Goal: Task Accomplishment & Management: Use online tool/utility

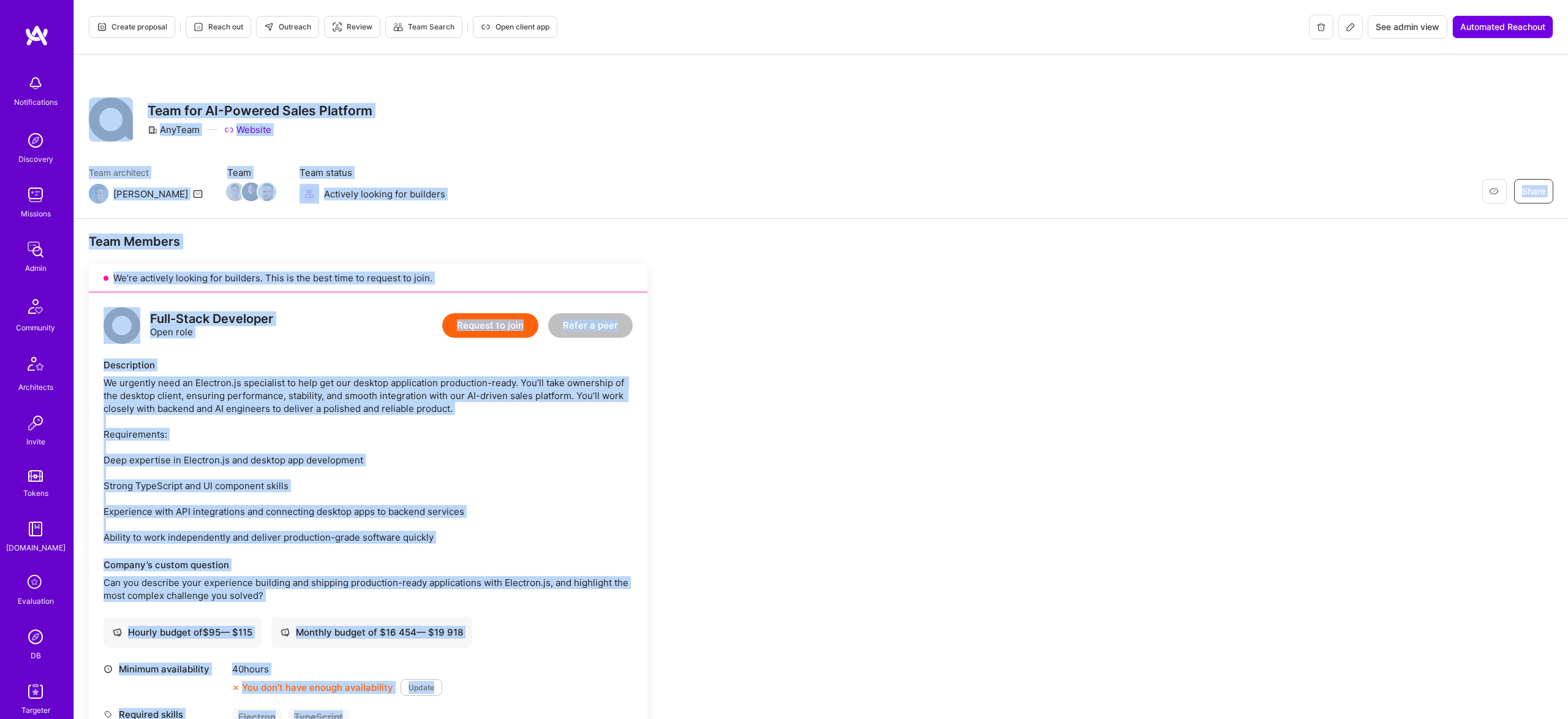
scroll to position [1, 0]
drag, startPoint x: 709, startPoint y: 673, endPoint x: 104, endPoint y: 65, distance: 857.7
copy div "Restore Not Interested Share Team for AI-Powered Sales Platform AnyTeam Website…"
click at [423, 364] on div "Description" at bounding box center [368, 364] width 529 height 13
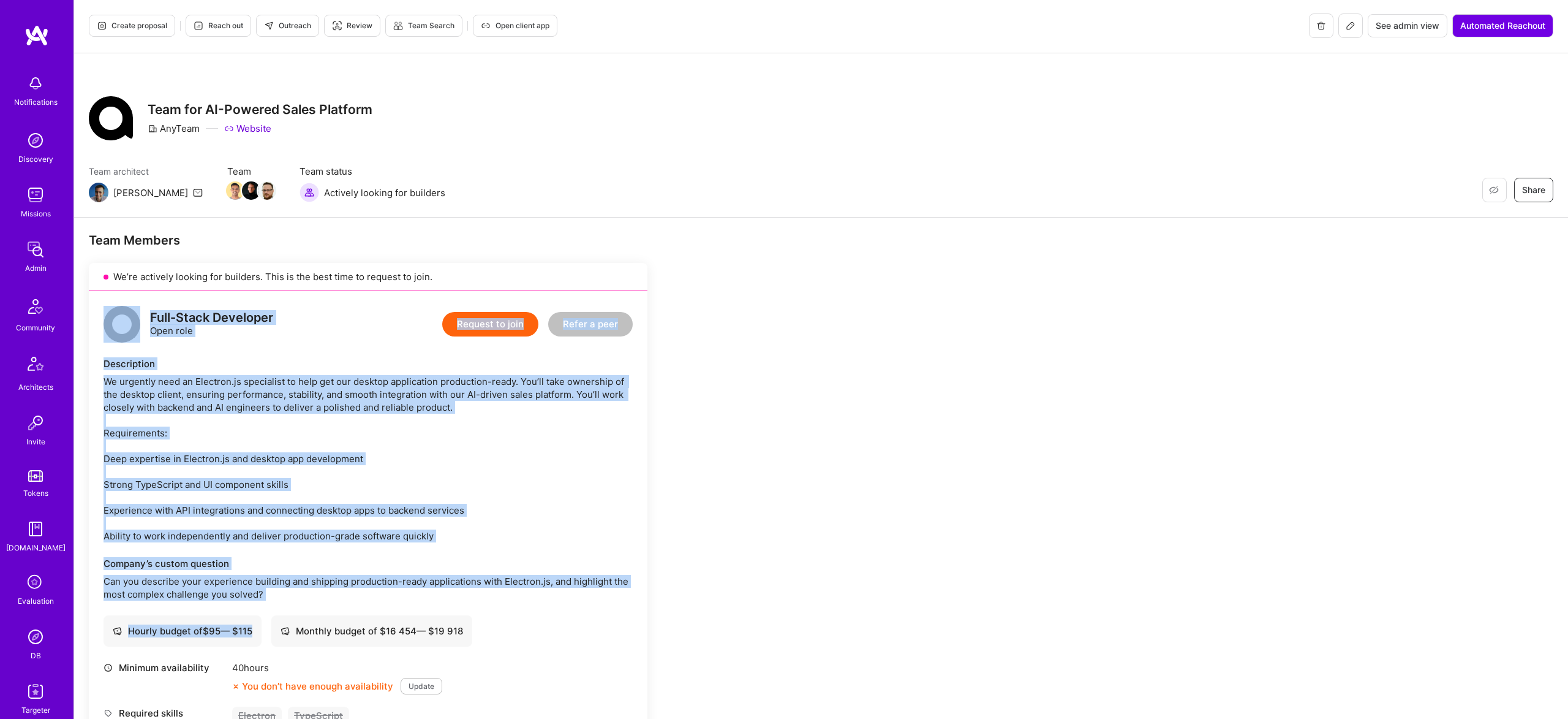
drag, startPoint x: 275, startPoint y: 587, endPoint x: 114, endPoint y: 311, distance: 319.5
click at [114, 311] on div "Full-Stack Developer Open role Request to join Refer a peer Description We urge…" at bounding box center [368, 544] width 559 height 507
copy div "Full-Stack Developer Open role Request to join Refer a peer Description We urge…"
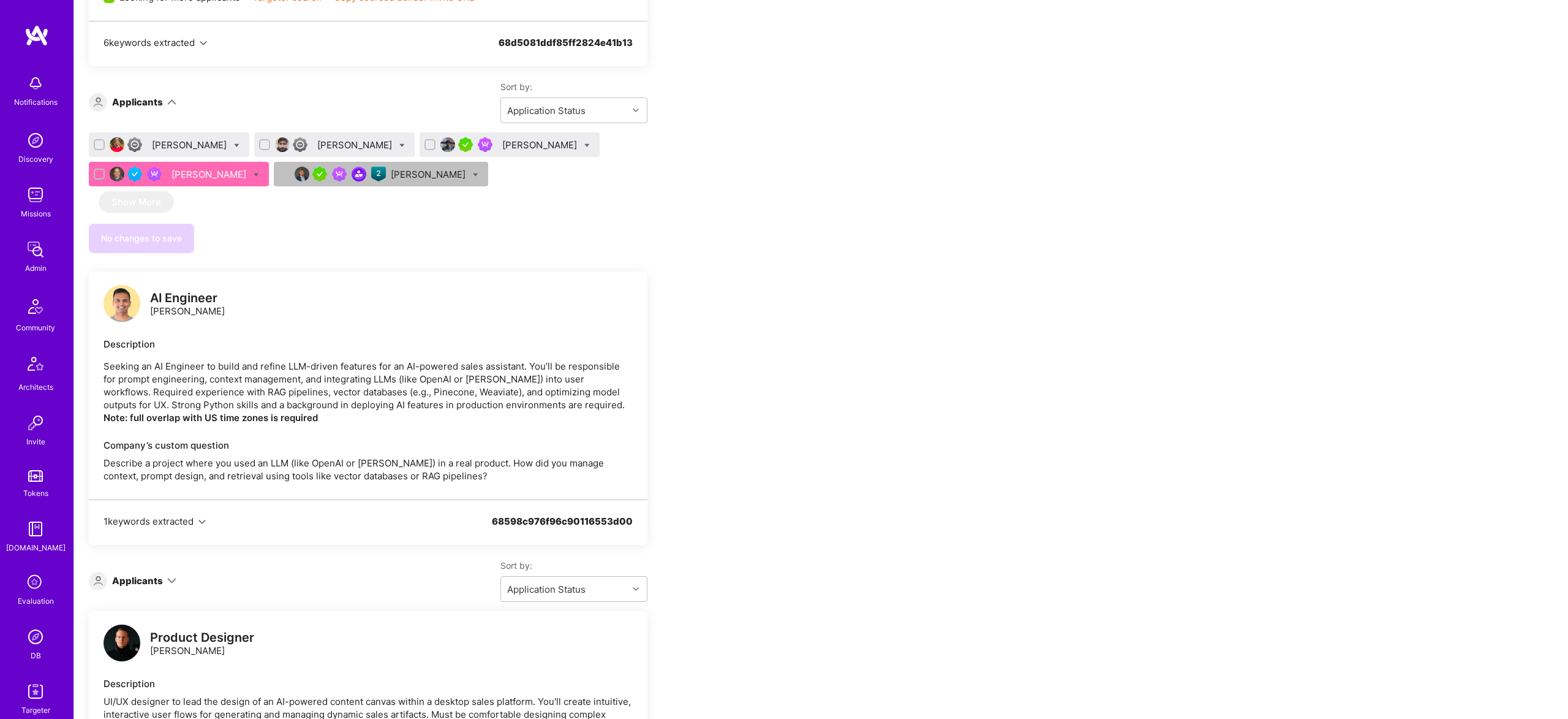
scroll to position [1630, 0]
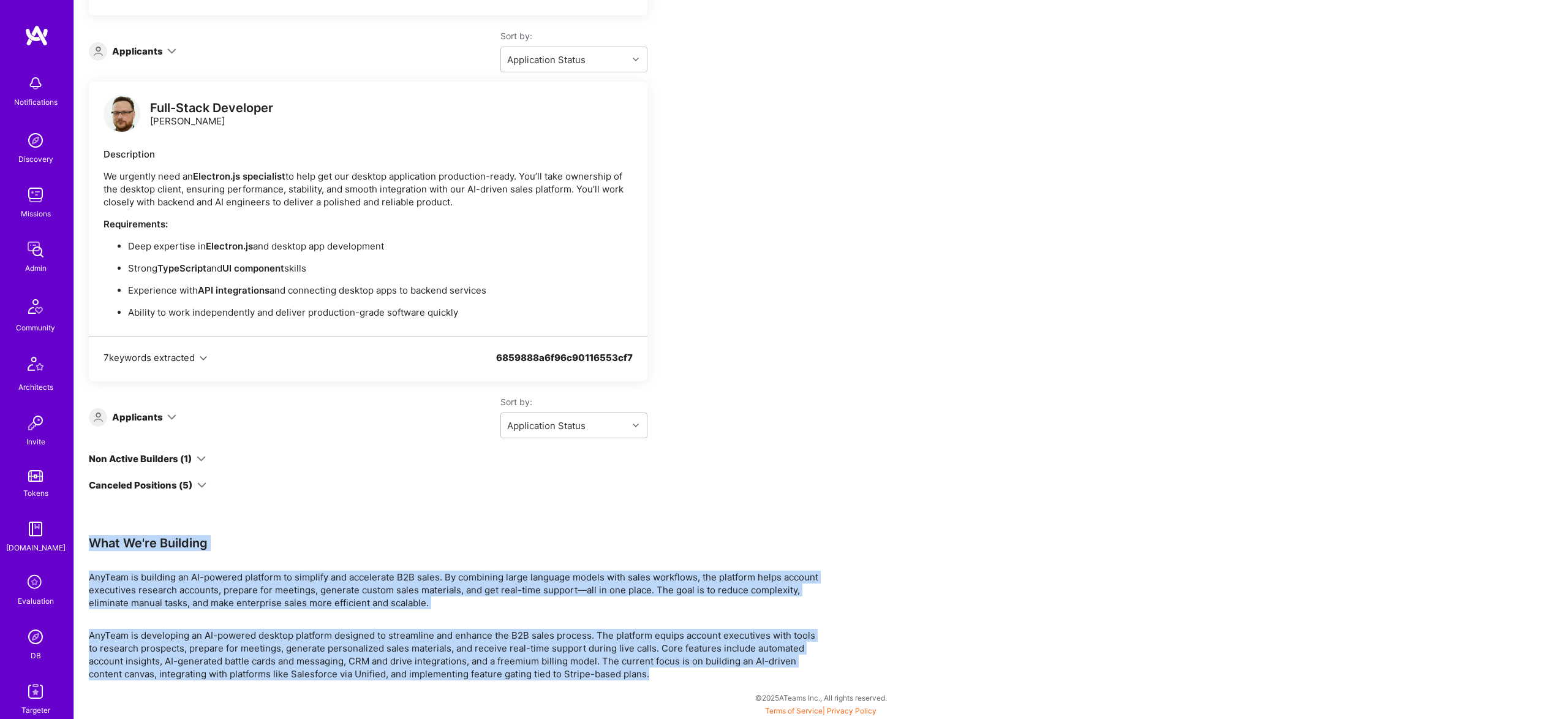
drag, startPoint x: 85, startPoint y: 533, endPoint x: 682, endPoint y: 694, distance: 618.3
copy div "What We're Building AnyTeam is building an AI-powered platform to simplify and …"
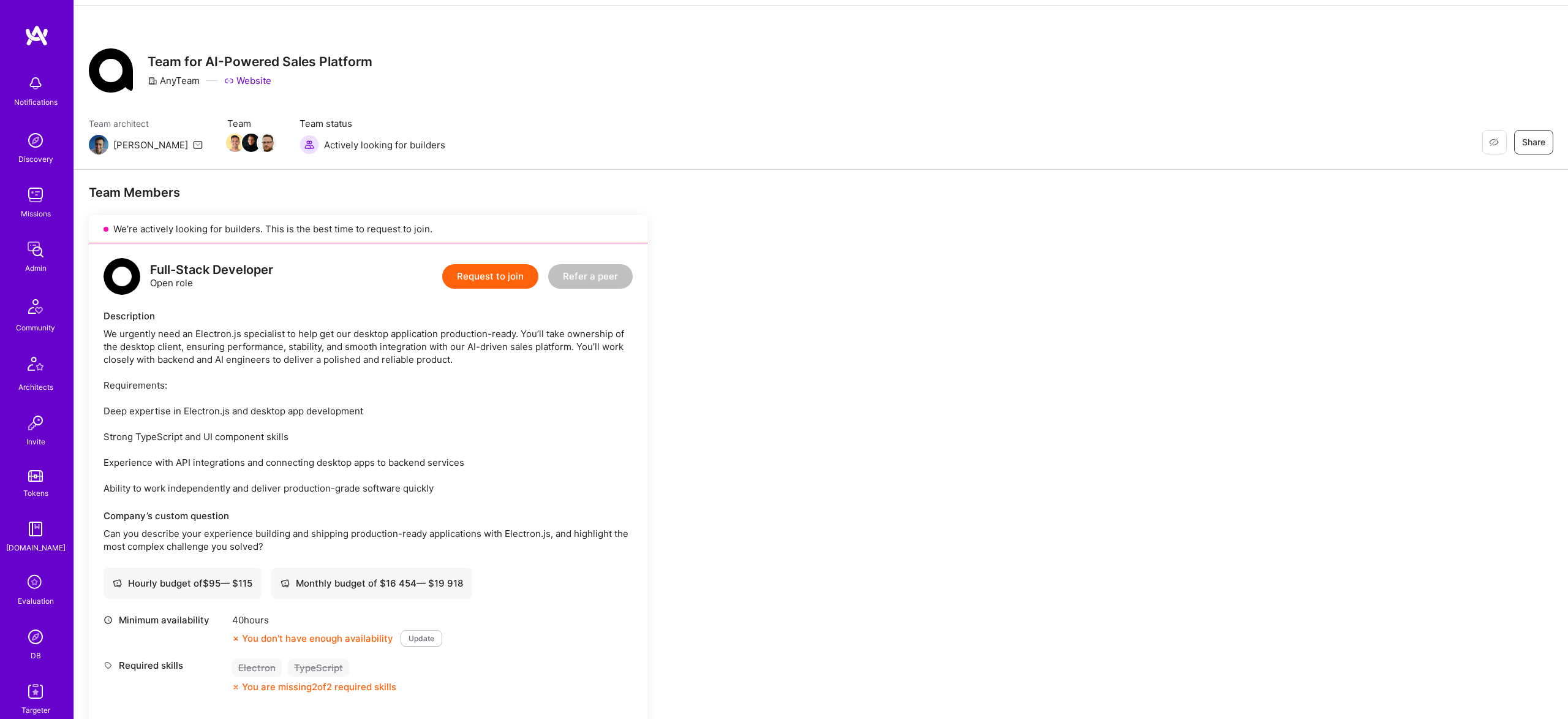
scroll to position [0, 0]
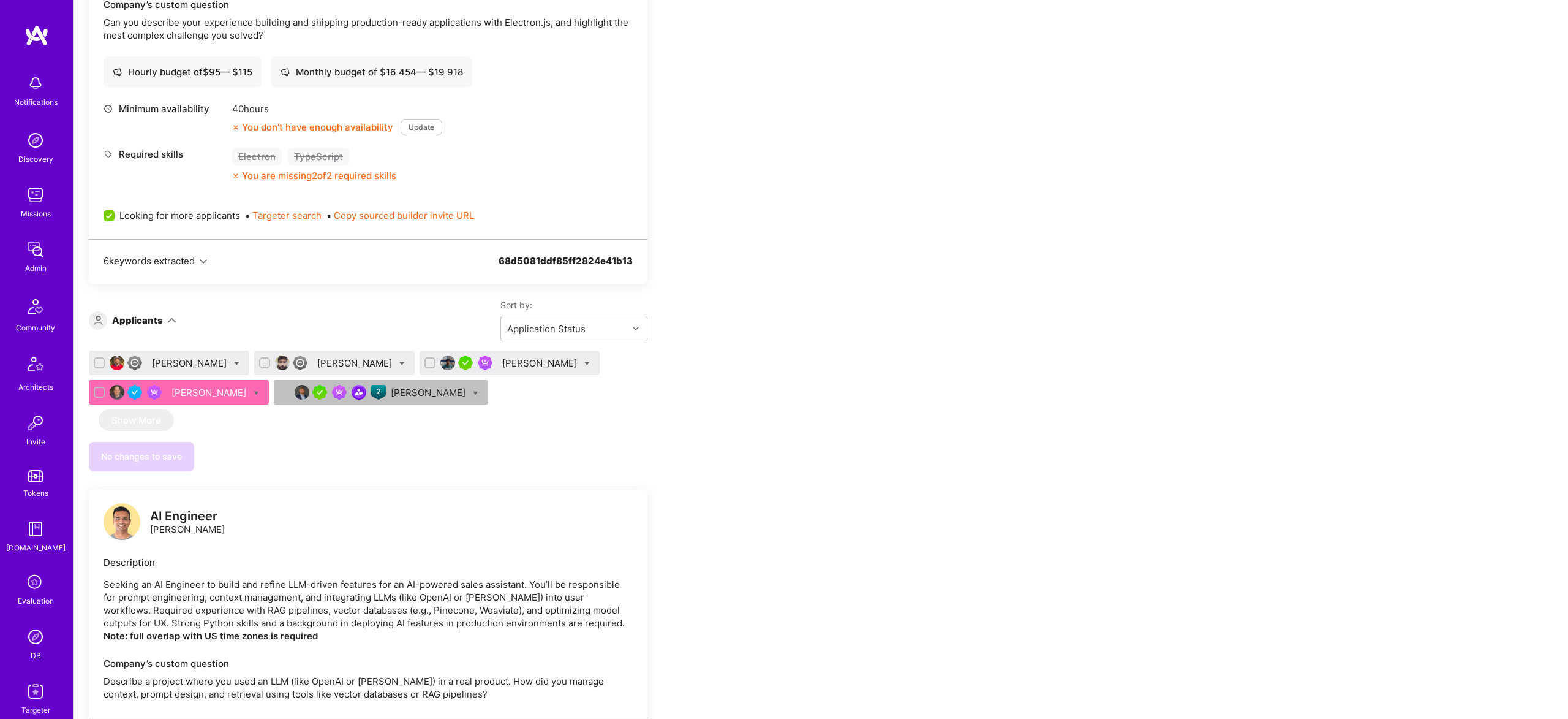
click at [184, 393] on div "Pedro Diaz" at bounding box center [210, 393] width 78 height 13
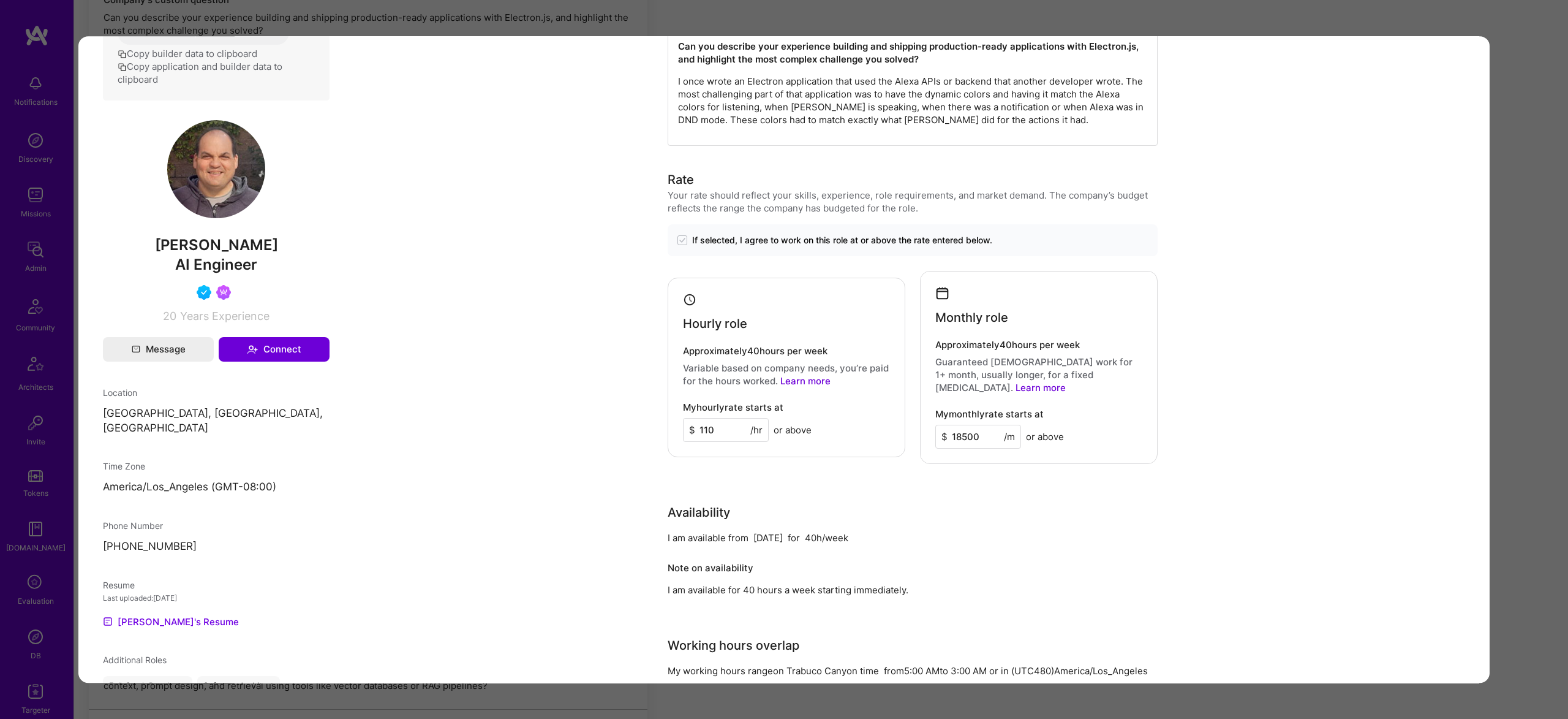
scroll to position [681, 0]
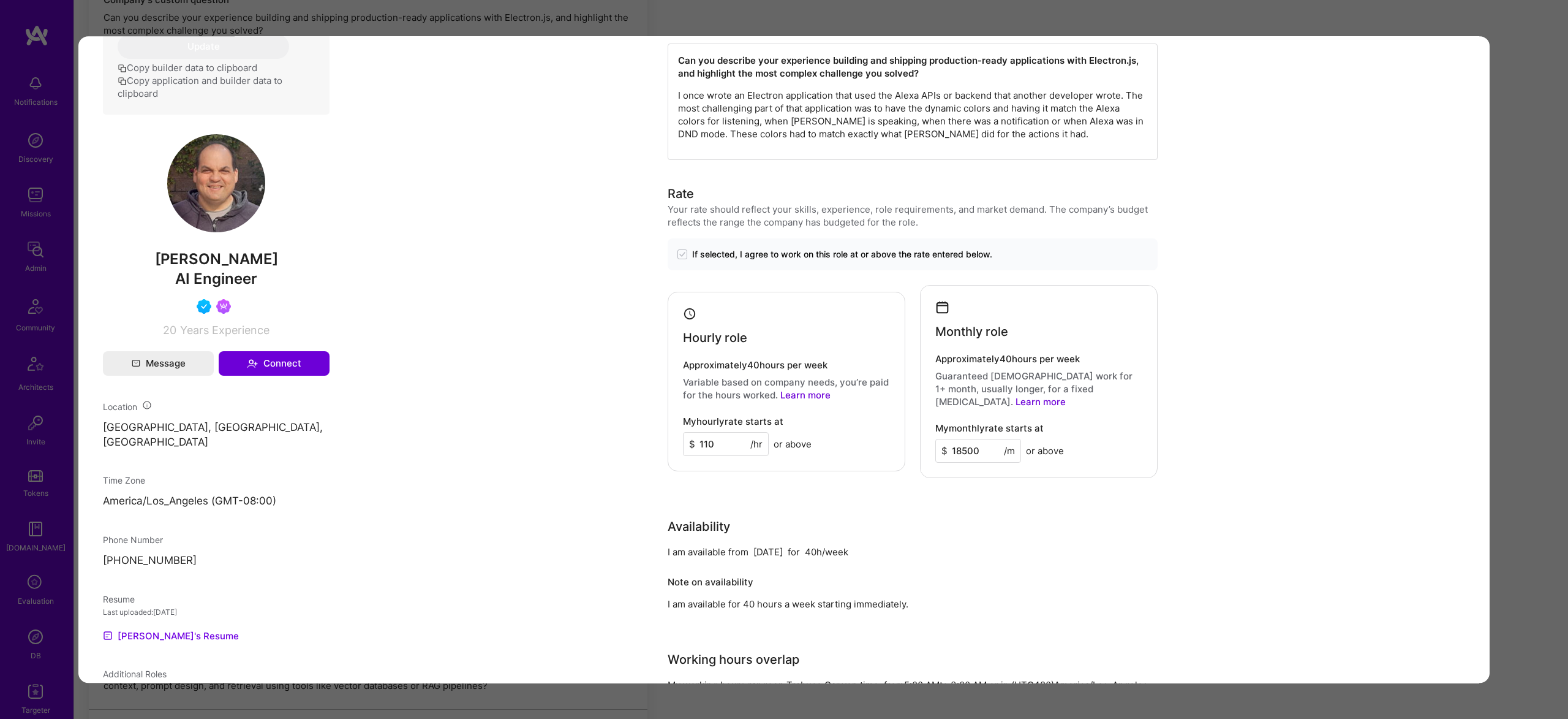
click at [1542, 261] on div "Application 4 of 5 Evaluation scores Expertise level Good Interpersonal skills …" at bounding box center [784, 360] width 1568 height 719
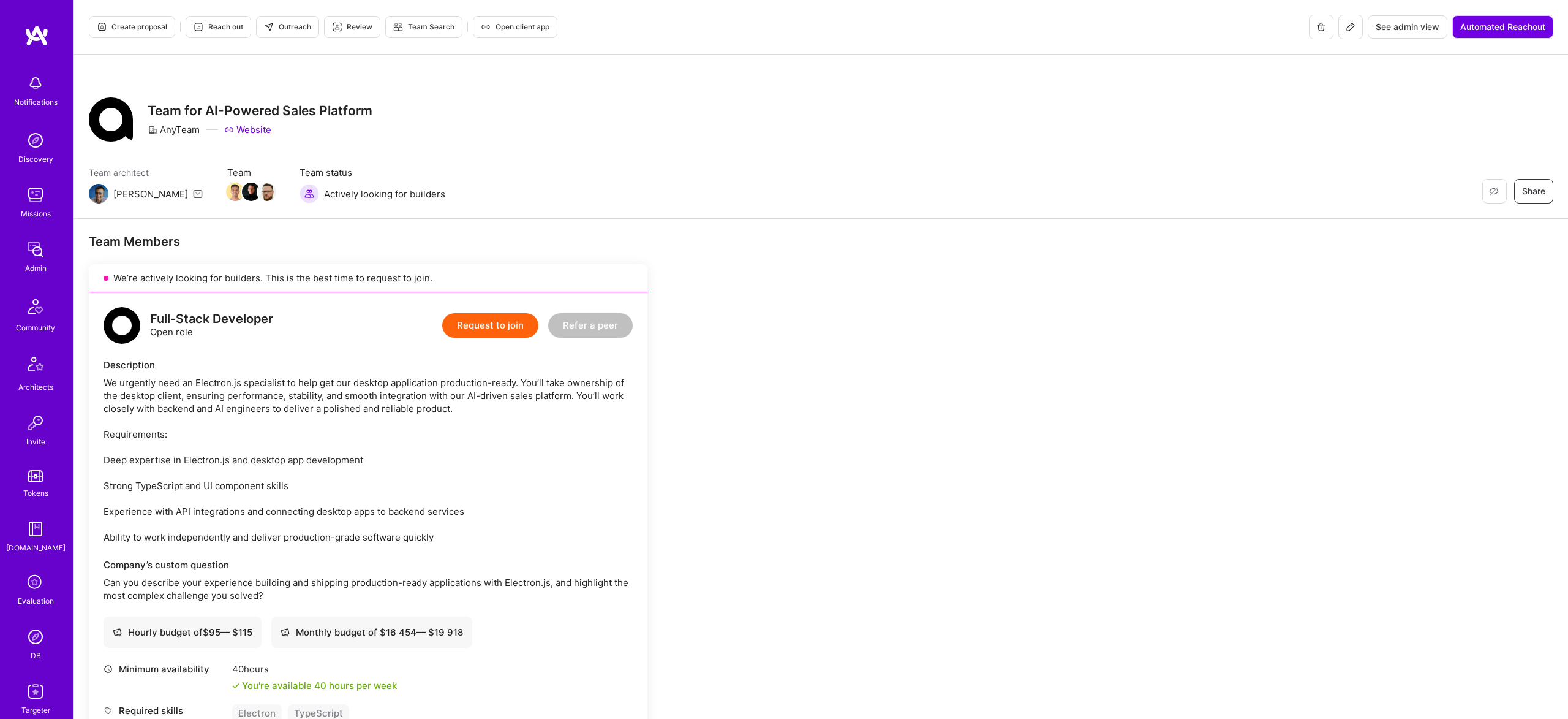
click at [264, 22] on button "Outreach" at bounding box center [287, 27] width 63 height 22
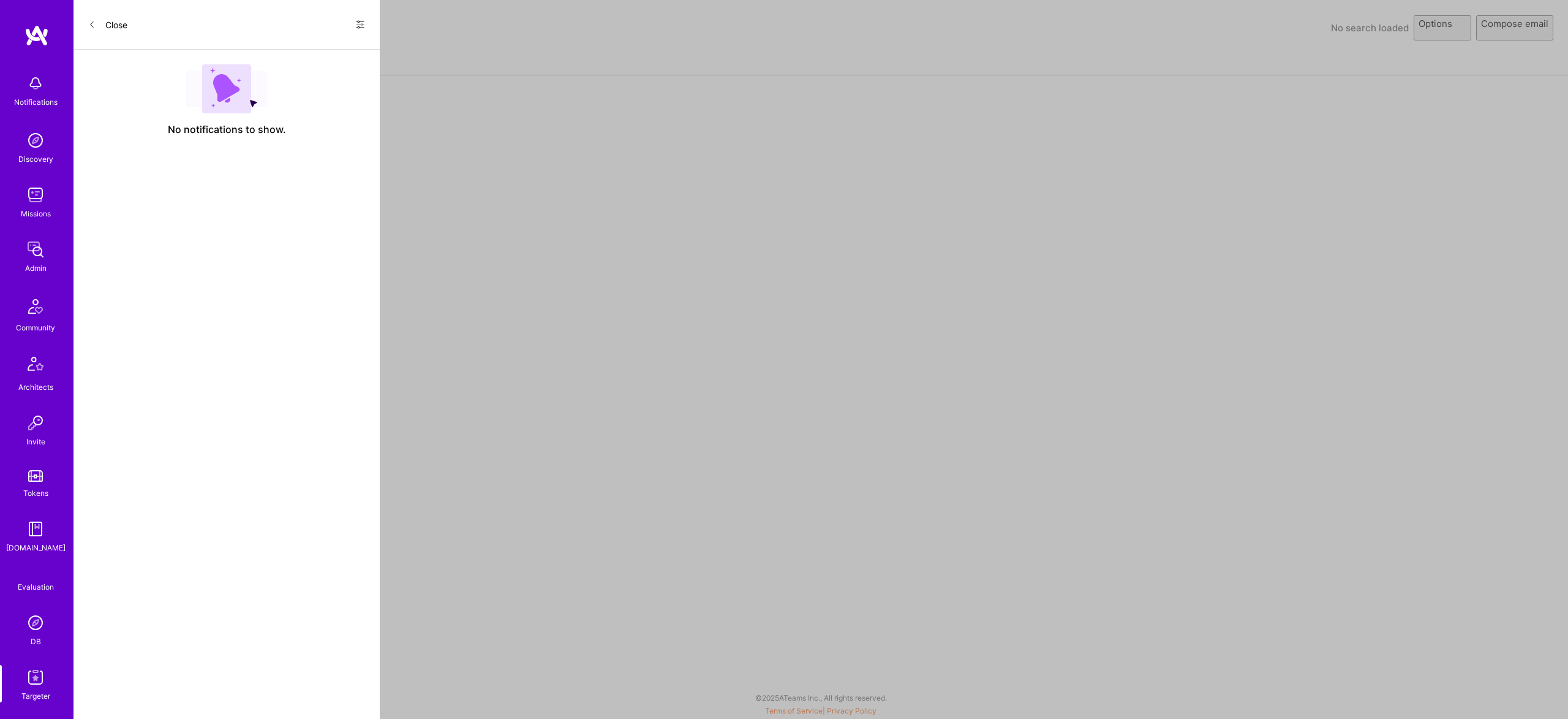
select select "rich-reachout"
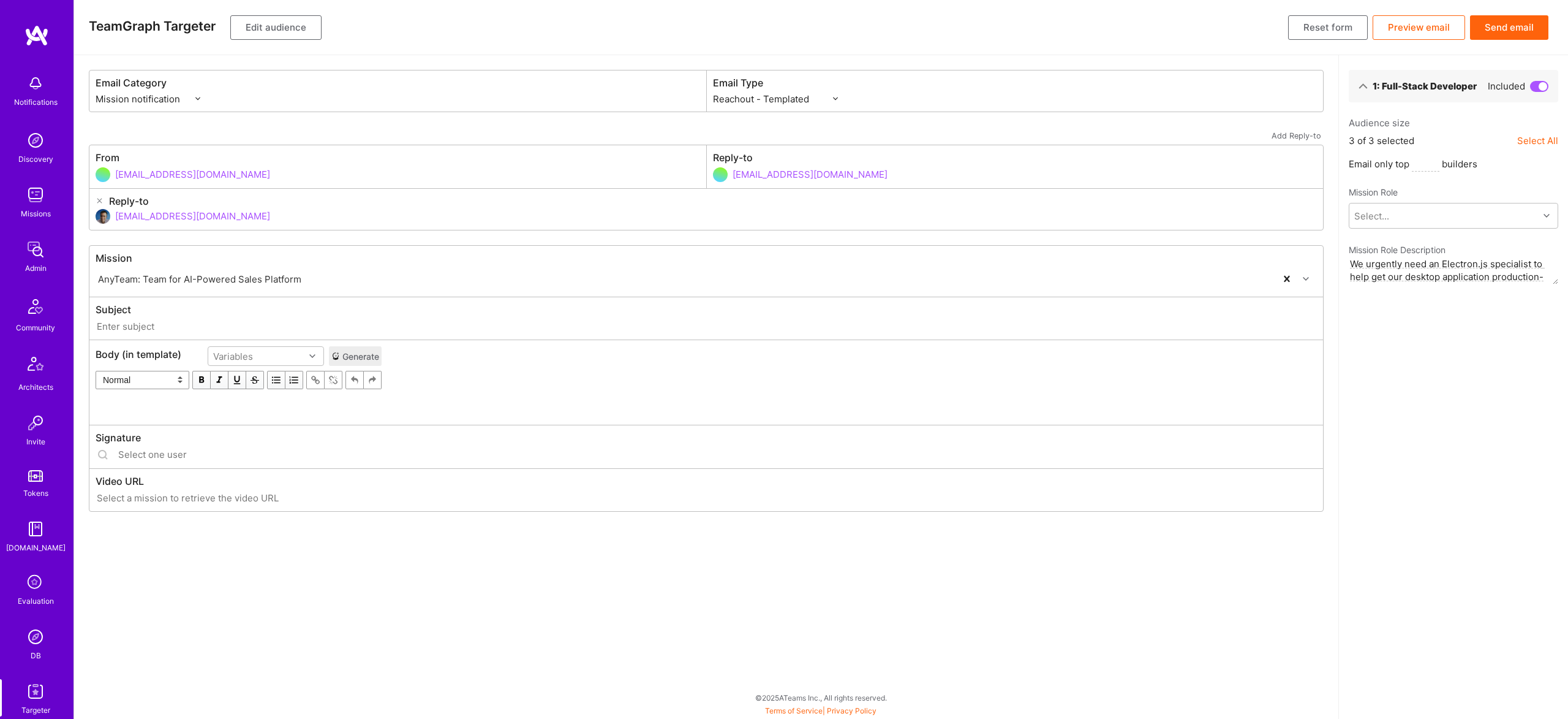
type input "[DOMAIN_NAME] // AnyTeam: Team for AI-Powered Sales Platform"
type input "[EMAIL_ADDRESS][DOMAIN_NAME]"
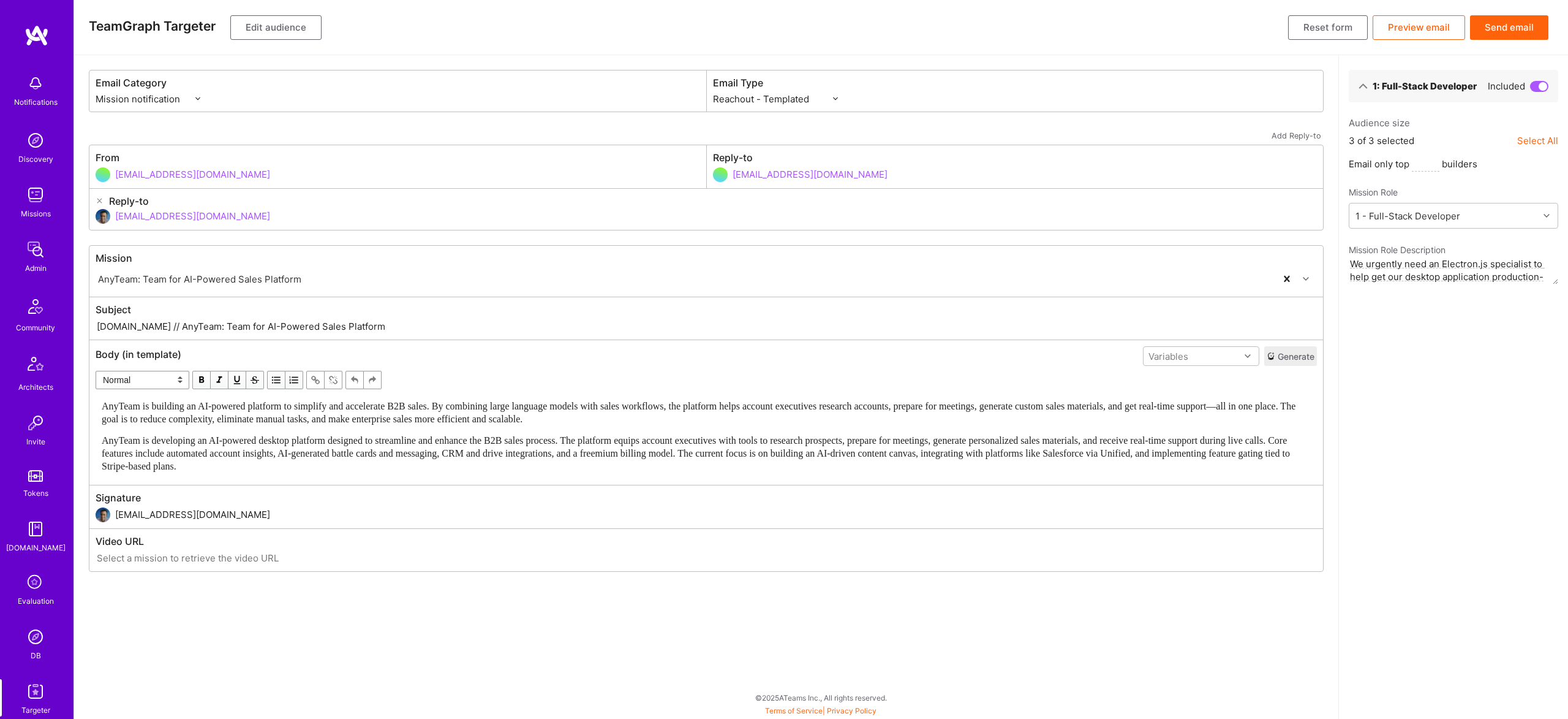
click at [473, 417] on span "AnyTeam is building an AI-powered platform to simplify and accelerate B2B sales…" at bounding box center [699, 412] width 1196 height 23
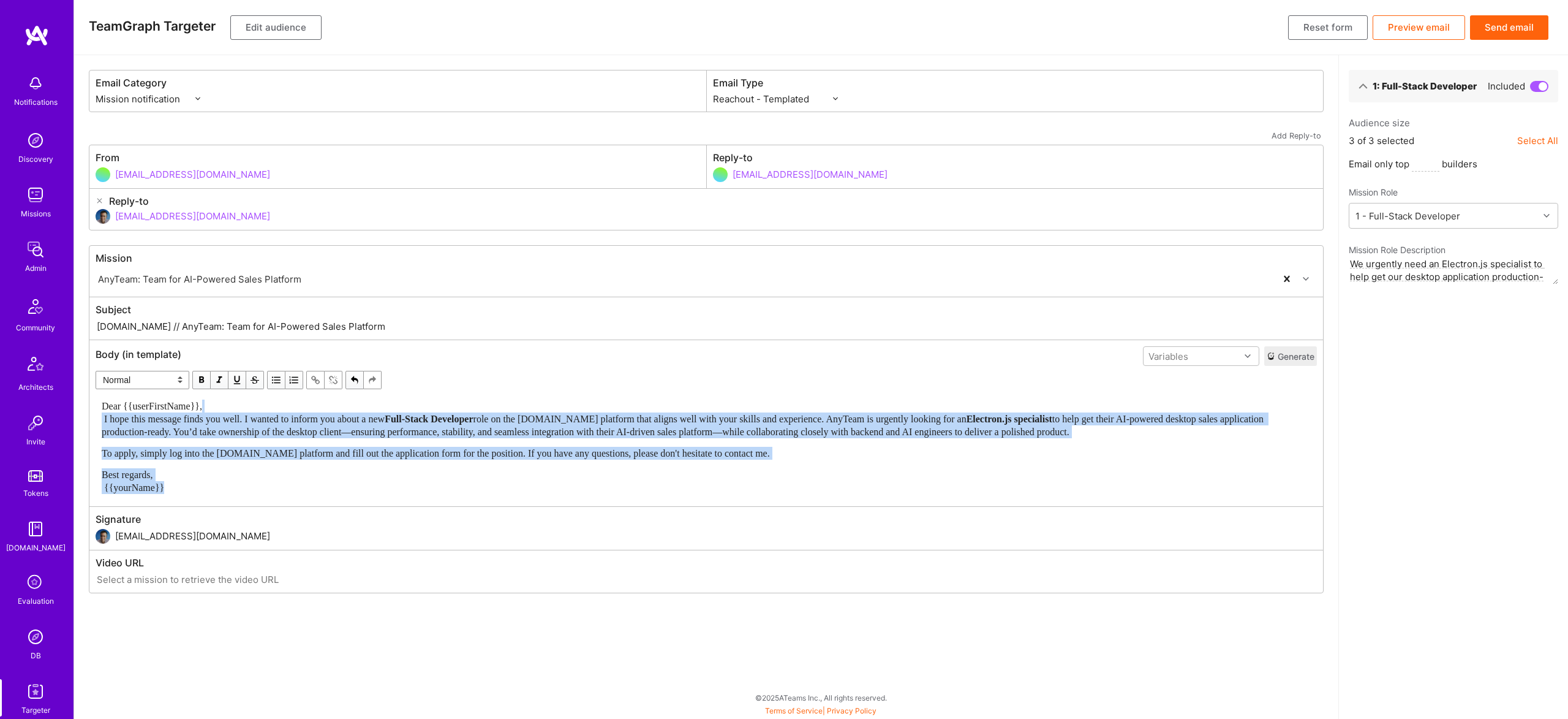
click at [283, 410] on div "Dear {{userFirstName}}, I hope this message finds you well. I wanted to inform …" at bounding box center [706, 418] width 1209 height 38
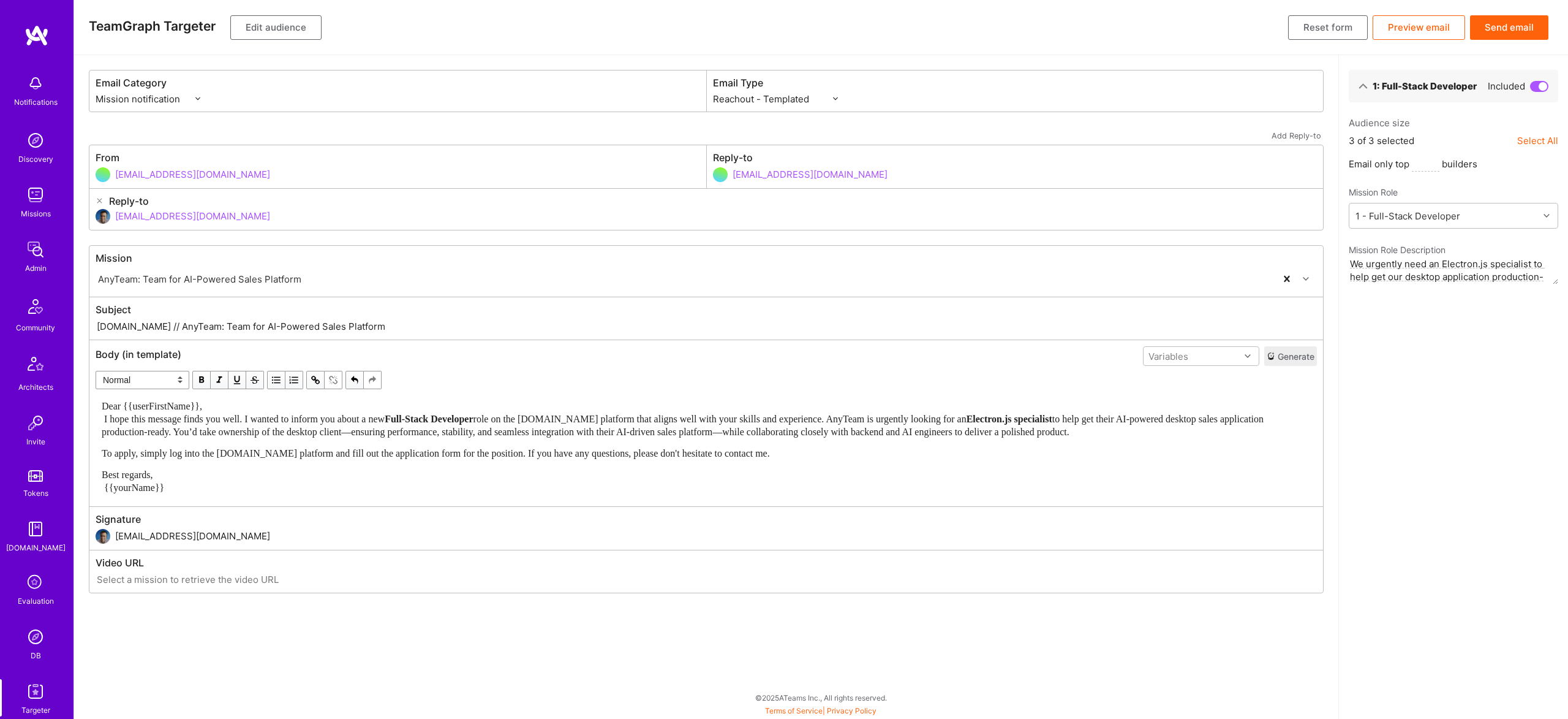
click at [283, 411] on div "Dear {{userFirstName}}, I hope this message finds you well. I wanted to inform …" at bounding box center [706, 418] width 1209 height 38
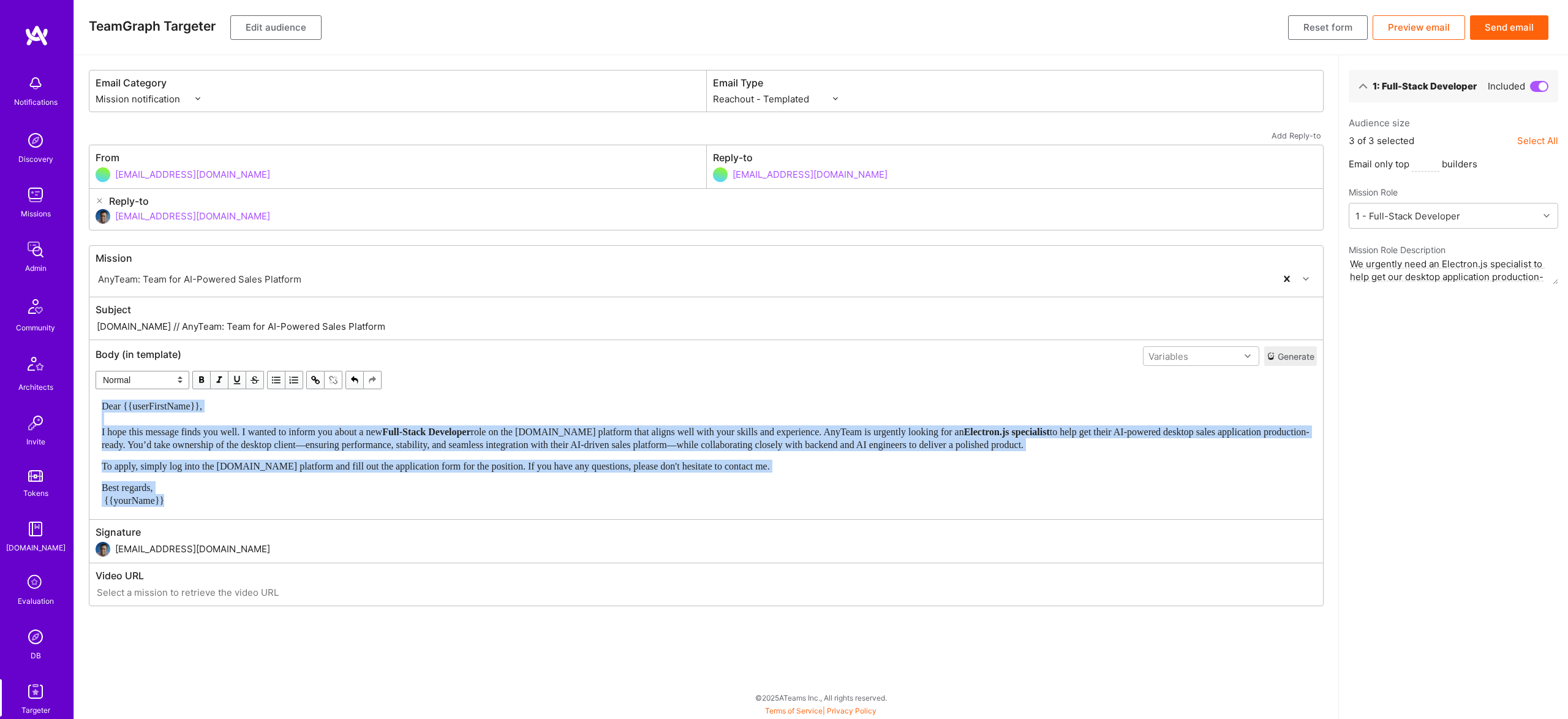
click at [156, 500] on span "Best regards, {{yourName}}" at bounding box center [133, 494] width 62 height 23
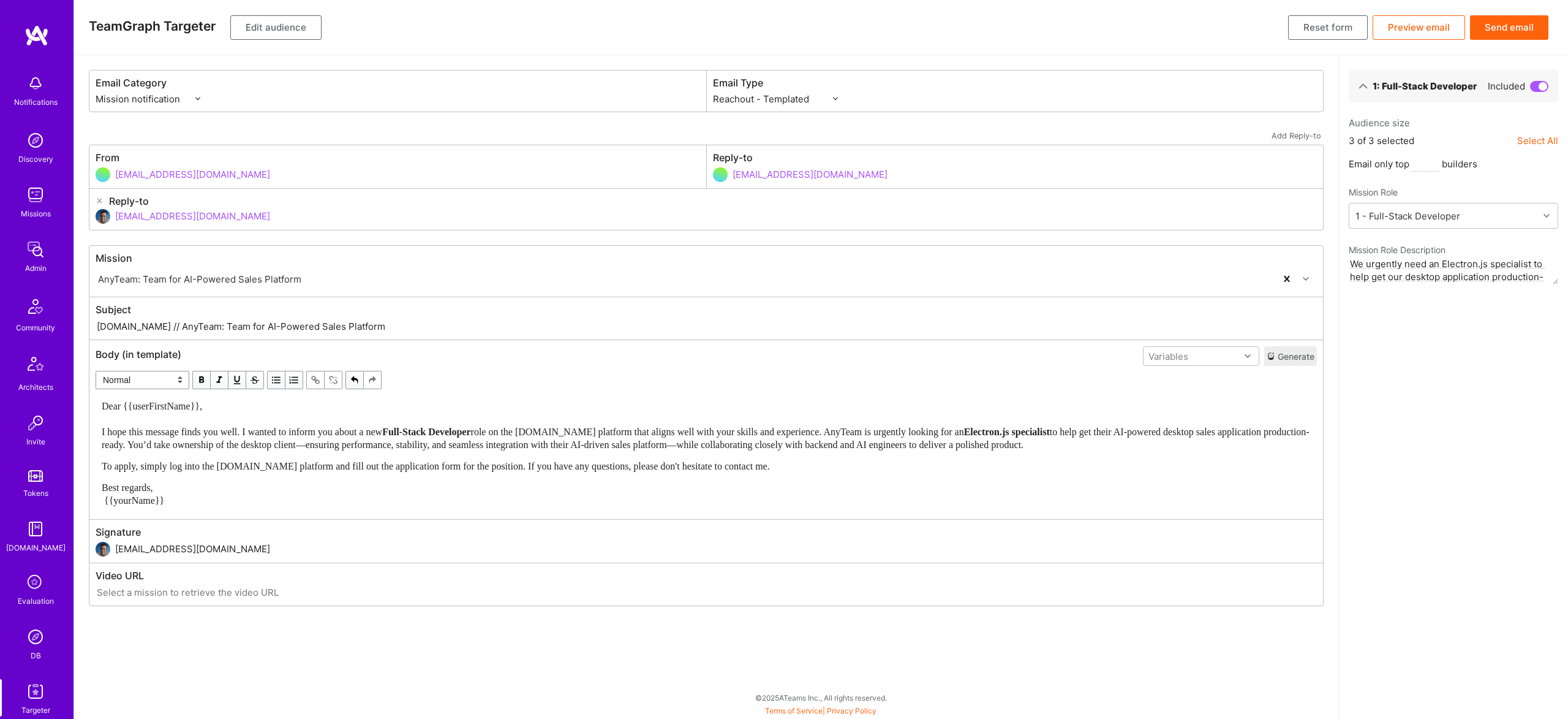
click at [172, 489] on div "Best regards, {{yourName}}" at bounding box center [706, 494] width 1209 height 26
click at [199, 379] on span "button" at bounding box center [201, 380] width 14 height 14
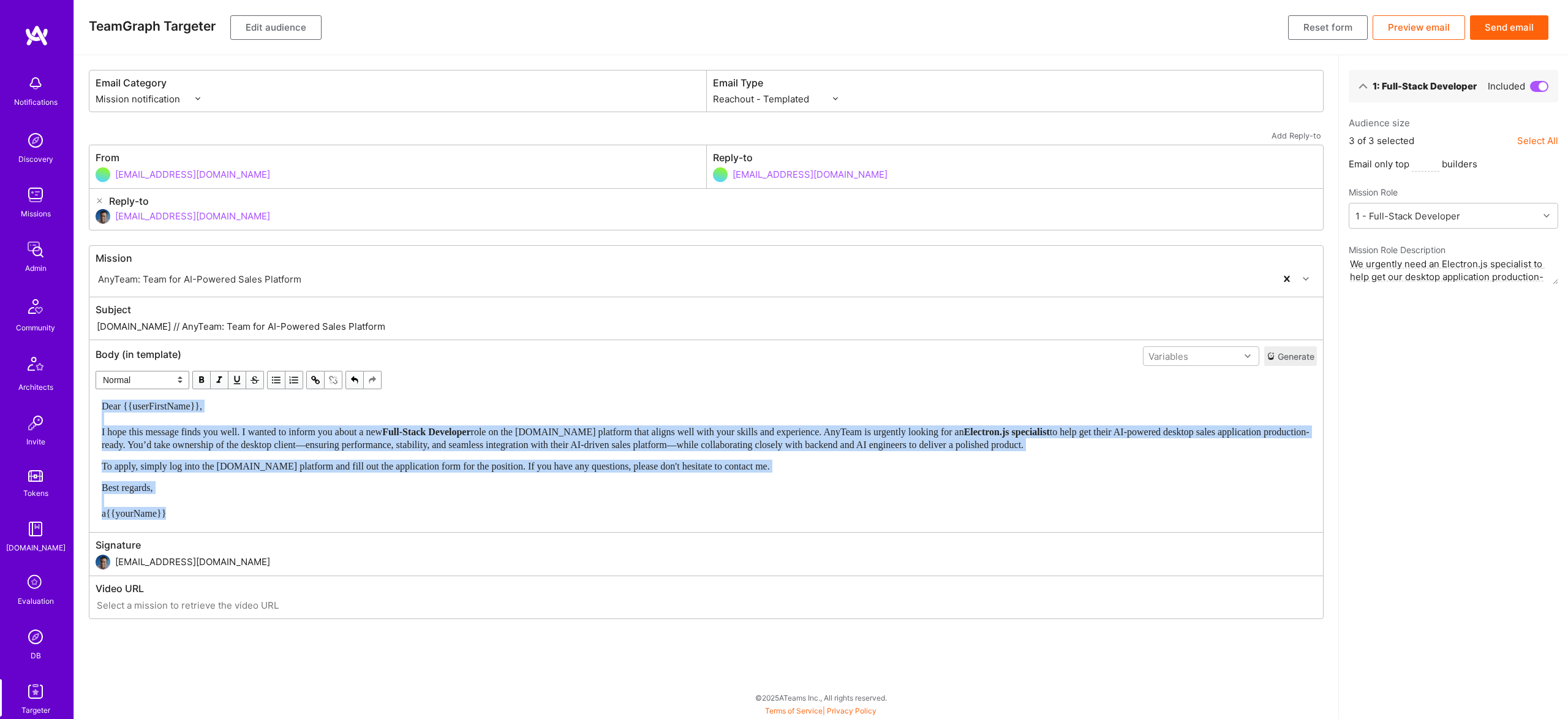
click at [199, 379] on span "button" at bounding box center [201, 380] width 14 height 14
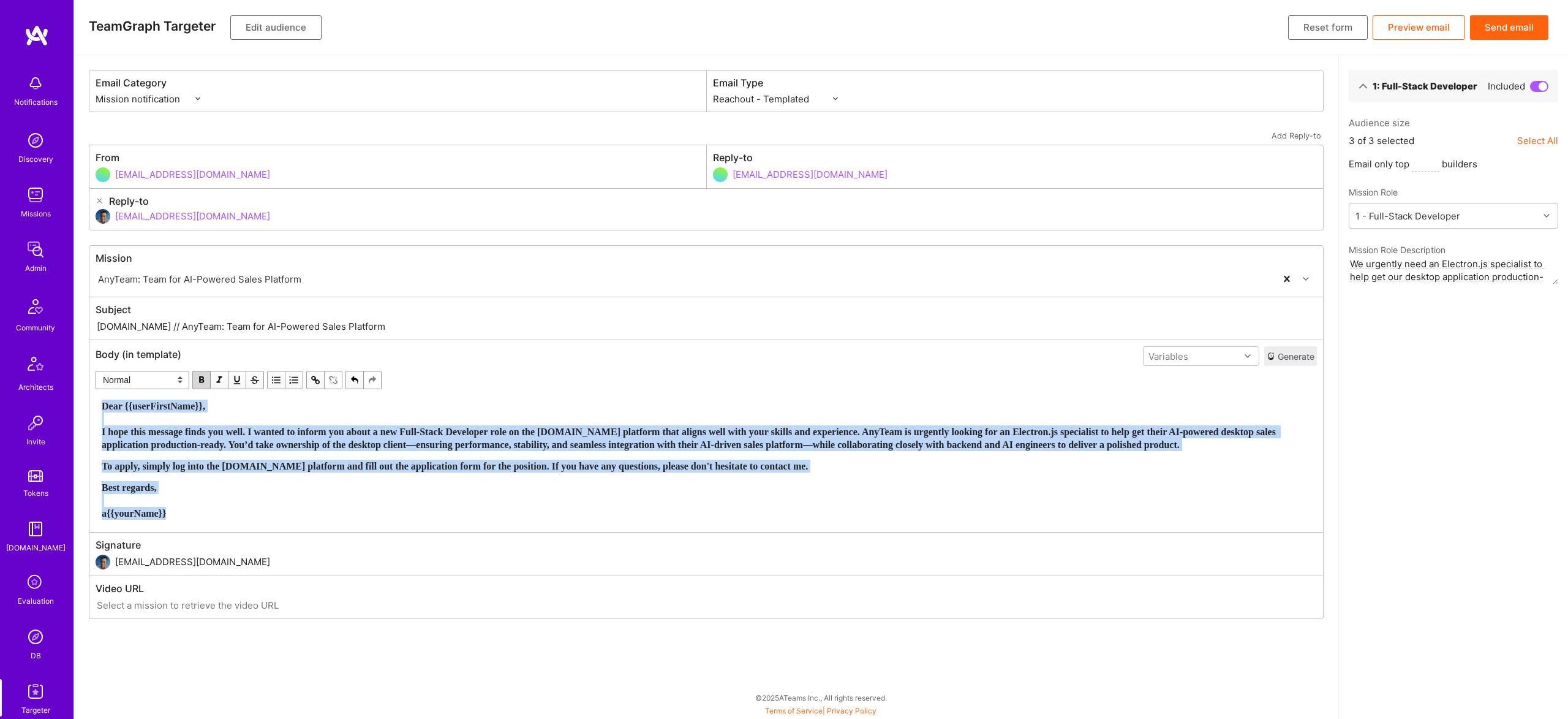
click at [199, 379] on span "button" at bounding box center [201, 380] width 14 height 14
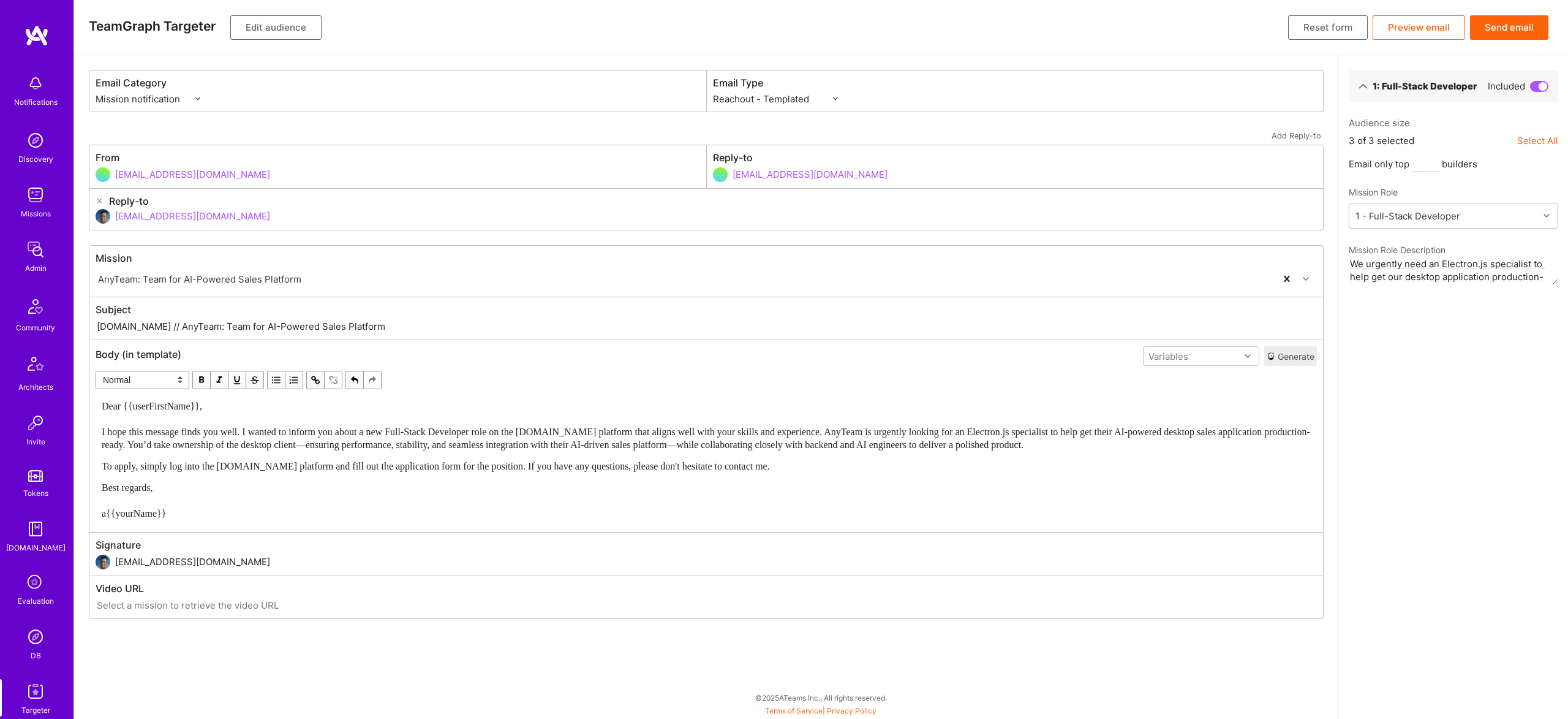
click at [617, 197] on div "Reply-to" at bounding box center [706, 201] width 1222 height 14
click at [292, 30] on button "Edit audience" at bounding box center [276, 28] width 91 height 25
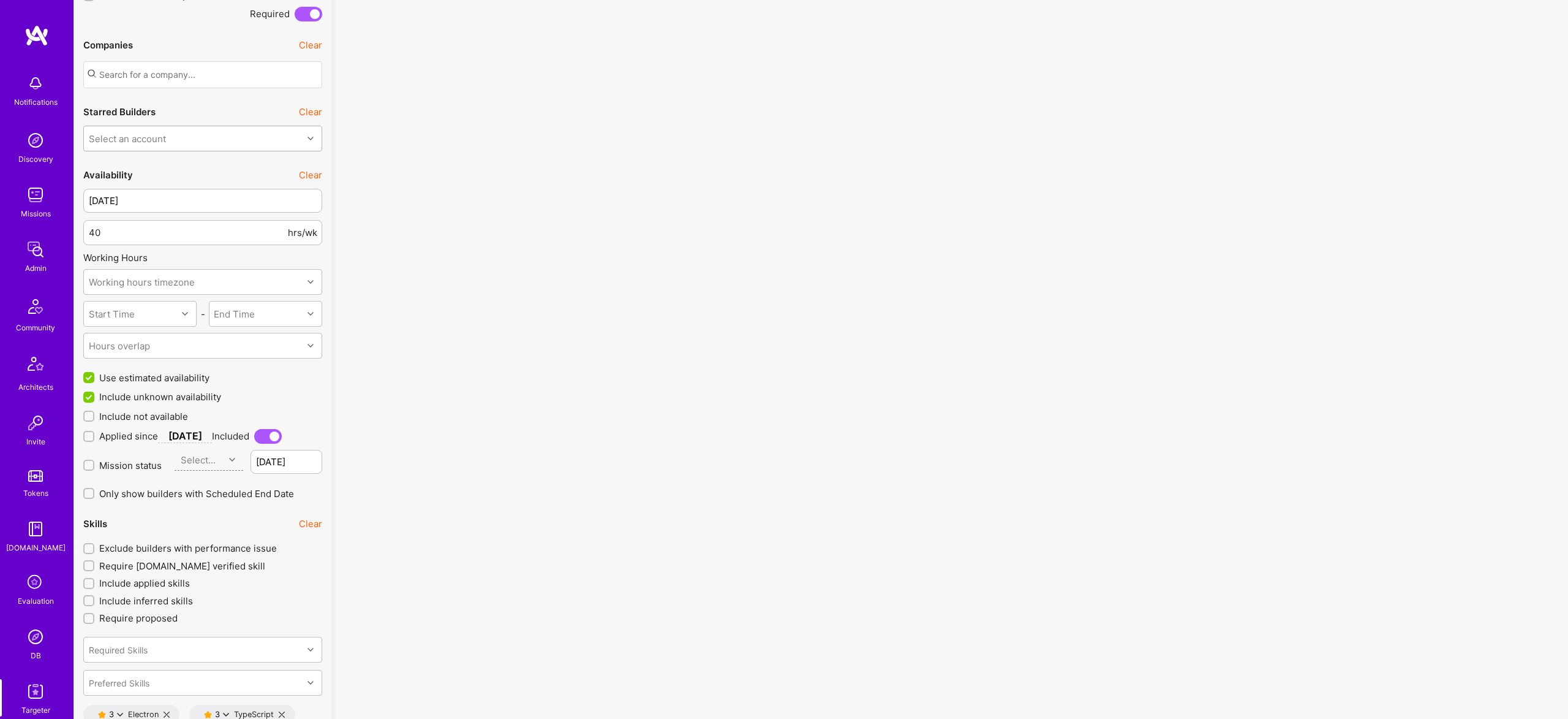
scroll to position [1324, 0]
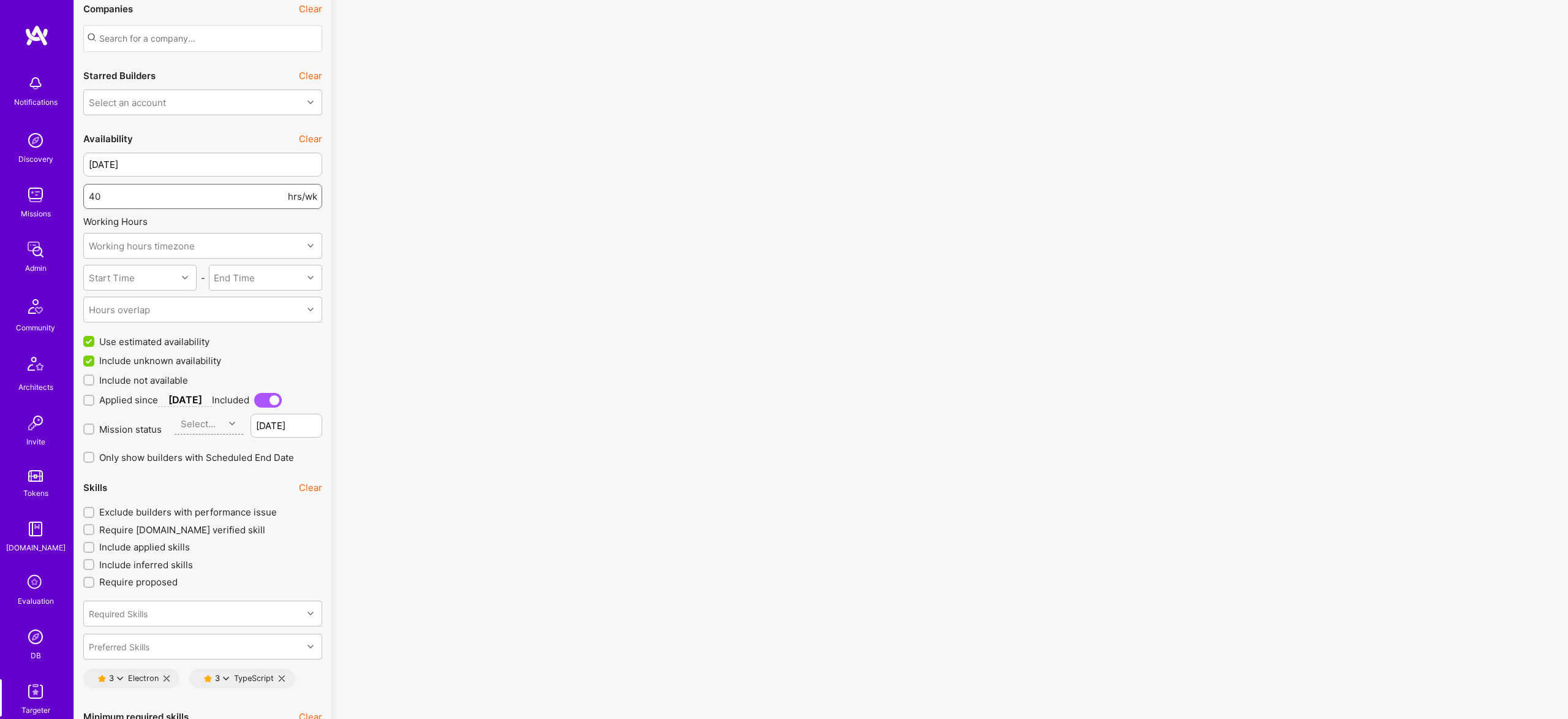
click at [143, 196] on input "40" at bounding box center [187, 196] width 196 height 31
type input "20"
click at [281, 671] on div "3 TypeScript" at bounding box center [241, 677] width 105 height 20
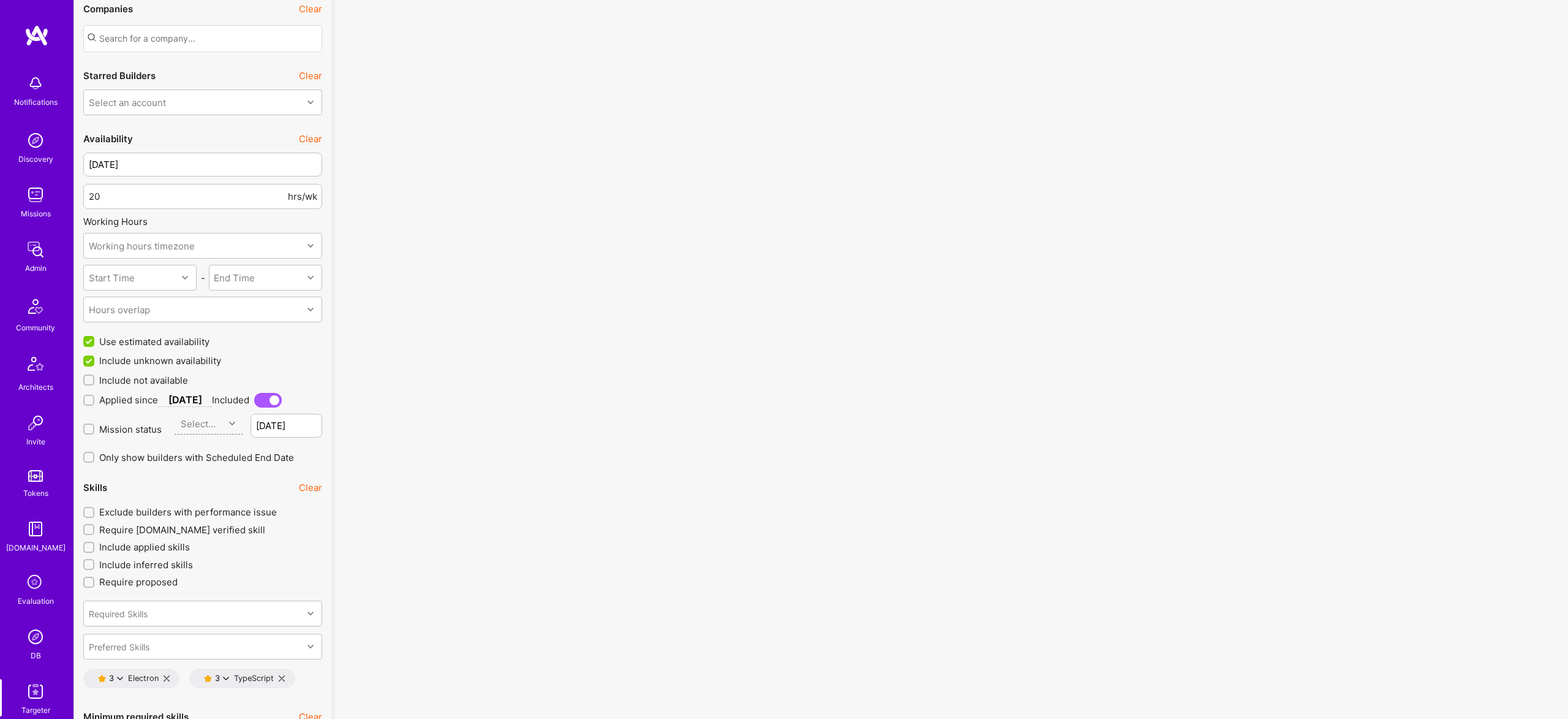
click at [282, 676] on icon at bounding box center [282, 678] width 6 height 6
type input "1"
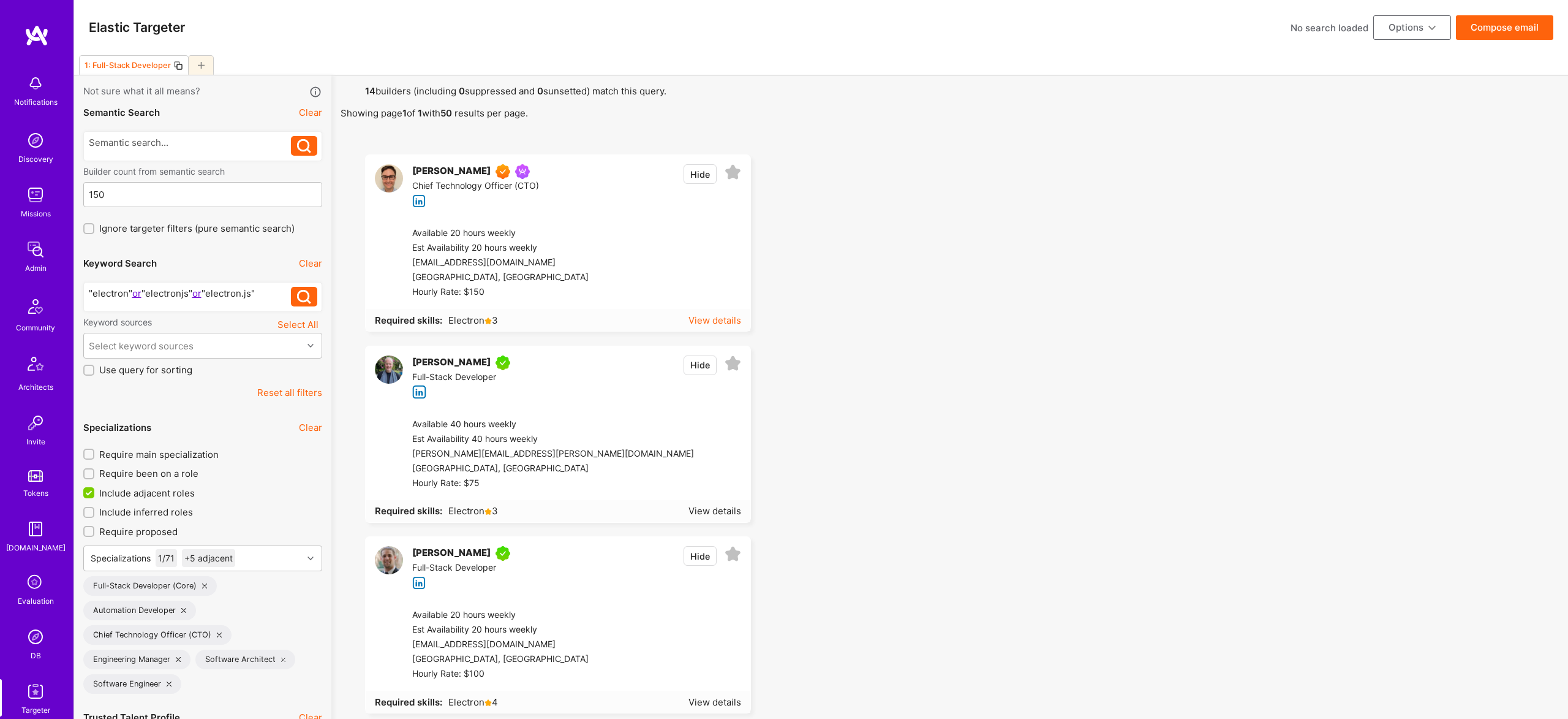
click at [712, 323] on div "View details" at bounding box center [714, 320] width 53 height 13
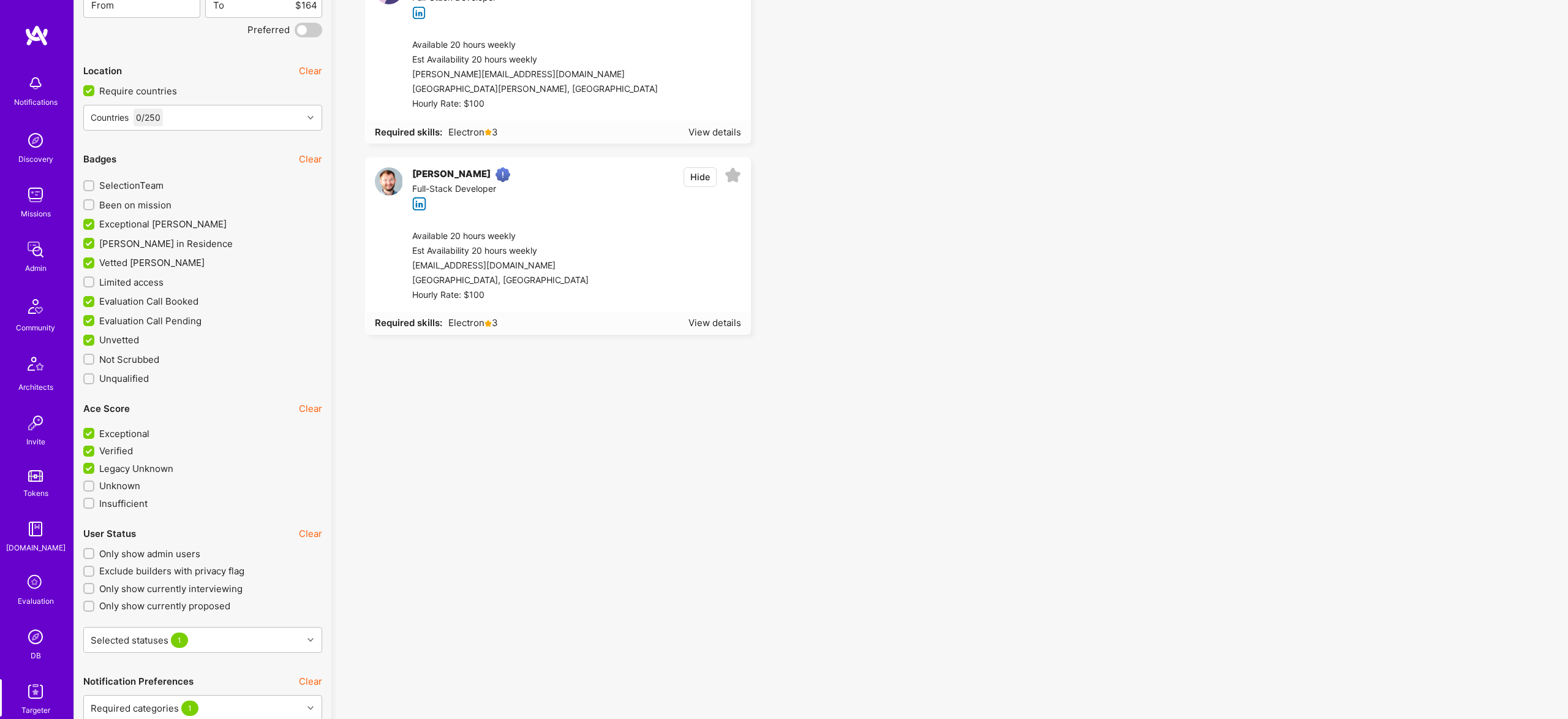
scroll to position [2472, 0]
click at [149, 279] on span "Limited access" at bounding box center [131, 285] width 64 height 13
click at [94, 280] on input "Limited access" at bounding box center [90, 285] width 9 height 9
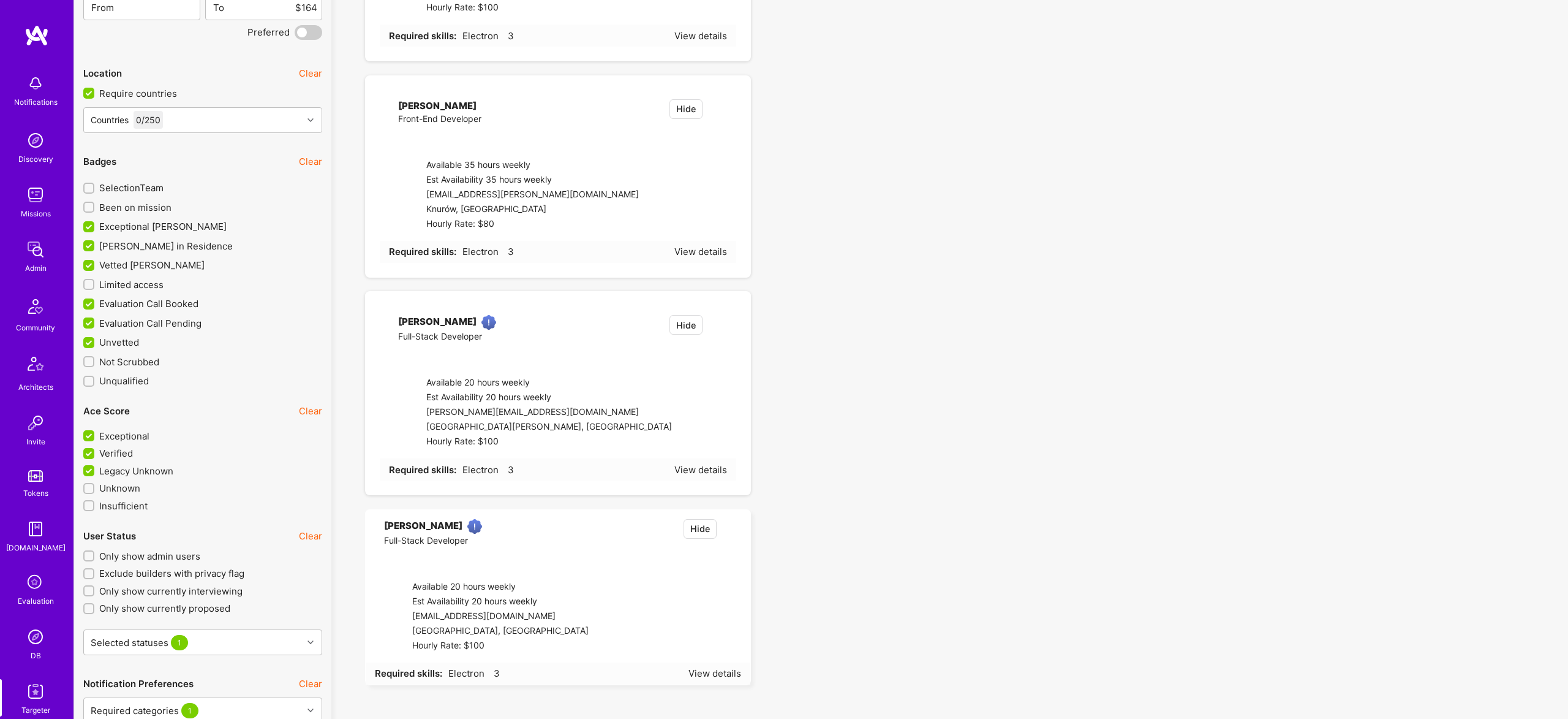
checkbox input "true"
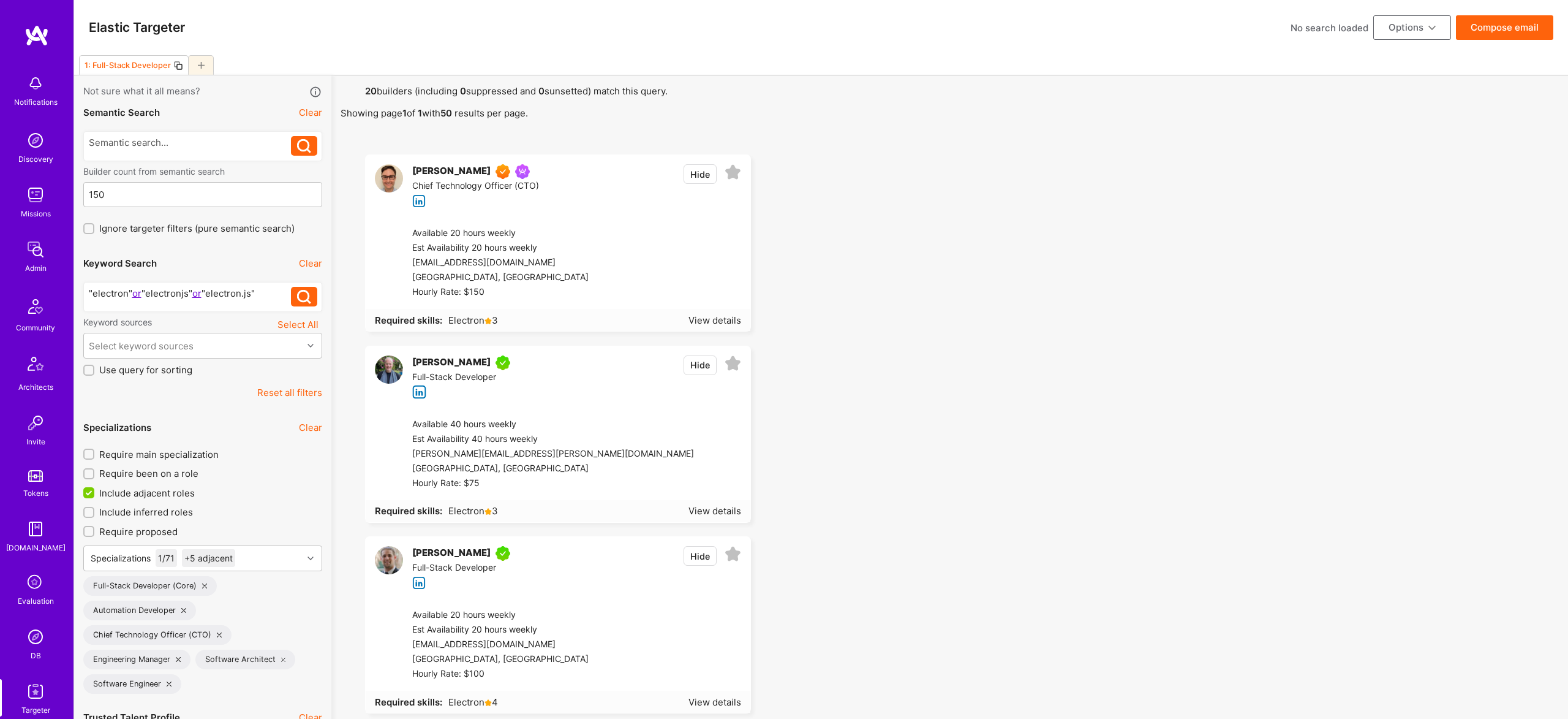
click at [704, 170] on button "Hide" at bounding box center [700, 174] width 33 height 20
click at [695, 167] on button "Hide" at bounding box center [700, 174] width 33 height 20
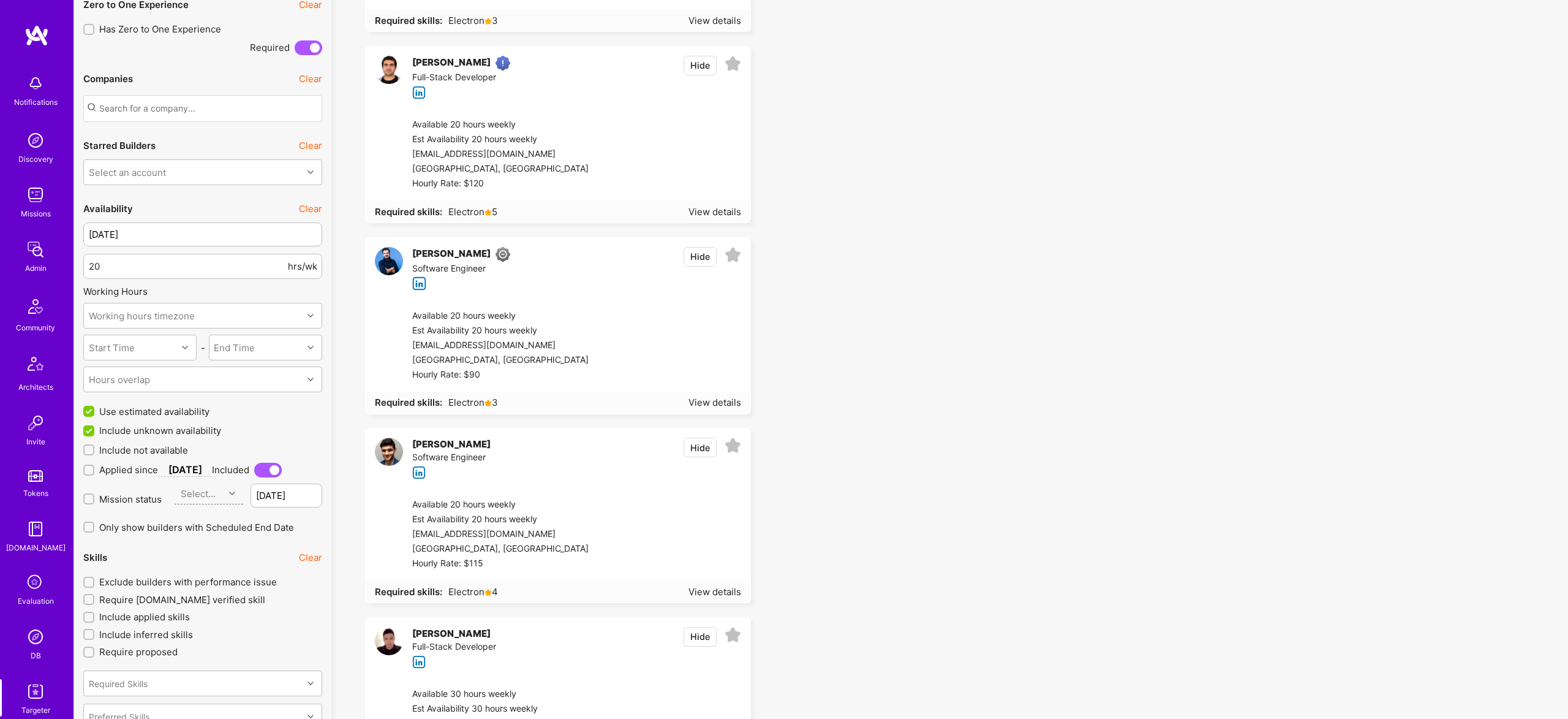
scroll to position [1258, 0]
click at [133, 441] on span "Include not available" at bounding box center [143, 446] width 89 height 13
click at [94, 442] on input "Include not available" at bounding box center [90, 446] width 9 height 9
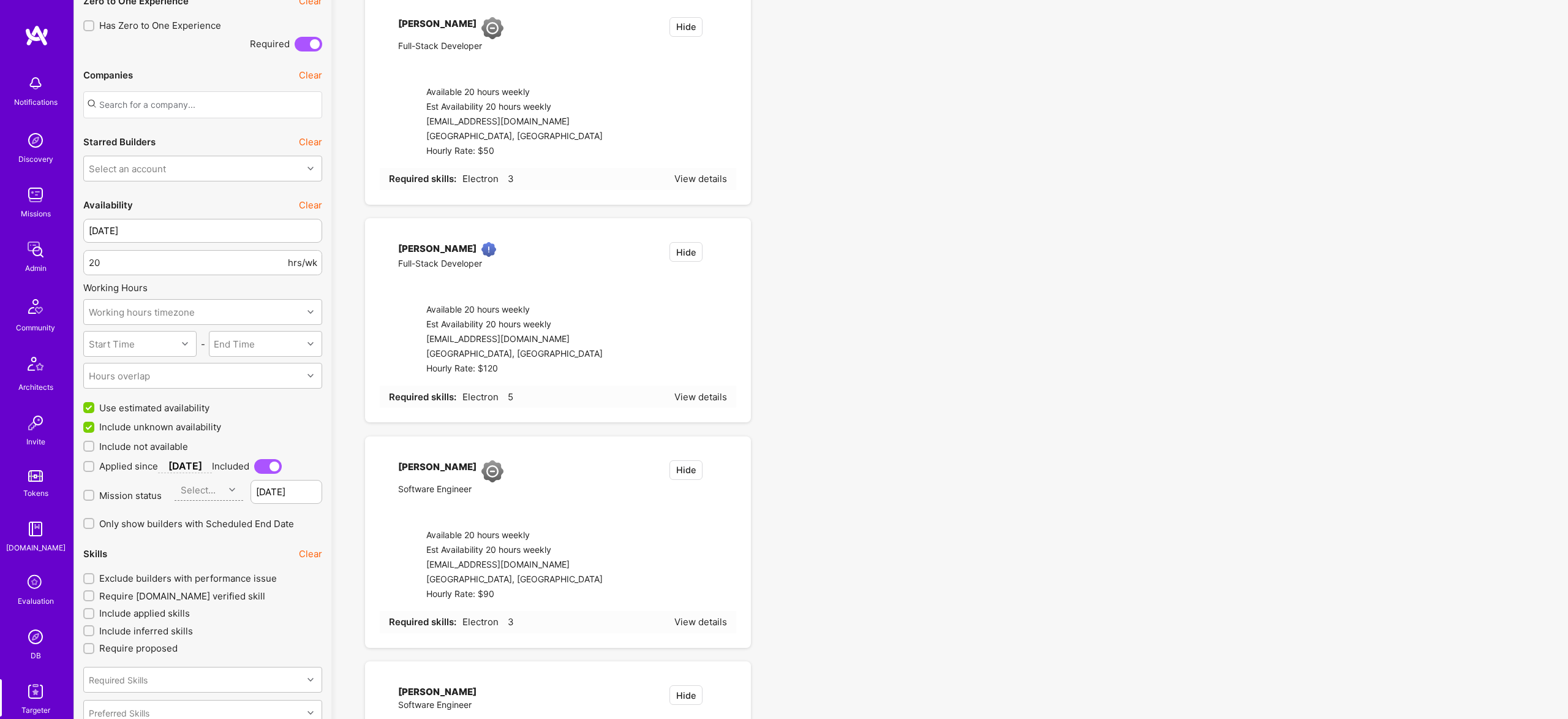
checkbox input "true"
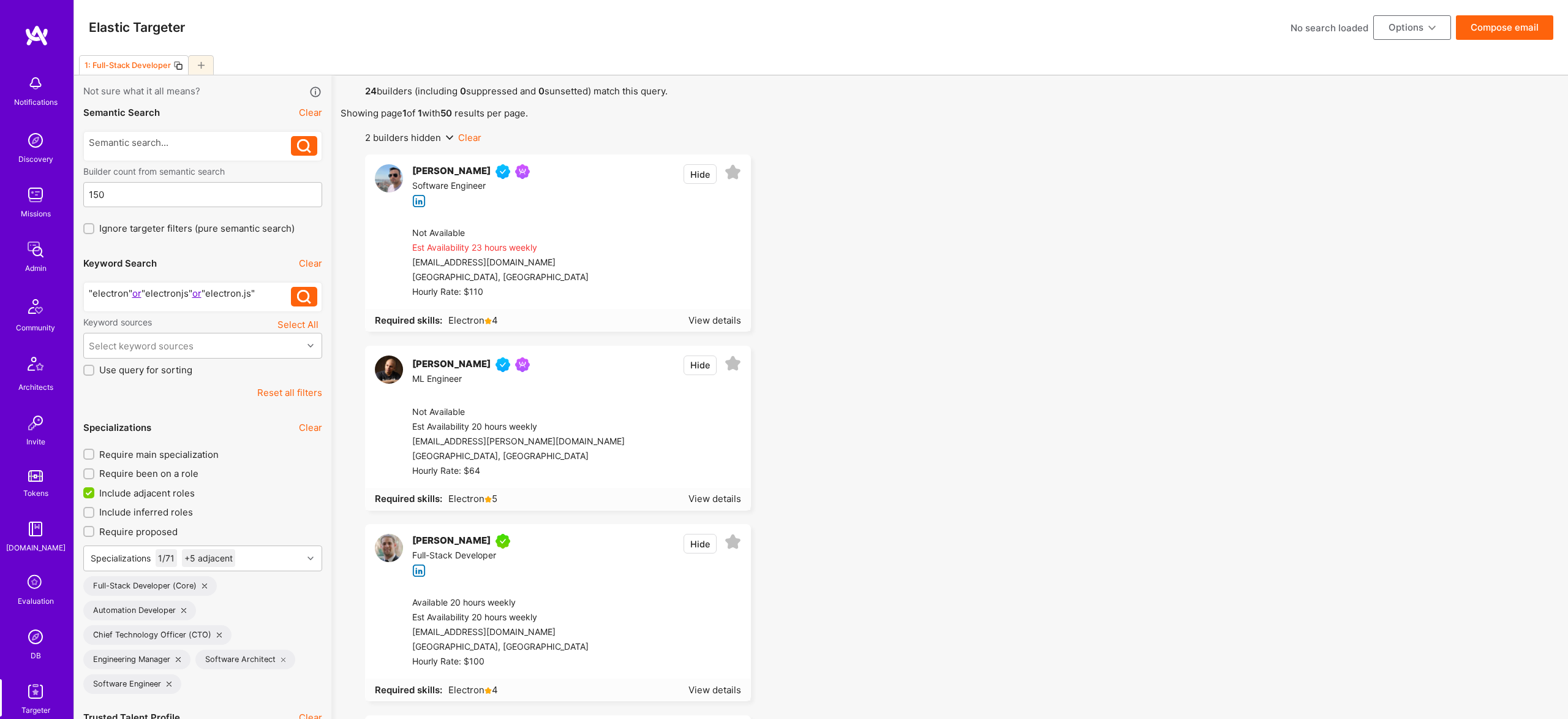
click at [1498, 22] on button "Compose email" at bounding box center [1504, 28] width 97 height 25
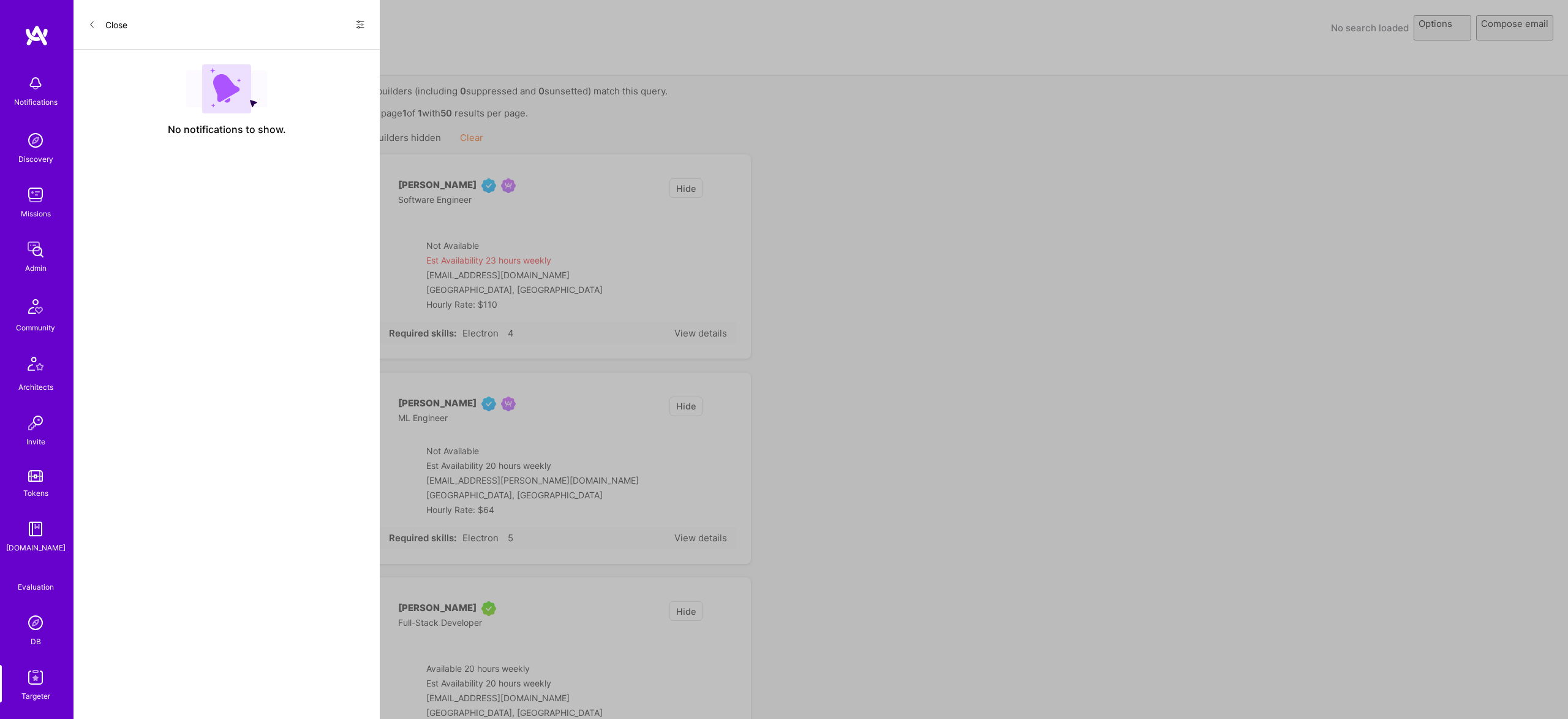
select select "rich-reachout"
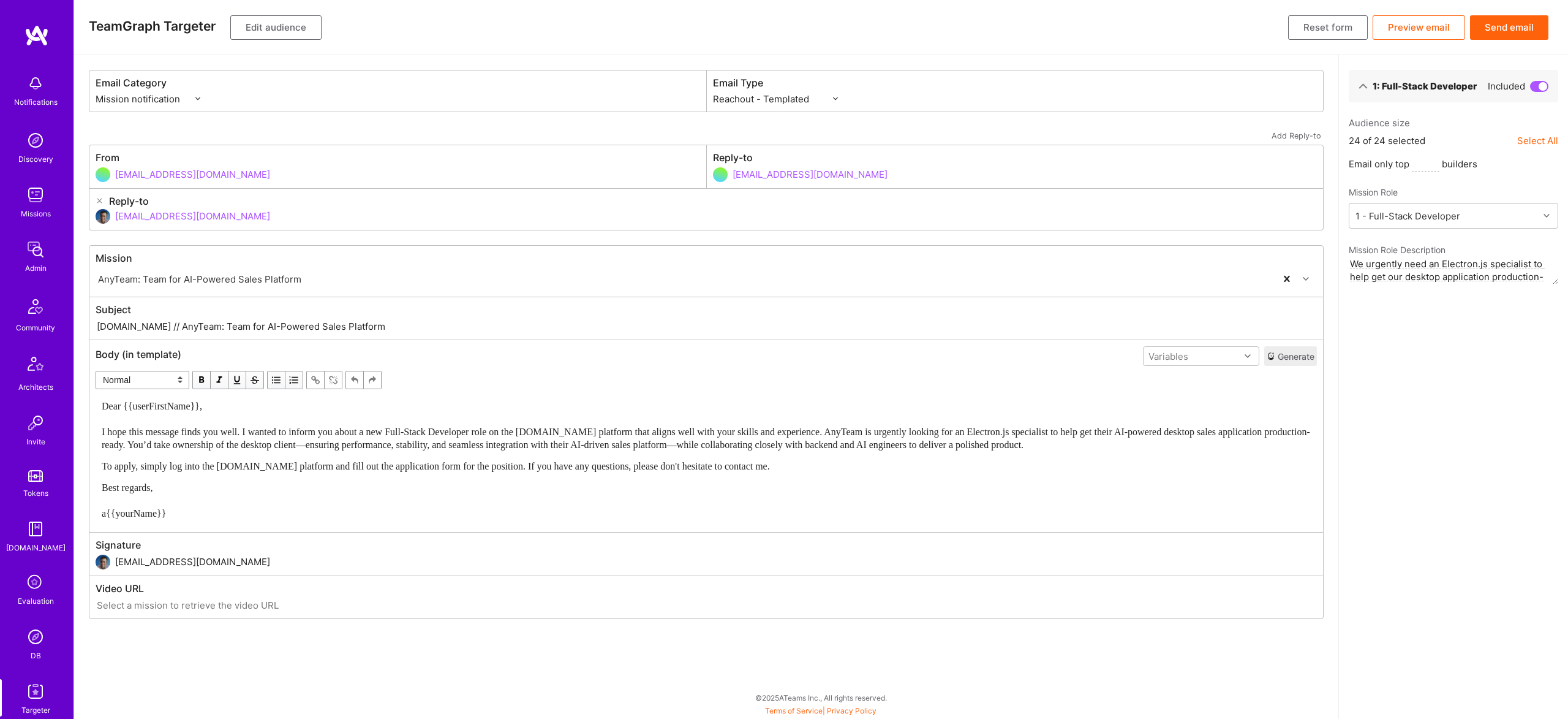
click at [1493, 27] on button "Send email" at bounding box center [1509, 28] width 78 height 25
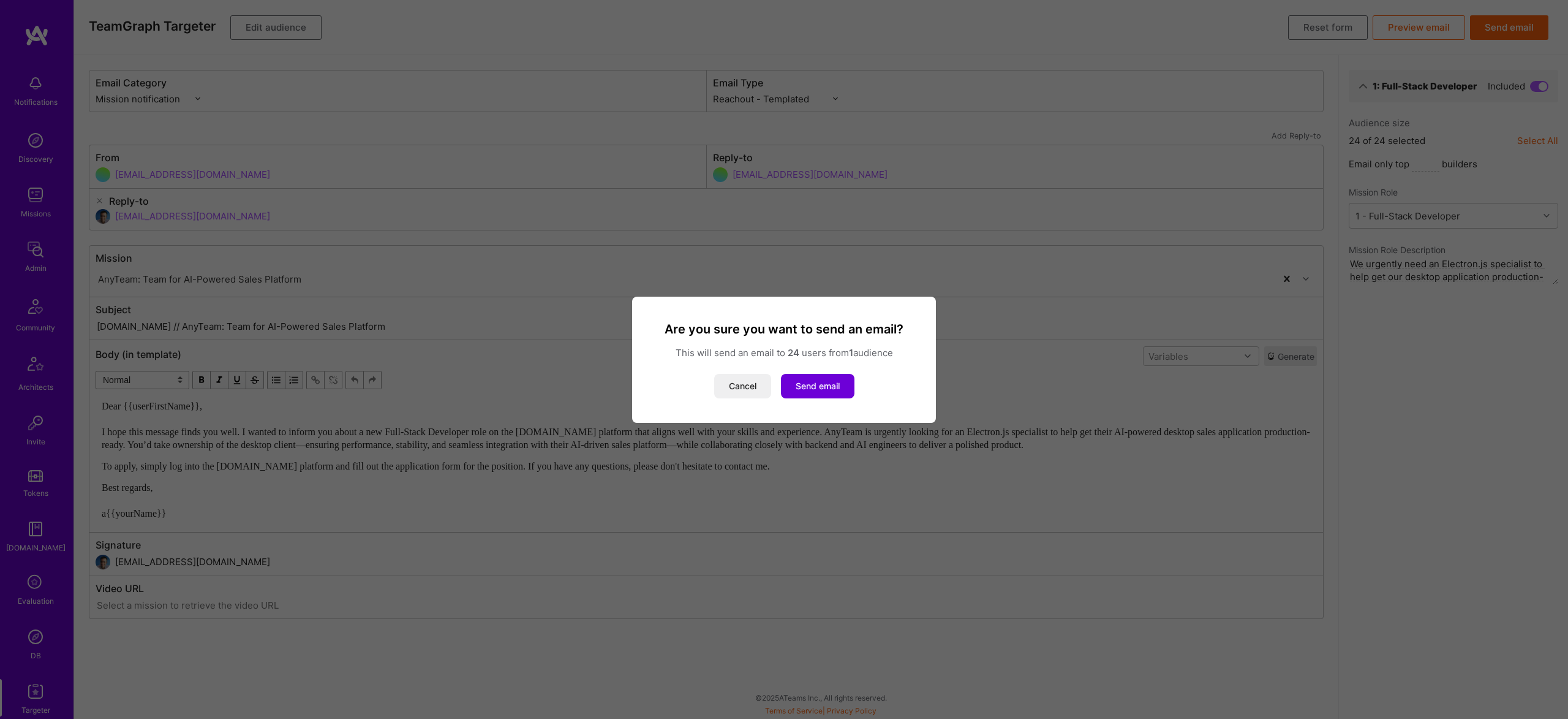
click at [708, 394] on div "Cancel Send email" at bounding box center [784, 386] width 275 height 25
click at [717, 391] on button "Cancel" at bounding box center [743, 386] width 57 height 25
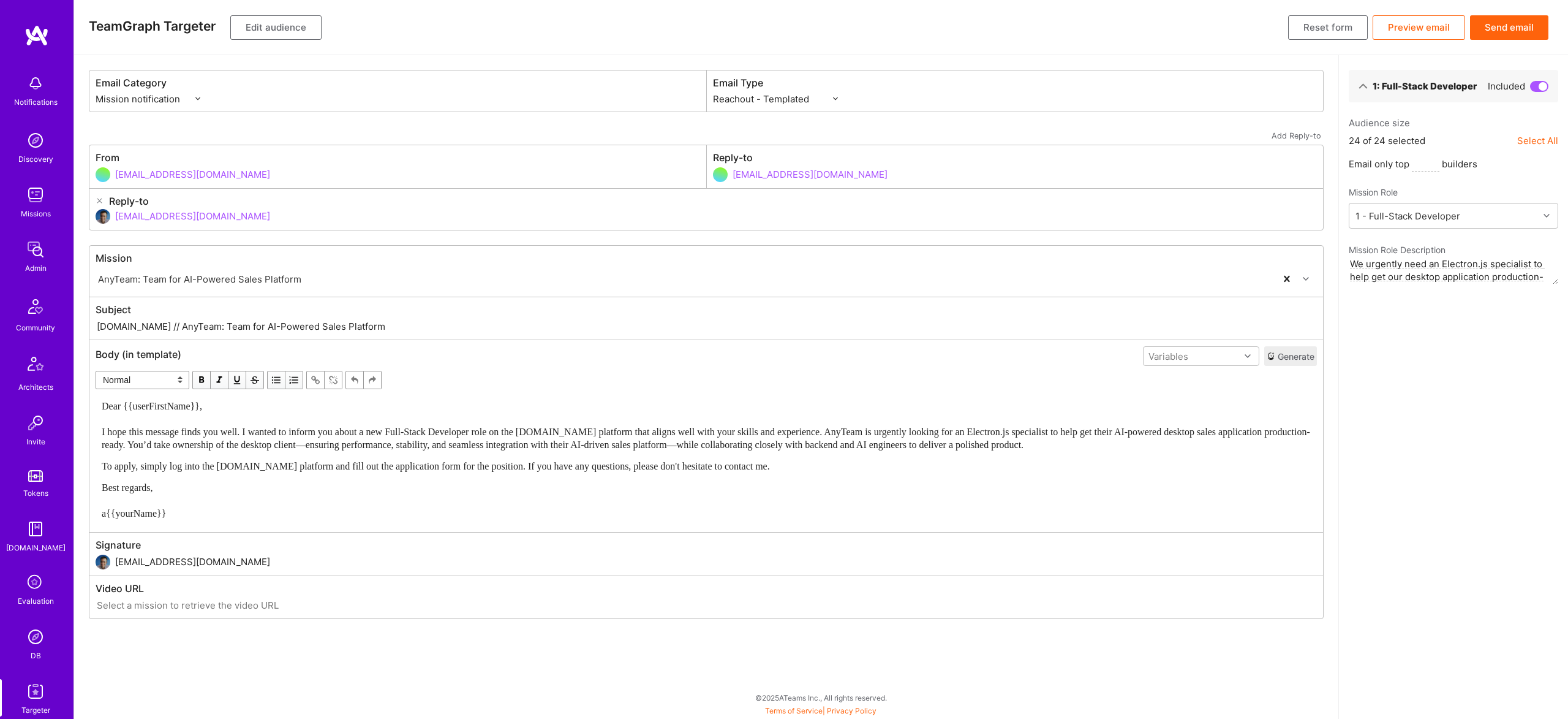
click at [244, 33] on button "Edit audience" at bounding box center [276, 28] width 91 height 25
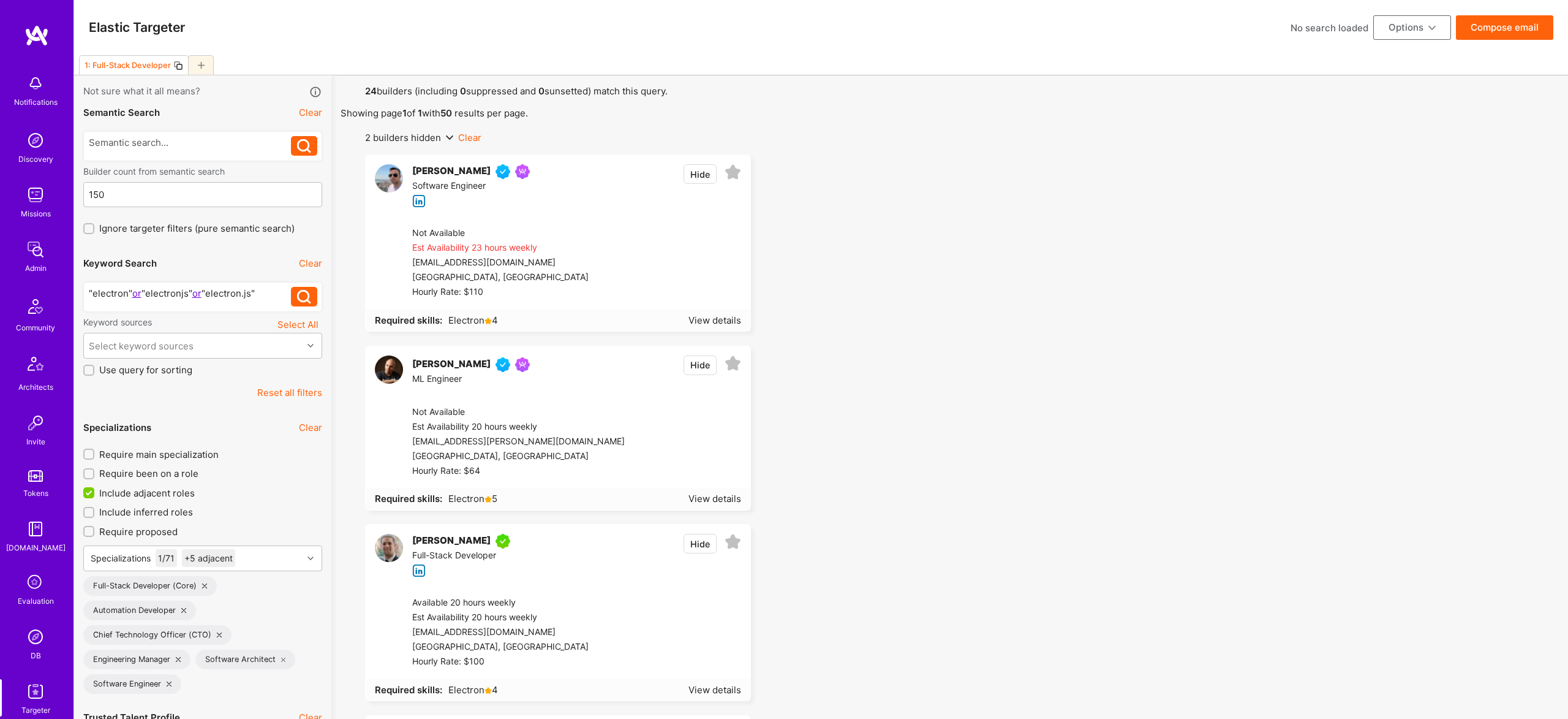
scroll to position [2899, 0]
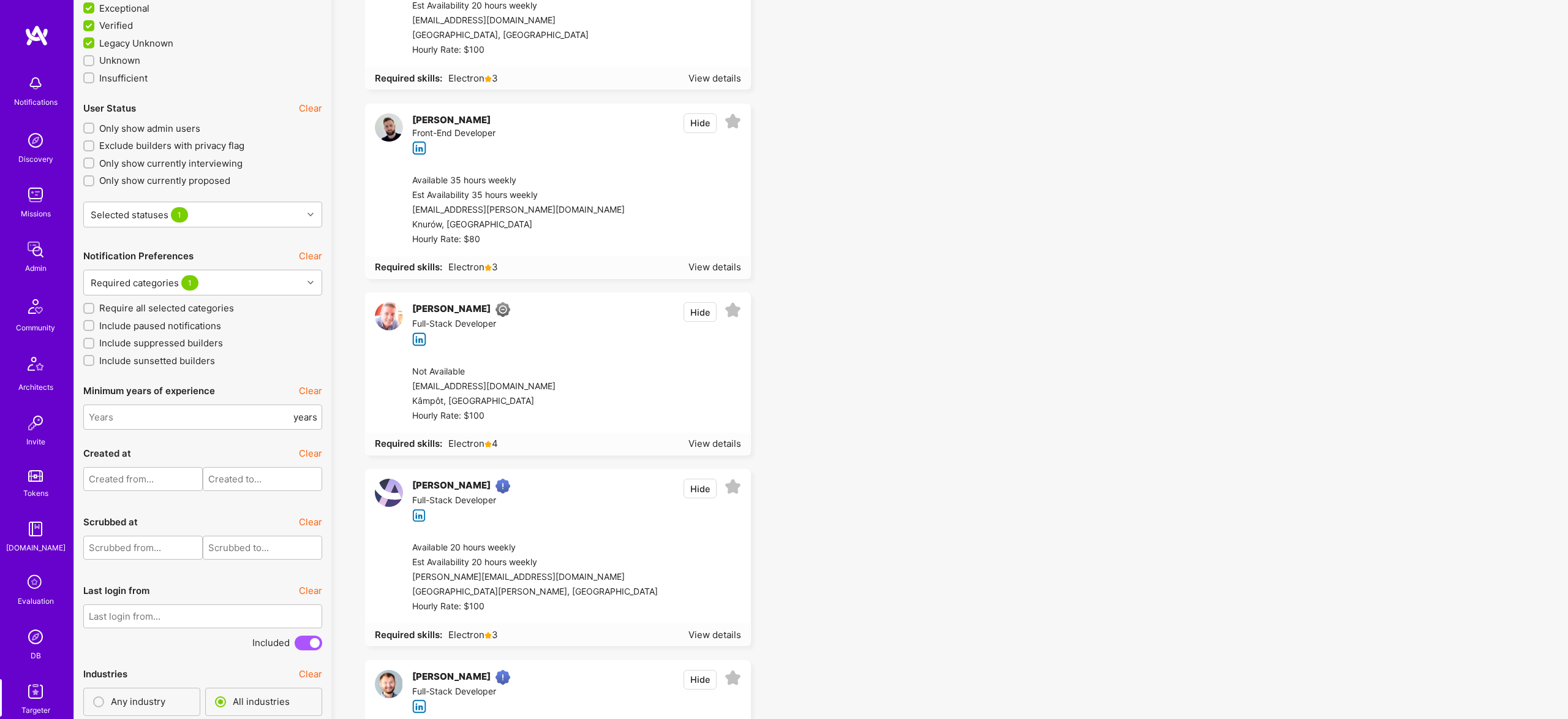
click at [128, 360] on span "Include sunsetted builders" at bounding box center [157, 361] width 116 height 13
click at [94, 360] on input "Include sunsetted builders" at bounding box center [90, 361] width 9 height 9
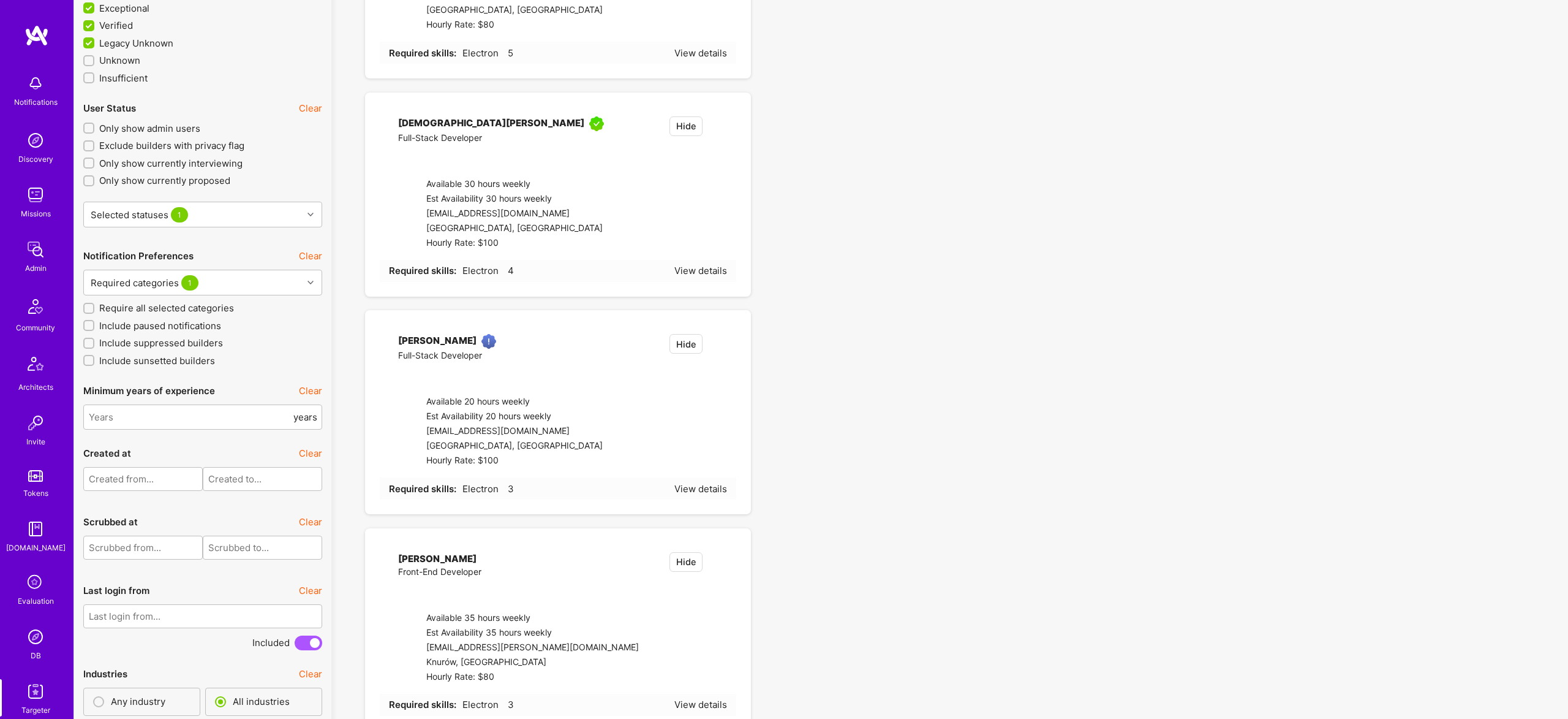
checkbox input "true"
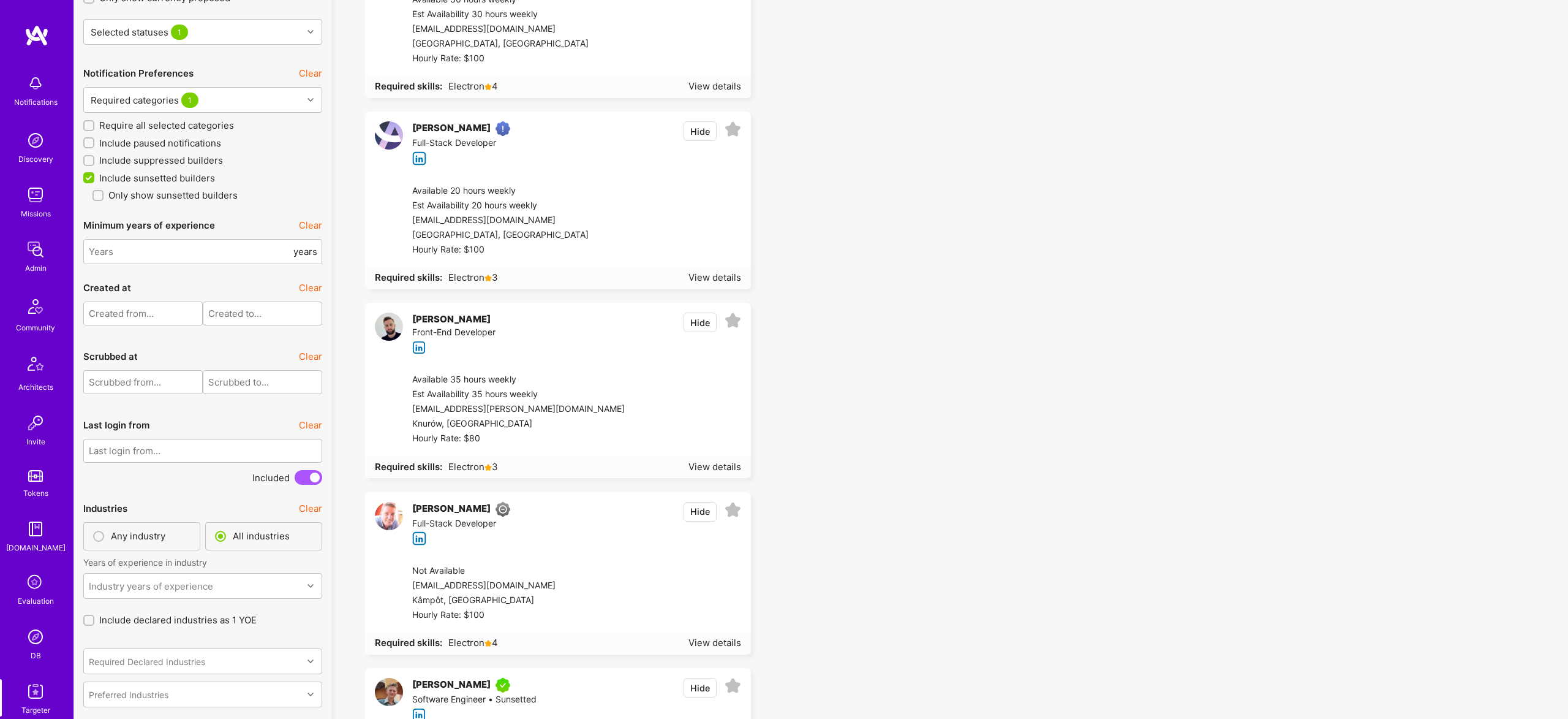
scroll to position [3006, 0]
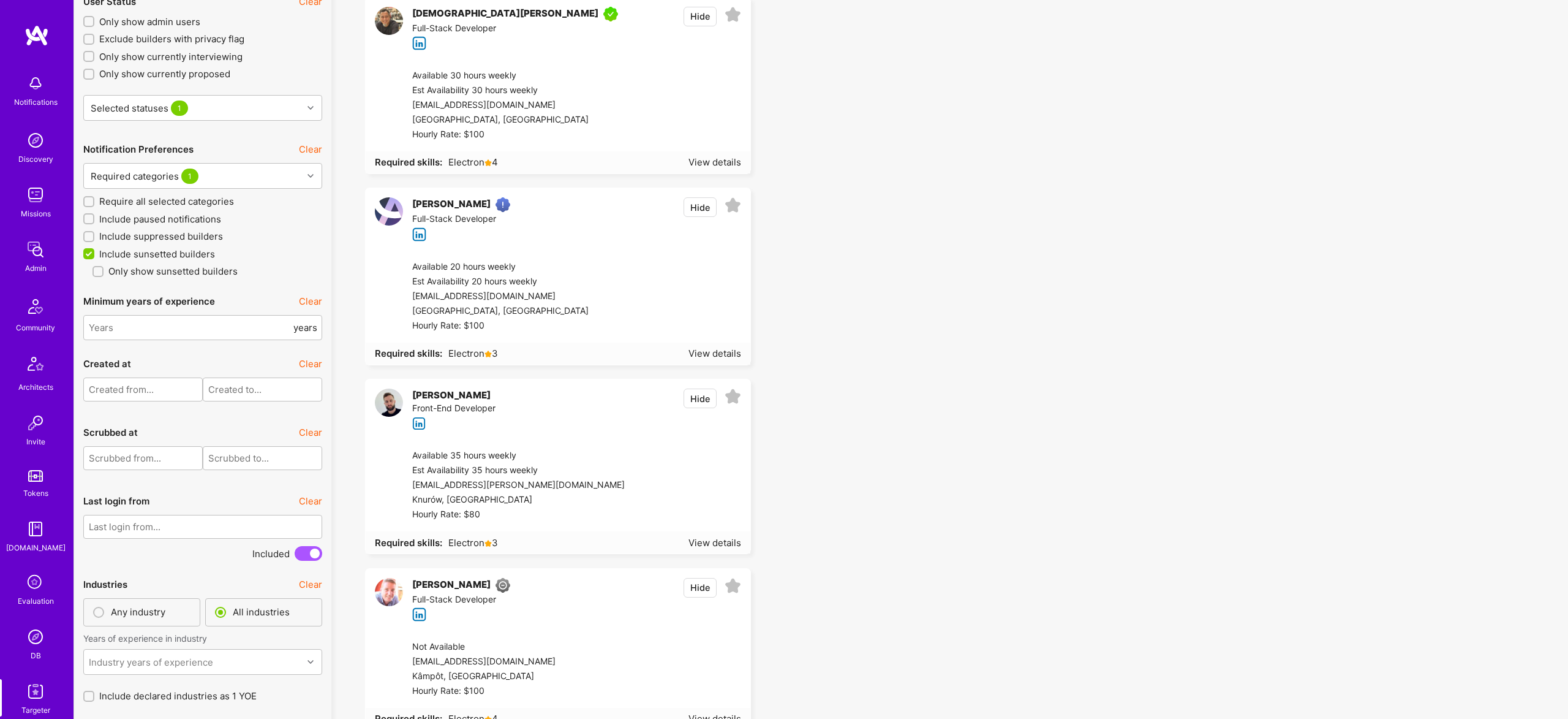
click at [192, 232] on span "Include suppressed builders" at bounding box center [161, 236] width 124 height 13
click at [94, 233] on input "Include suppressed builders" at bounding box center [90, 237] width 9 height 9
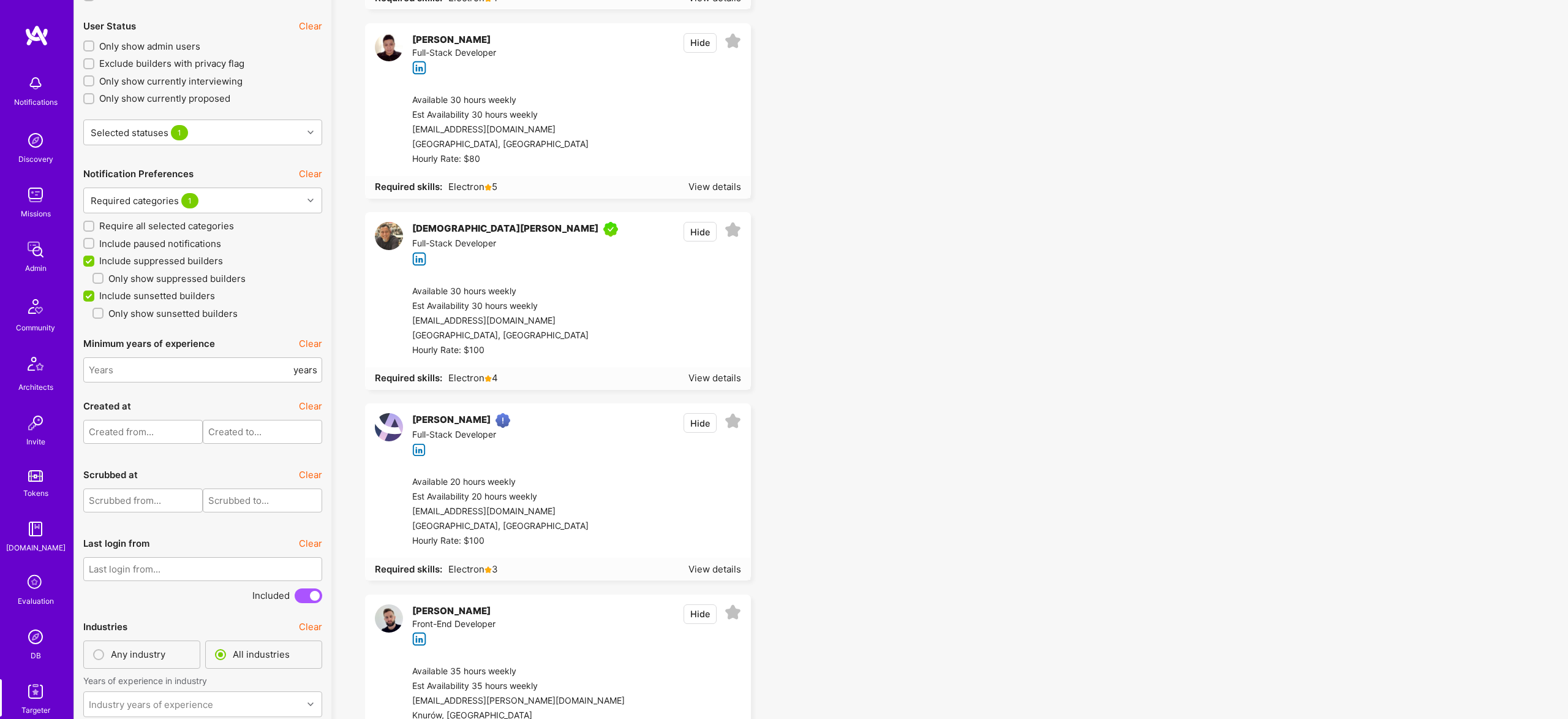
click at [157, 259] on span "Include suppressed builders" at bounding box center [161, 261] width 124 height 13
click at [96, 259] on input "Include suppressed builders" at bounding box center [90, 261] width 11 height 11
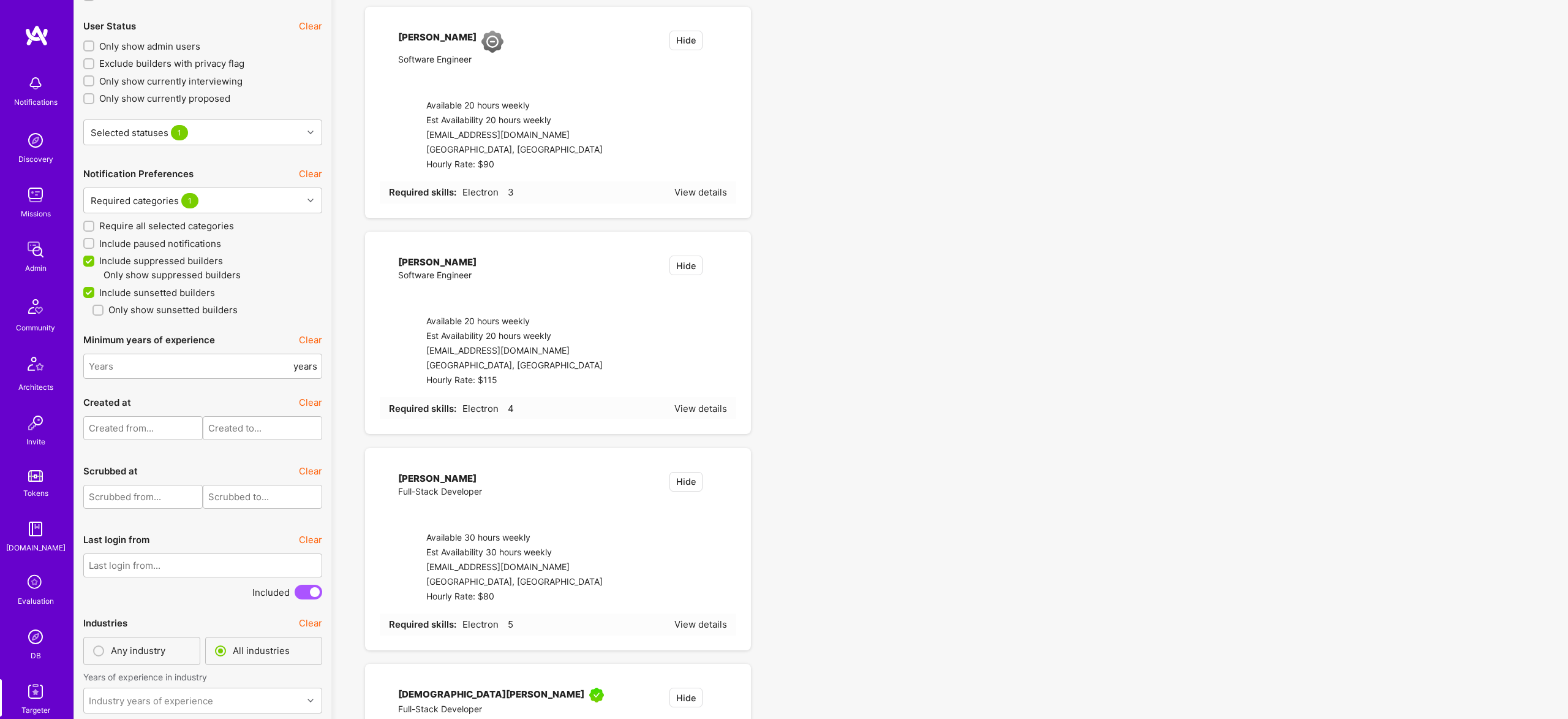
checkbox input "false"
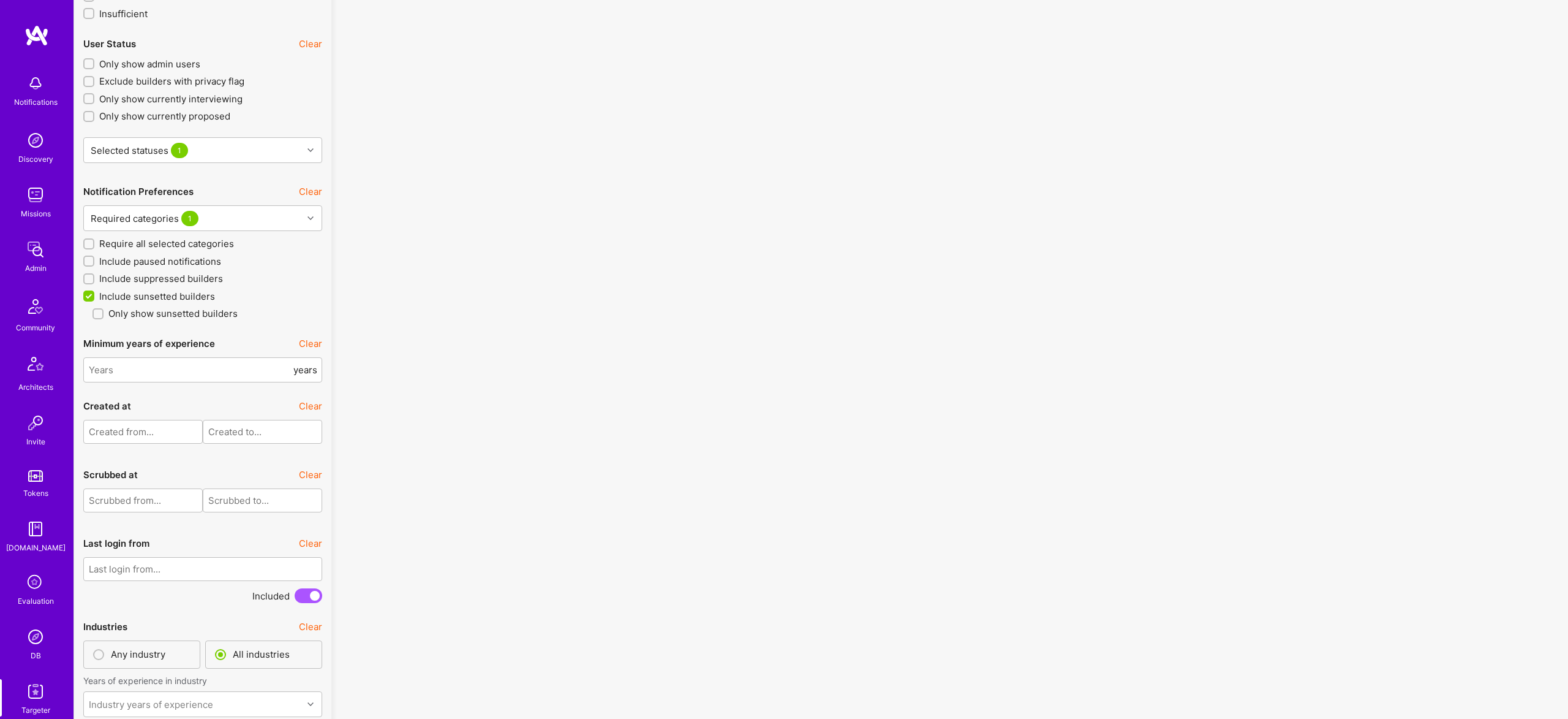
scroll to position [1, 0]
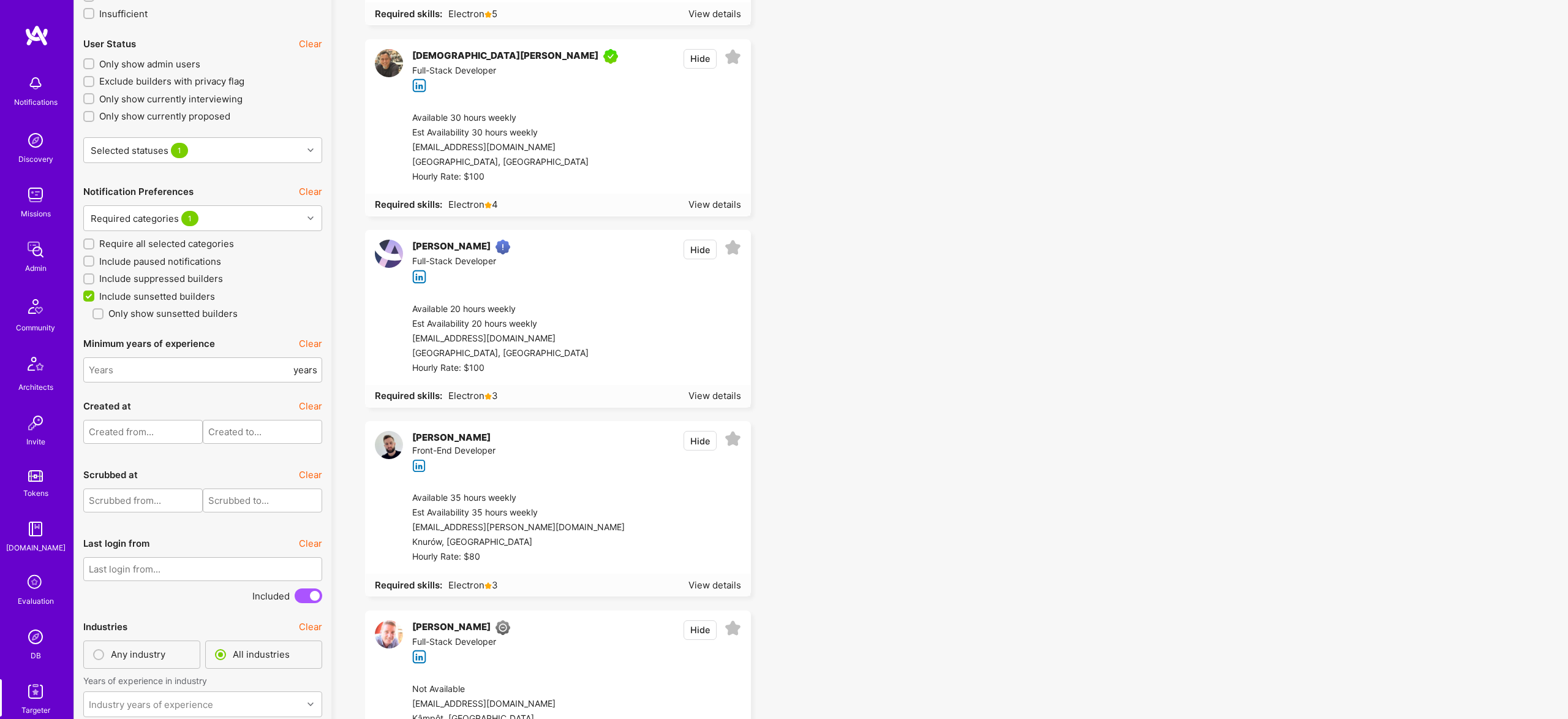
click at [216, 257] on span "Include paused notifications" at bounding box center [160, 262] width 122 height 13
click at [94, 257] on input "Include paused notifications" at bounding box center [90, 262] width 9 height 9
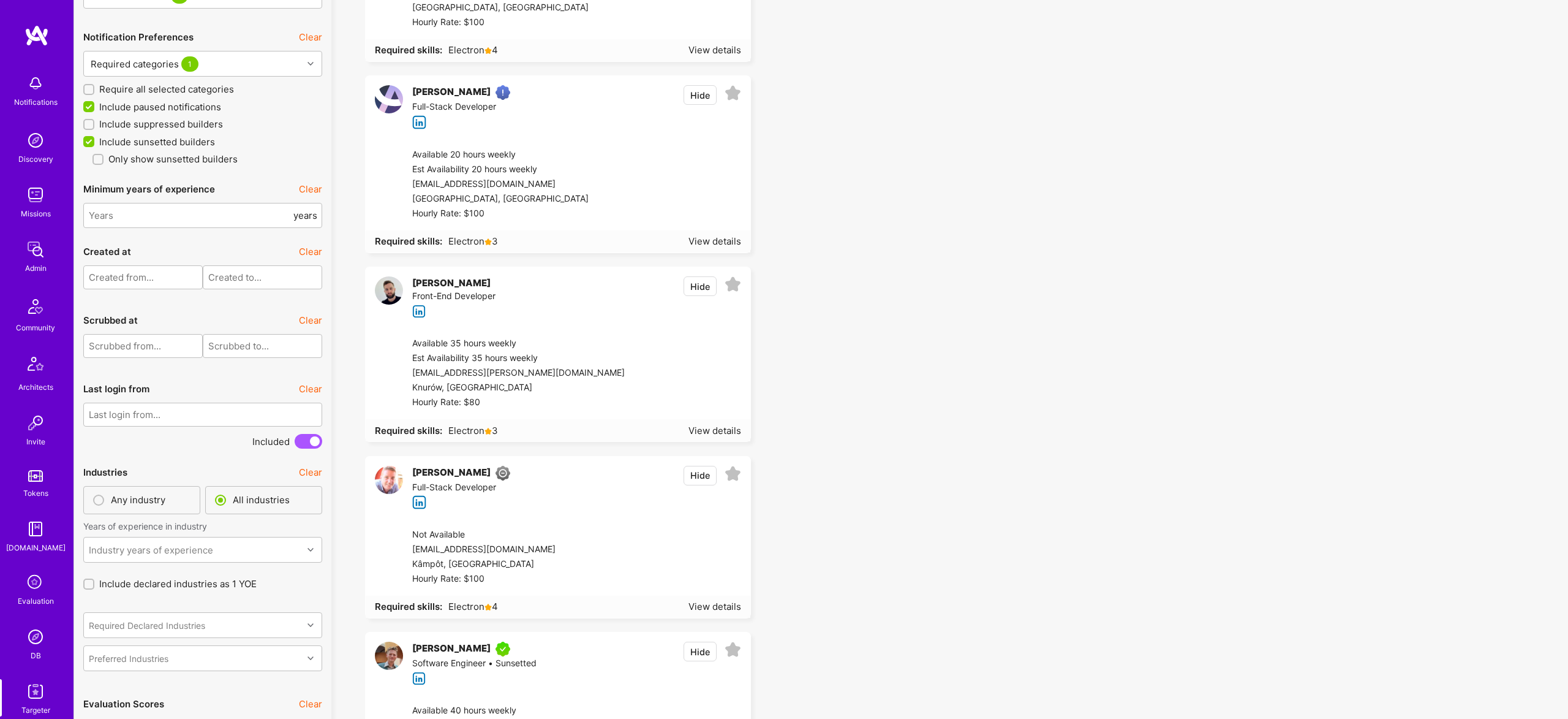
scroll to position [3033, 0]
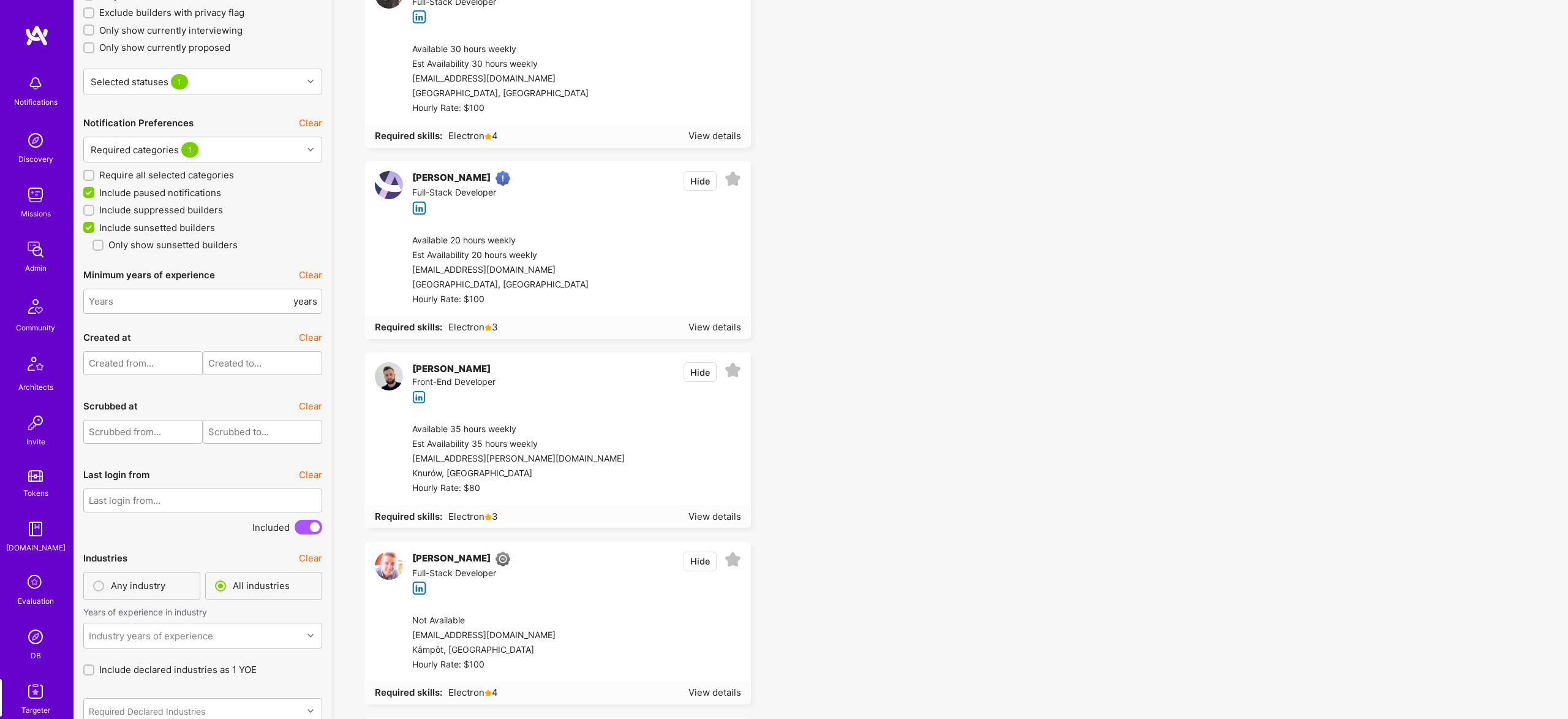
click at [157, 191] on span "Include paused notifications" at bounding box center [160, 193] width 122 height 13
click at [96, 191] on input "Include paused notifications" at bounding box center [90, 193] width 11 height 11
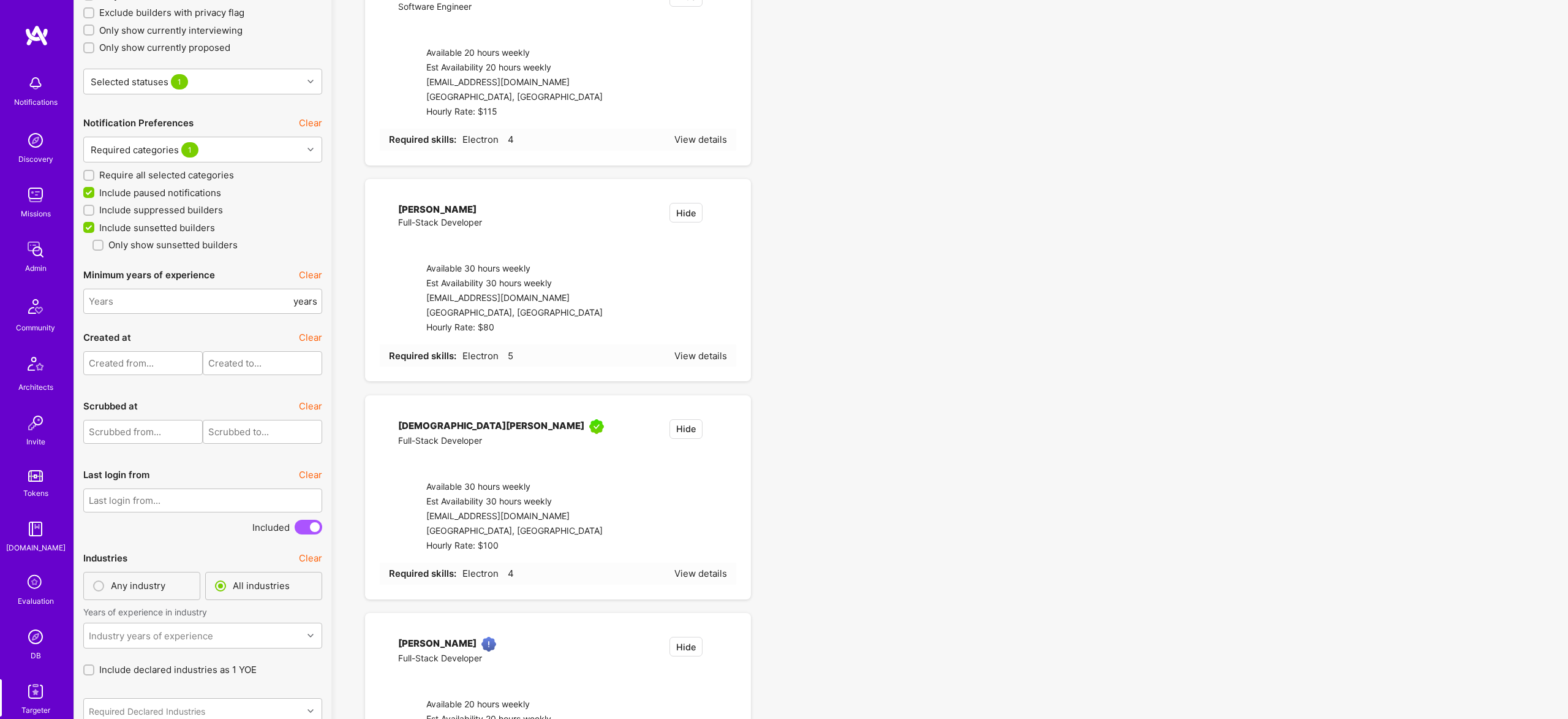
checkbox input "false"
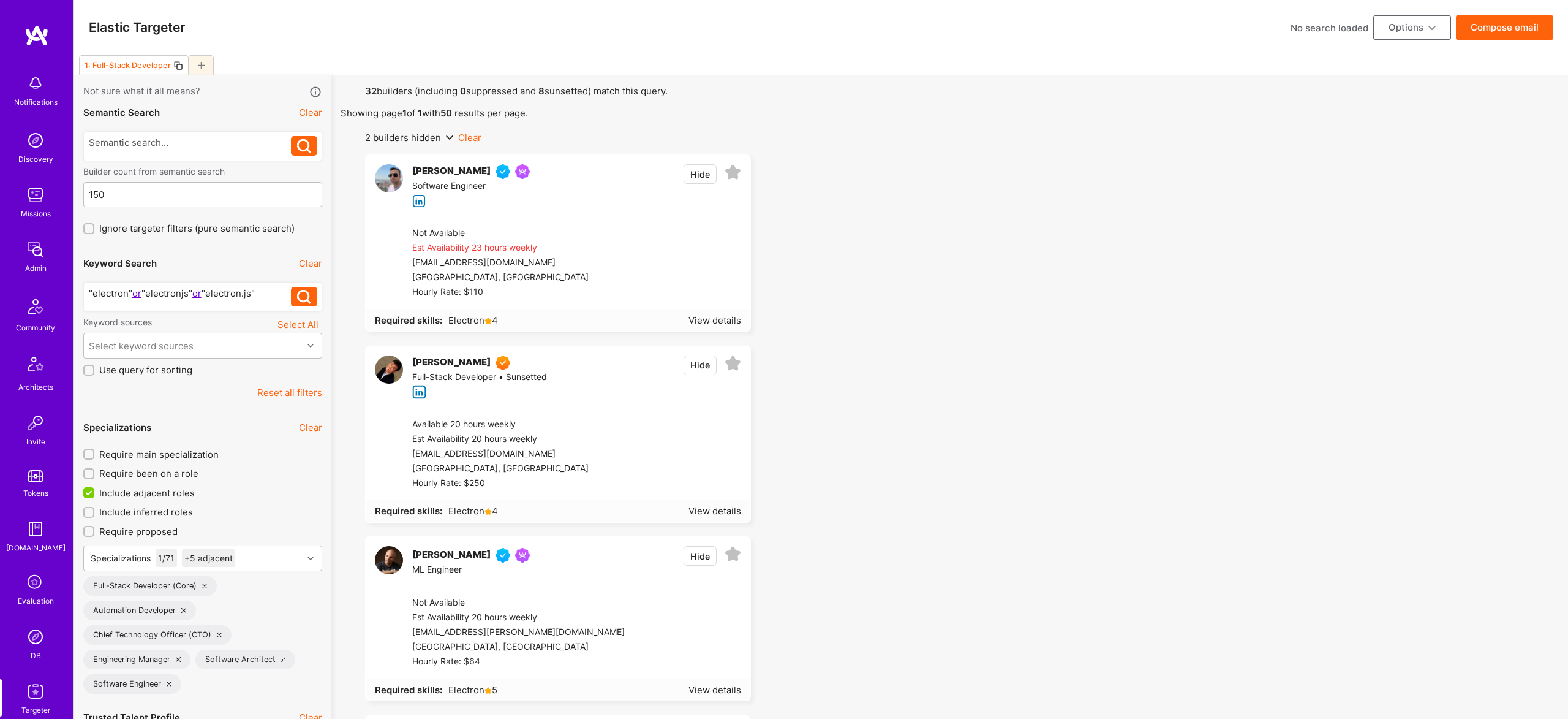
click at [1511, 24] on button "Compose email" at bounding box center [1504, 28] width 97 height 25
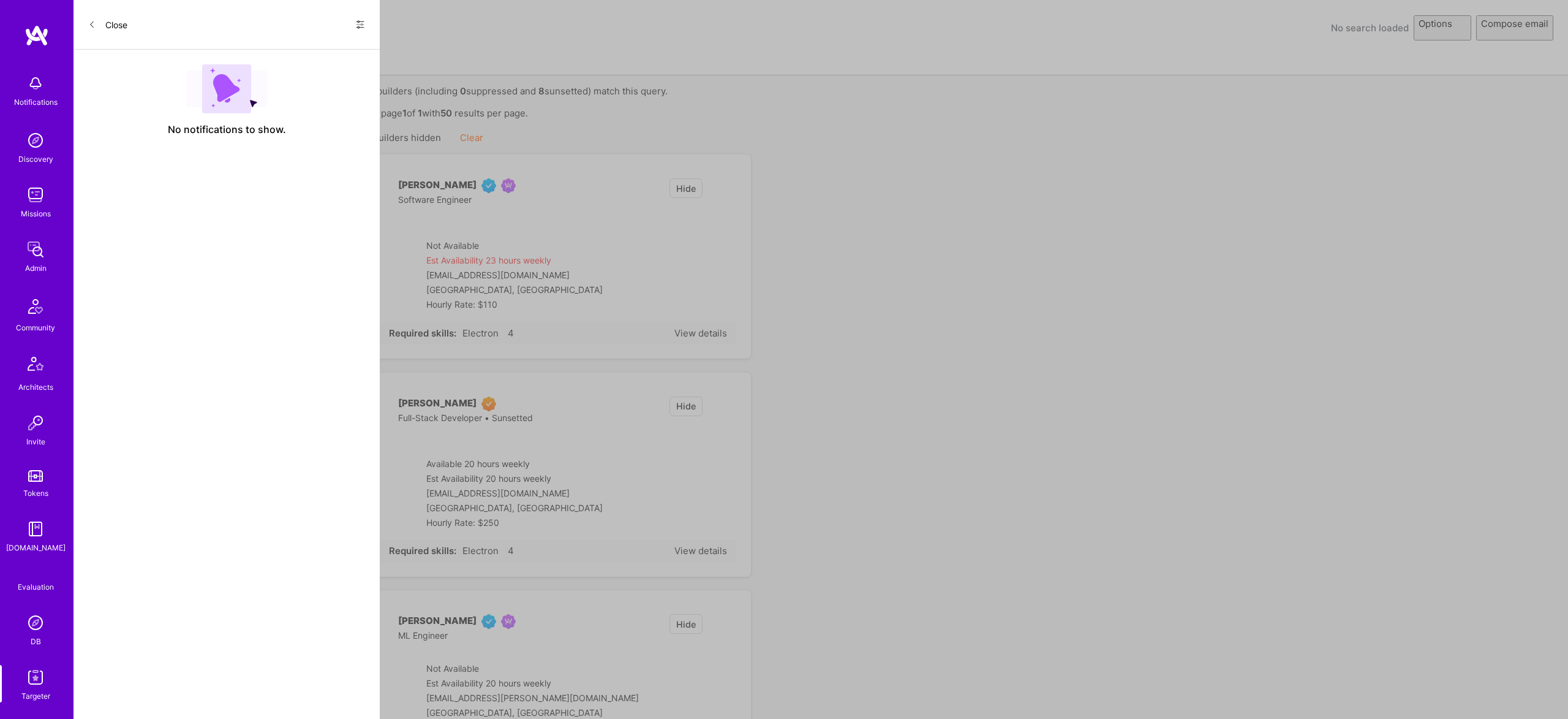
select select "rich-reachout"
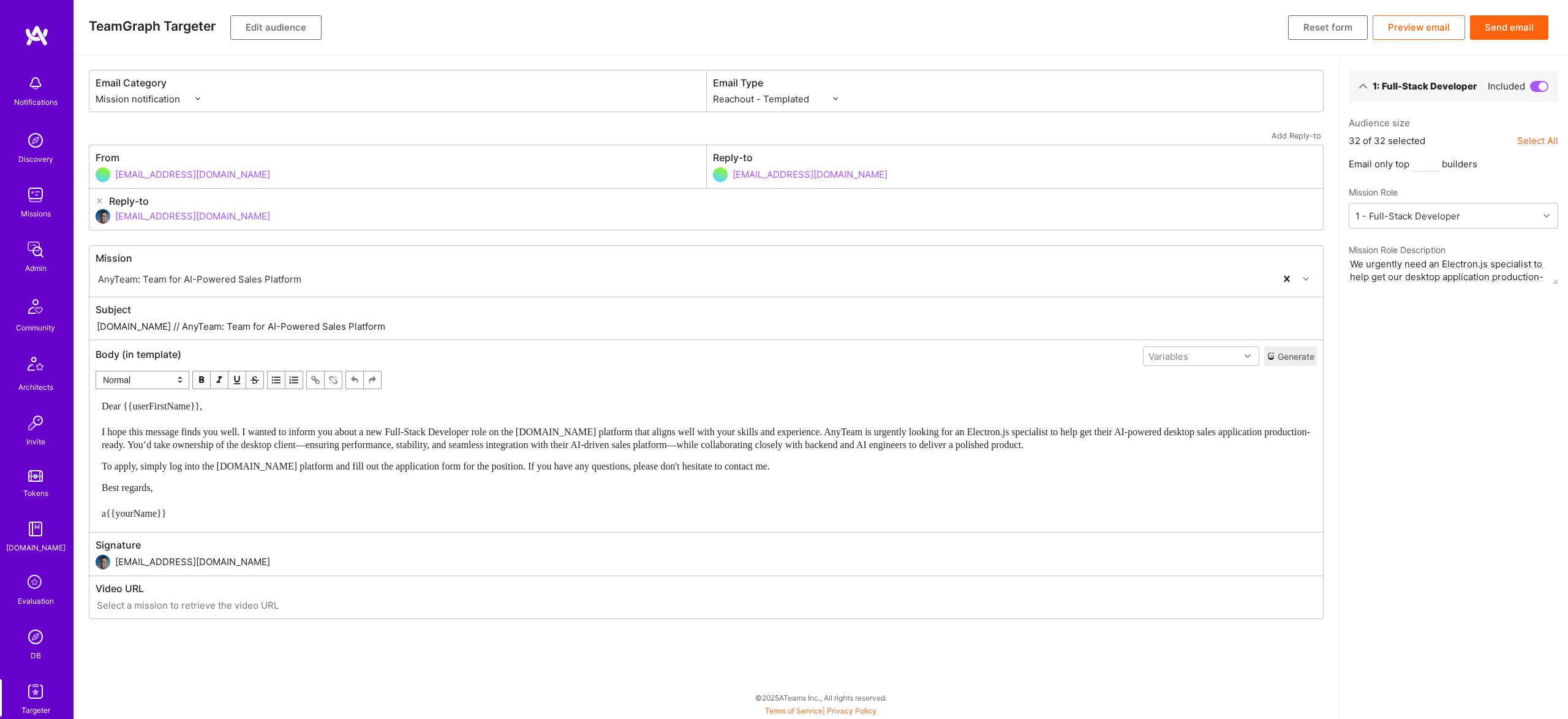
click at [1525, 25] on button "Send email" at bounding box center [1509, 28] width 78 height 25
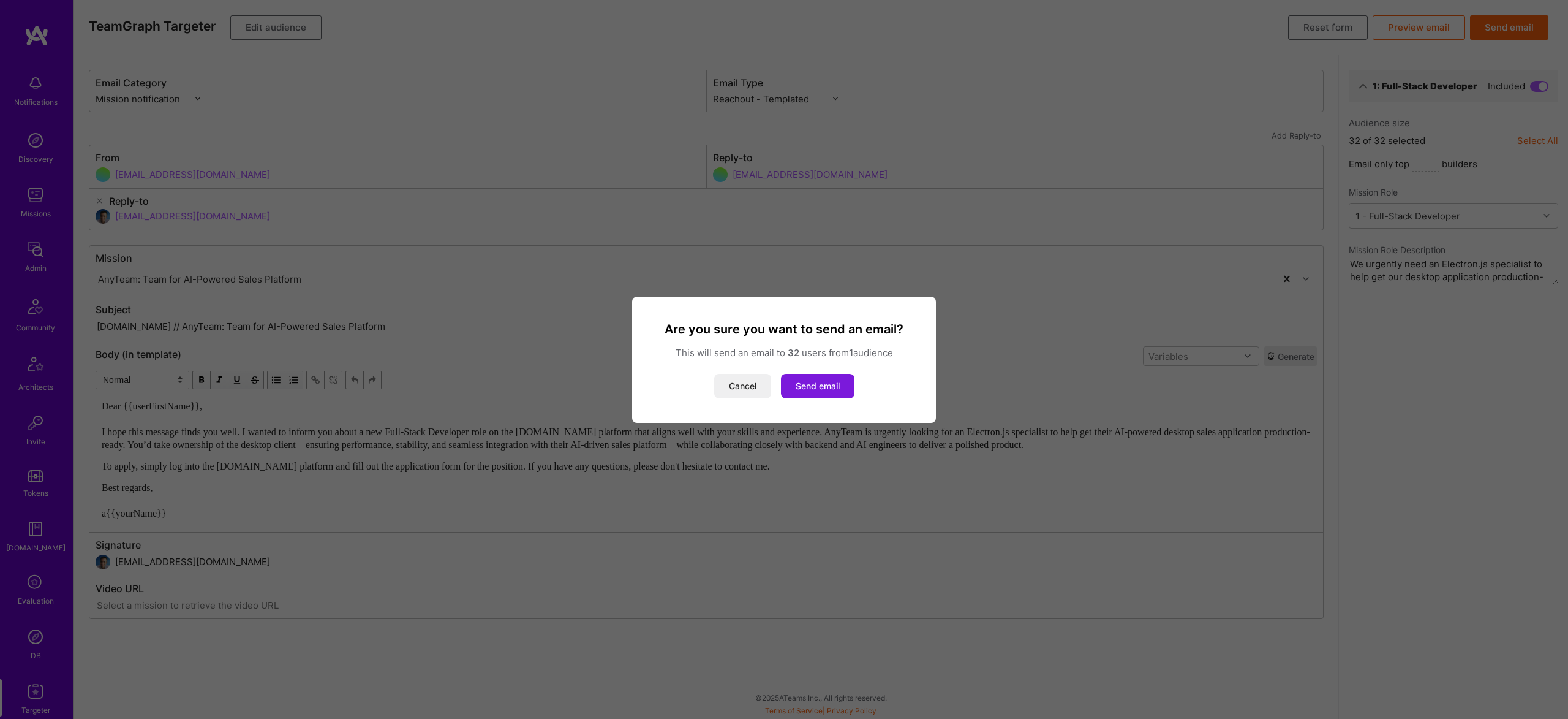
click at [836, 388] on button "Send email" at bounding box center [817, 386] width 73 height 25
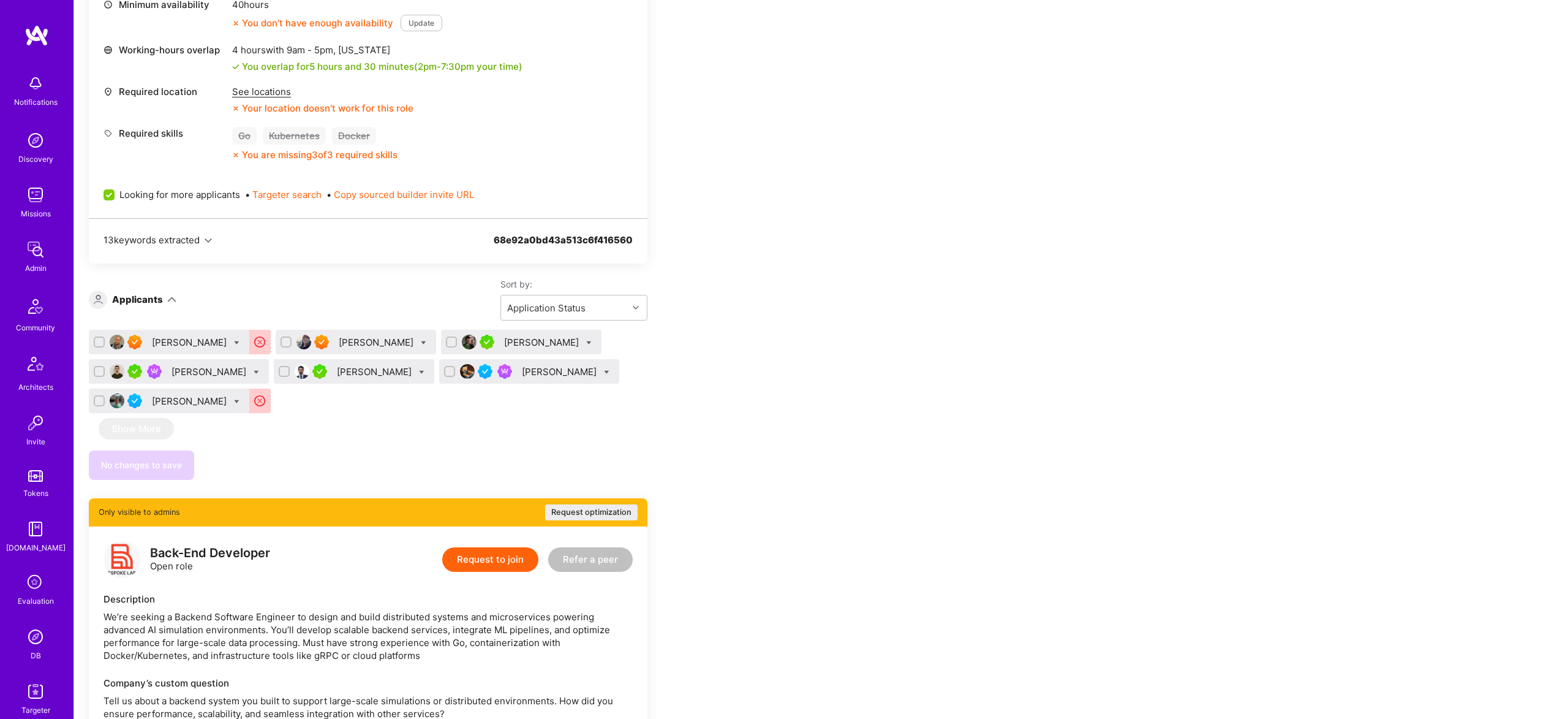
scroll to position [1926, 0]
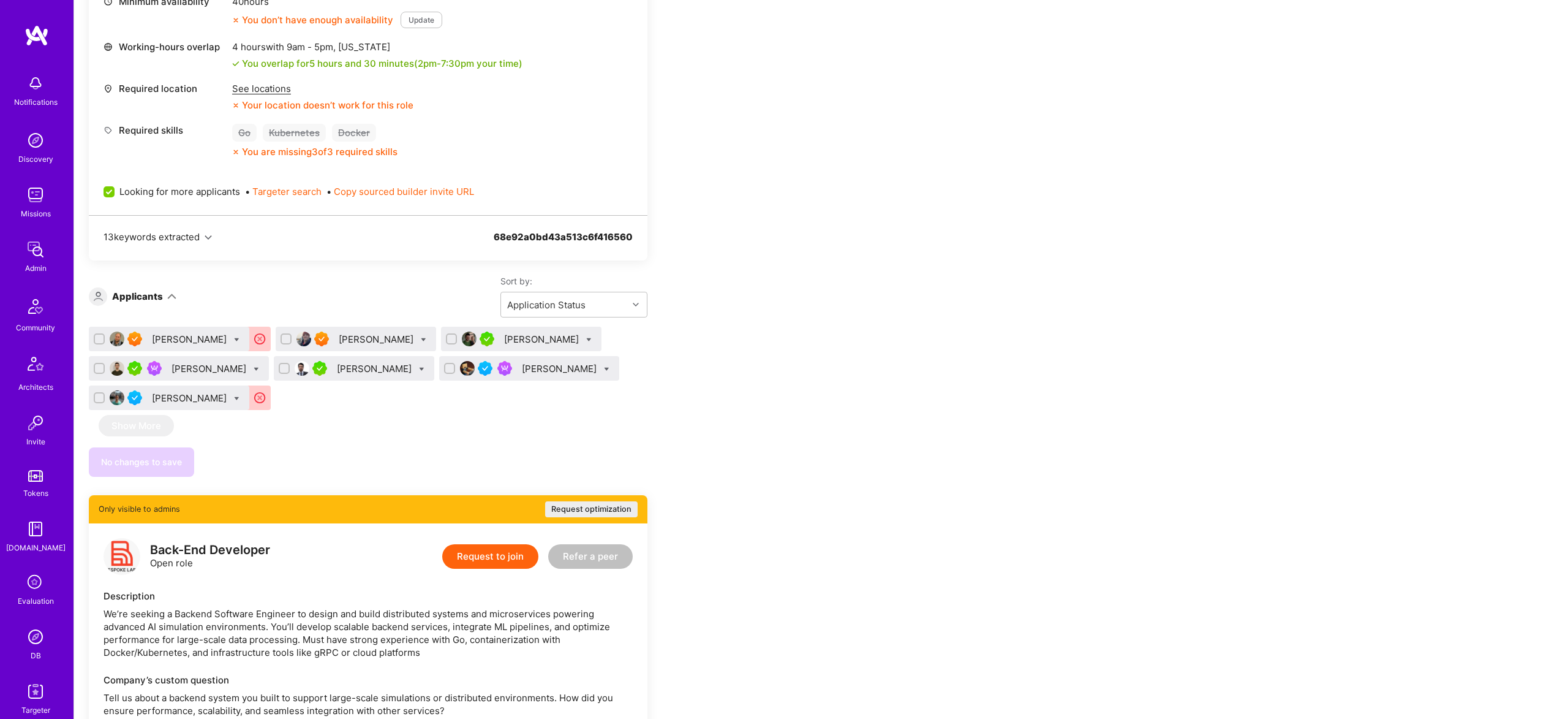
click at [480, 421] on div "Guillaume Charmes Ilja Hamalainen Forrest Ledbetter Zaven Snkhchyan Oscar Garav…" at bounding box center [368, 402] width 559 height 150
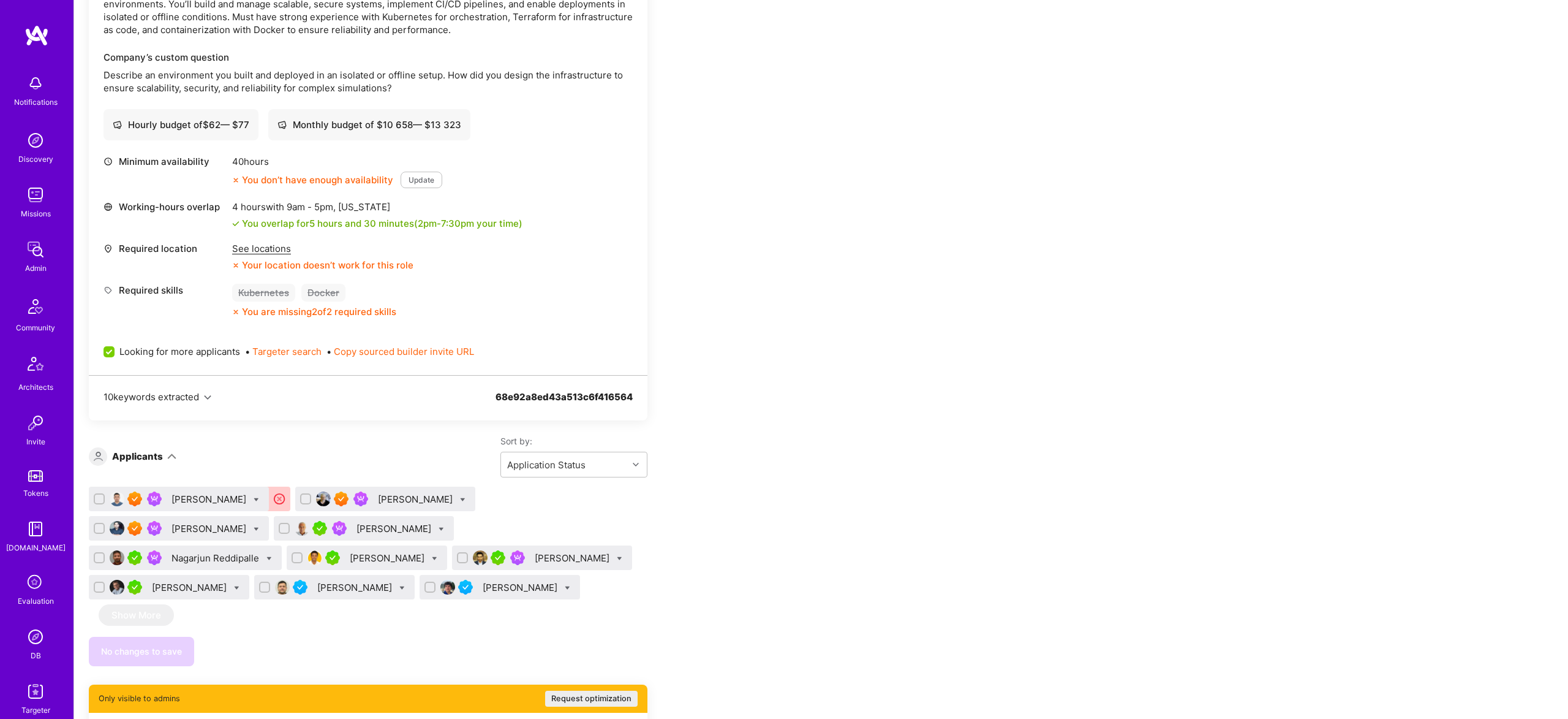
scroll to position [395, 0]
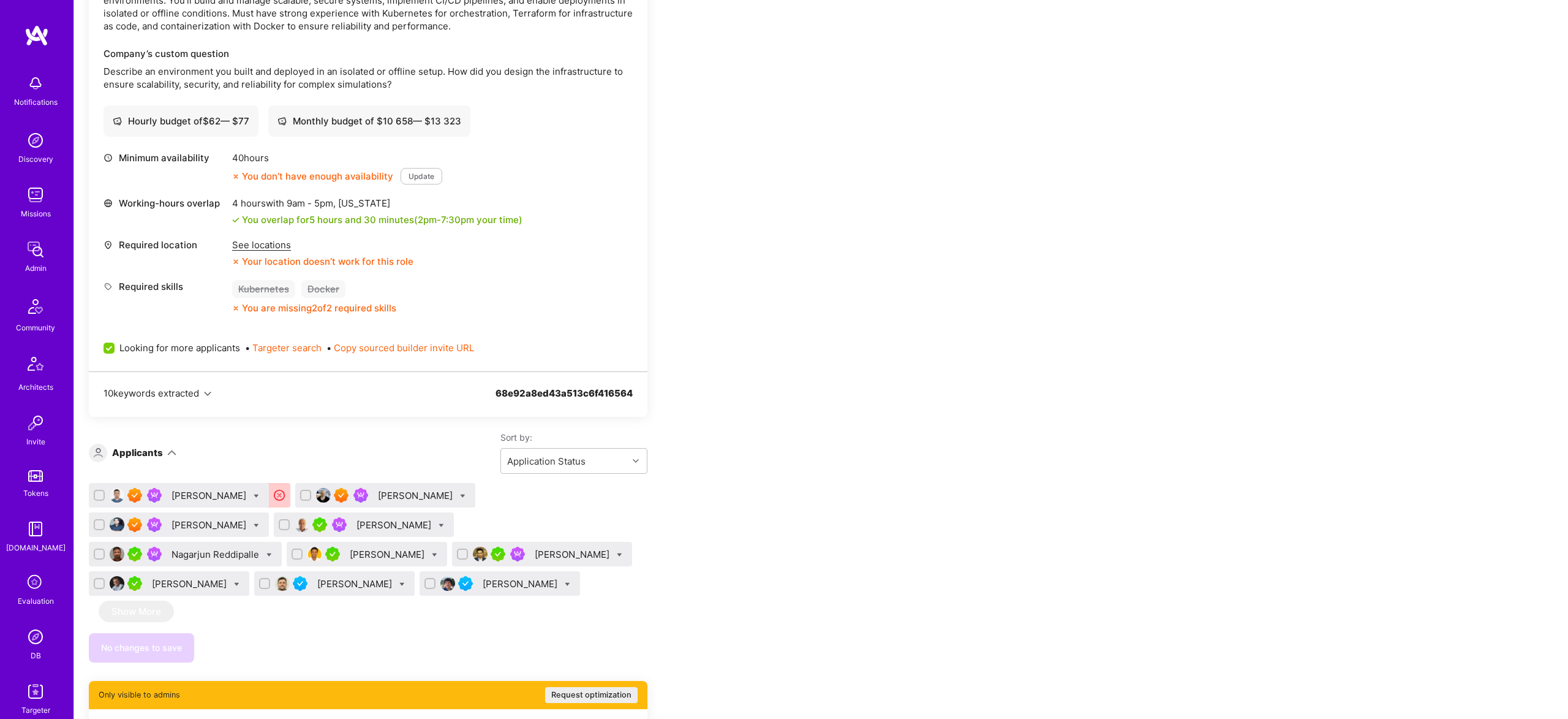
click at [438, 524] on icon at bounding box center [441, 525] width 6 height 6
checkbox input "true"
click at [454, 643] on div "Shortlist" at bounding box center [499, 646] width 92 height 31
click at [479, 647] on span "Shortlist" at bounding box center [498, 647] width 38 height 13
click at [465, 647] on input "Shortlist" at bounding box center [470, 647] width 9 height 9
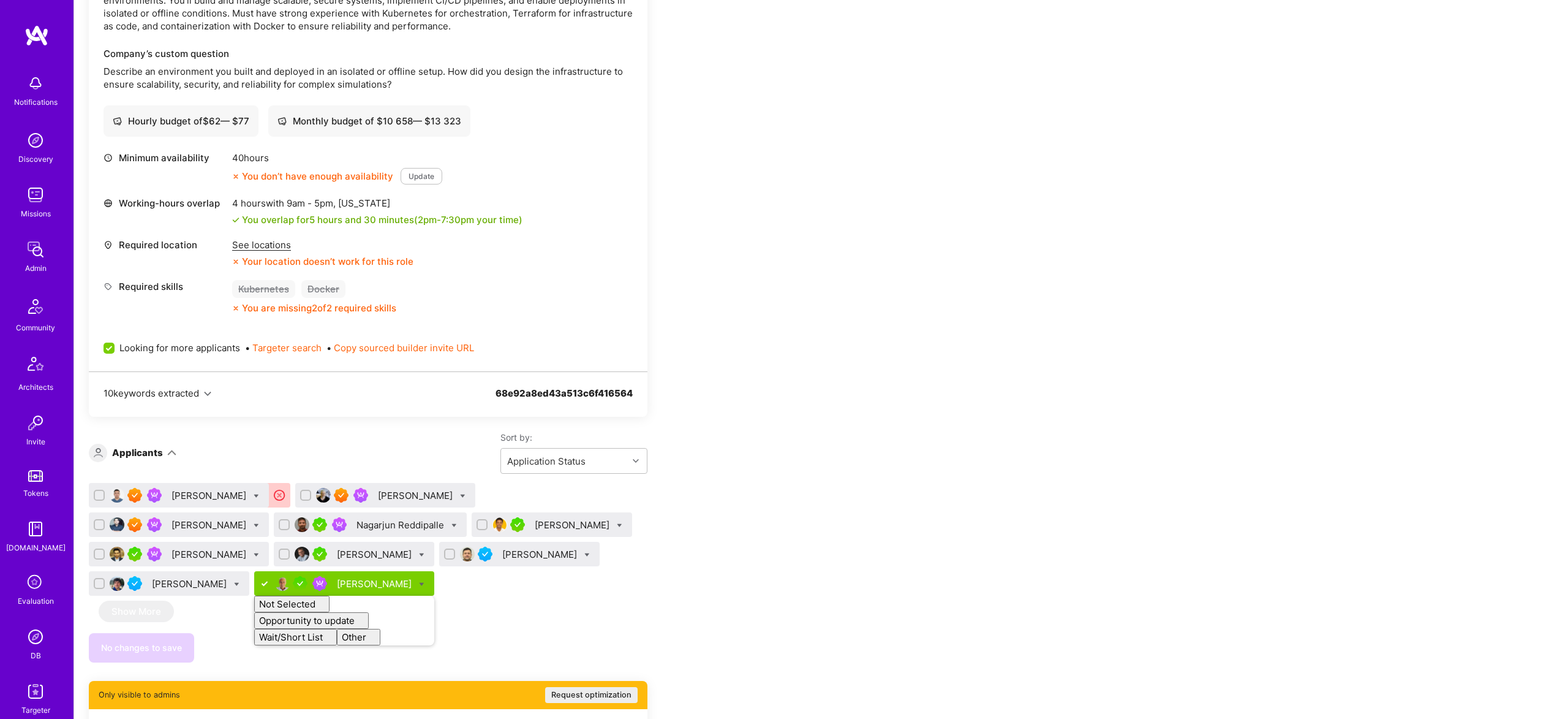
checkbox input "false"
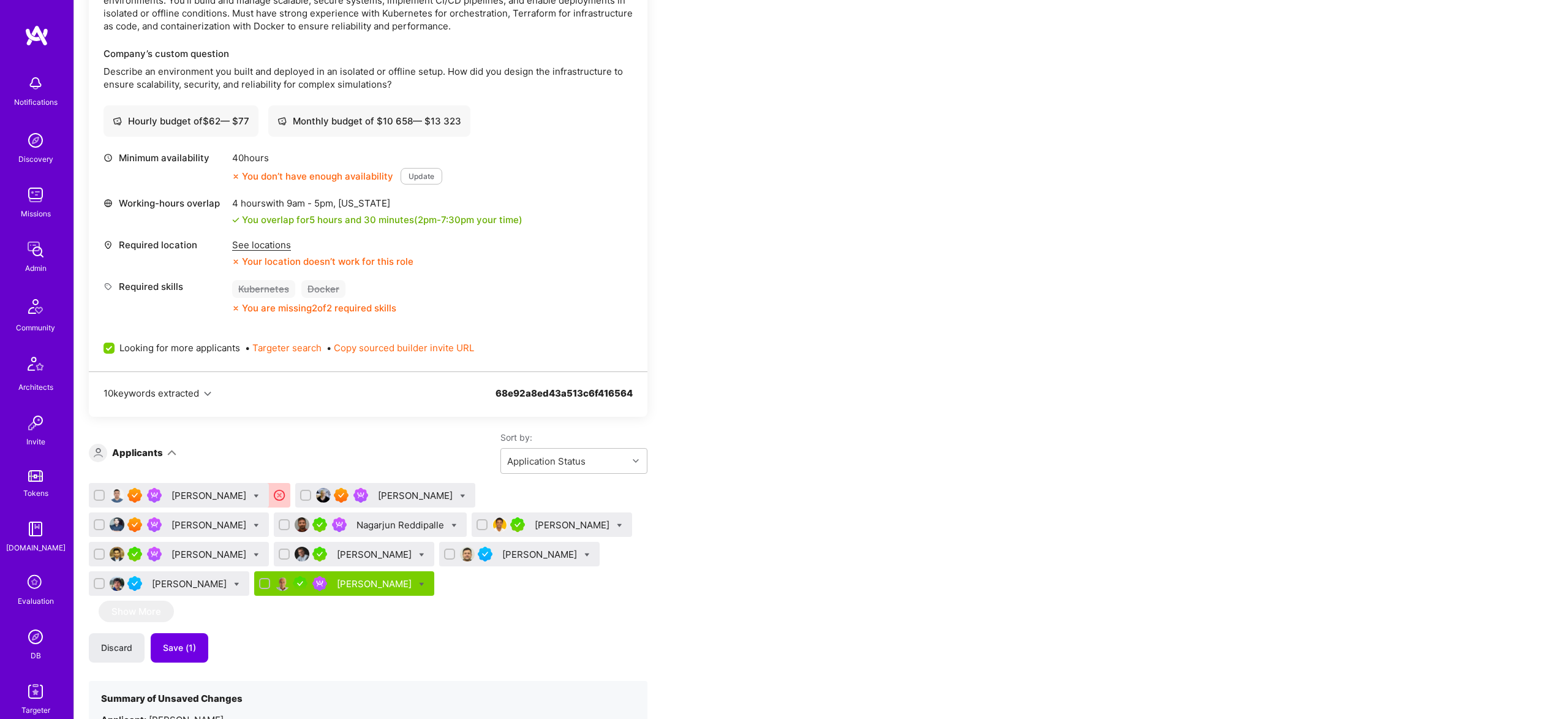
drag, startPoint x: 503, startPoint y: 604, endPoint x: 311, endPoint y: 612, distance: 192.2
click at [499, 604] on div "Talgat Saribayev Tom Quinn Sadan Masroor Nagarjun Reddipalle Kevin Abebe Viswat…" at bounding box center [368, 628] width 559 height 291
click at [188, 645] on span "Save (1)" at bounding box center [180, 647] width 33 height 12
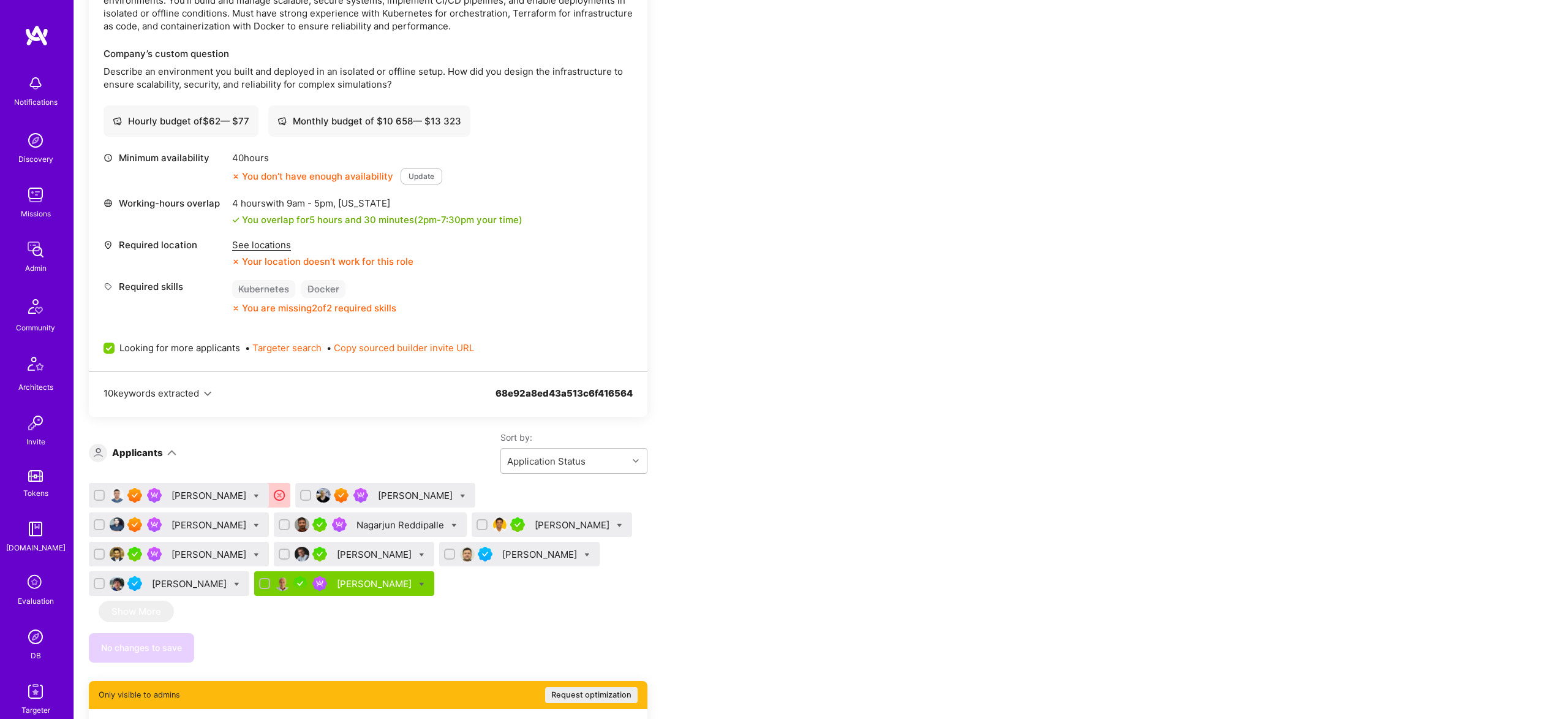
click at [249, 548] on div "Viswateja Talluri" at bounding box center [210, 554] width 78 height 13
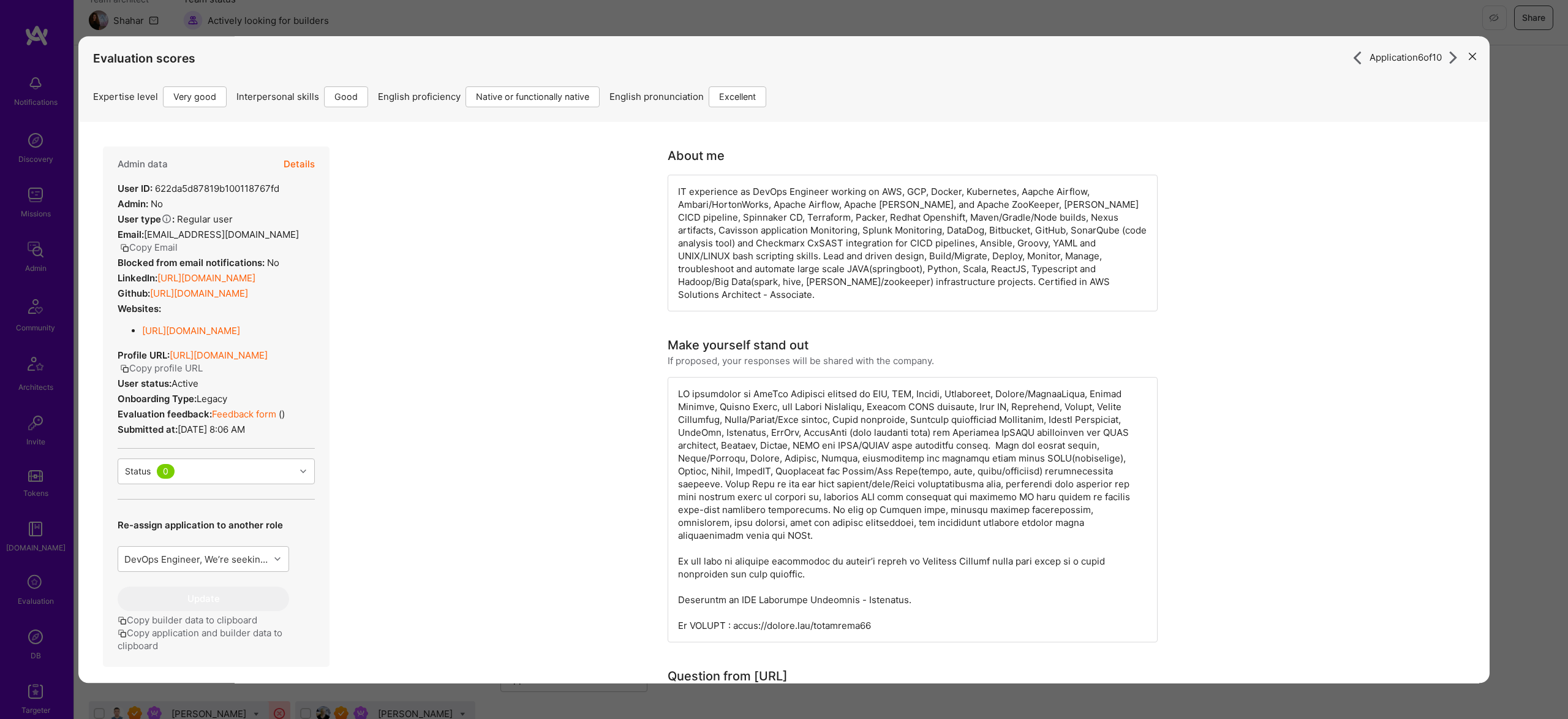
scroll to position [155, 0]
click at [283, 158] on div "Admin data Details" at bounding box center [216, 164] width 197 height 36
click at [302, 163] on button "Details" at bounding box center [299, 164] width 31 height 36
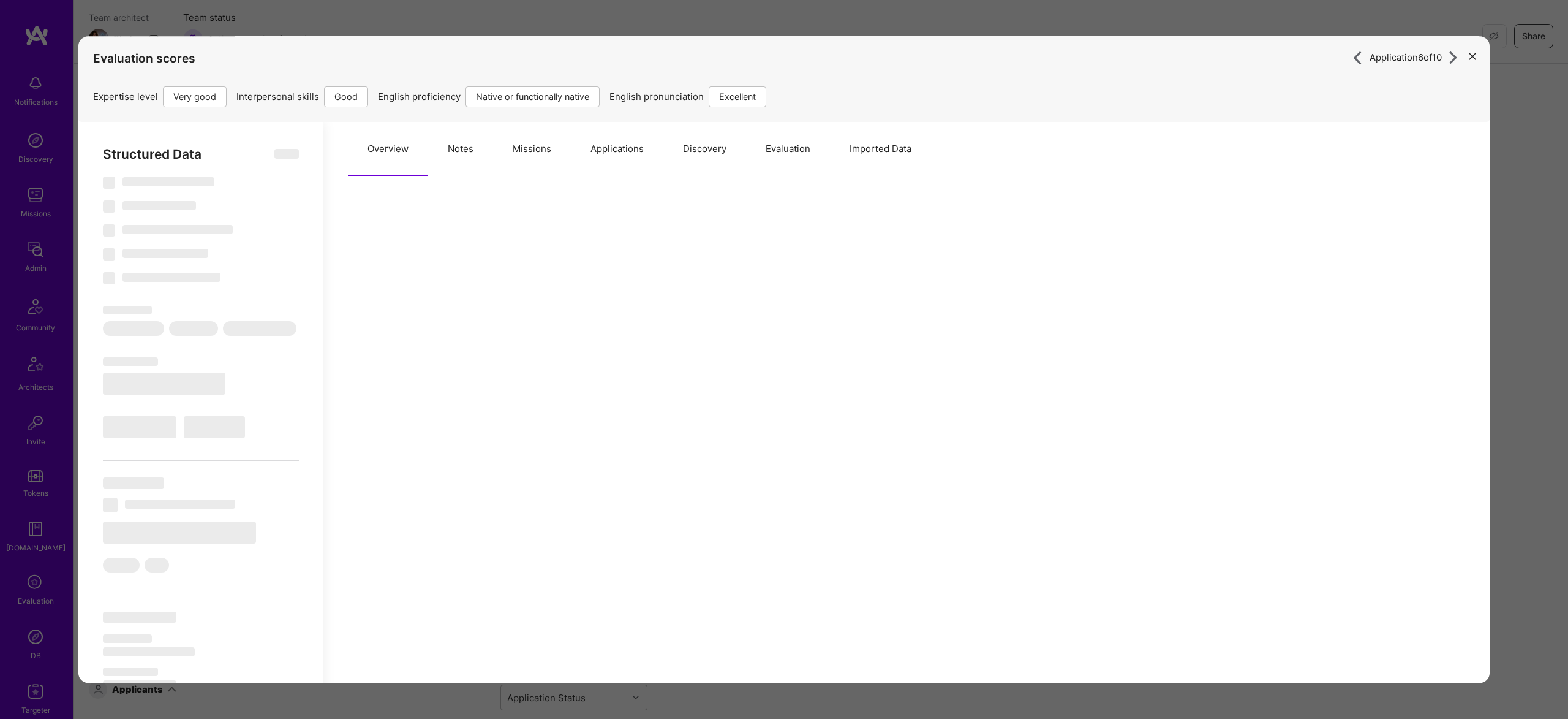
scroll to position [1, 0]
select select "Right Now"
select select "5"
select select "4"
select select "7"
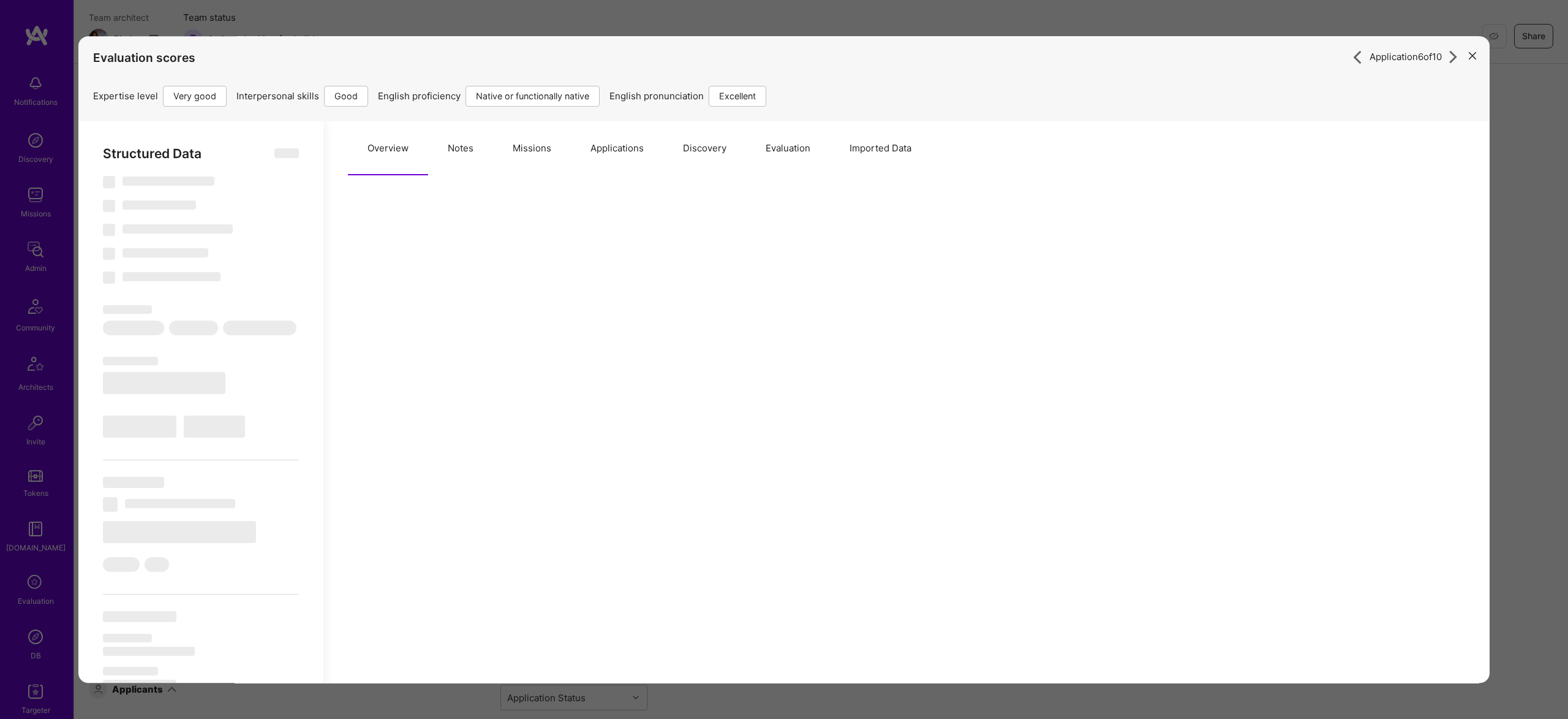
select select "7"
select select "US"
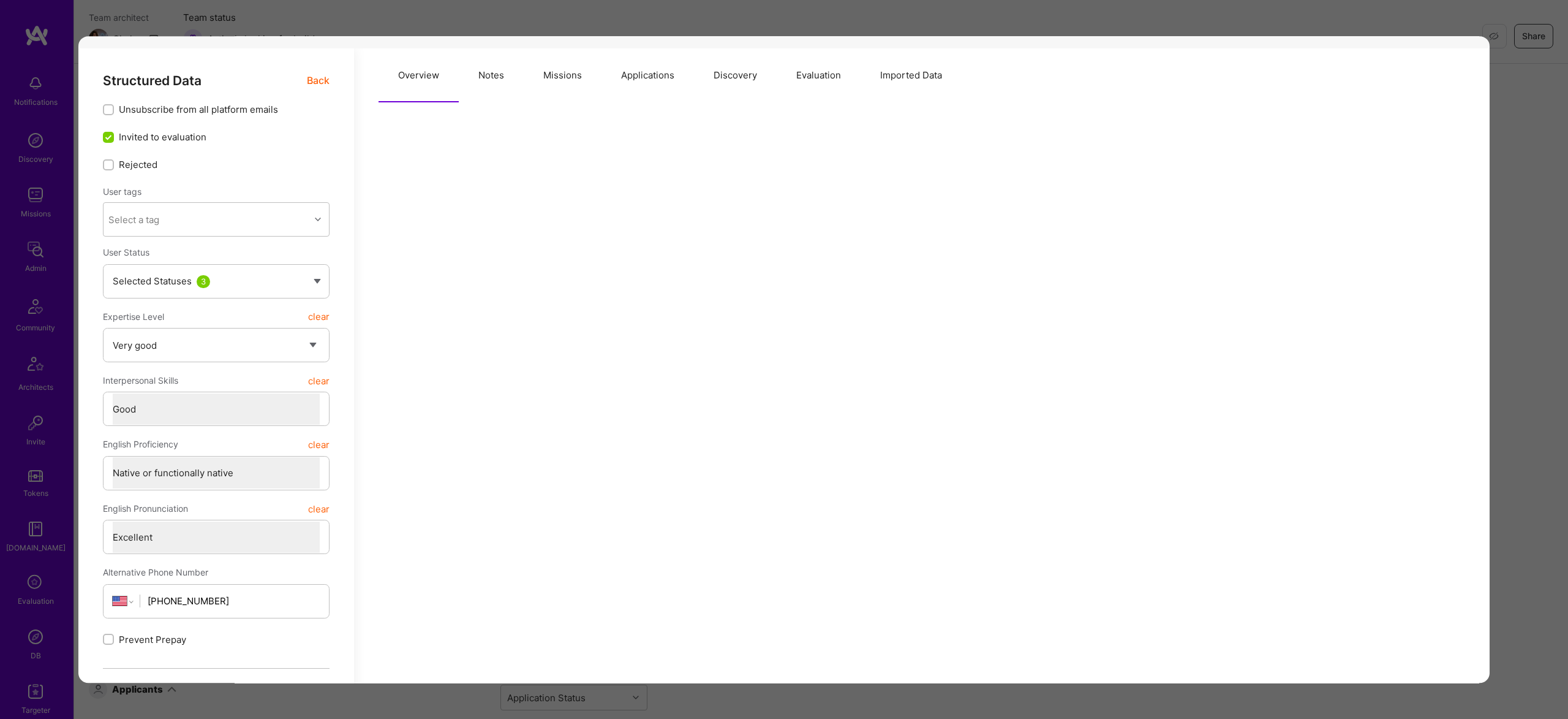
scroll to position [0, 0]
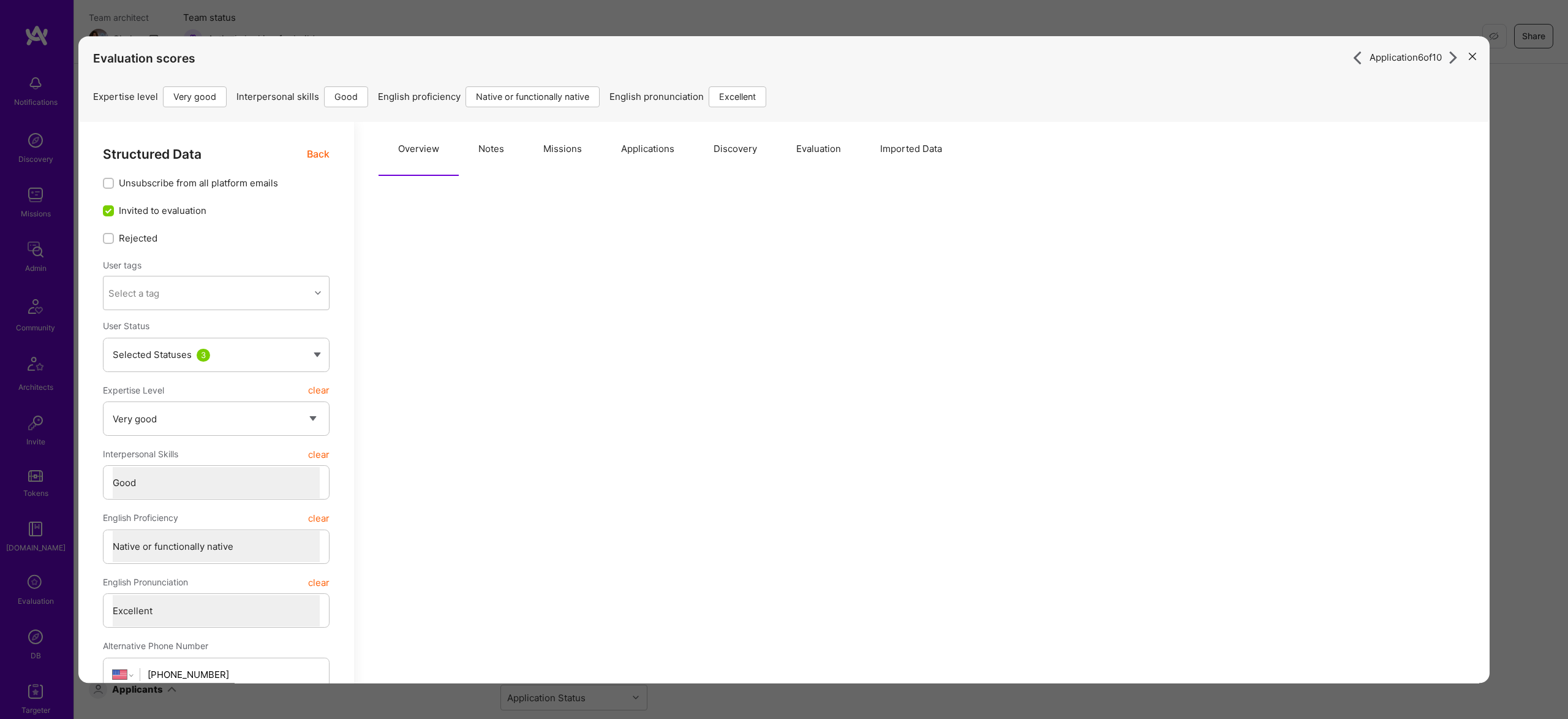
click at [819, 134] on button "Evaluation" at bounding box center [819, 149] width 84 height 54
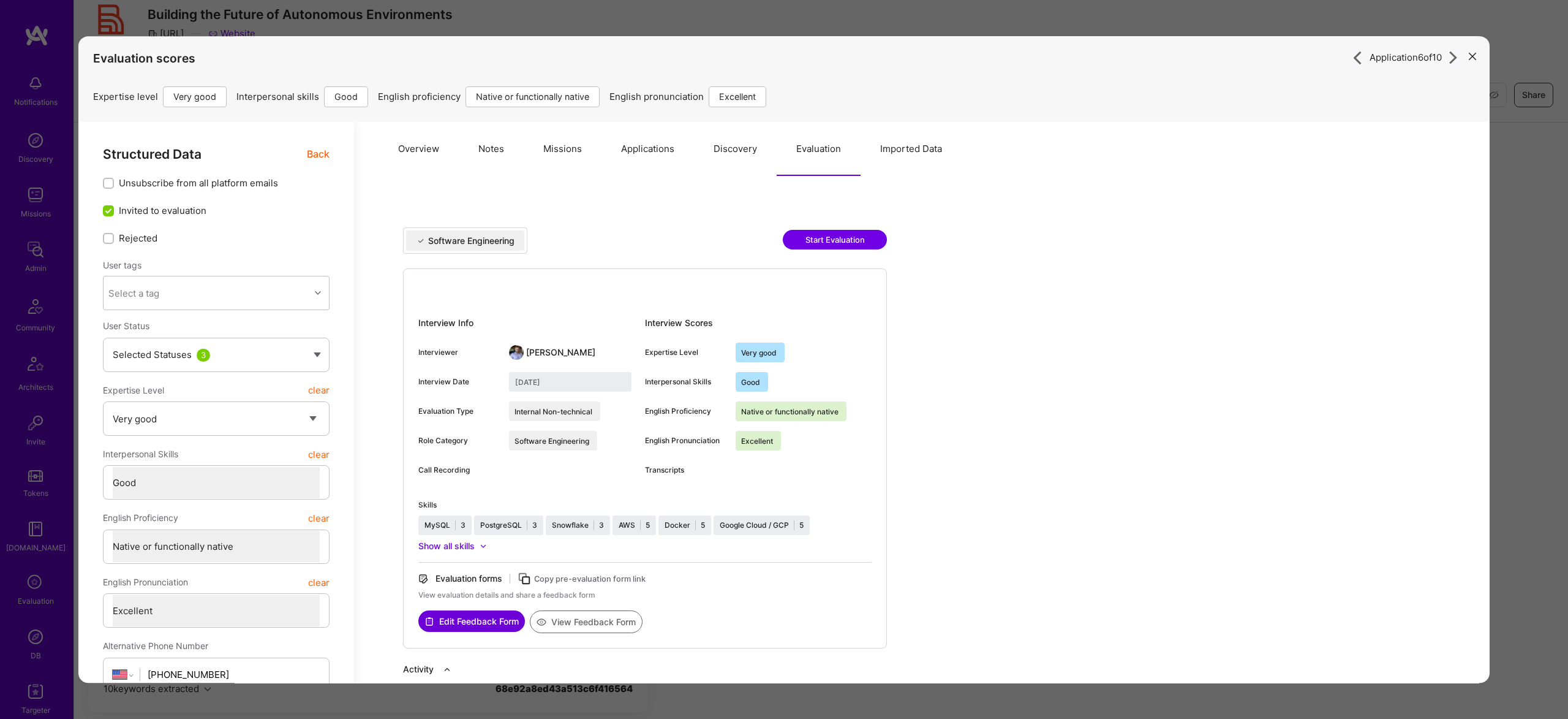
scroll to position [93, 0]
click at [418, 139] on button "Overview" at bounding box center [418, 149] width 80 height 54
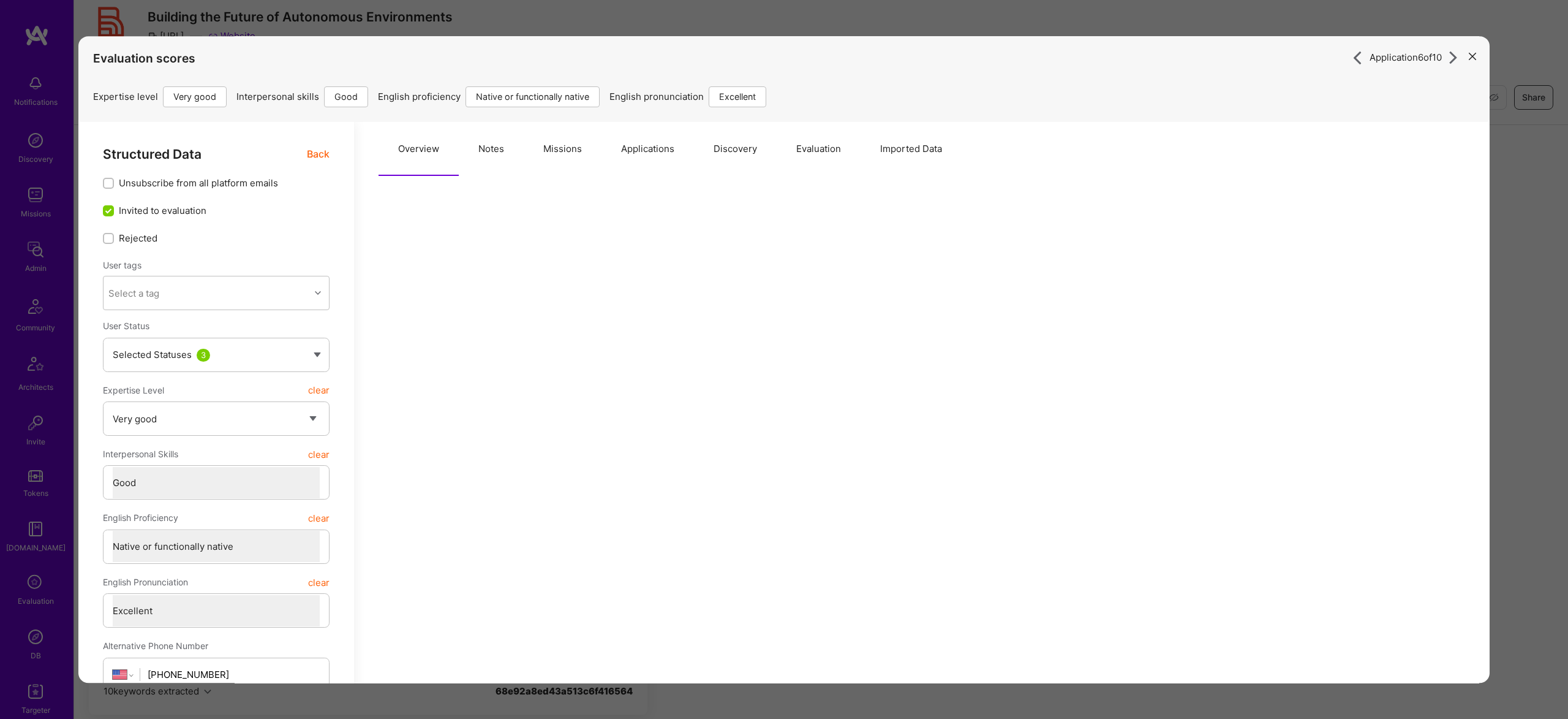
scroll to position [0, 0]
click at [511, 149] on button "Notes" at bounding box center [491, 149] width 65 height 54
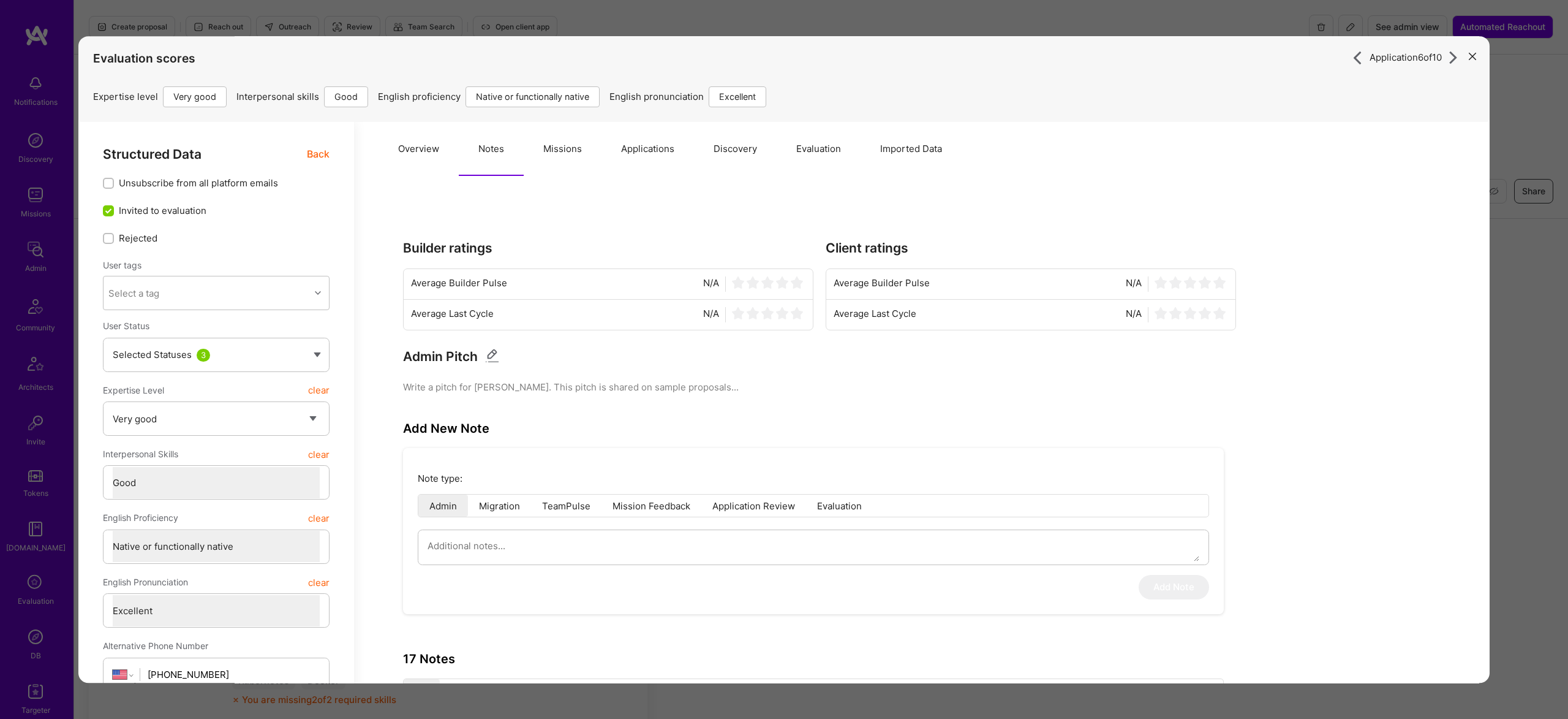
scroll to position [6, 0]
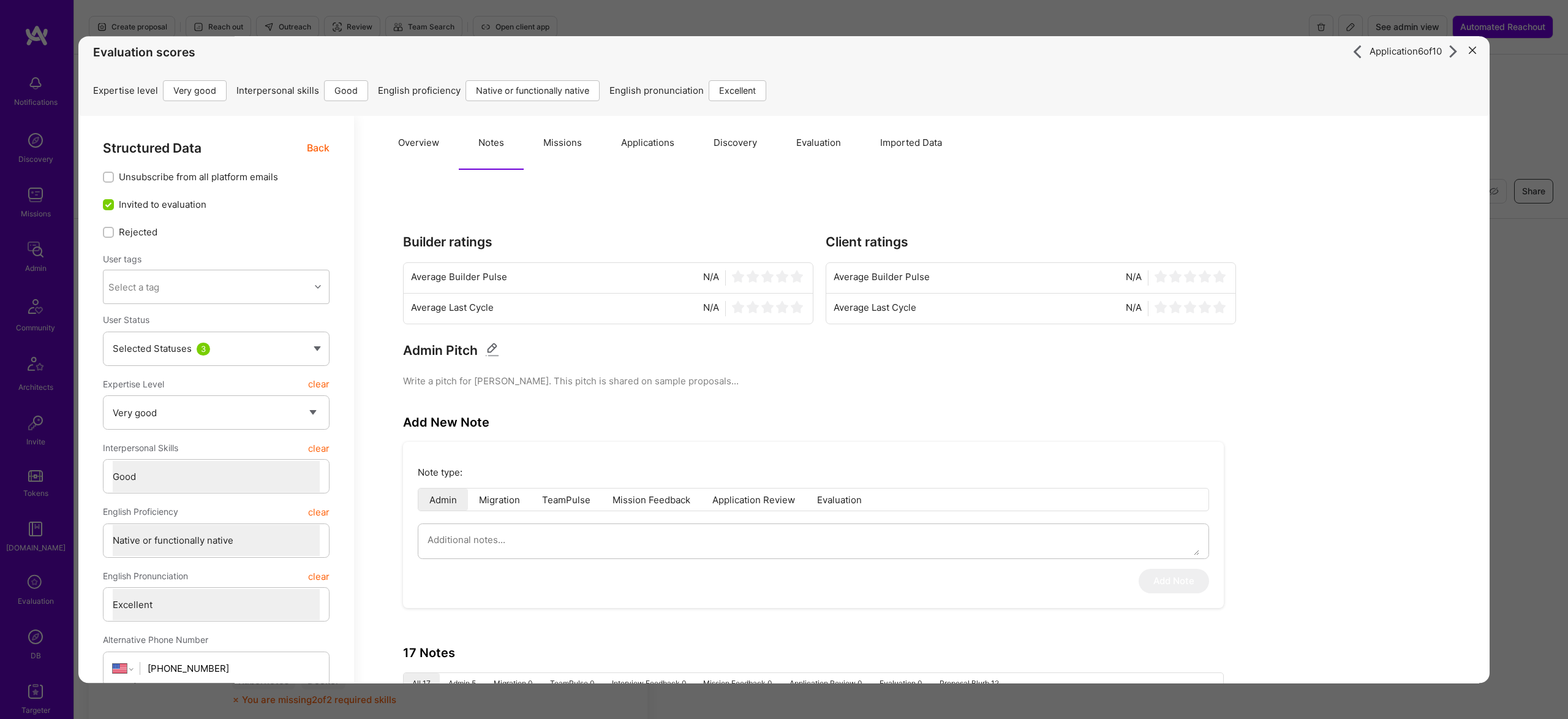
click at [559, 139] on button "Missions" at bounding box center [562, 143] width 78 height 54
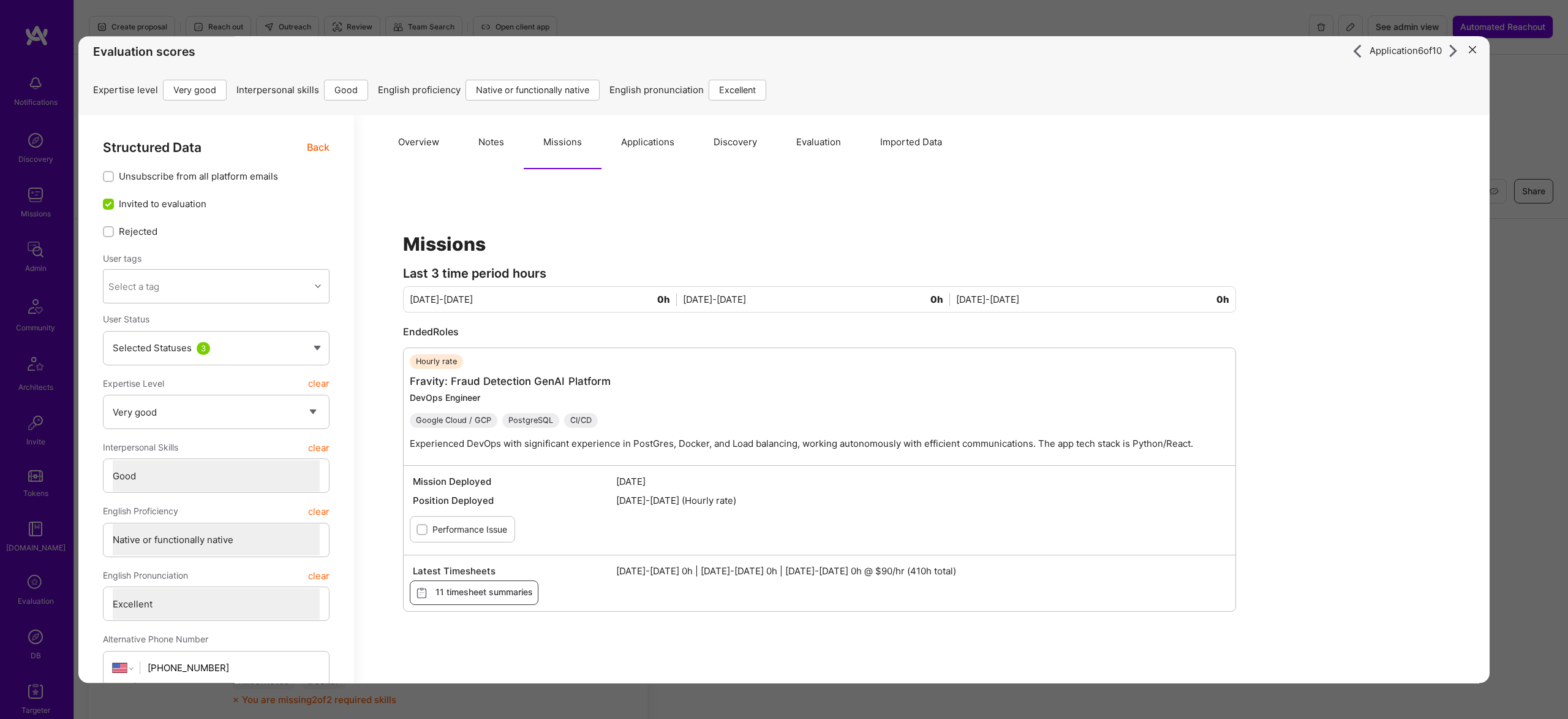
scroll to position [9, 0]
click at [433, 137] on button "Overview" at bounding box center [418, 140] width 80 height 54
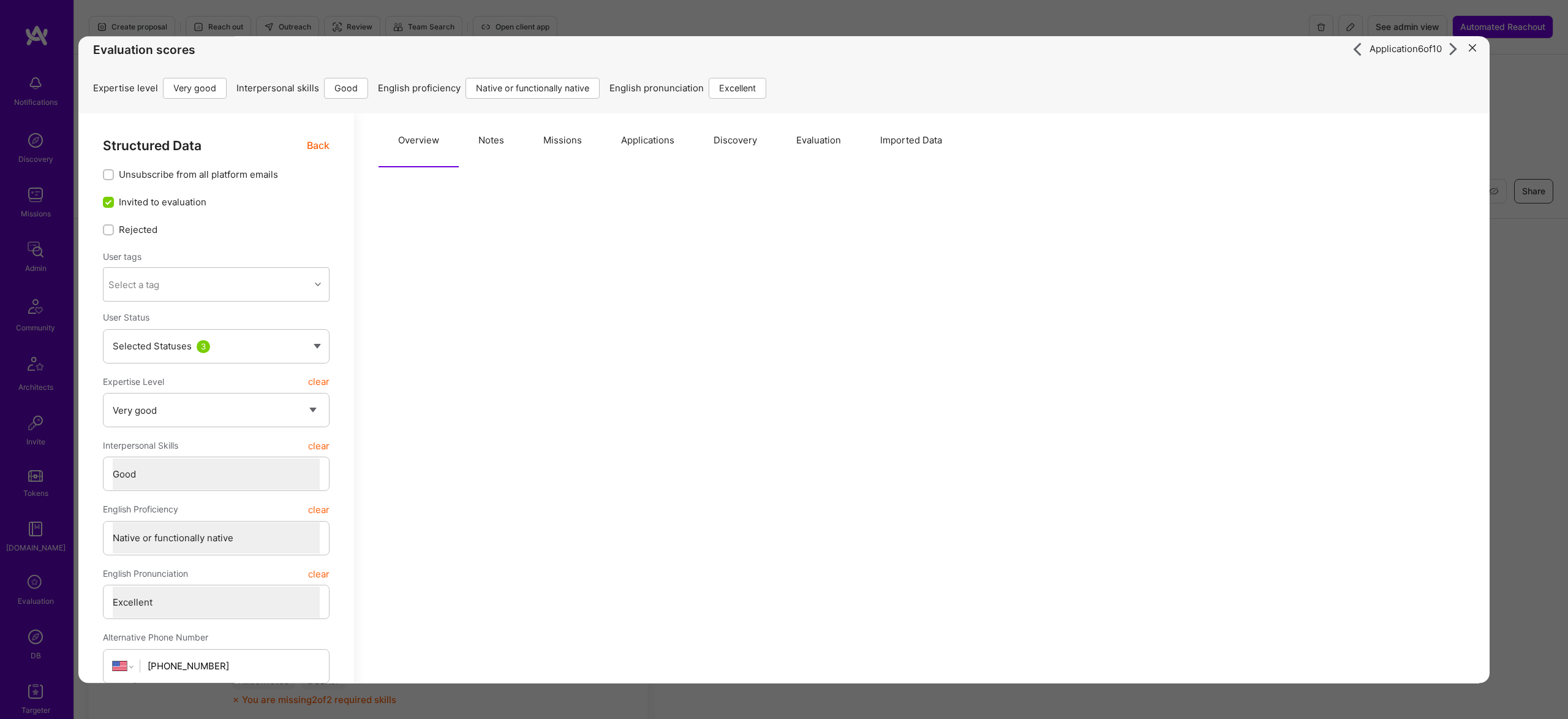
drag, startPoint x: 479, startPoint y: 144, endPoint x: 494, endPoint y: 174, distance: 33.5
click at [480, 143] on button "Notes" at bounding box center [491, 140] width 65 height 54
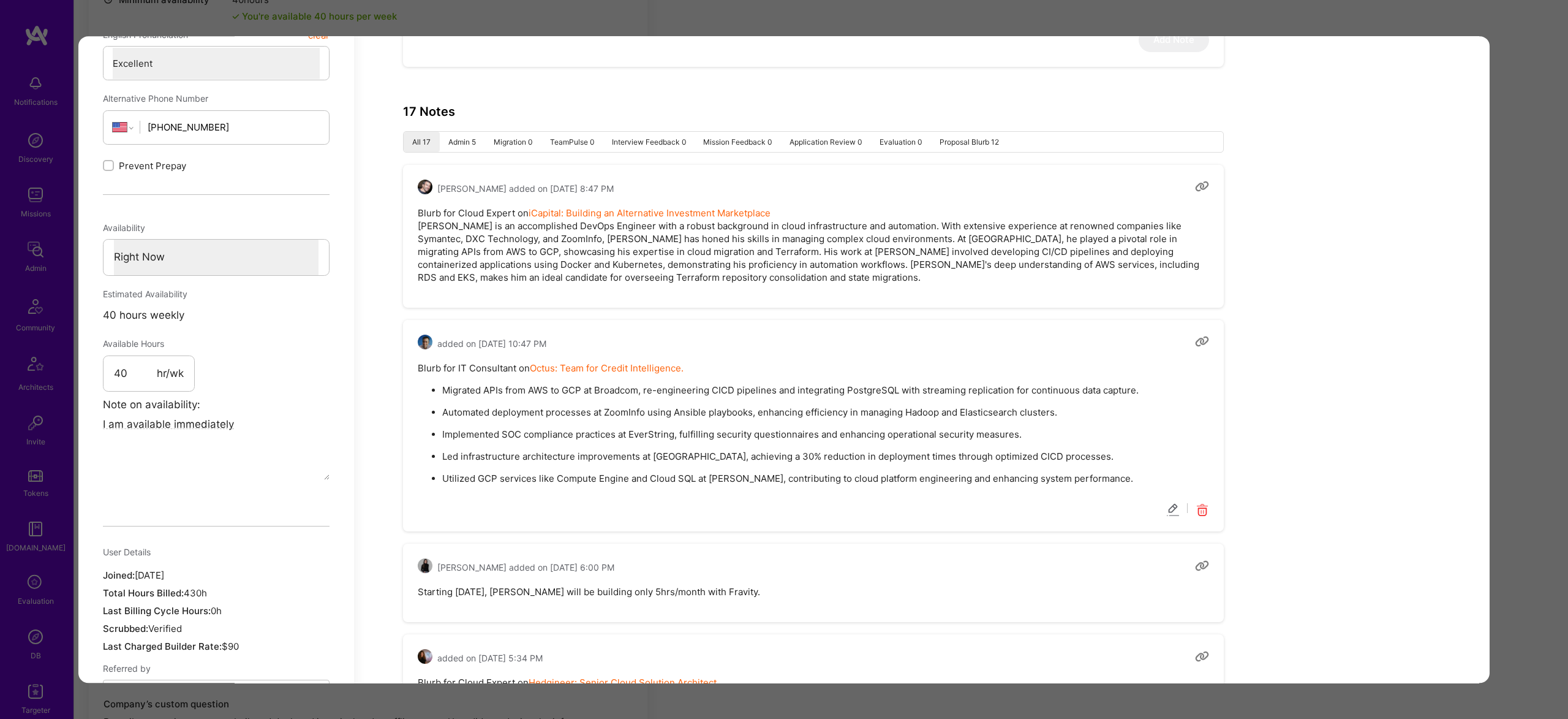
scroll to position [0, 0]
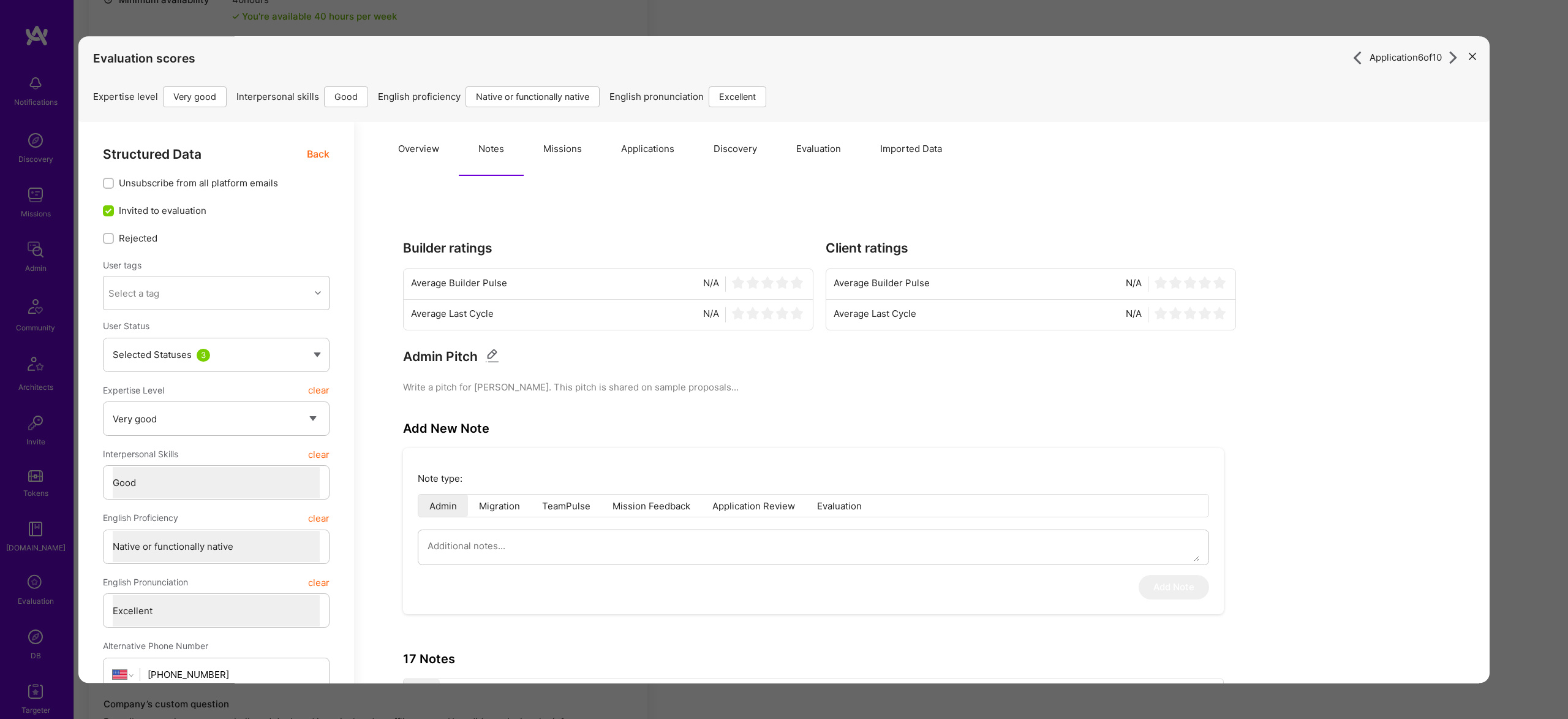
click at [540, 137] on button "Missions" at bounding box center [562, 149] width 78 height 54
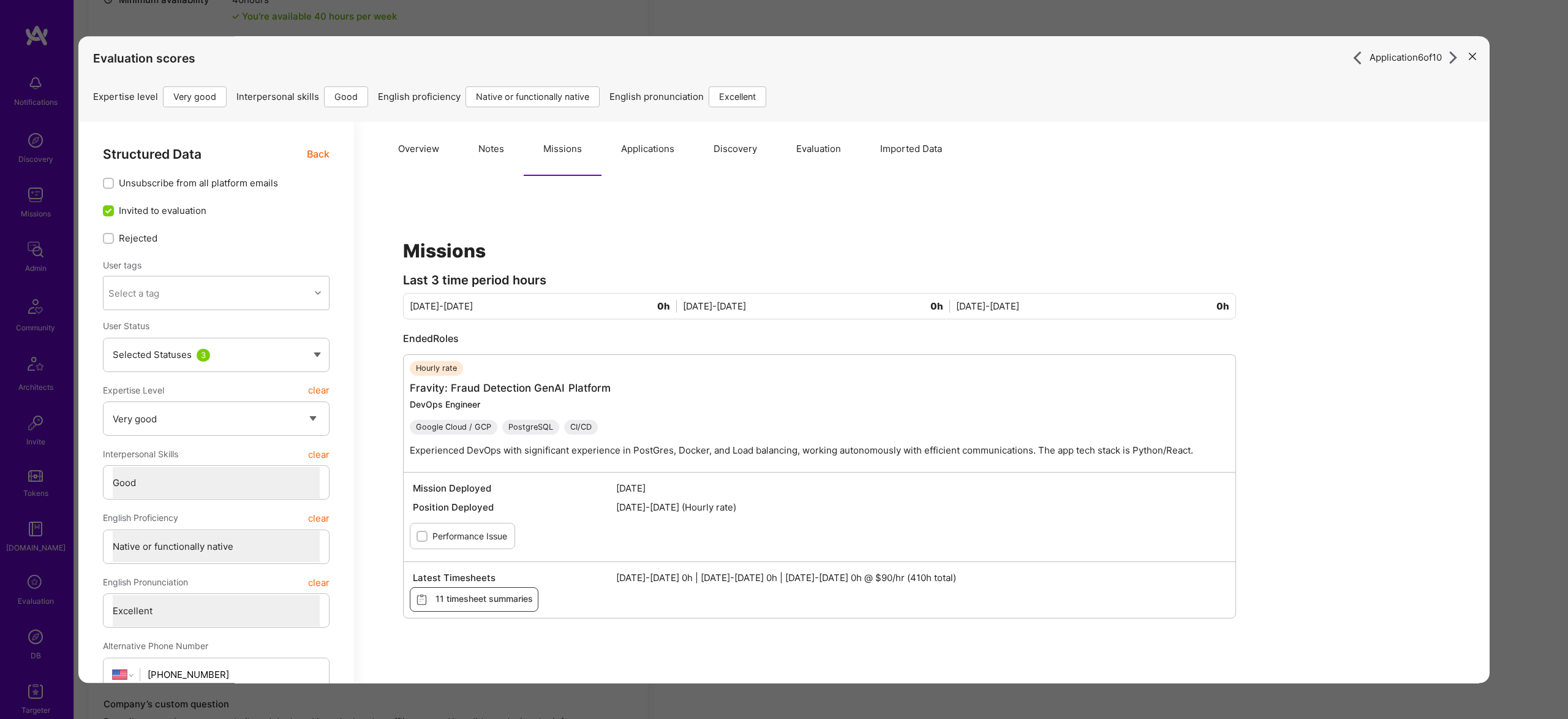
click at [612, 160] on button "Applications" at bounding box center [648, 149] width 93 height 54
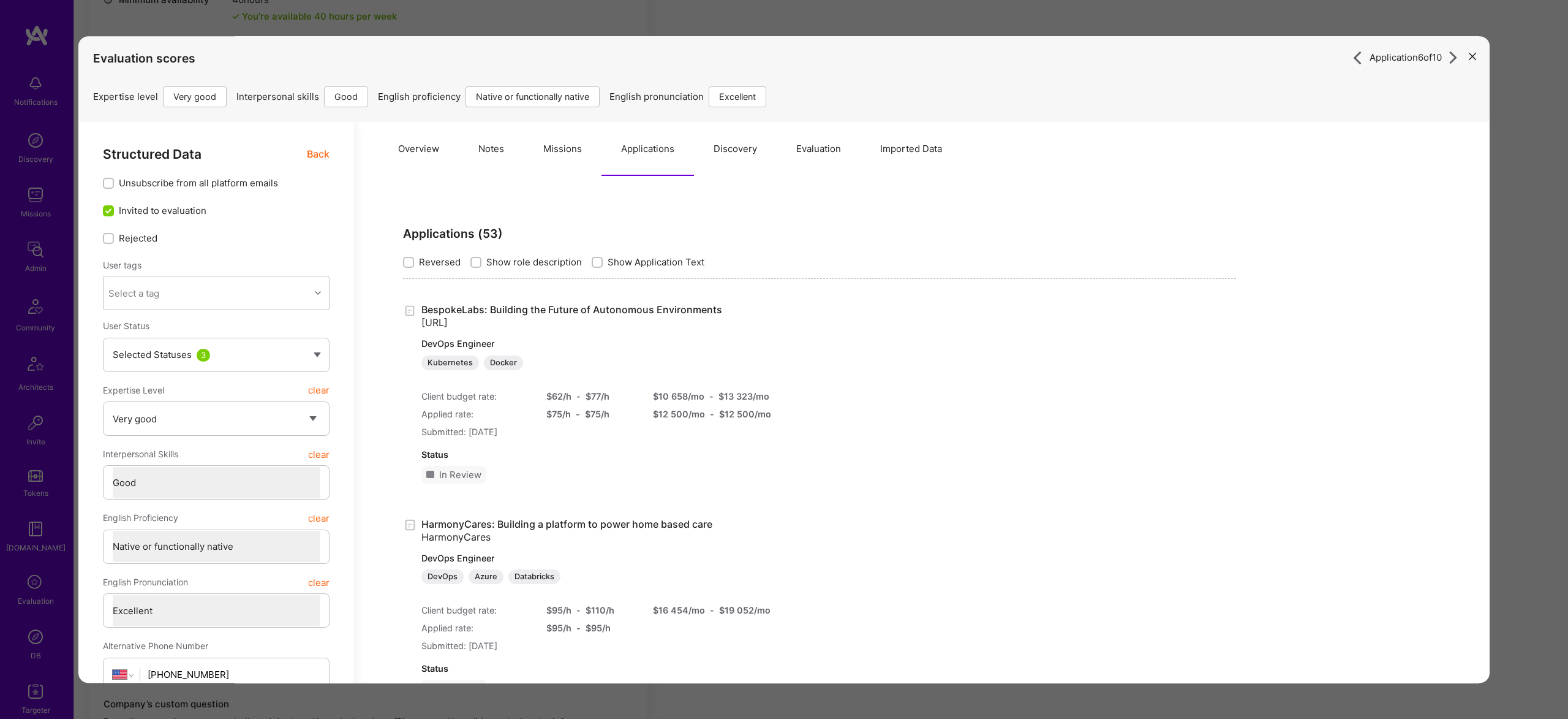
click at [671, 157] on button "Applications" at bounding box center [648, 149] width 93 height 54
drag, startPoint x: 732, startPoint y: 164, endPoint x: 722, endPoint y: 161, distance: 10.4
click at [722, 161] on button "Discovery" at bounding box center [735, 149] width 83 height 54
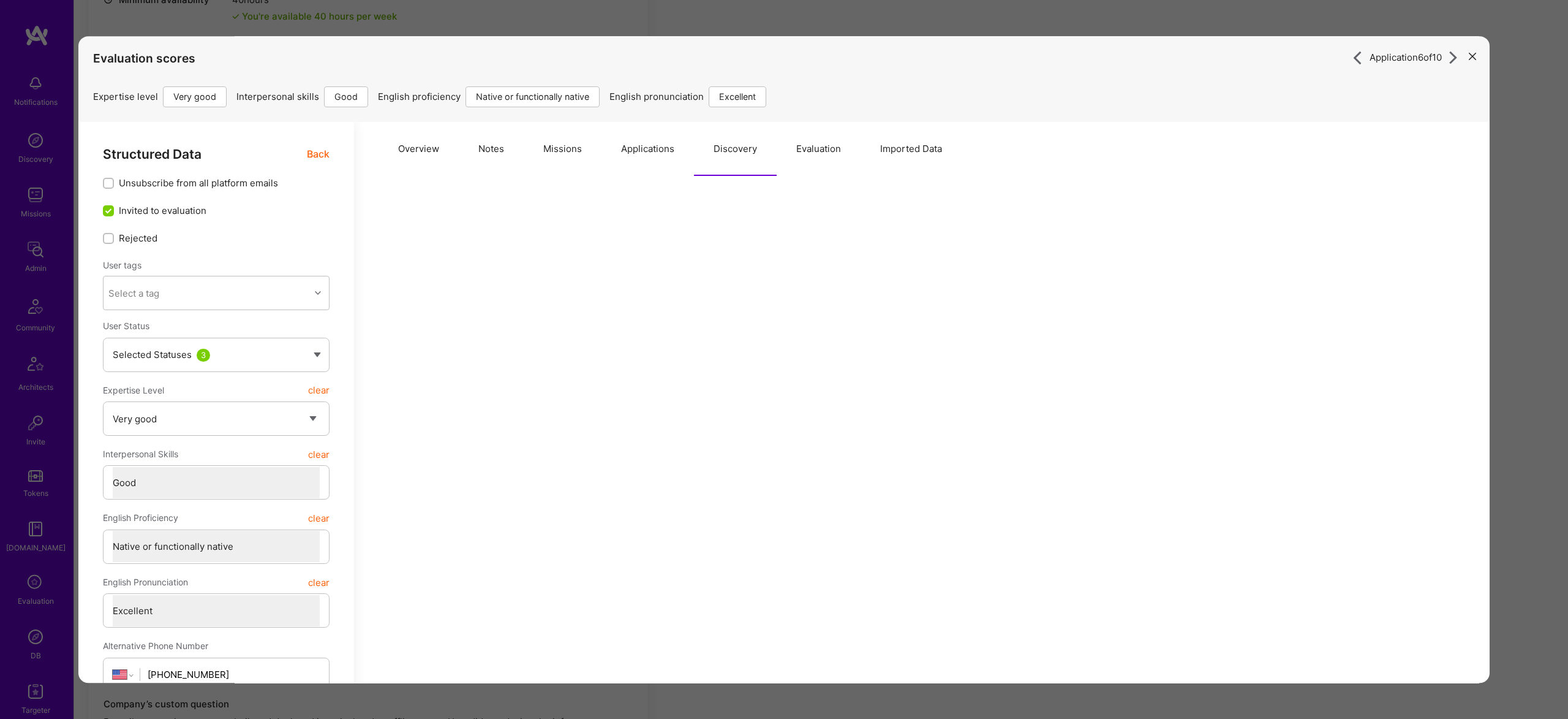
click at [830, 151] on button "Evaluation" at bounding box center [819, 149] width 84 height 54
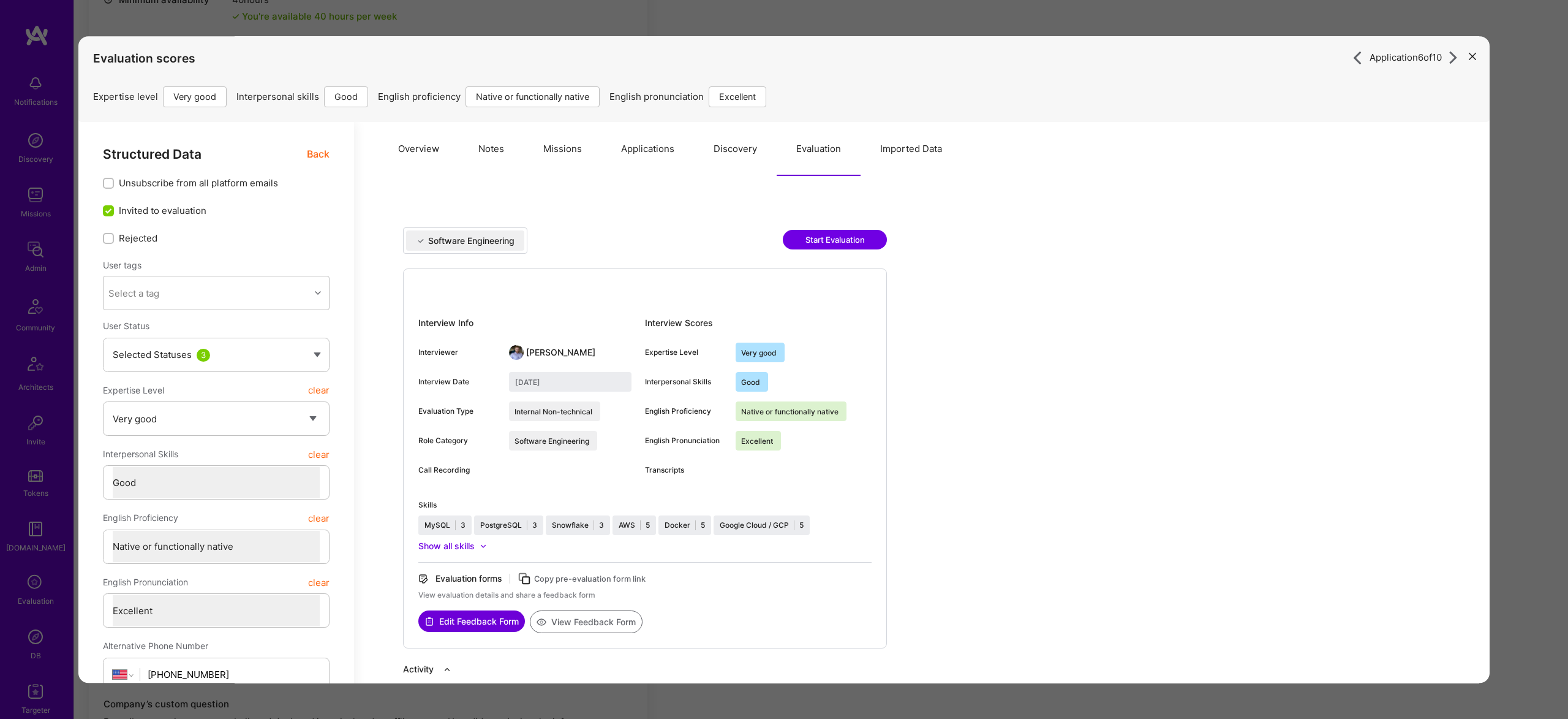
click at [391, 157] on button "Overview" at bounding box center [418, 149] width 80 height 54
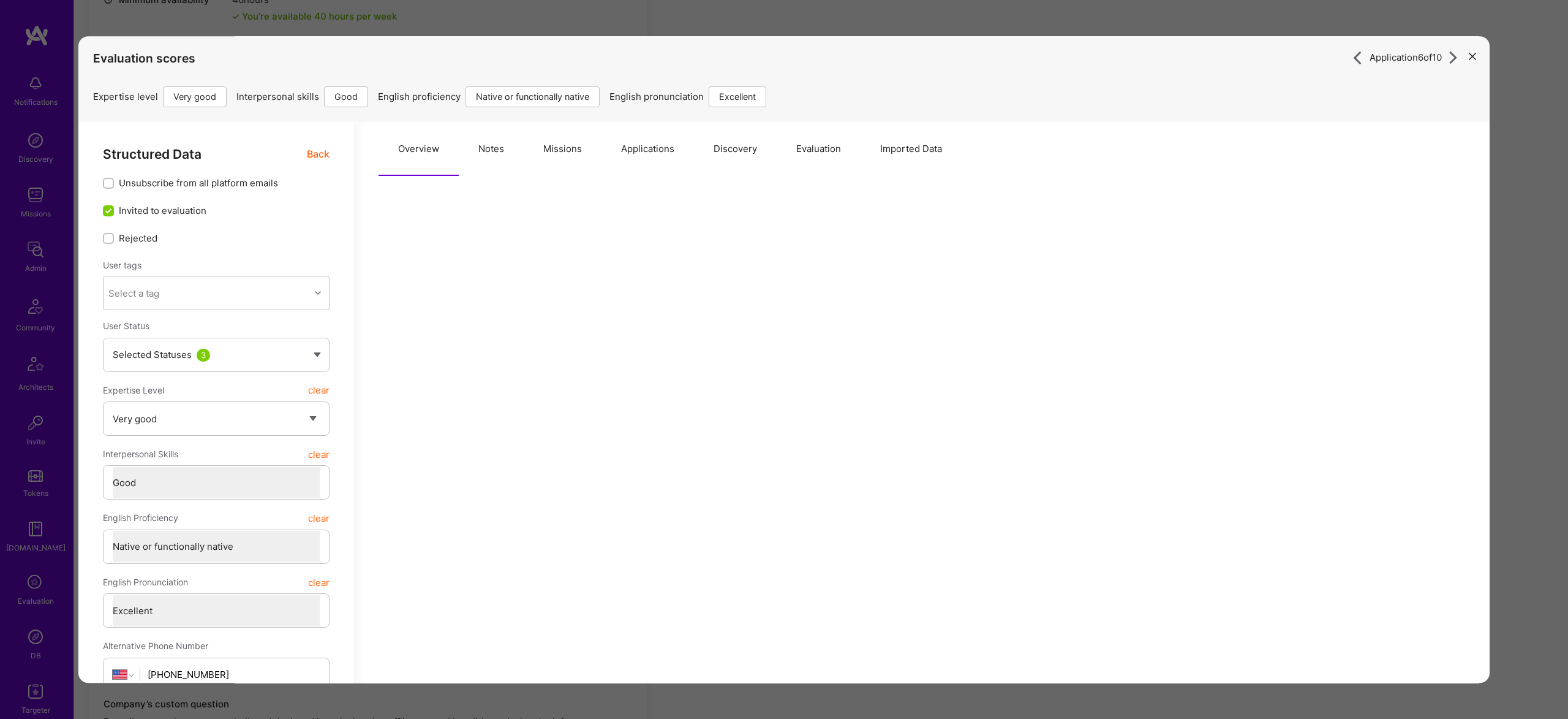
drag, startPoint x: 656, startPoint y: 41, endPoint x: 661, endPoint y: 28, distance: 13.9
click at [657, 36] on div "Evaluation scores Expertise level Very good Interpersonal skills Good English p…" at bounding box center [783, 72] width 1382 height 71
click at [660, 26] on div "Application 6 of 10 Evaluation scores Expertise level Very good Interpersonal s…" at bounding box center [784, 360] width 1568 height 719
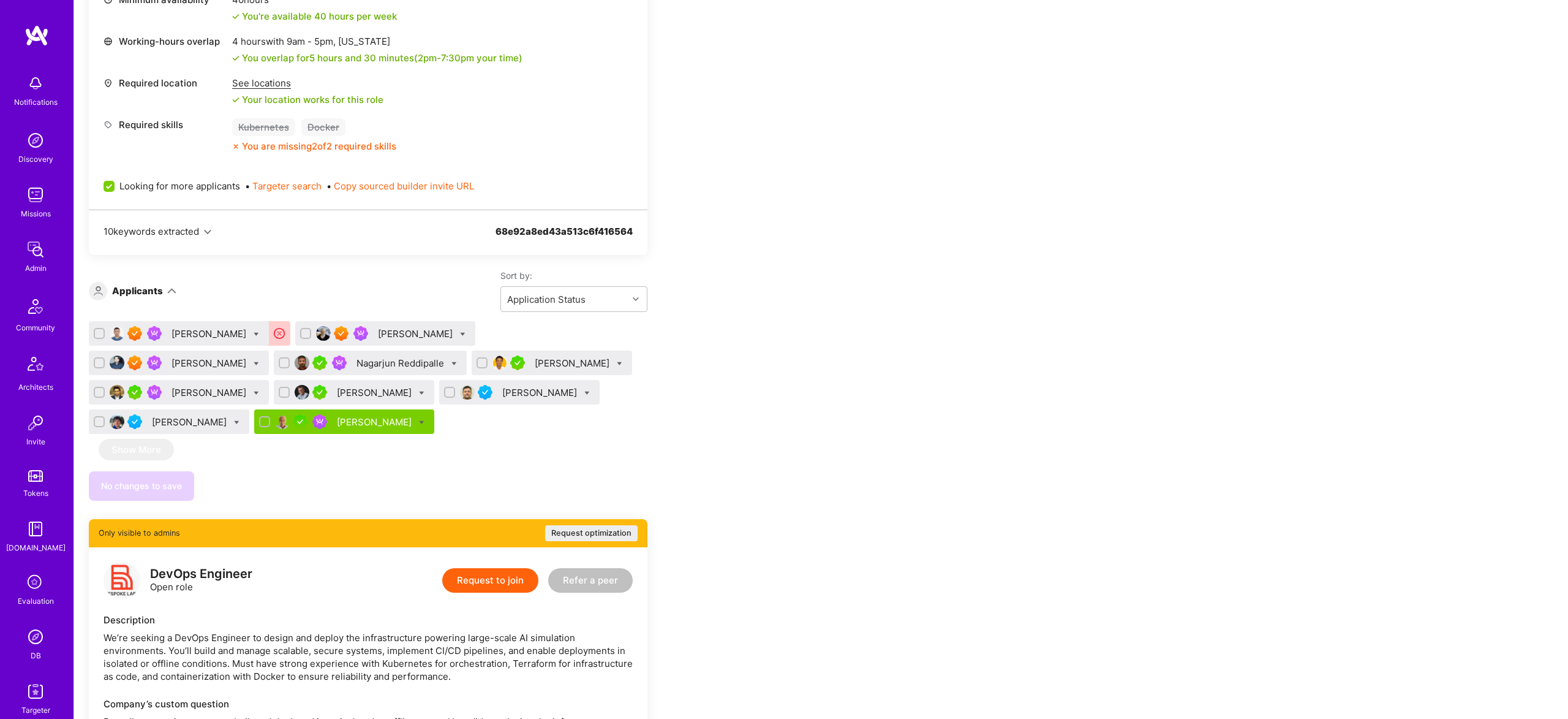
click at [535, 362] on div "[PERSON_NAME]" at bounding box center [573, 363] width 78 height 13
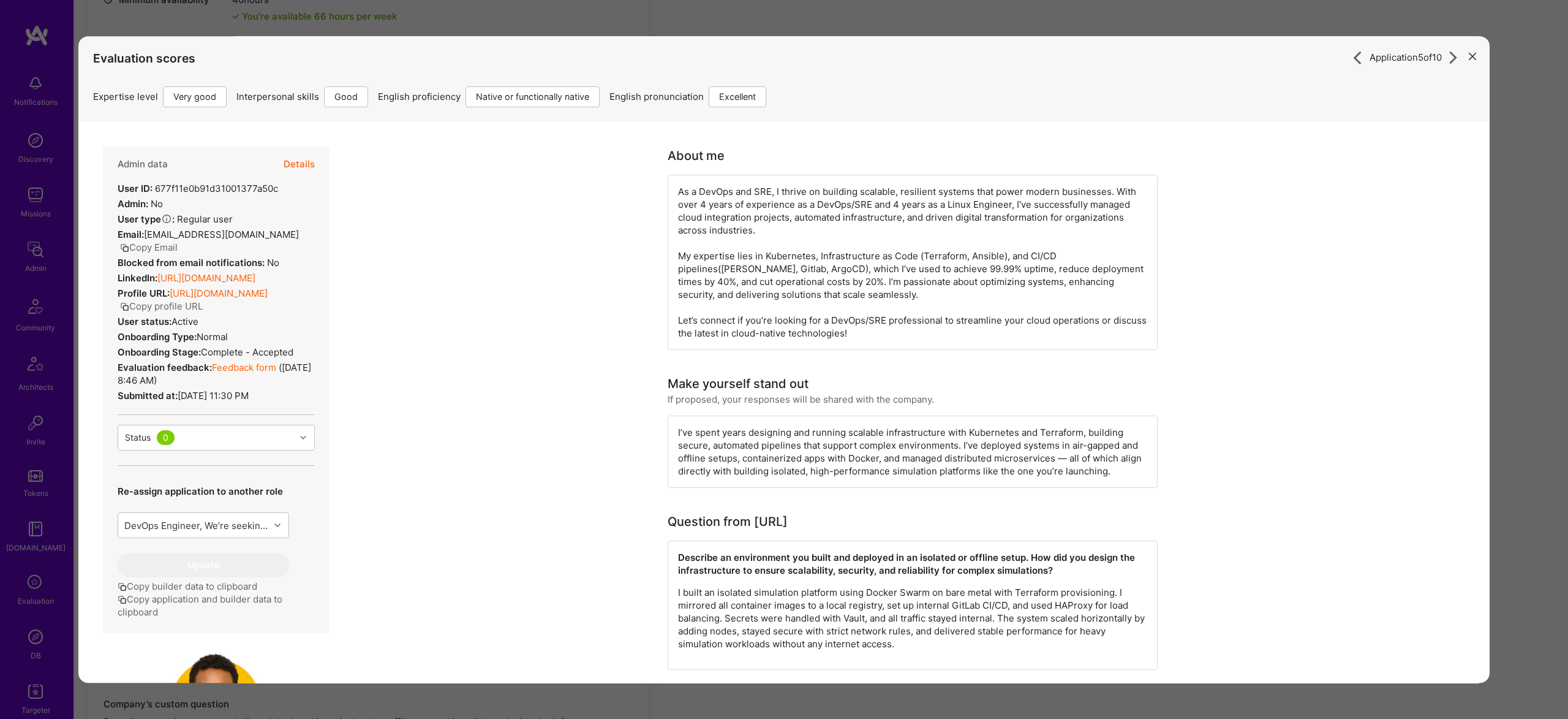
click at [1522, 148] on div "Application 5 of 10 Evaluation scores Expertise level Very good Interpersonal s…" at bounding box center [784, 360] width 1568 height 719
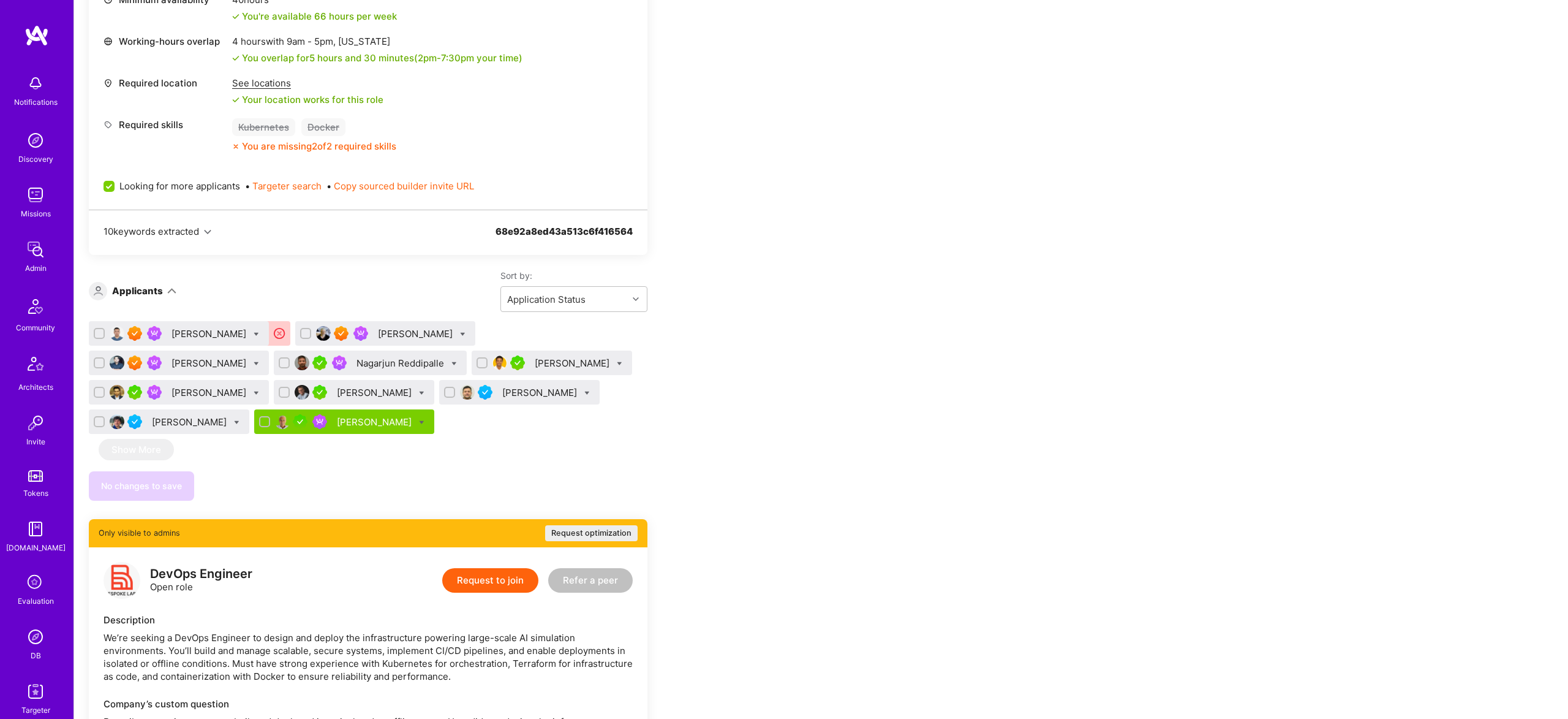
click at [356, 357] on div "Nagarjun Reddipalle" at bounding box center [401, 363] width 90 height 13
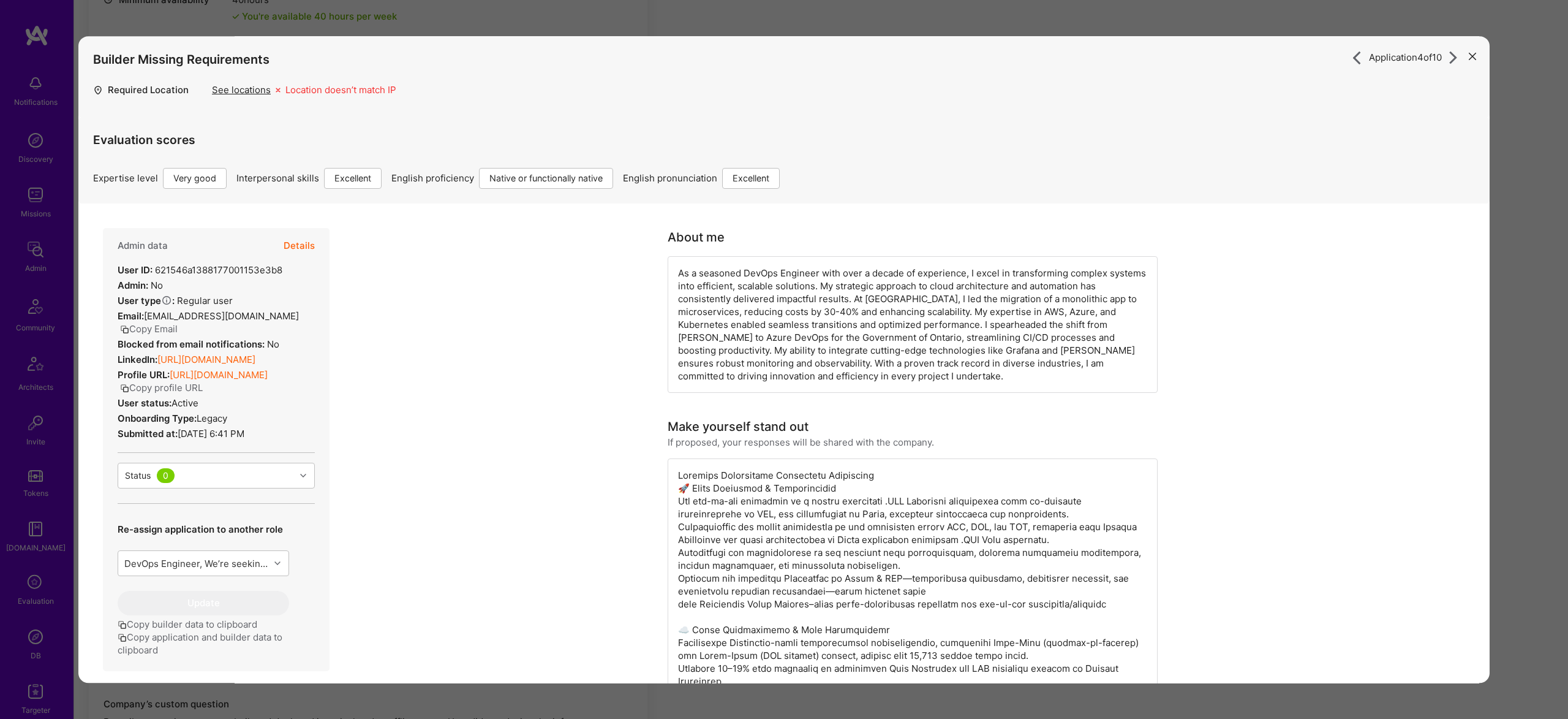
click at [218, 366] on div "LinkedIn: https://linkedin.com/in/nagarjun-reddipalle" at bounding box center [186, 360] width 138 height 13
click at [220, 362] on link "https://linkedin.com/in/nagarjun-reddipalle" at bounding box center [206, 360] width 98 height 12
click at [1092, 11] on div "Application 4 of 10 Builder Missing Requirements Required Location See location…" at bounding box center [784, 360] width 1568 height 719
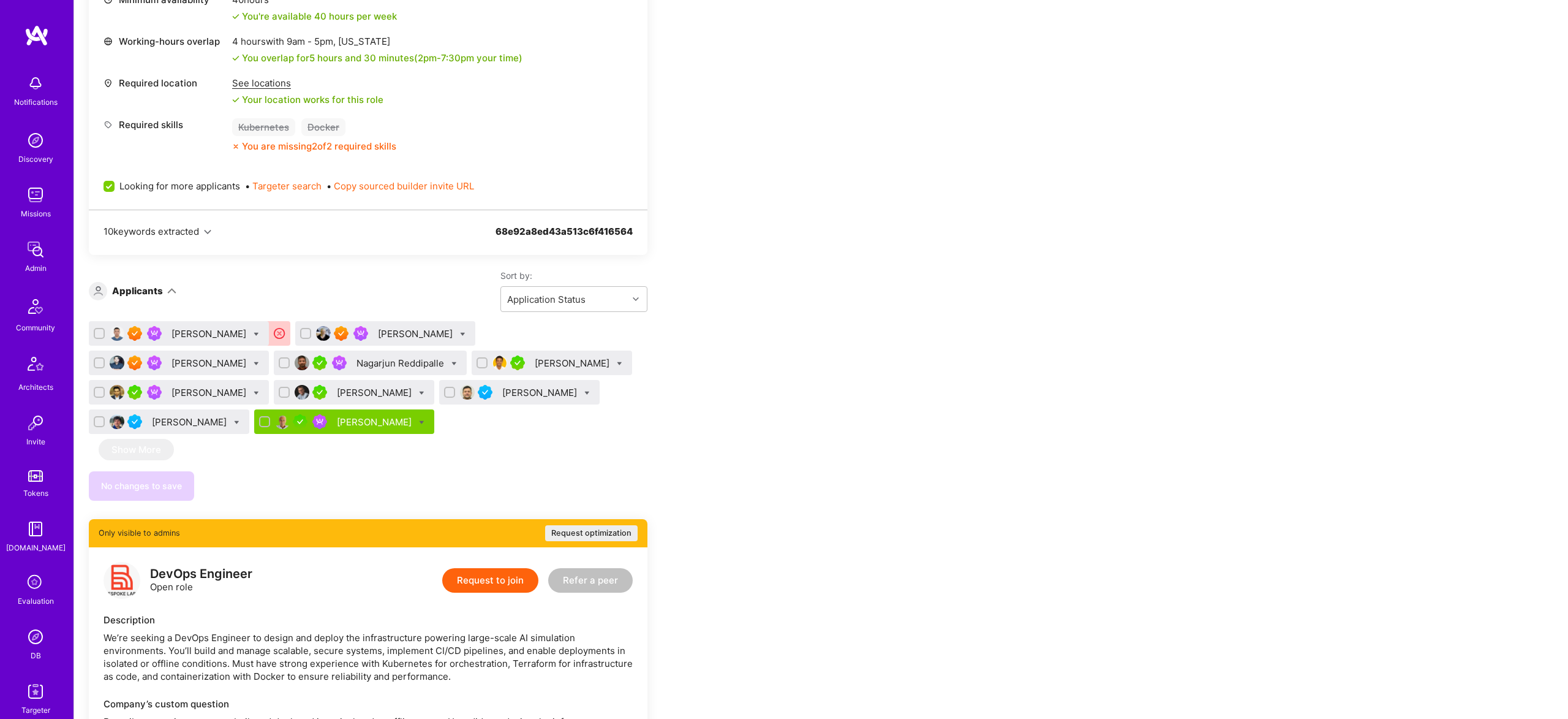
click at [356, 365] on div "Nagarjun Reddipalle" at bounding box center [401, 363] width 90 height 13
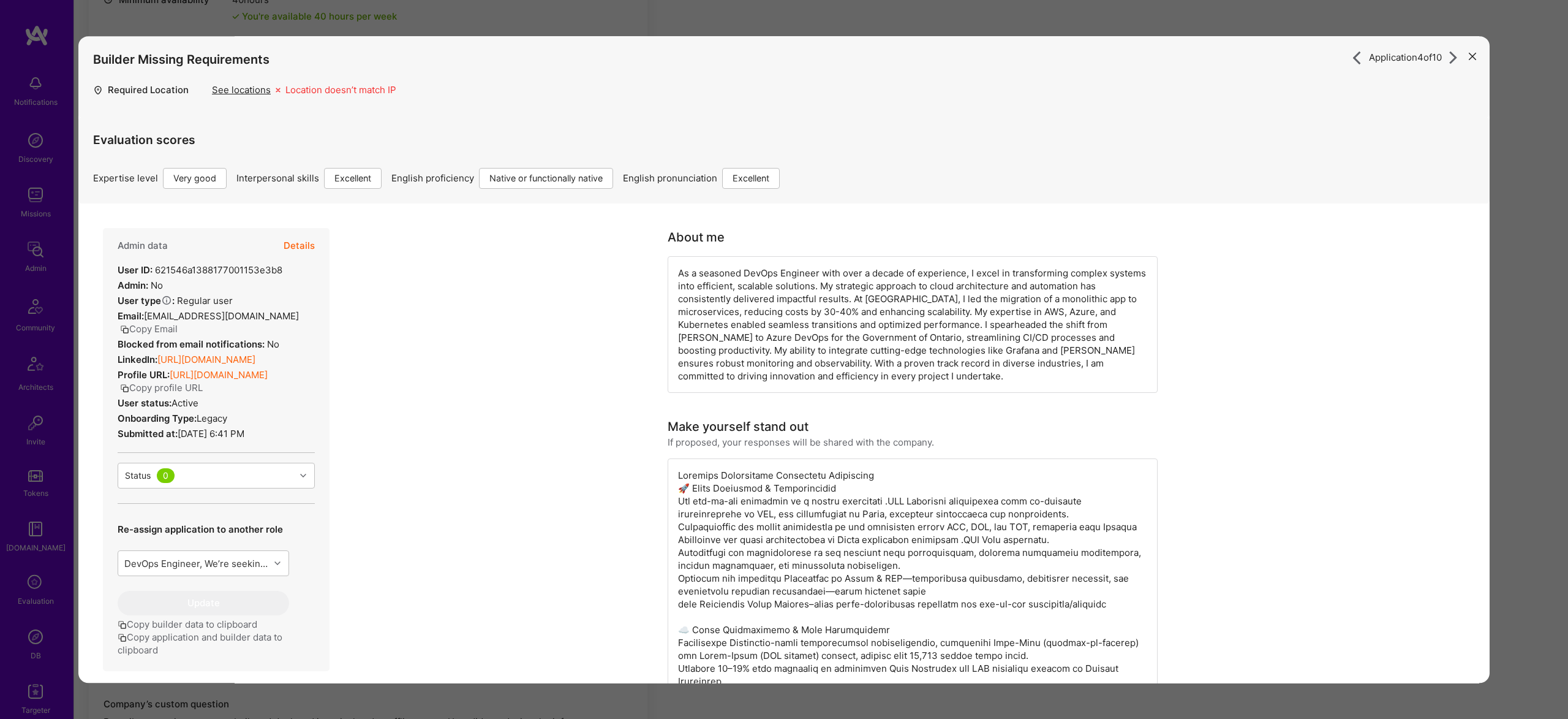
click at [311, 257] on button "Details" at bounding box center [299, 245] width 31 height 36
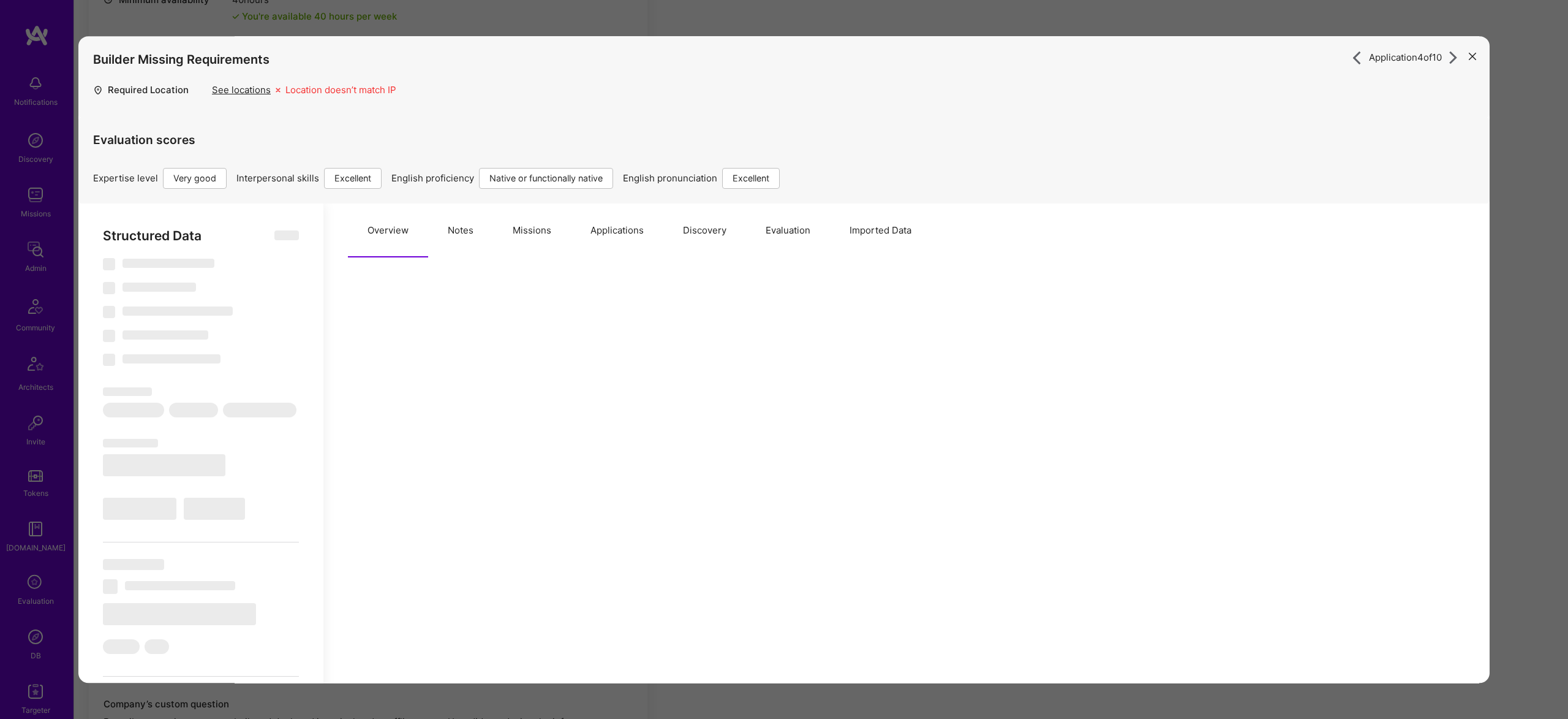
click at [302, 245] on div "Structured Data ‌ ‌ ‌ ‌ ‌ ‌ ‌ ‌ ‌ ‌ ‌ ‌ ‌ ‌ ‌ ‌ ‌ ‌ ‌ ‌ ‌ ‌ ‌ ‌ ‌ ‌ ‌ ‌ ‌ ‌ ‌ ‌…" at bounding box center [201, 639] width 245 height 872
click at [451, 228] on button "Notes" at bounding box center [461, 230] width 65 height 54
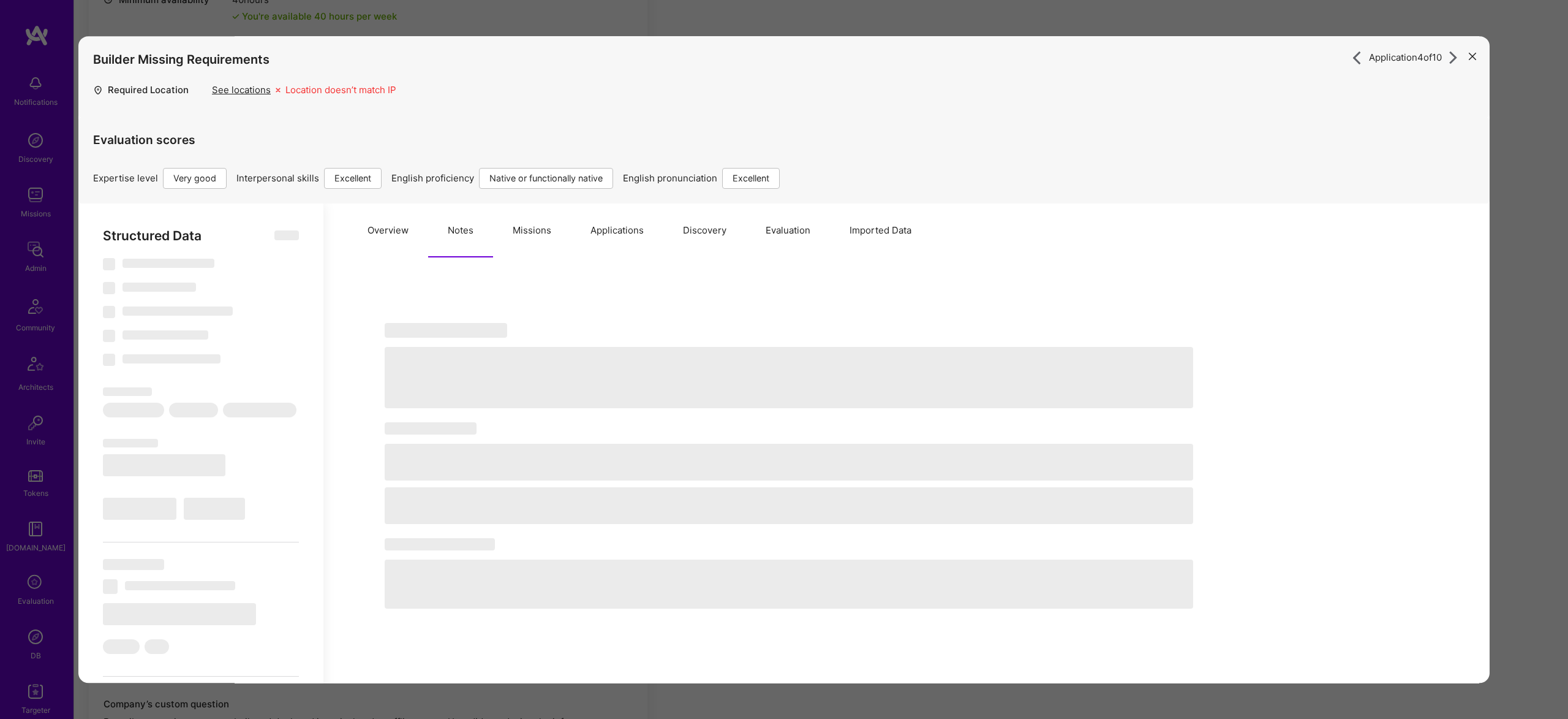
type textarea "x"
select select "Right Now"
select select "5"
select select "7"
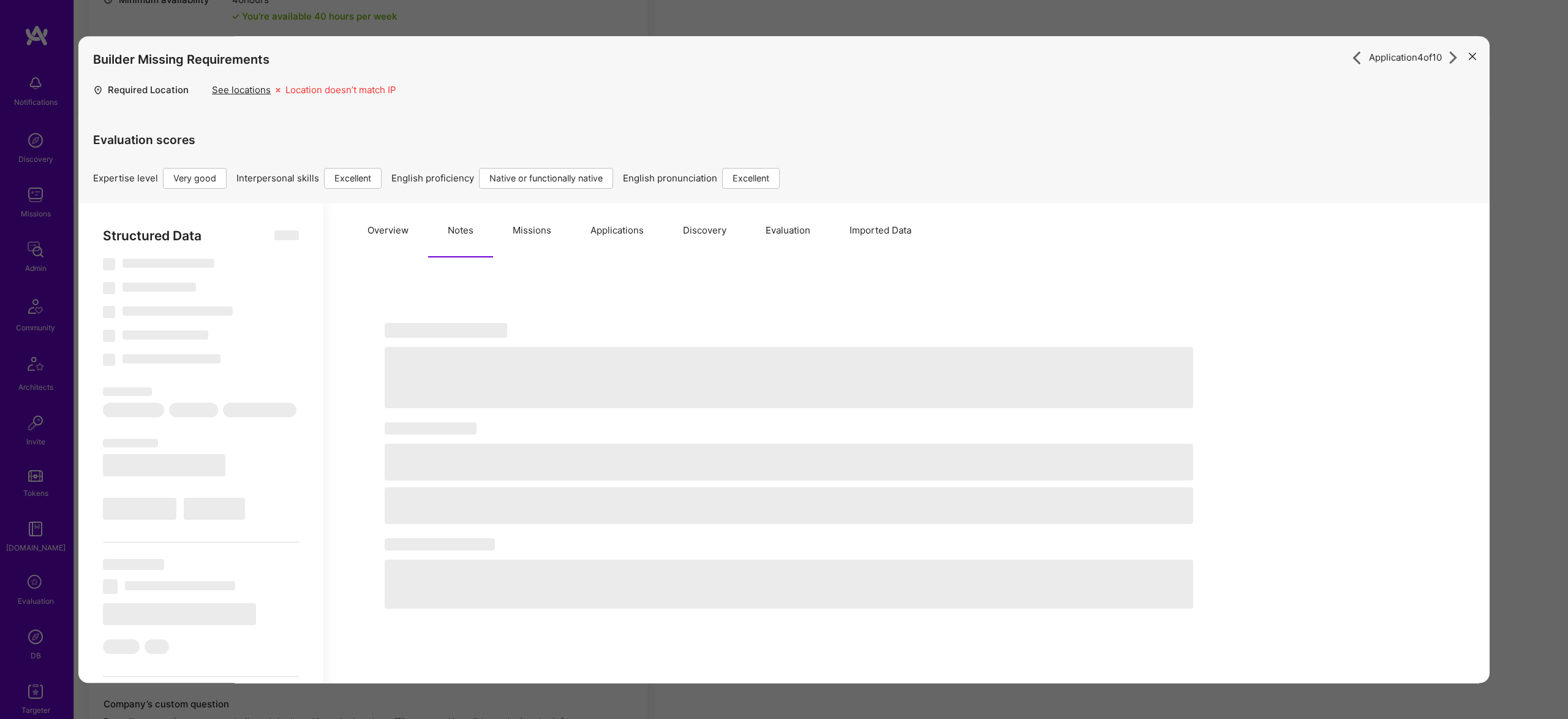
select select "7"
select select "CA"
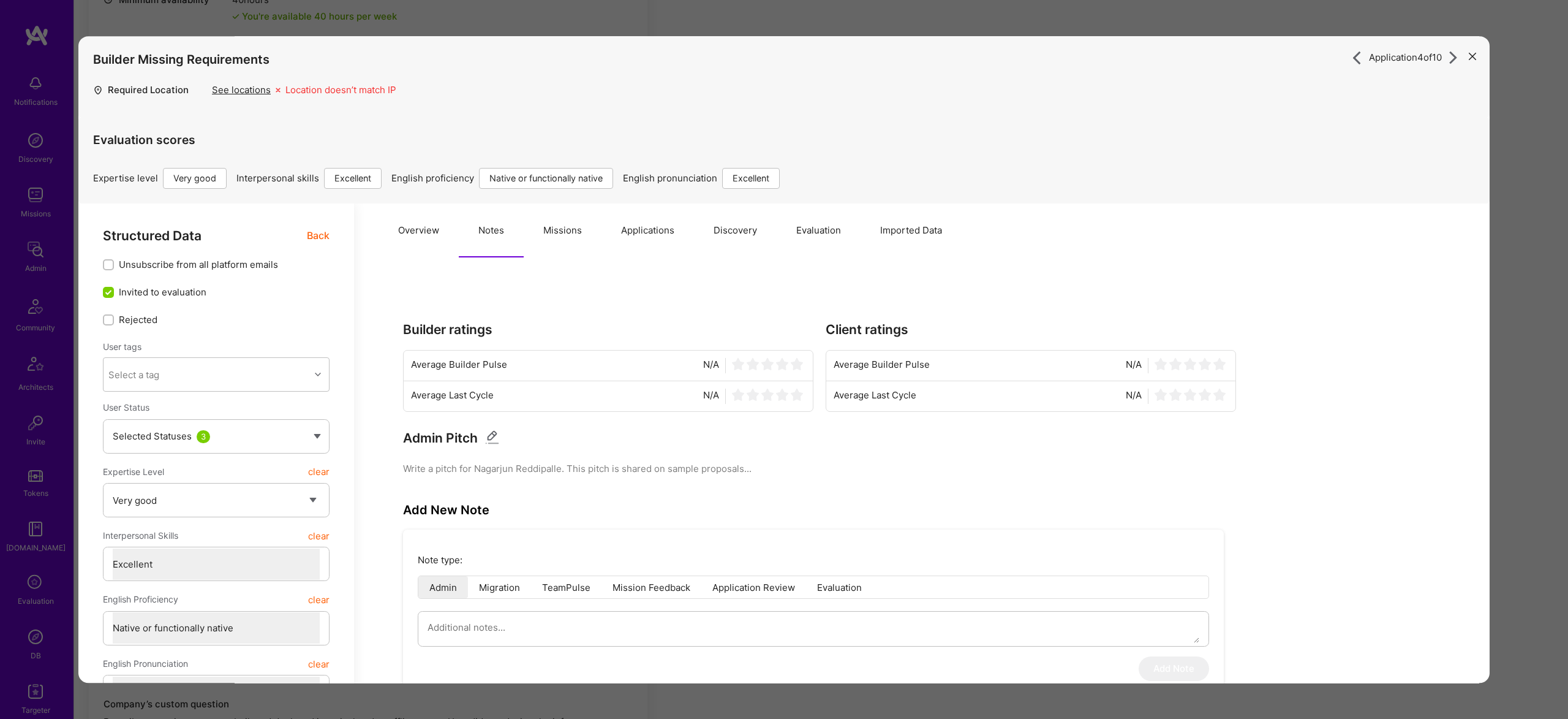
click at [557, 232] on button "Missions" at bounding box center [562, 230] width 78 height 54
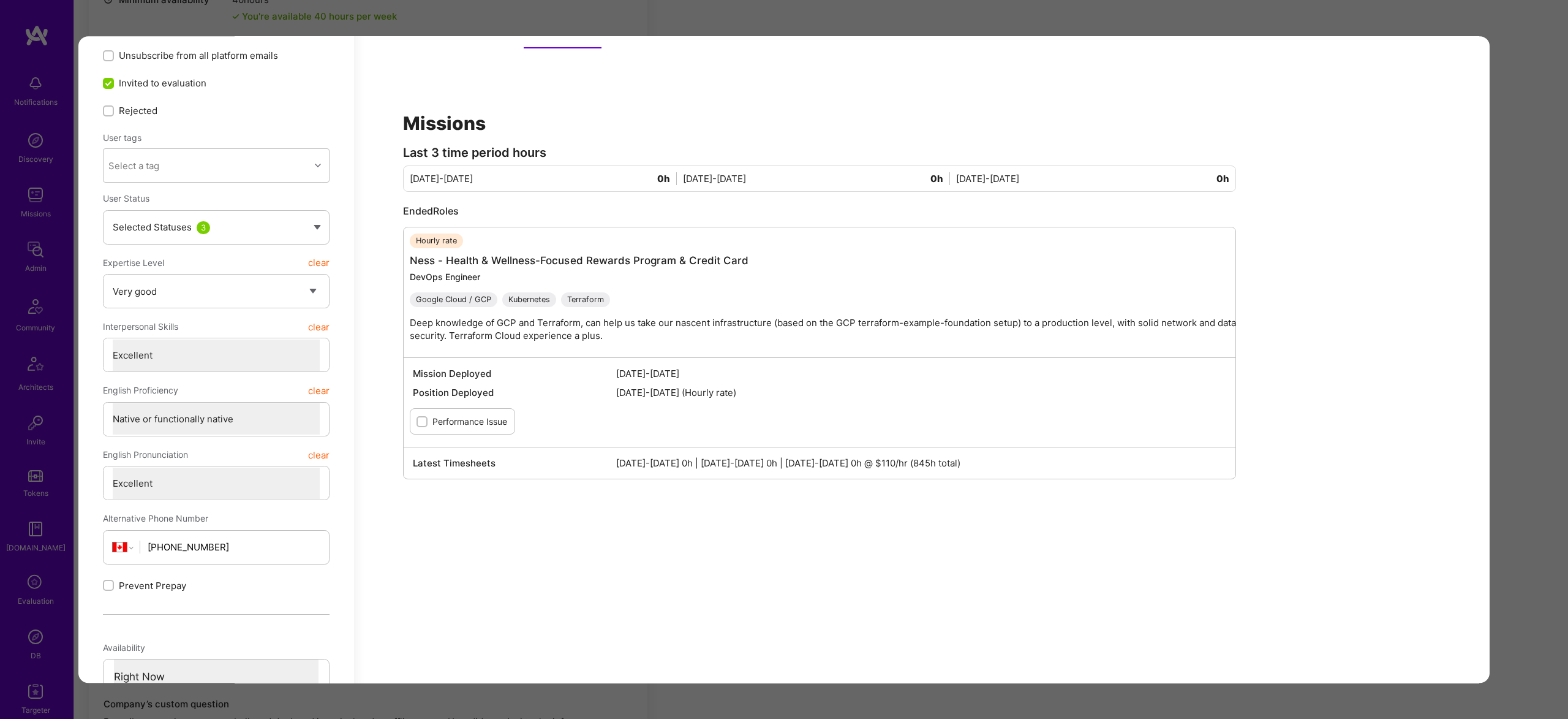
scroll to position [248, 0]
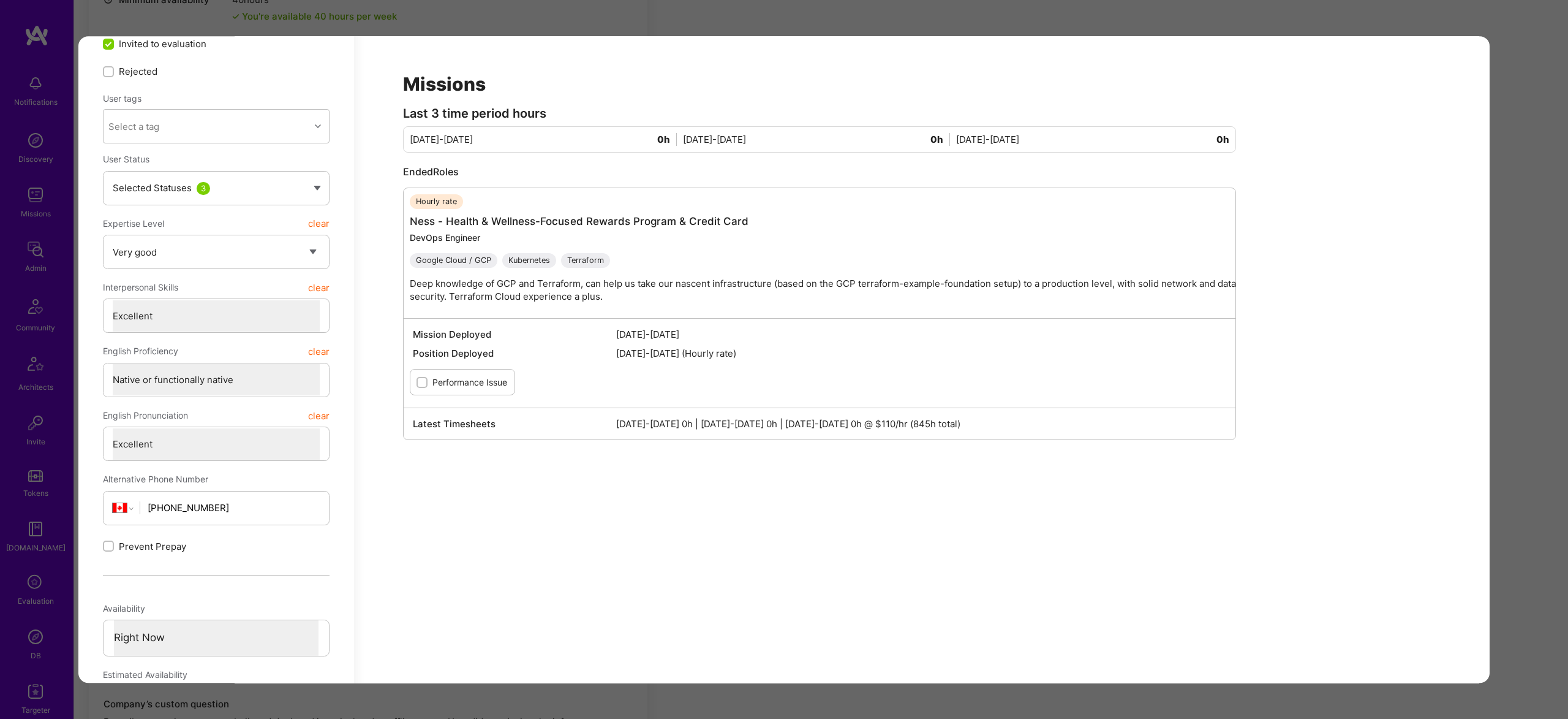
click at [1408, 18] on div "Application 4 of 10 Builder Missing Requirements Required Location See location…" at bounding box center [784, 360] width 1568 height 719
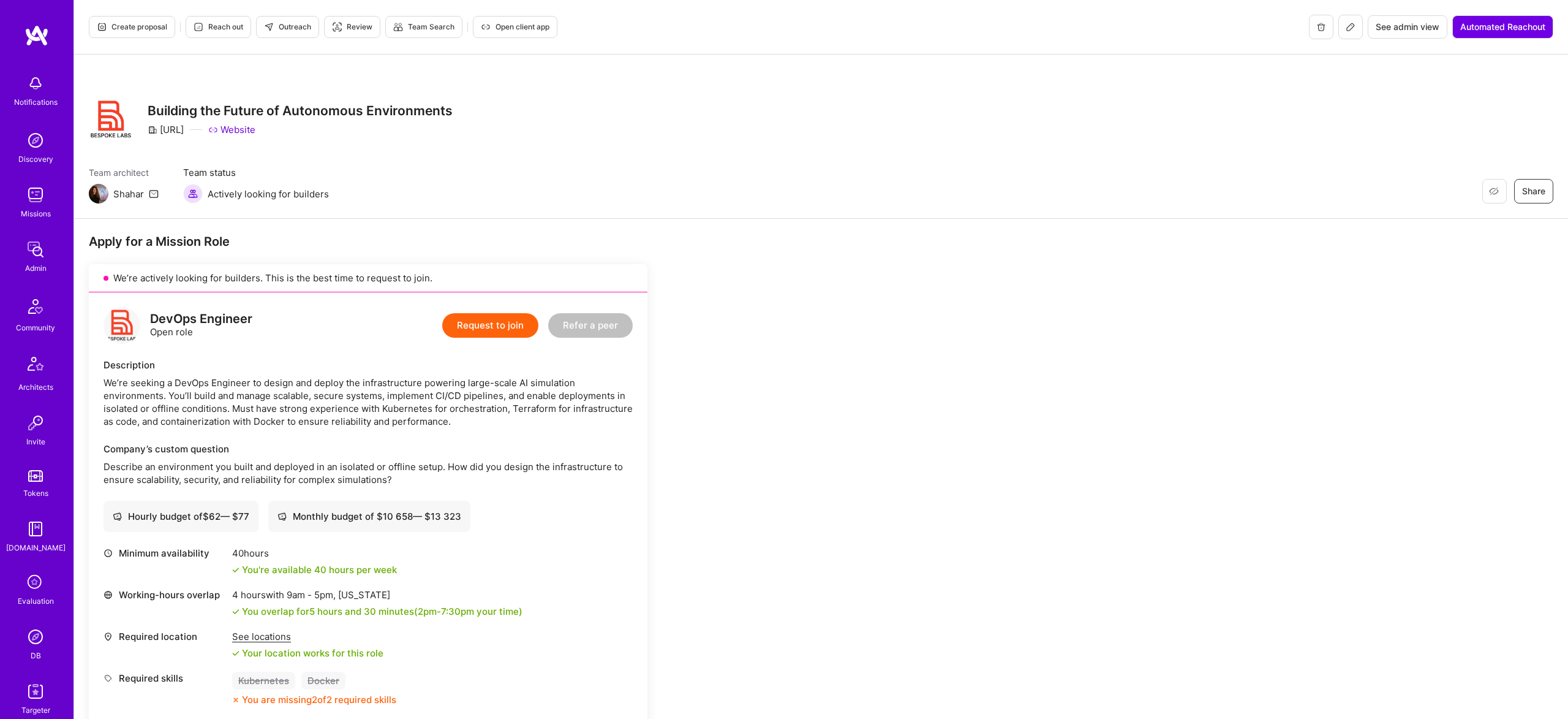
click at [144, 20] on button "Create proposal" at bounding box center [132, 27] width 86 height 22
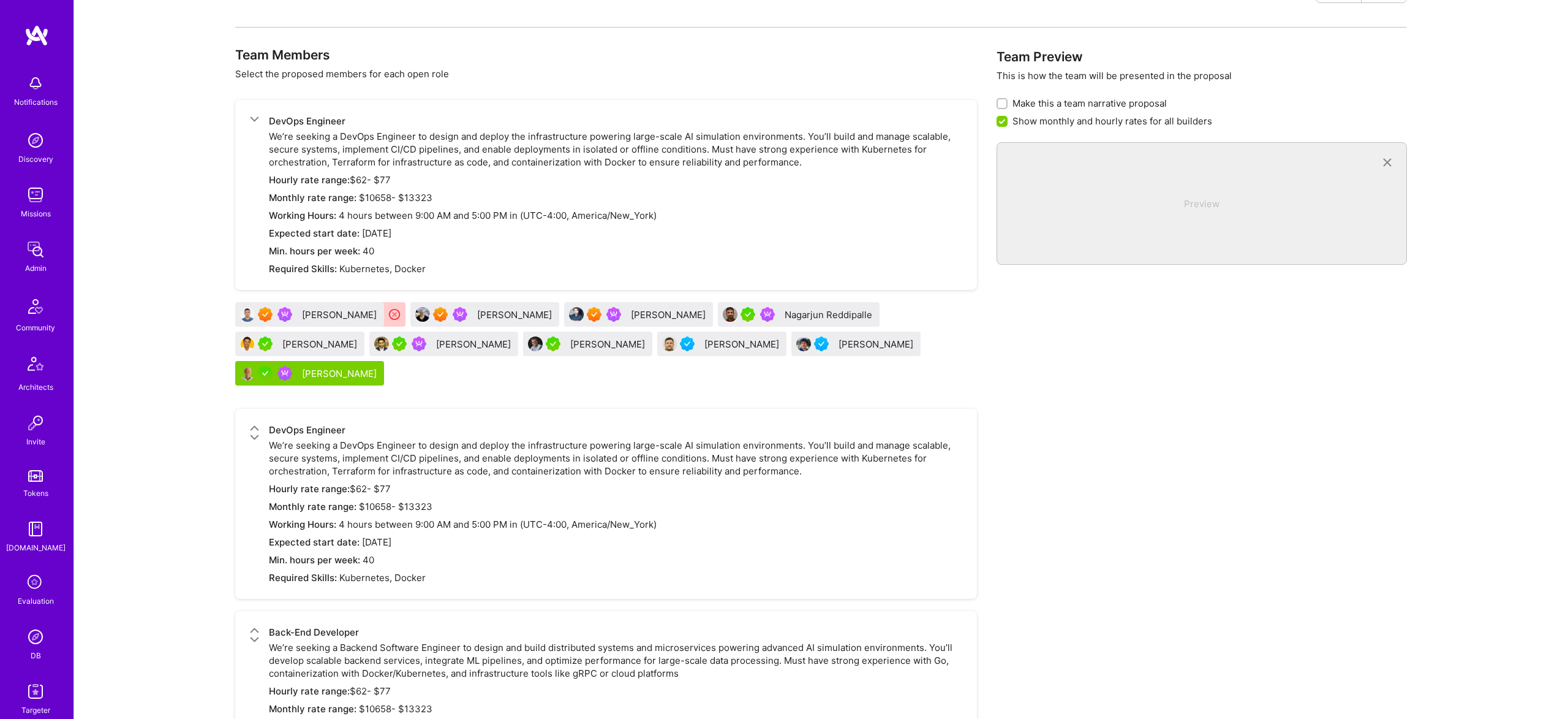
scroll to position [375, 0]
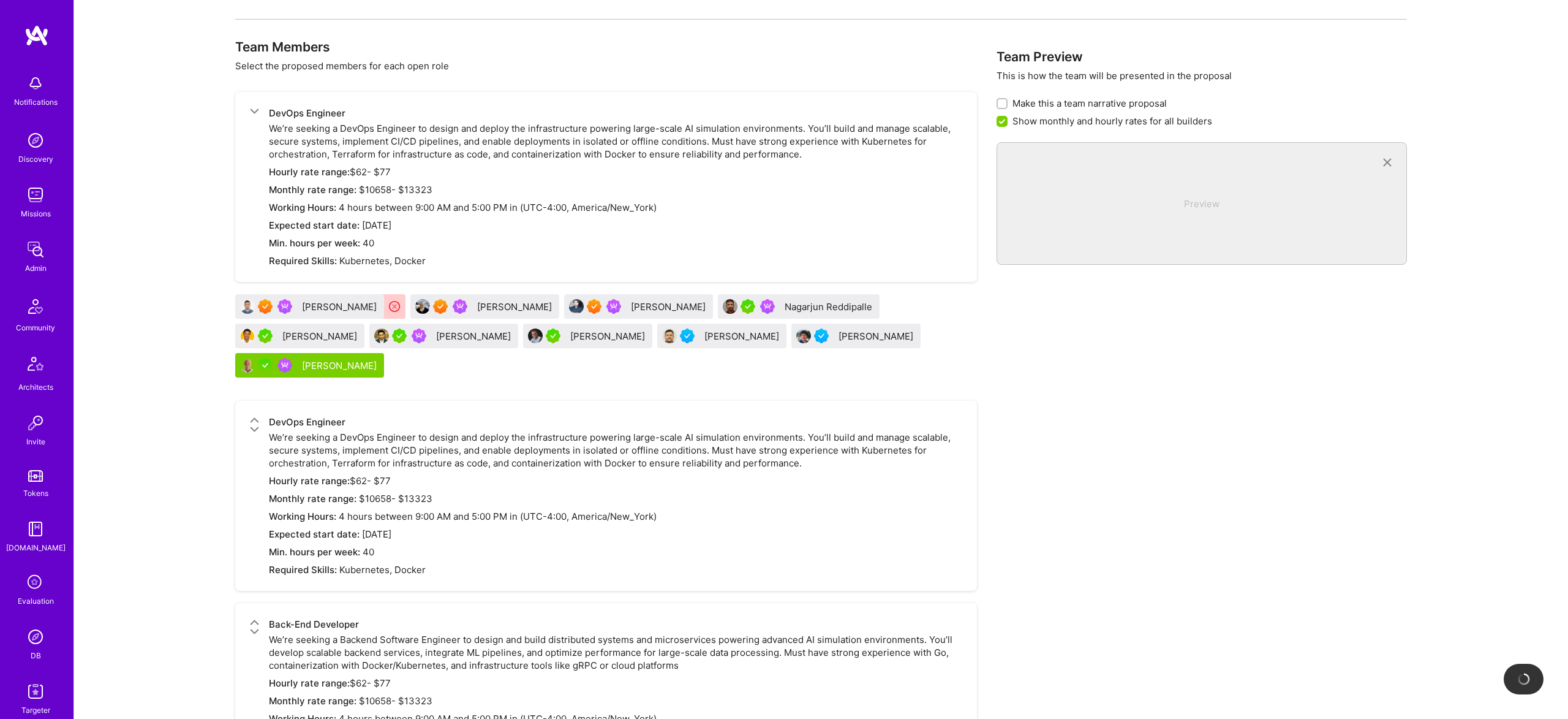
checkbox input "false"
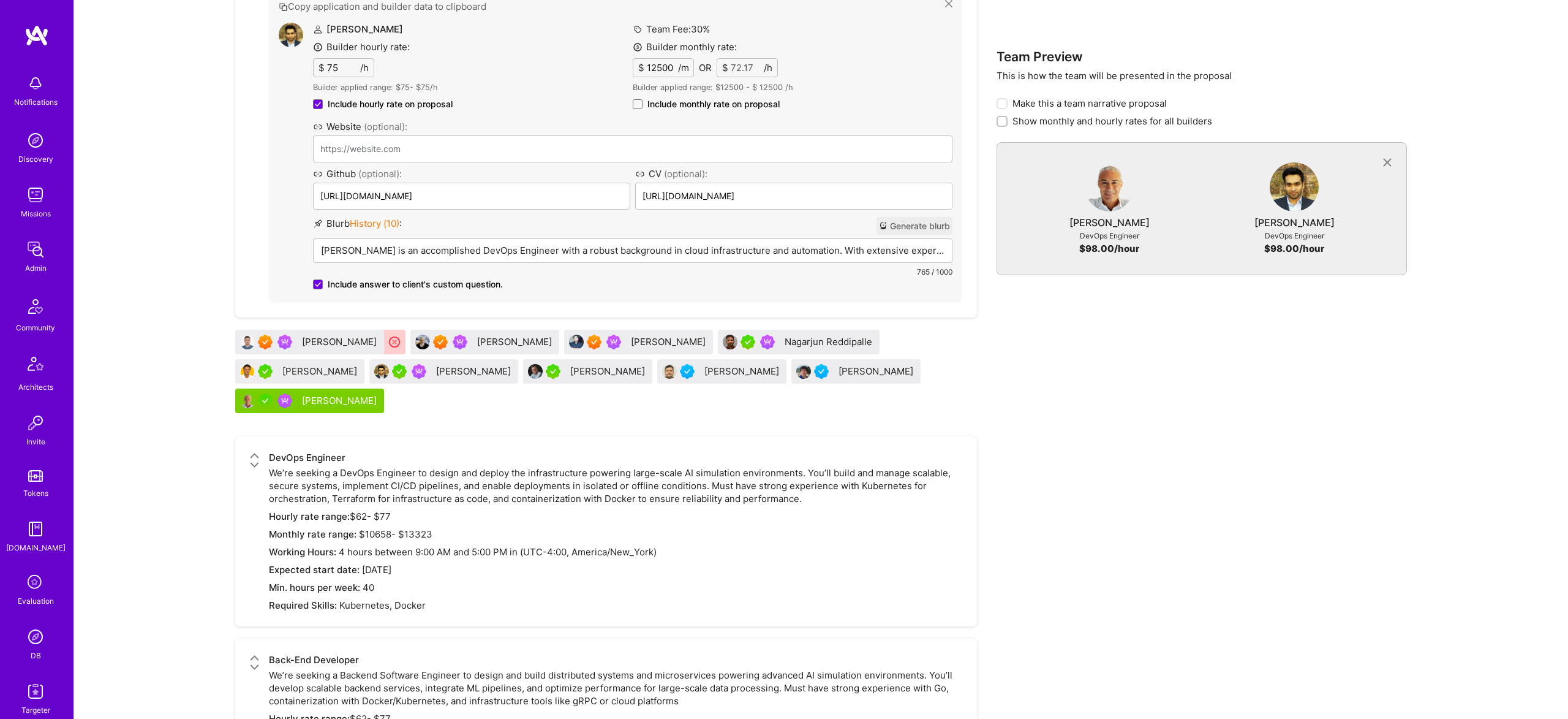
scroll to position [1052, 0]
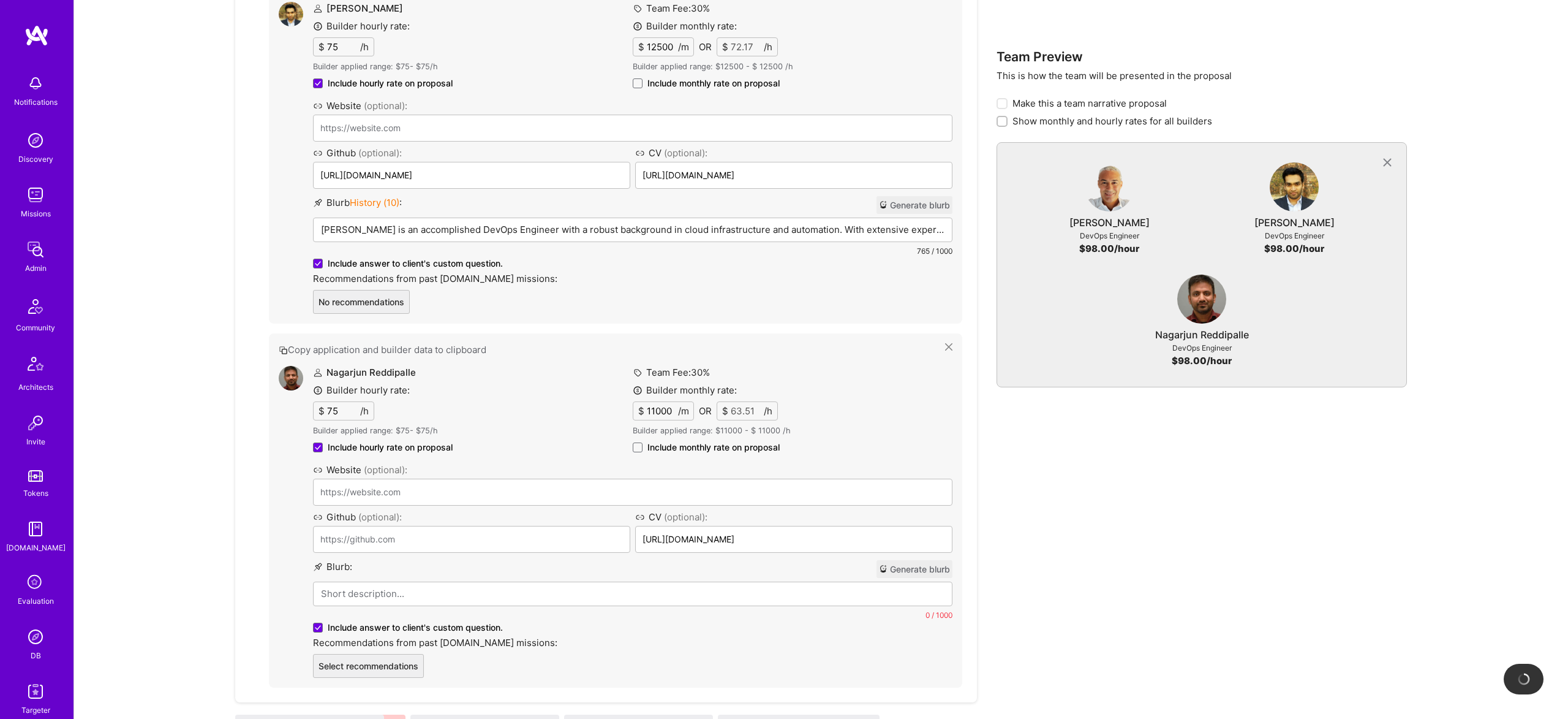
type input "https://github.com/nreddipalle"
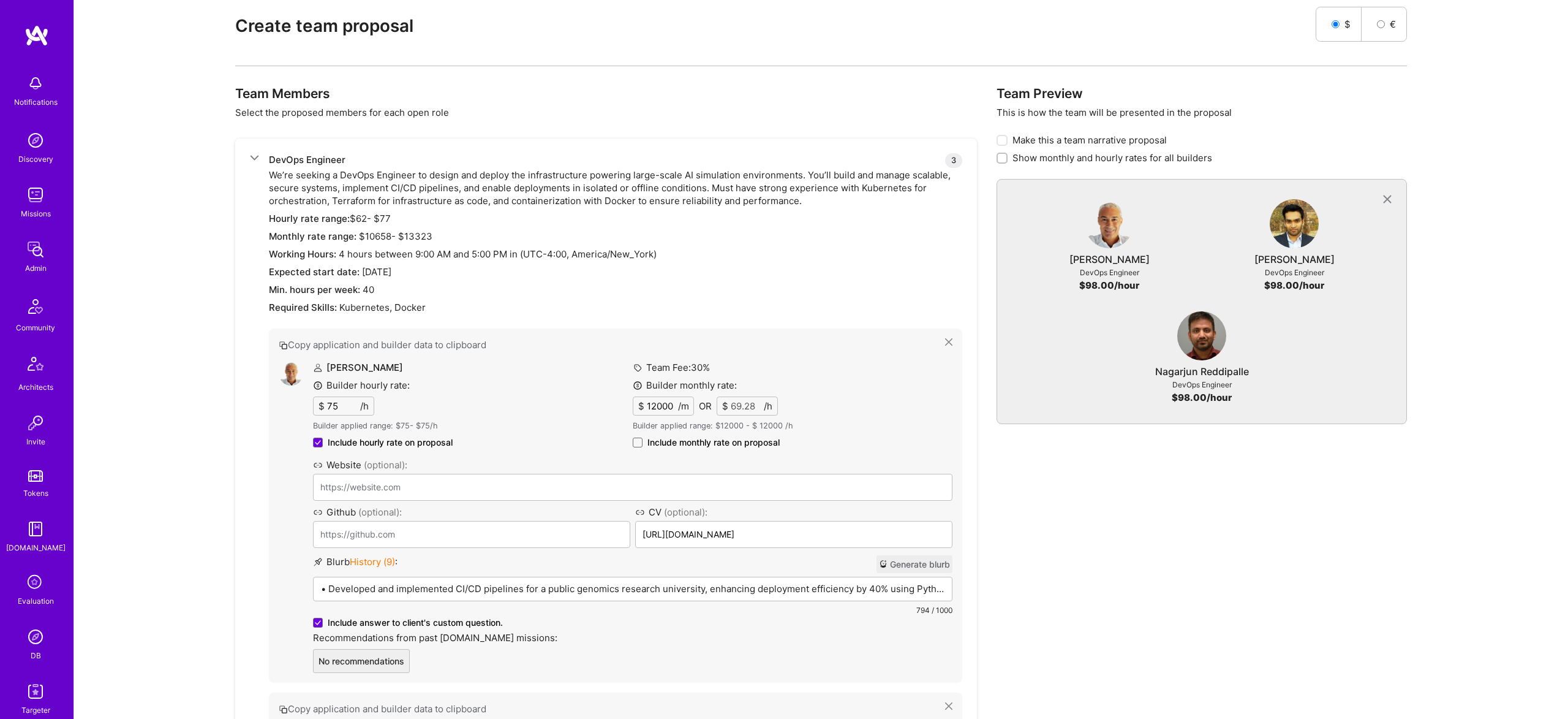
scroll to position [323, 0]
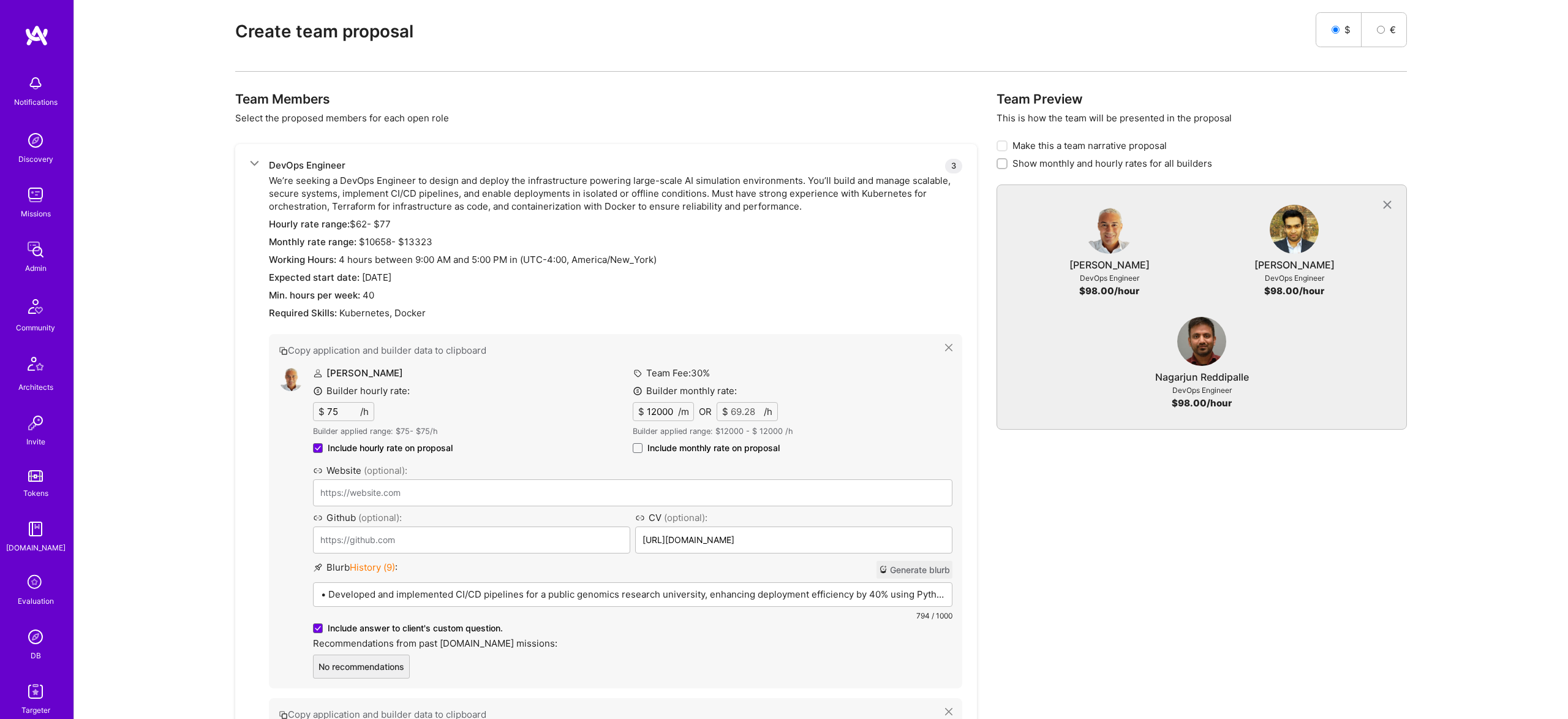
drag, startPoint x: 764, startPoint y: 361, endPoint x: 1227, endPoint y: 33, distance: 567.4
click at [541, 595] on p "• Developed and implemented CI/CD pipelines for a public genomics research univ…" at bounding box center [633, 594] width 624 height 13
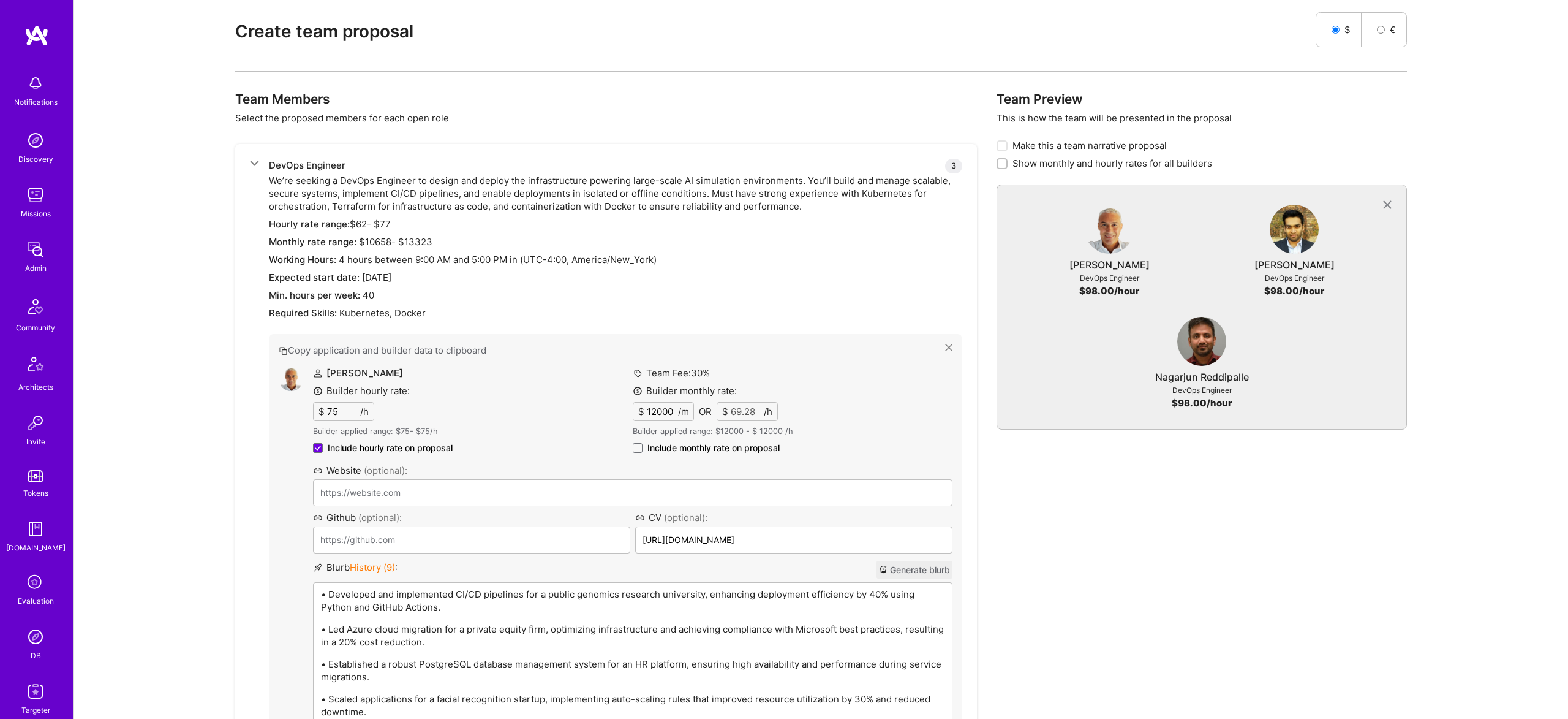
scroll to position [323, 0]
click at [541, 595] on p "• Developed and implemented CI/CD pipelines for a public genomics research univ…" at bounding box center [633, 602] width 624 height 26
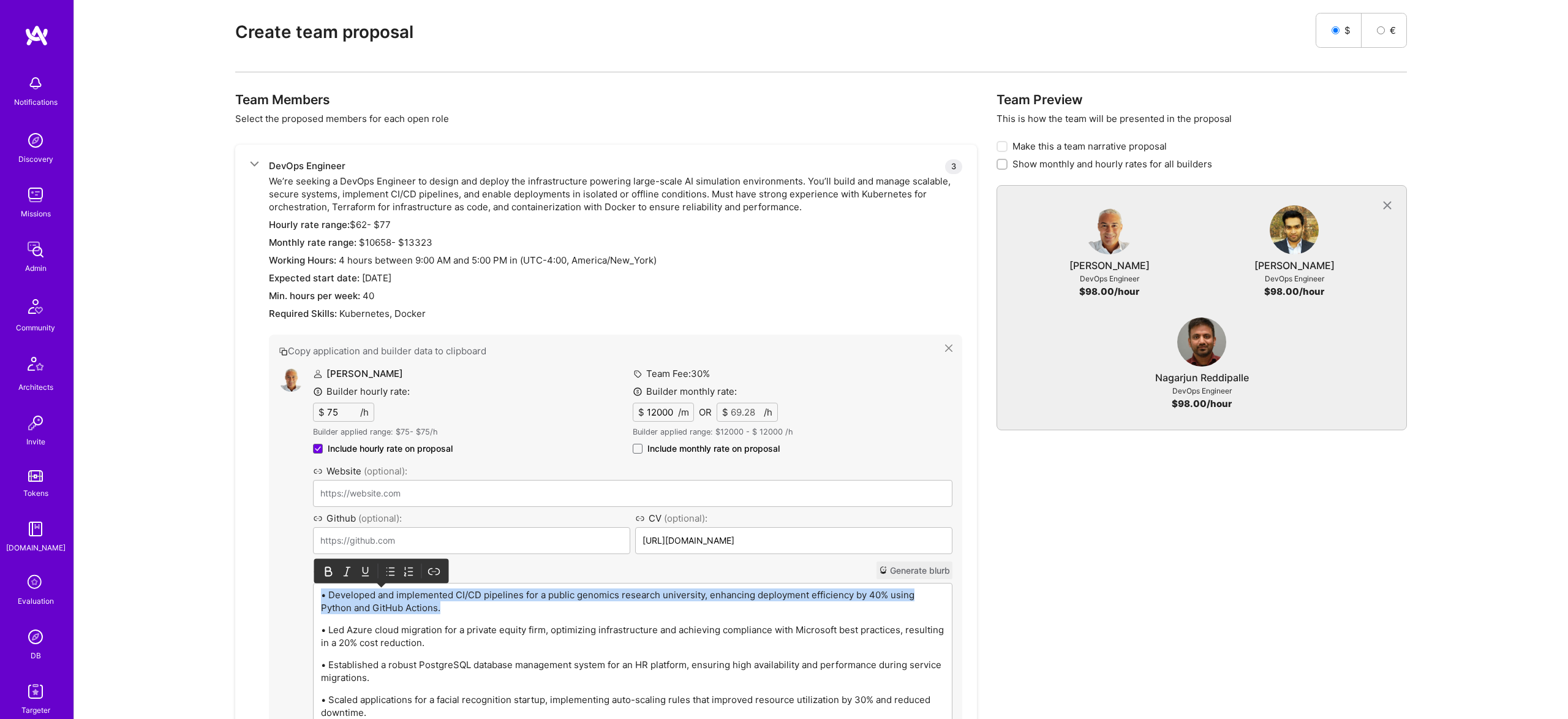
click at [541, 595] on p "• Developed and implemented CI/CD pipelines for a public genomics research univ…" at bounding box center [633, 602] width 624 height 26
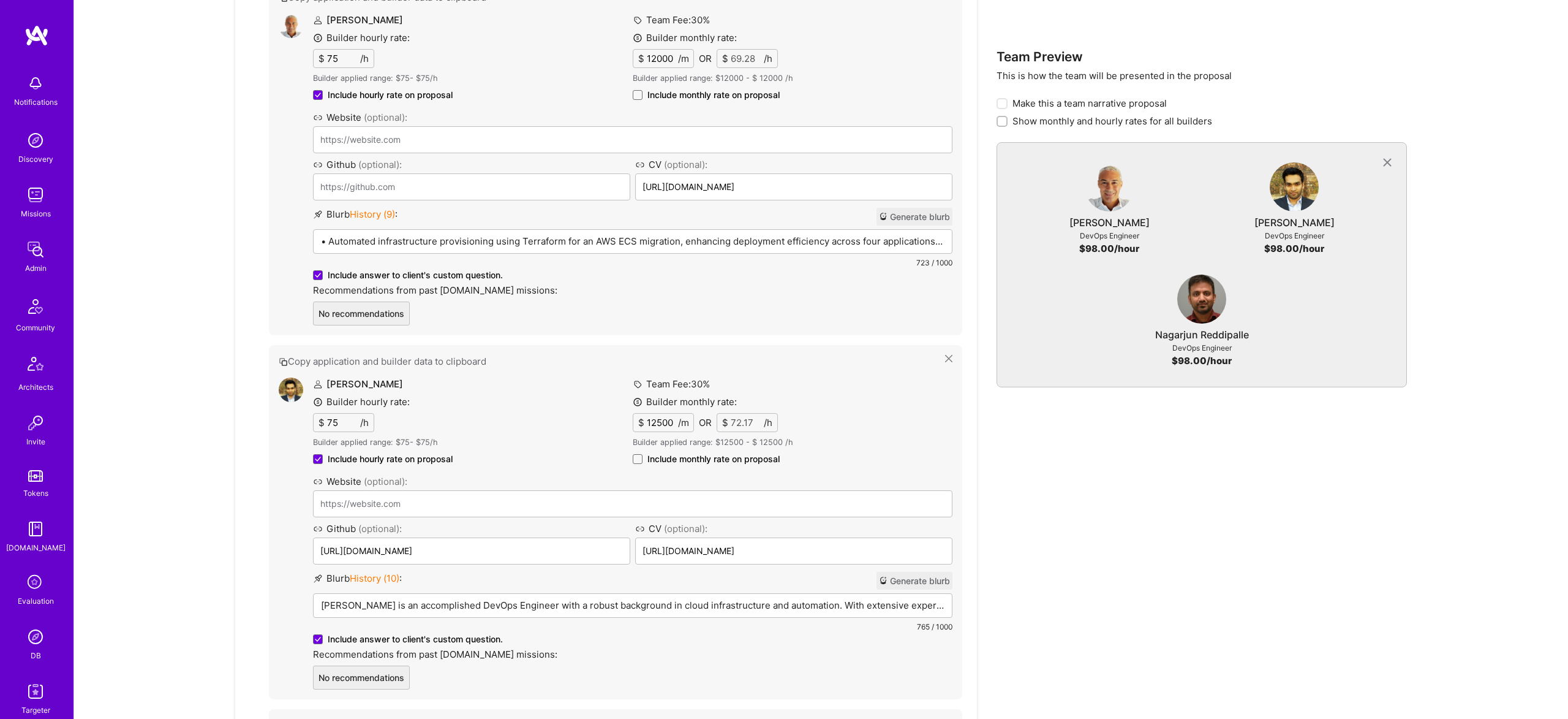
scroll to position [705, 0]
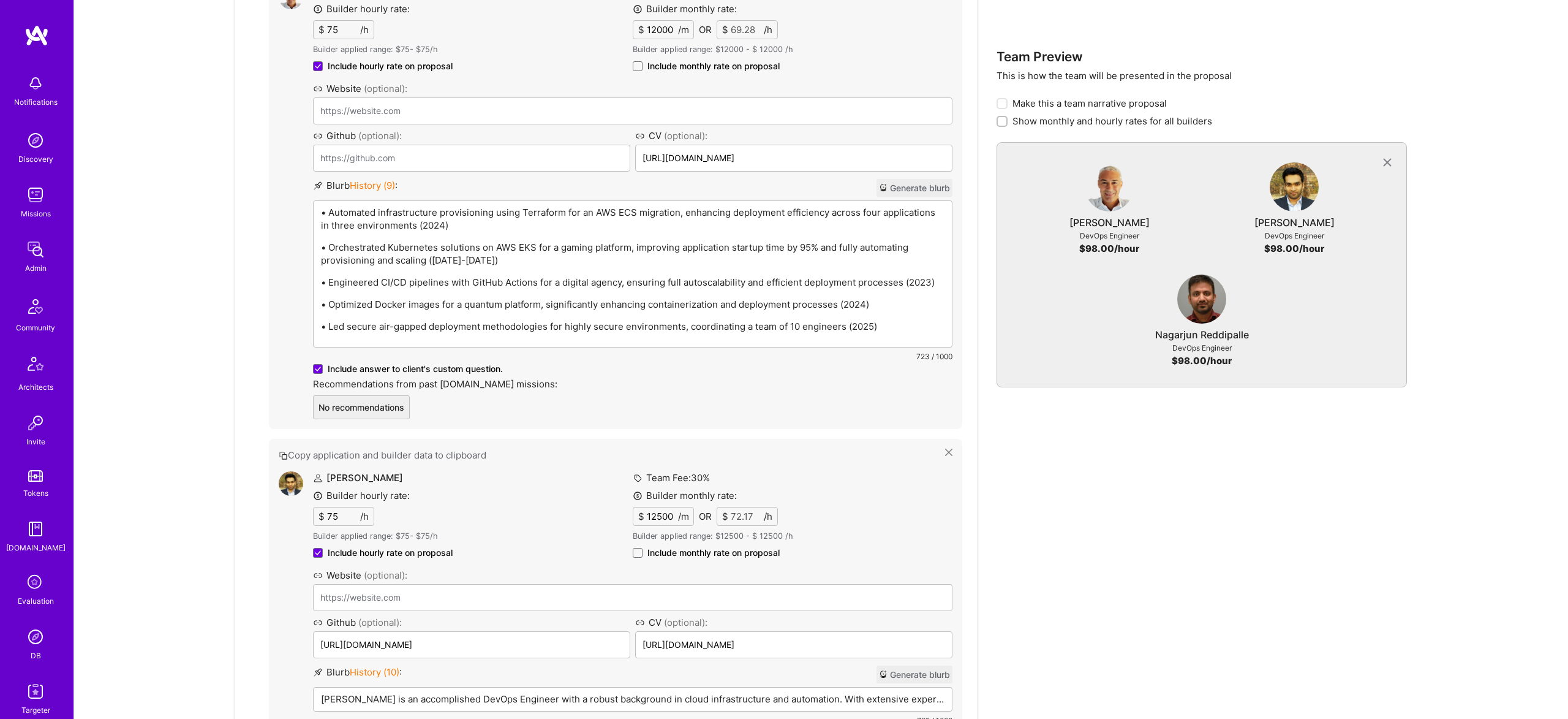
click at [572, 573] on div "Viswateja Talluri Builder hourly rate: $ 75 /h Builder applied range: $ 75 - $ …" at bounding box center [633, 627] width 640 height 312
click at [572, 692] on p "Viswateja Talluri is an accomplished DevOps Engineer with a robust background i…" at bounding box center [633, 699] width 624 height 13
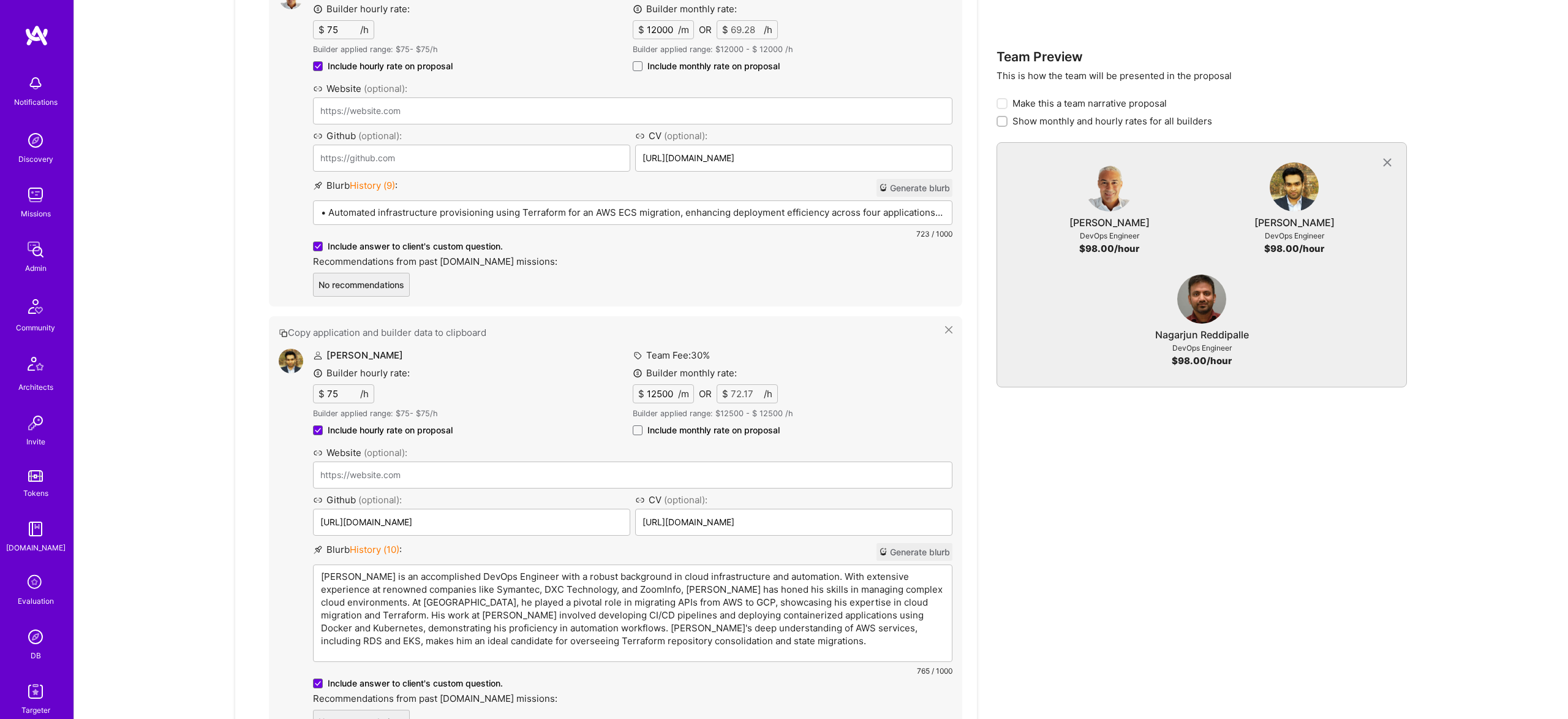
click at [578, 589] on p "Viswateja Talluri is an accomplished DevOps Engineer with a robust background i…" at bounding box center [633, 608] width 624 height 78
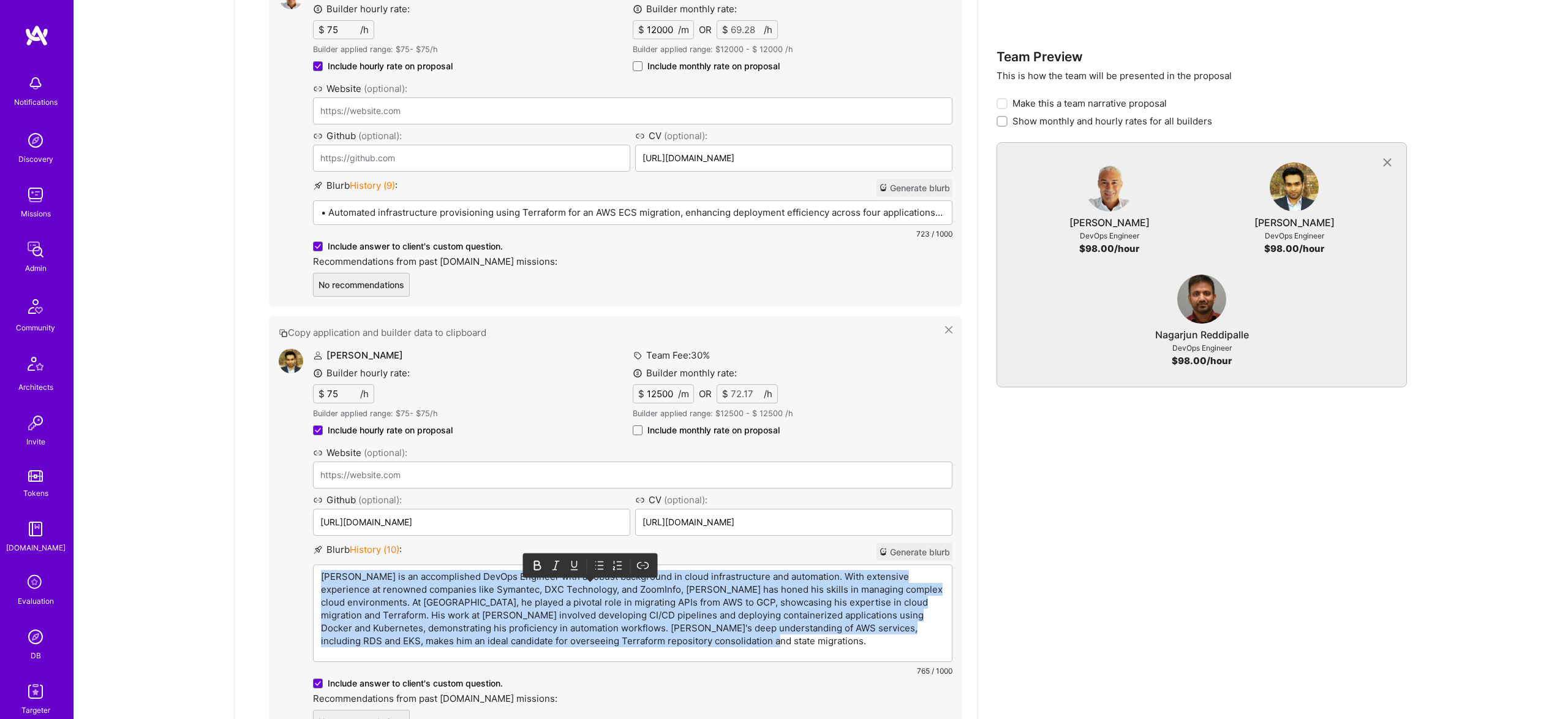
click at [578, 589] on p "Viswateja Talluri is an accomplished DevOps Engineer with a robust background i…" at bounding box center [633, 608] width 624 height 78
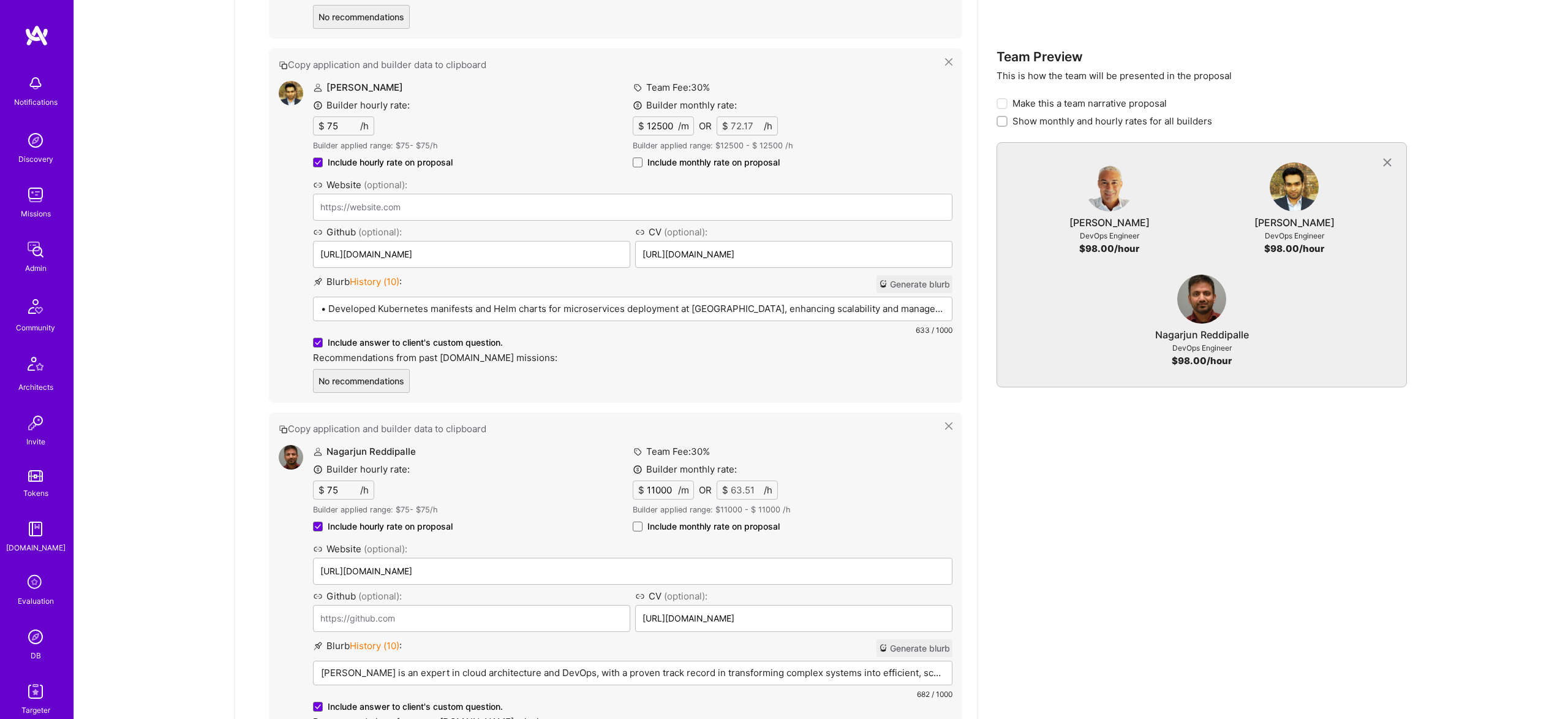
scroll to position [1170, 0]
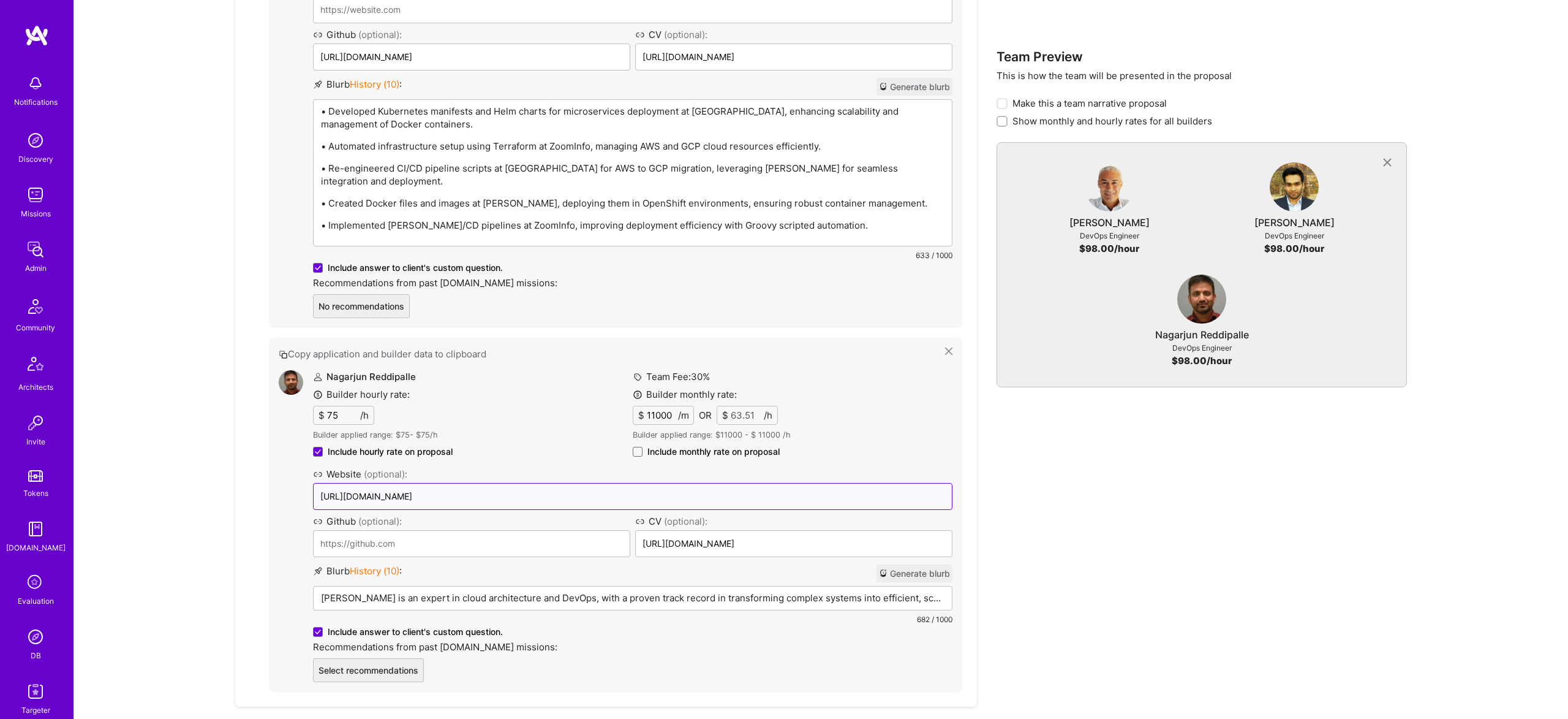
click at [613, 483] on div "Nagarjun Reddipalle Builder hourly rate: $ 75 /h Builder applied range: $ 75 - …" at bounding box center [633, 526] width 640 height 312
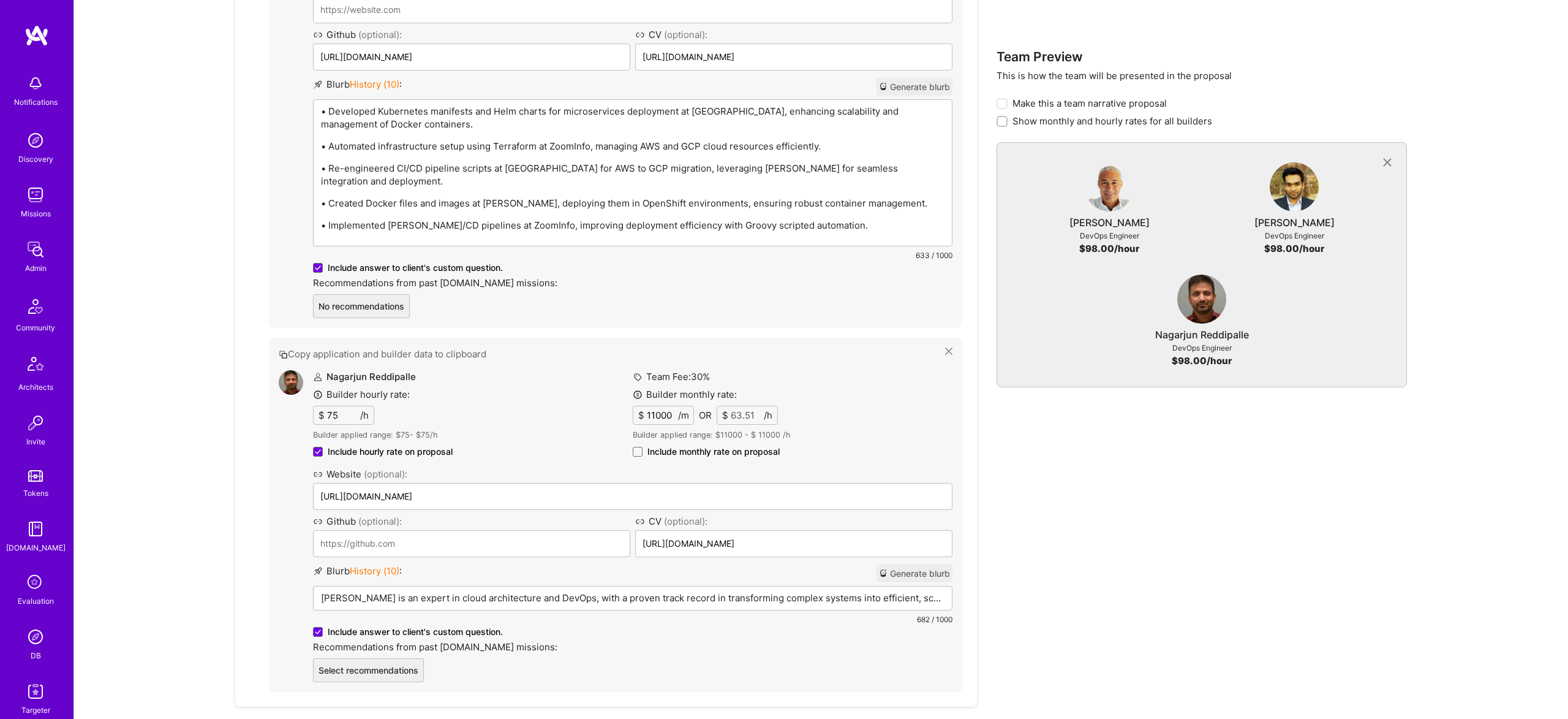
click at [613, 586] on div "Nagarjun Reddipalle is an expert in cloud architecture and DevOps, with a prove…" at bounding box center [633, 617] width 638 height 62
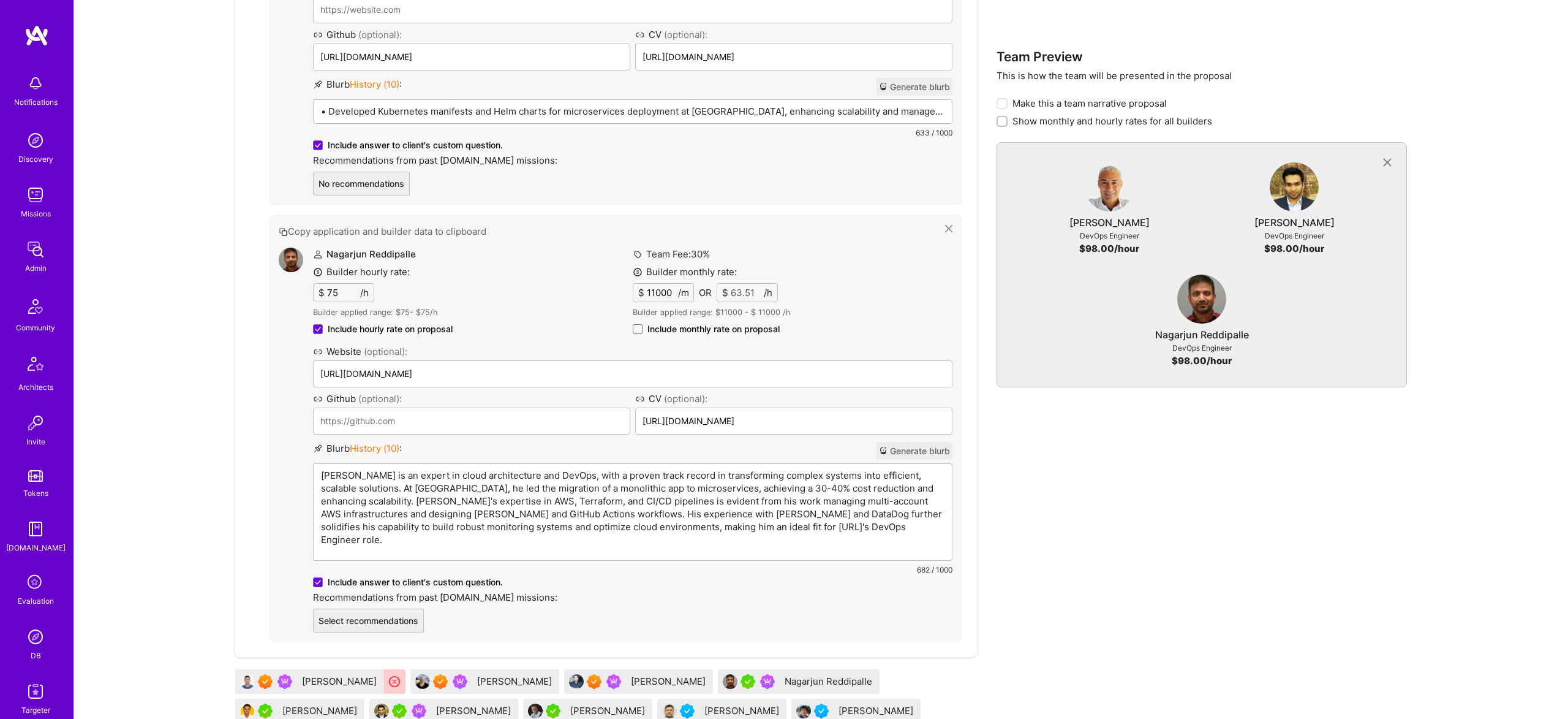
click at [645, 509] on p "Nagarjun Reddipalle is an expert in cloud architecture and DevOps, with a prove…" at bounding box center [633, 507] width 624 height 78
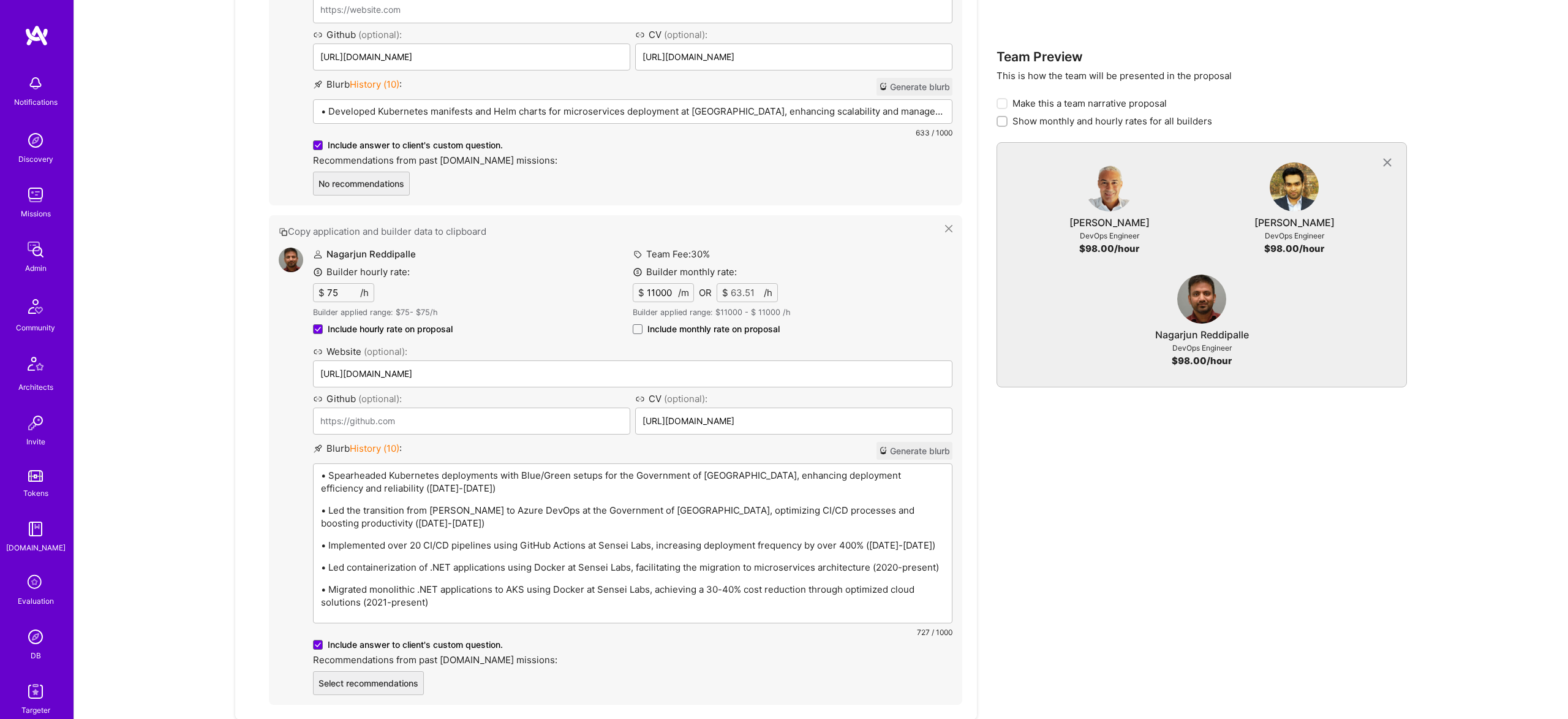
click at [435, 510] on p "• Led the transition from Jenkins to Azure DevOps at the Government of Ontario,…" at bounding box center [633, 517] width 624 height 26
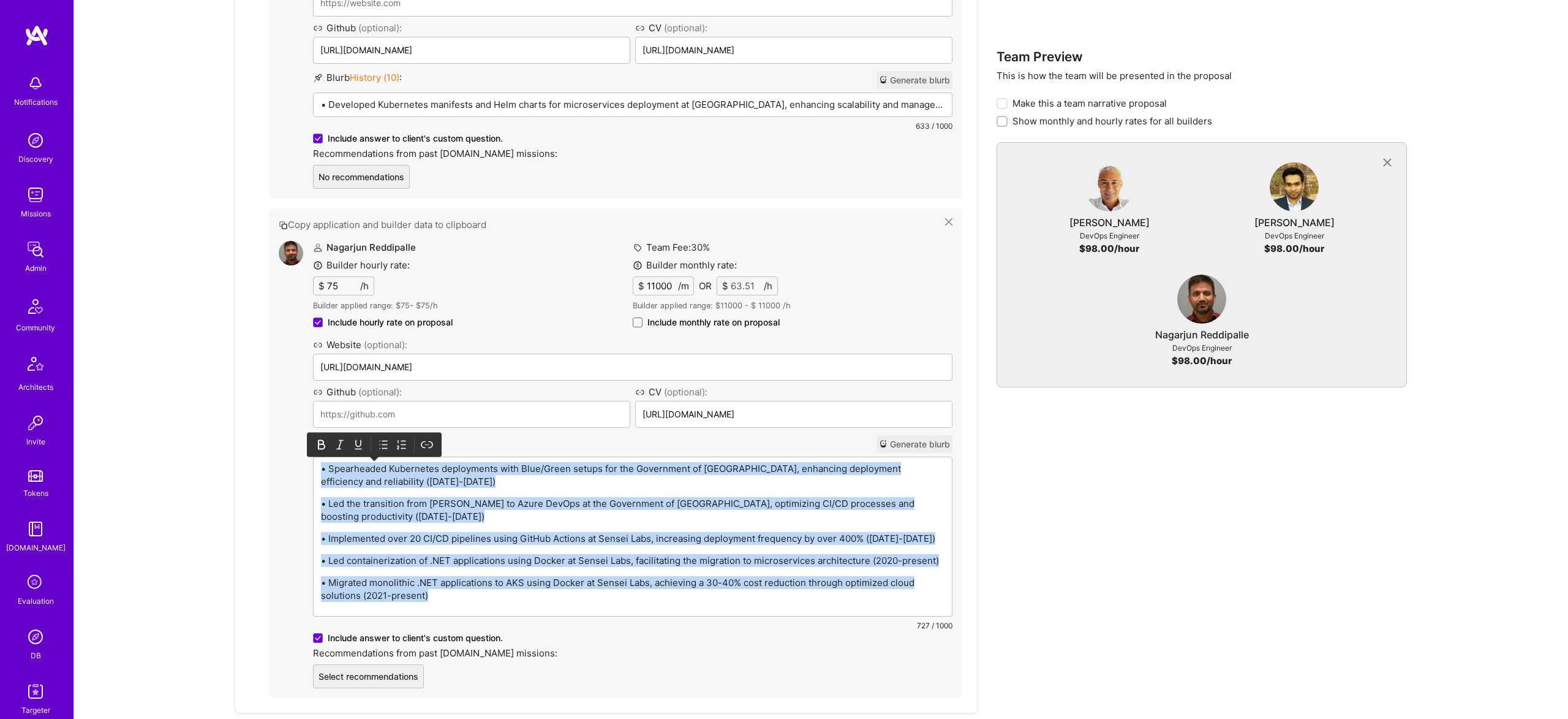
scroll to position [1176, 0]
click at [388, 446] on icon at bounding box center [383, 445] width 12 height 12
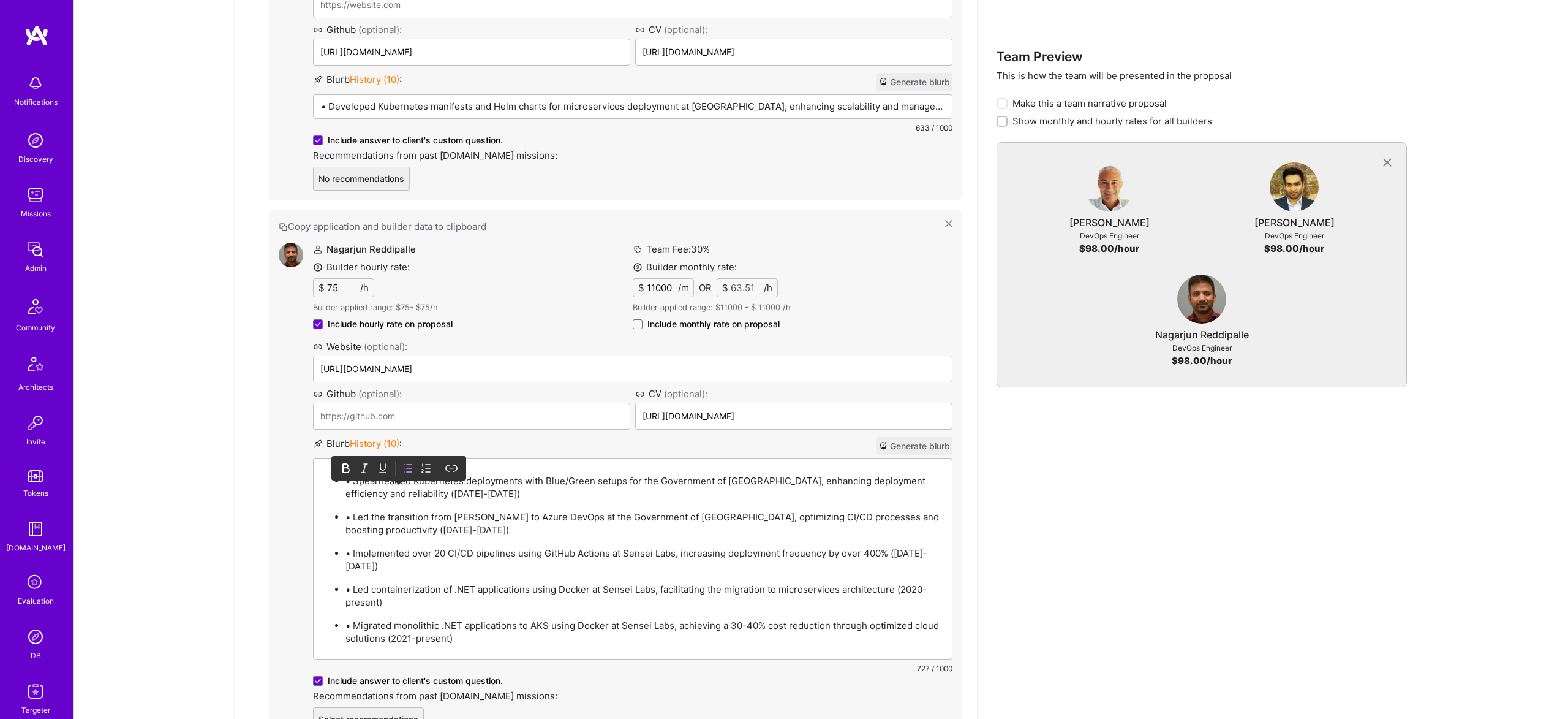
click at [354, 483] on p "• Spearheaded Kubernetes deployments with Blue/Green setups for the Government …" at bounding box center [645, 487] width 599 height 26
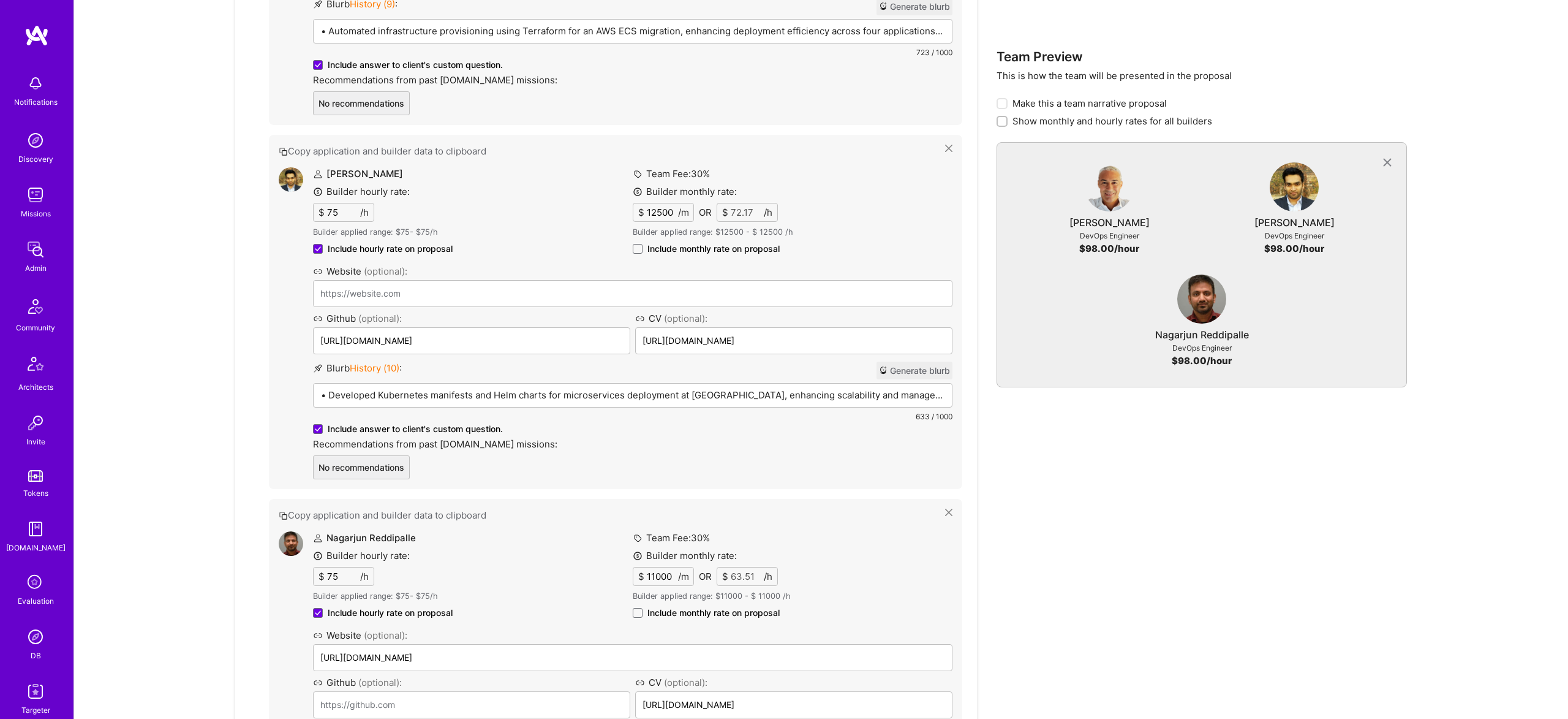
scroll to position [876, 0]
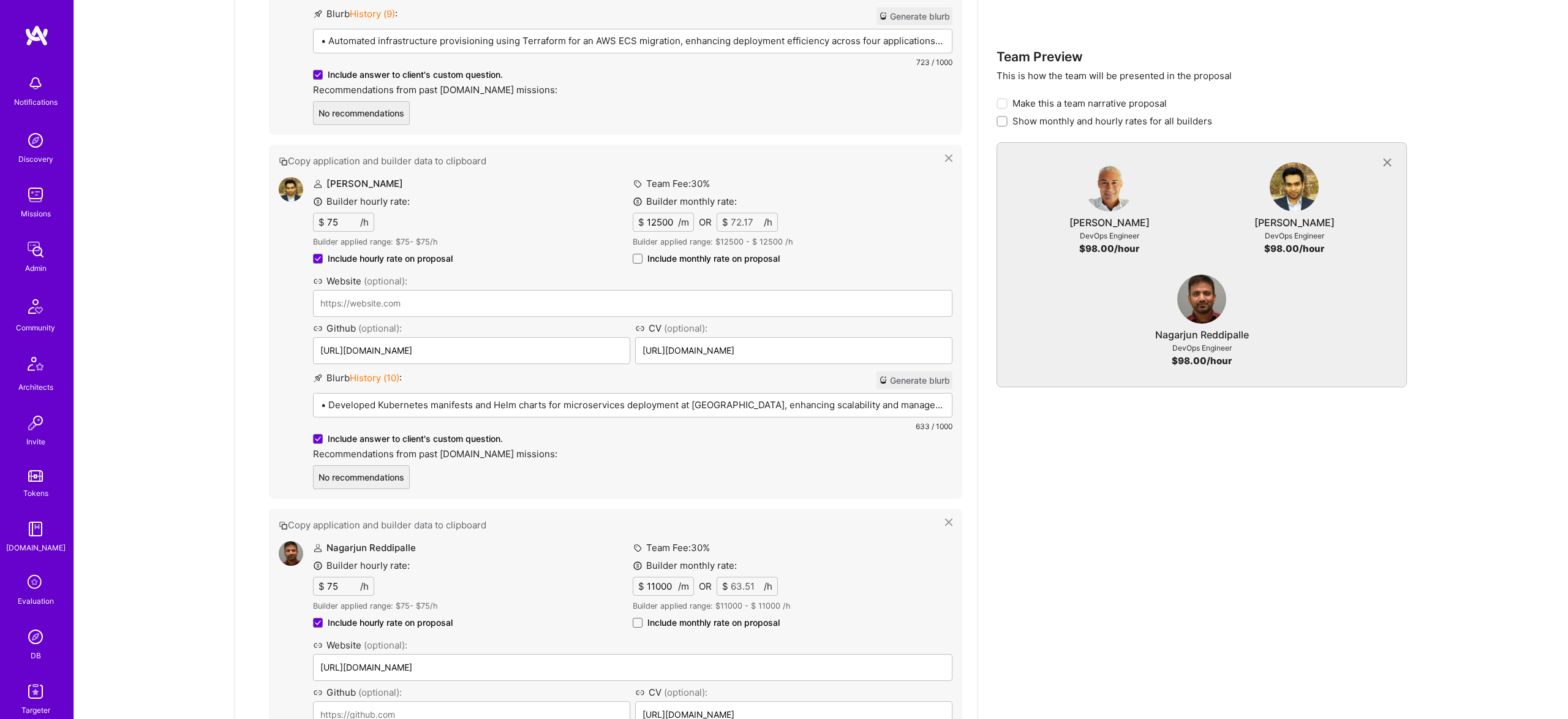
click at [374, 406] on p "• Developed Kubernetes manifests and Helm charts for microservices deployment a…" at bounding box center [633, 404] width 624 height 13
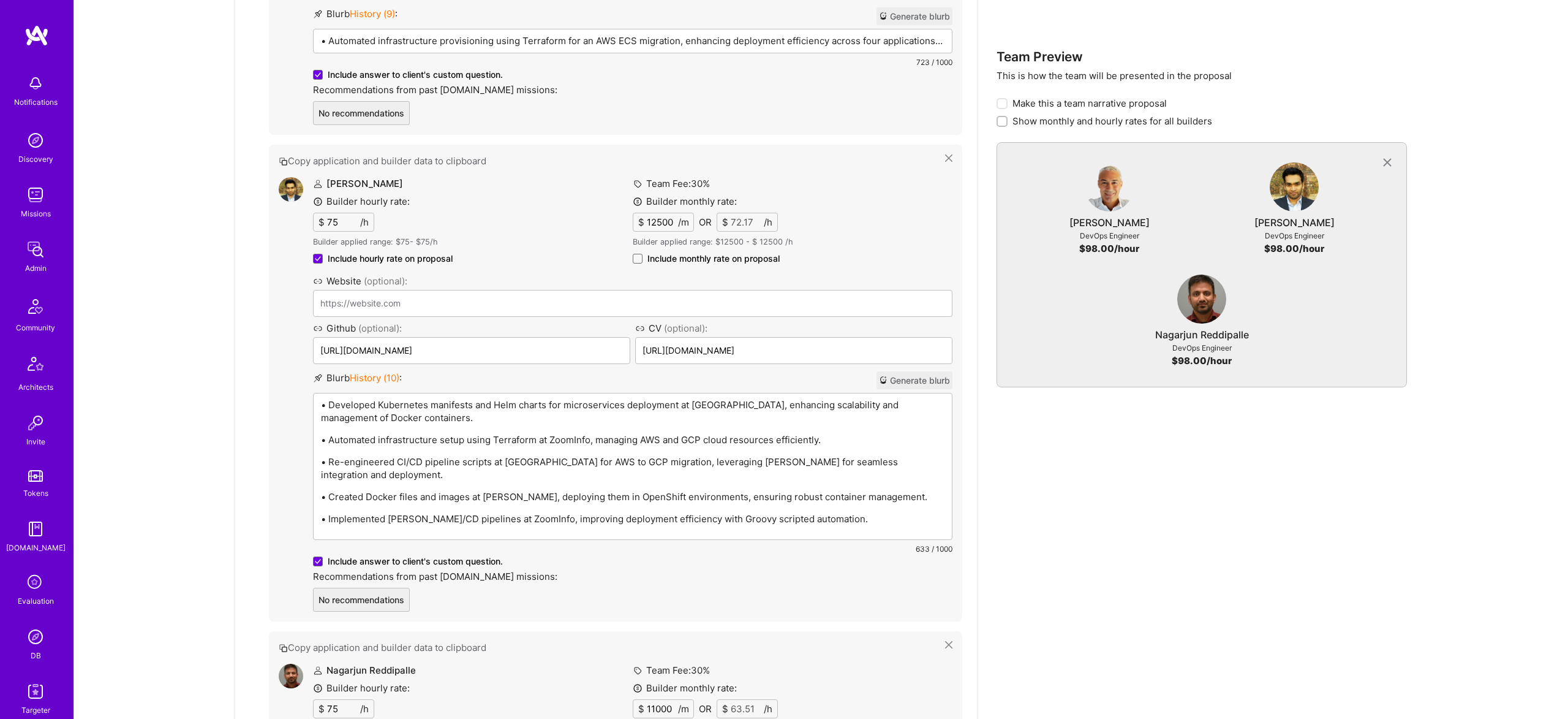
click at [338, 404] on p "• Developed Kubernetes manifests and Helm charts for microservices deployment a…" at bounding box center [633, 411] width 624 height 26
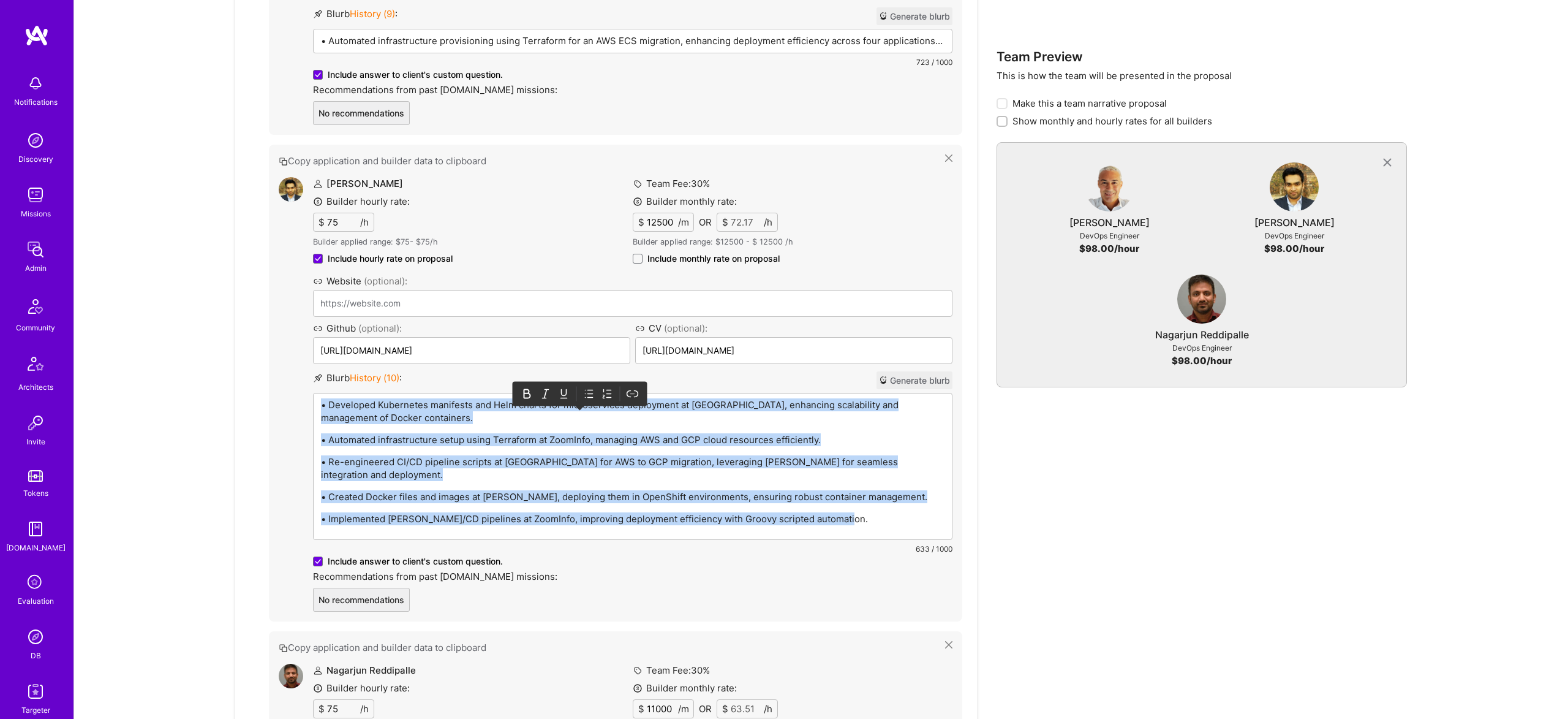
click at [588, 388] on icon at bounding box center [589, 394] width 12 height 12
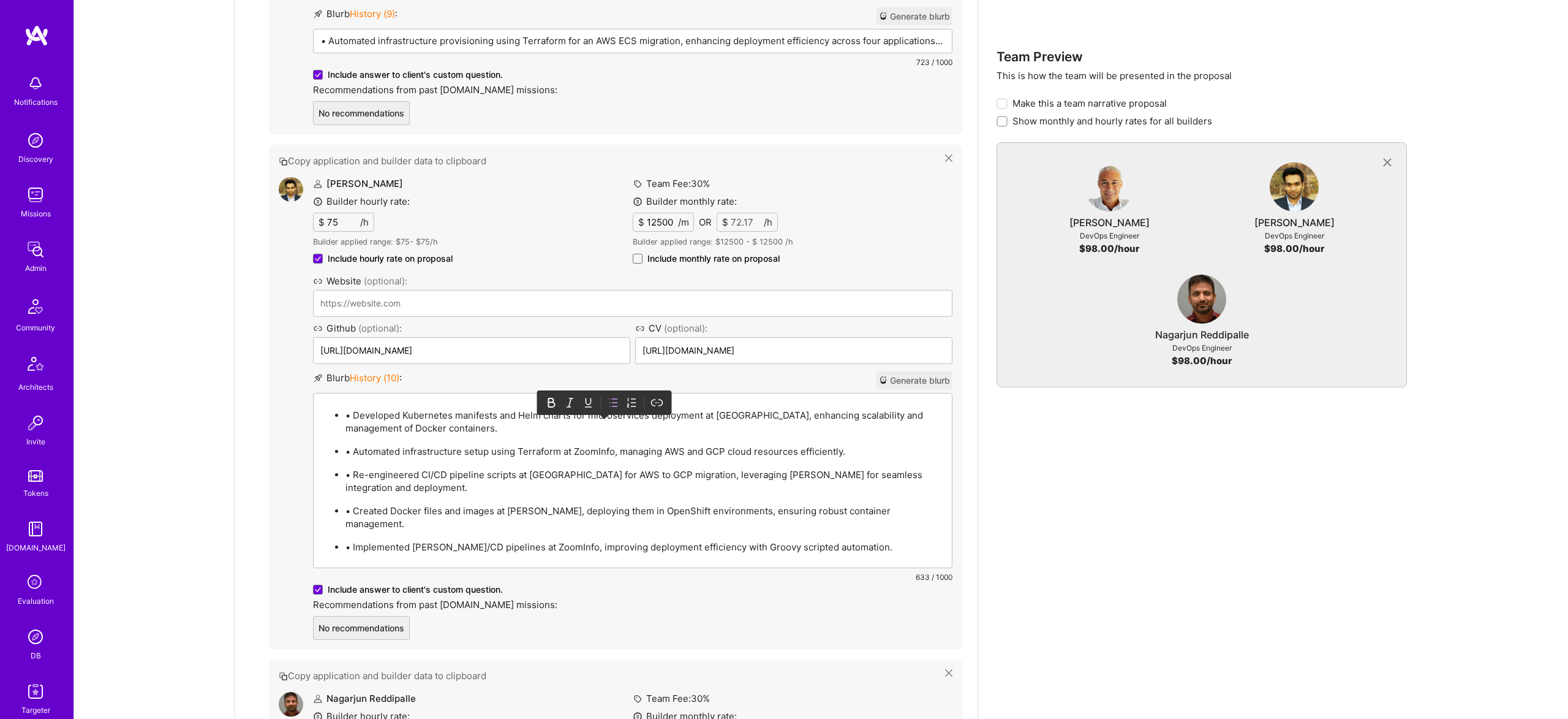
click at [349, 410] on p "• Developed Kubernetes manifests and Helm charts for microservices deployment a…" at bounding box center [645, 422] width 599 height 26
click at [356, 414] on p "• Developed Kubernetes manifests and Helm charts for microservices deployment a…" at bounding box center [645, 422] width 599 height 26
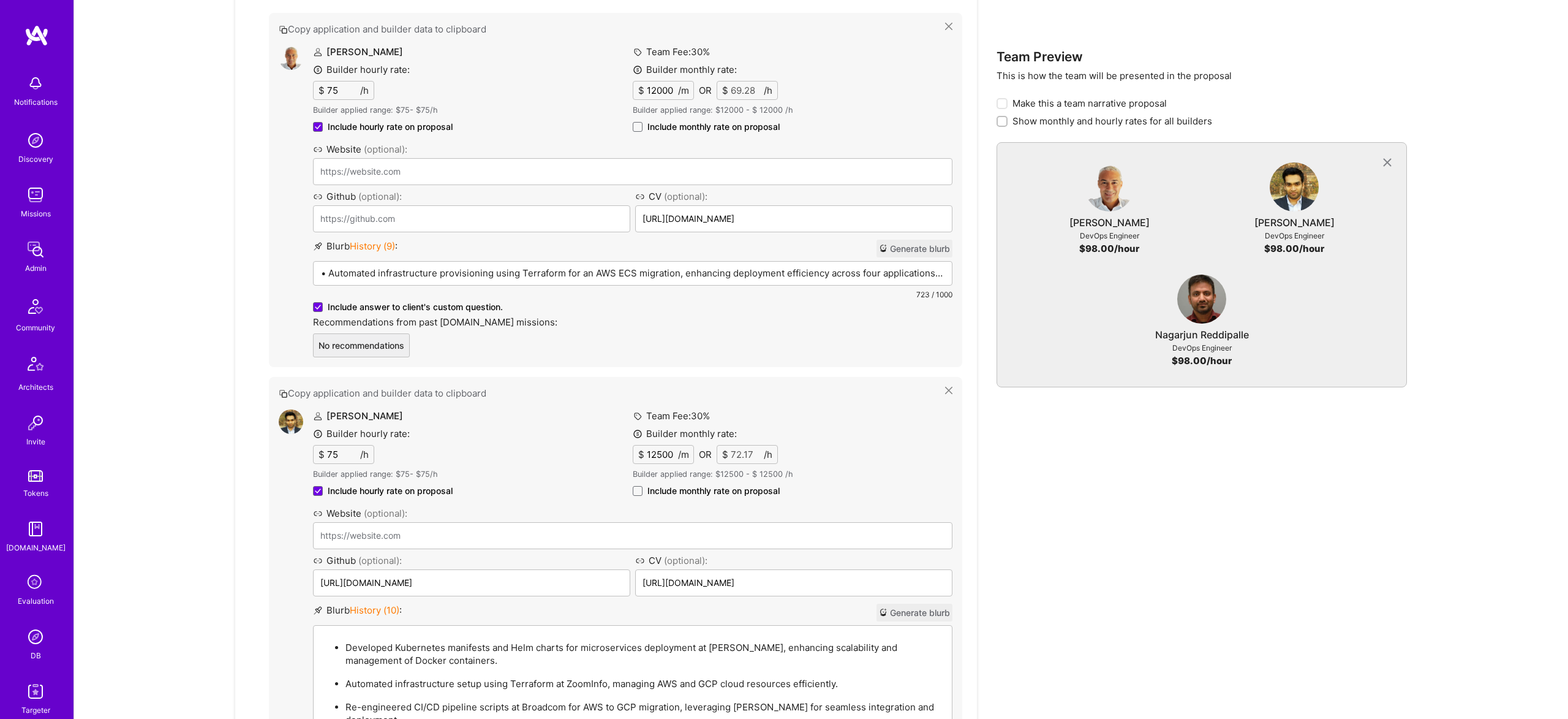
scroll to position [620, 0]
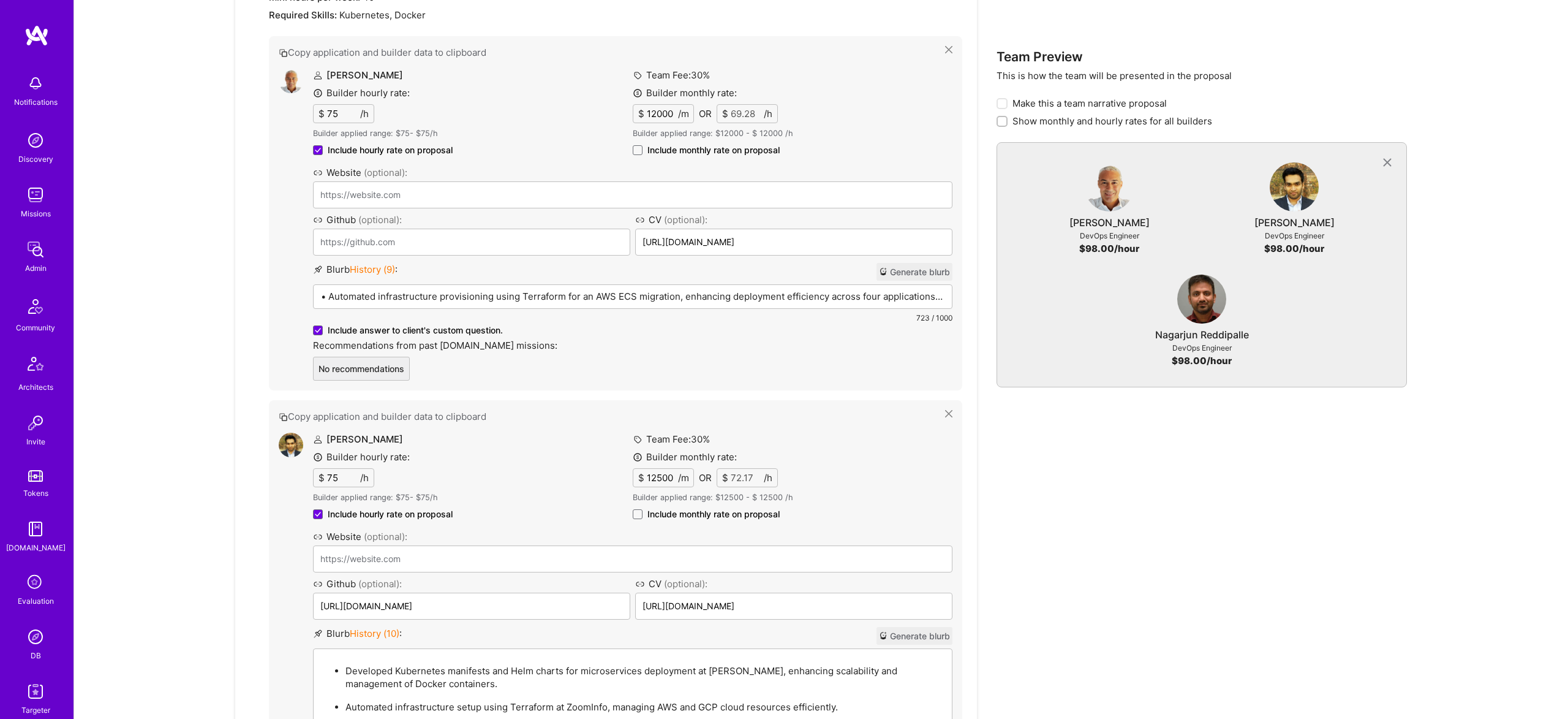
click at [455, 299] on p "• Automated infrastructure provisioning using Terraform for an AWS ECS migratio…" at bounding box center [633, 296] width 624 height 13
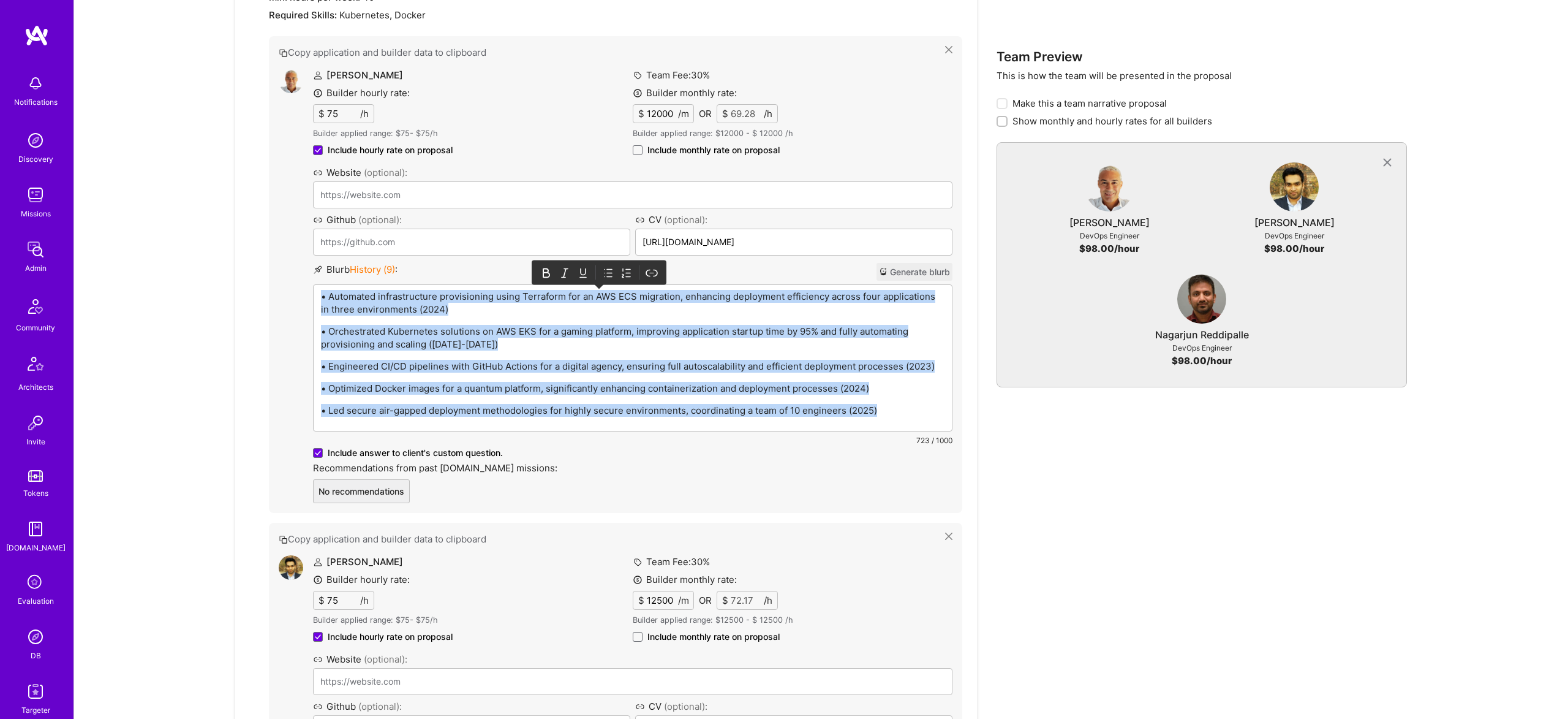
click at [606, 274] on icon at bounding box center [608, 273] width 12 height 12
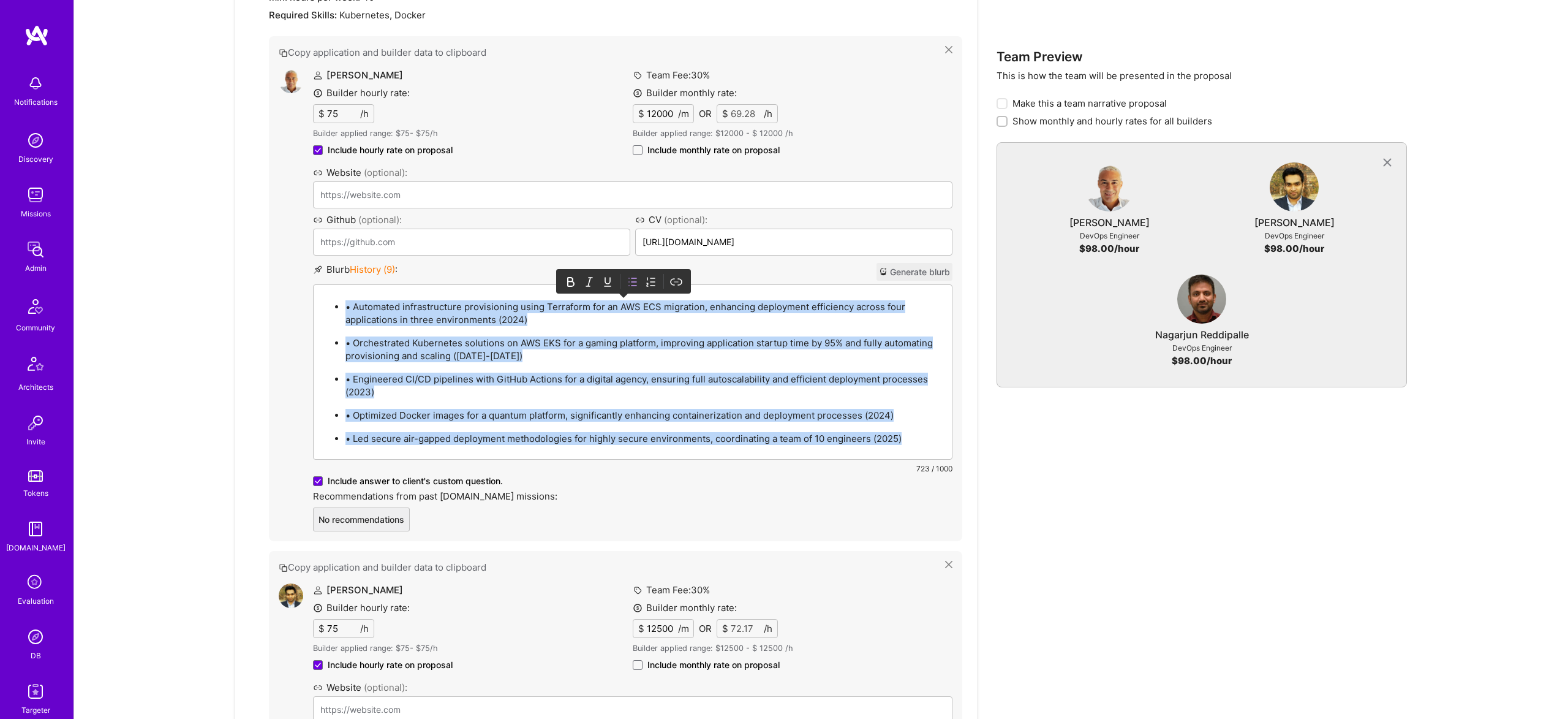
click at [349, 303] on p "• Automated infrastructure provisioning using Terraform for an AWS ECS migratio…" at bounding box center [645, 313] width 599 height 26
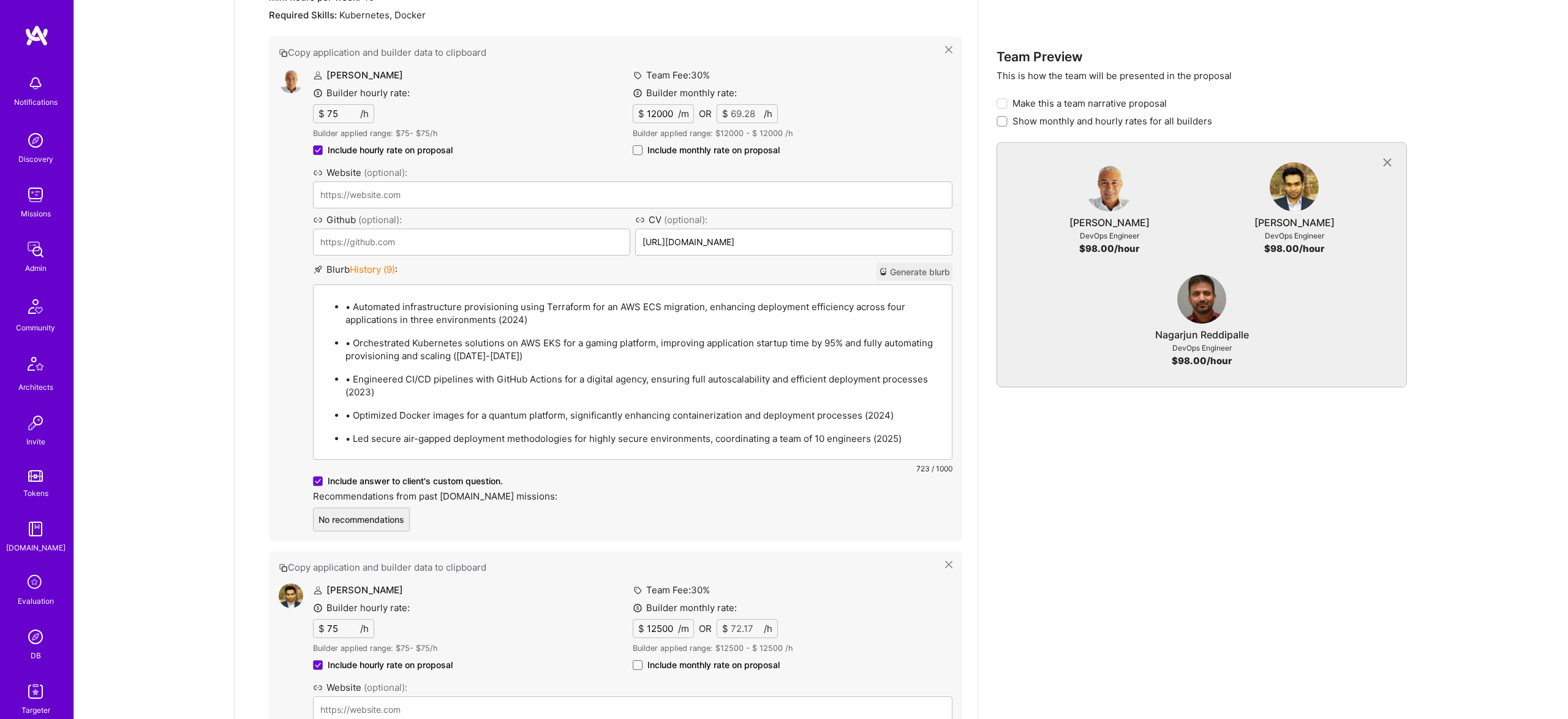
drag, startPoint x: 354, startPoint y: 303, endPoint x: 374, endPoint y: 303, distance: 20.0
click at [354, 303] on p "• Automated infrastructure provisioning using Terraform for an AWS ECS migratio…" at bounding box center [645, 313] width 599 height 26
click at [669, 151] on span "Include monthly rate on proposal" at bounding box center [714, 150] width 133 height 12
click at [0, 0] on input "Include monthly rate on proposal" at bounding box center [0, 0] width 0 height 0
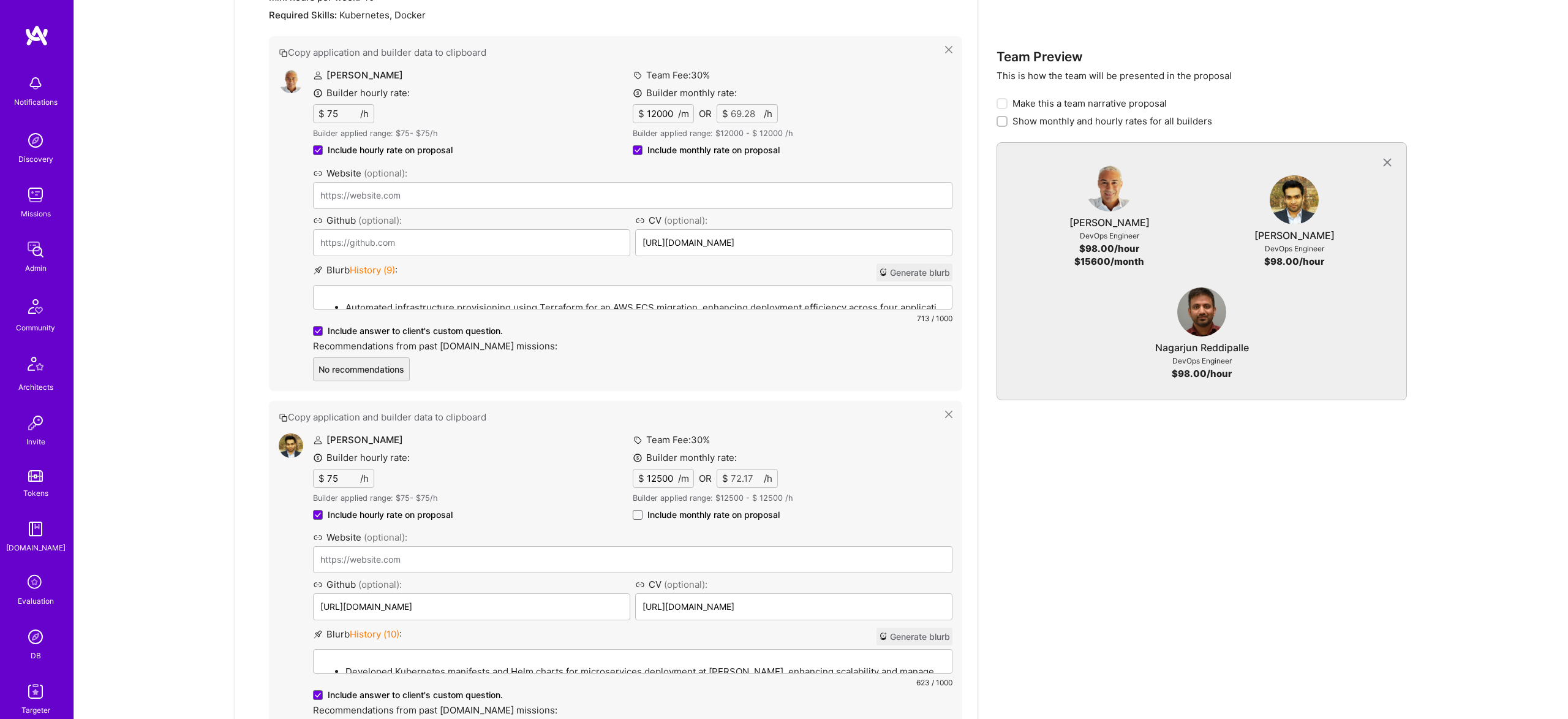
click at [703, 504] on div "Builder monthly rate: $ 12500 /m OR $ 72.17 /h Builder applied range: $ 12500 -…" at bounding box center [792, 486] width 320 height 72
click at [711, 514] on span "Include monthly rate on proposal" at bounding box center [714, 515] width 133 height 12
click at [0, 0] on input "Include monthly rate on proposal" at bounding box center [0, 0] width 0 height 0
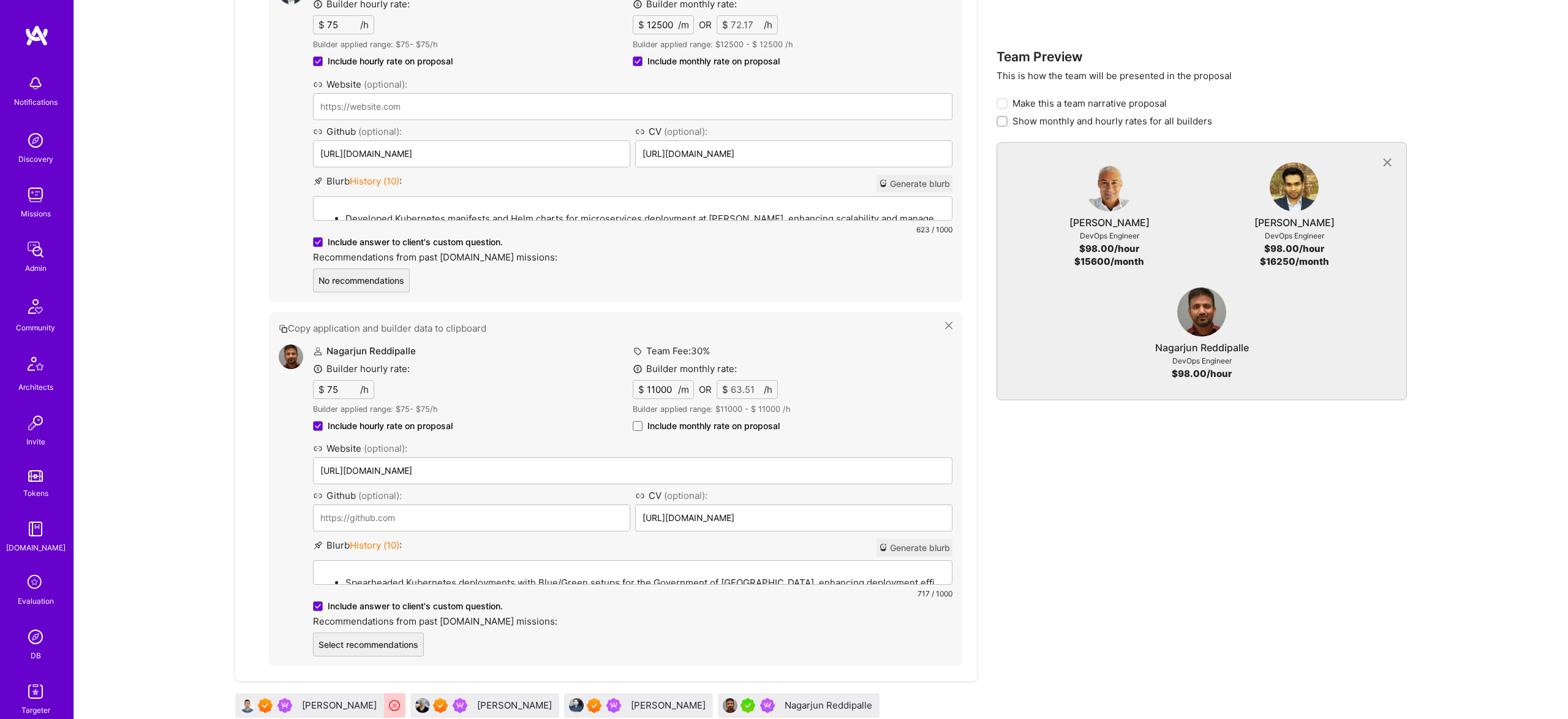
scroll to position [1075, 0]
click at [700, 428] on span "Include monthly rate on proposal" at bounding box center [714, 425] width 133 height 12
click at [0, 0] on input "Include monthly rate on proposal" at bounding box center [0, 0] width 0 height 0
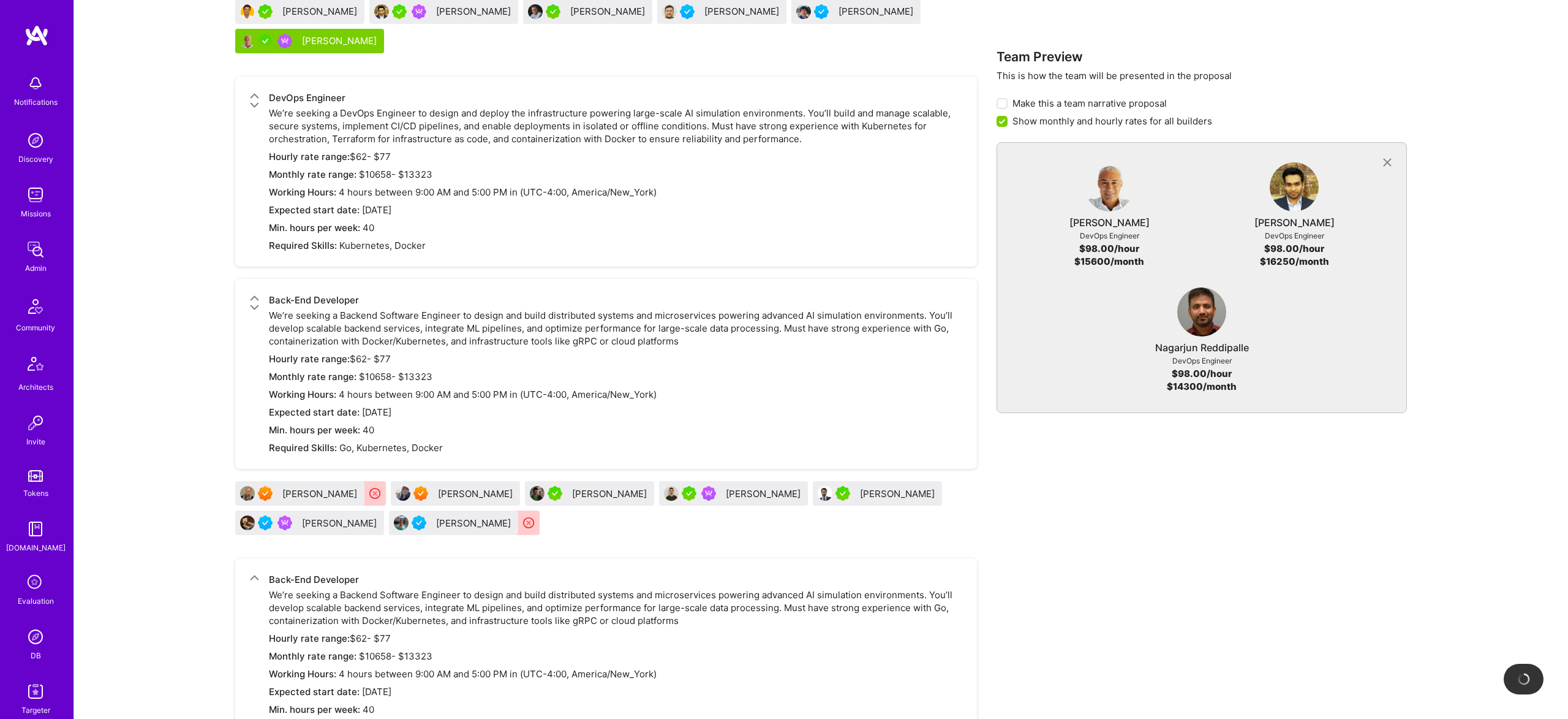
scroll to position [1797, 0]
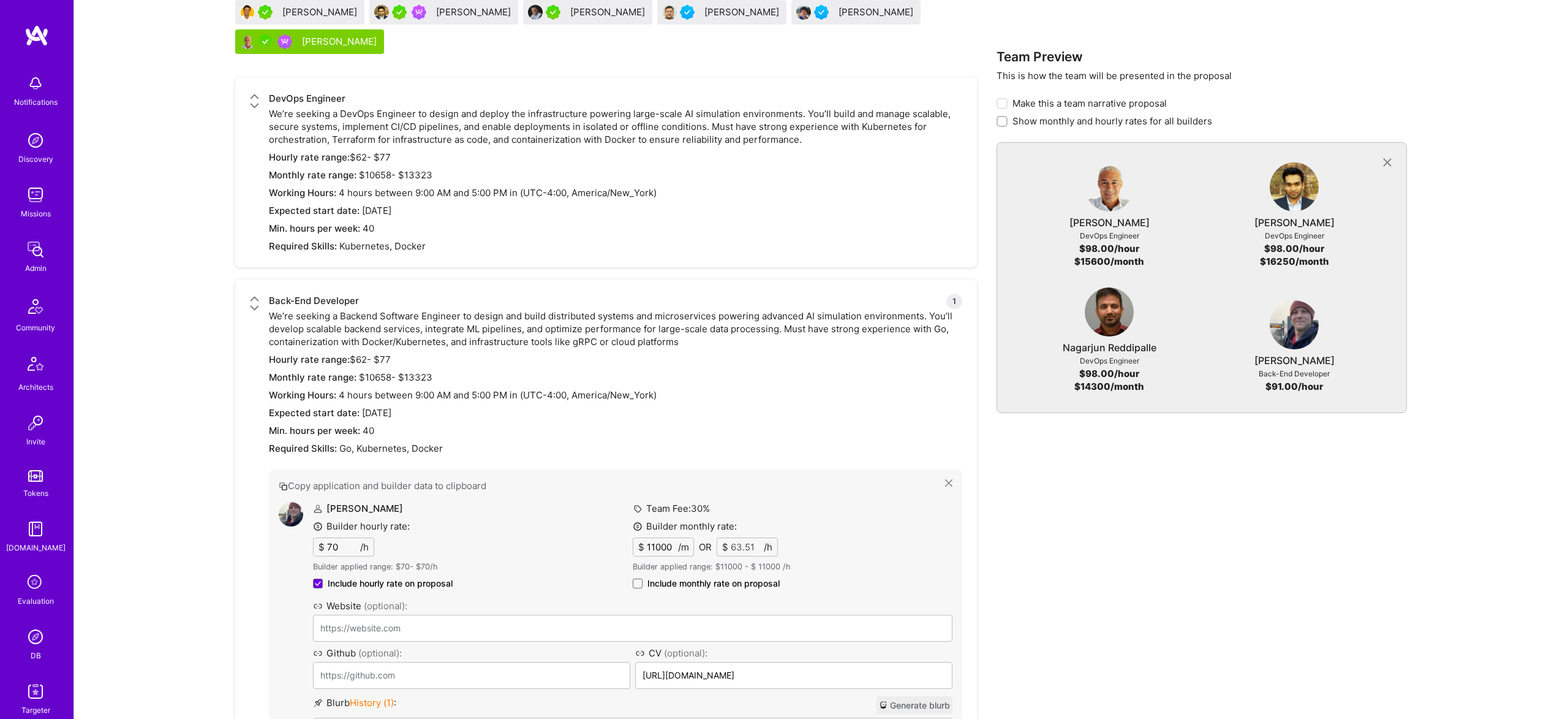
click at [732, 577] on span "Include monthly rate on proposal" at bounding box center [714, 583] width 133 height 12
click at [0, 0] on input "Include monthly rate on proposal" at bounding box center [0, 0] width 0 height 0
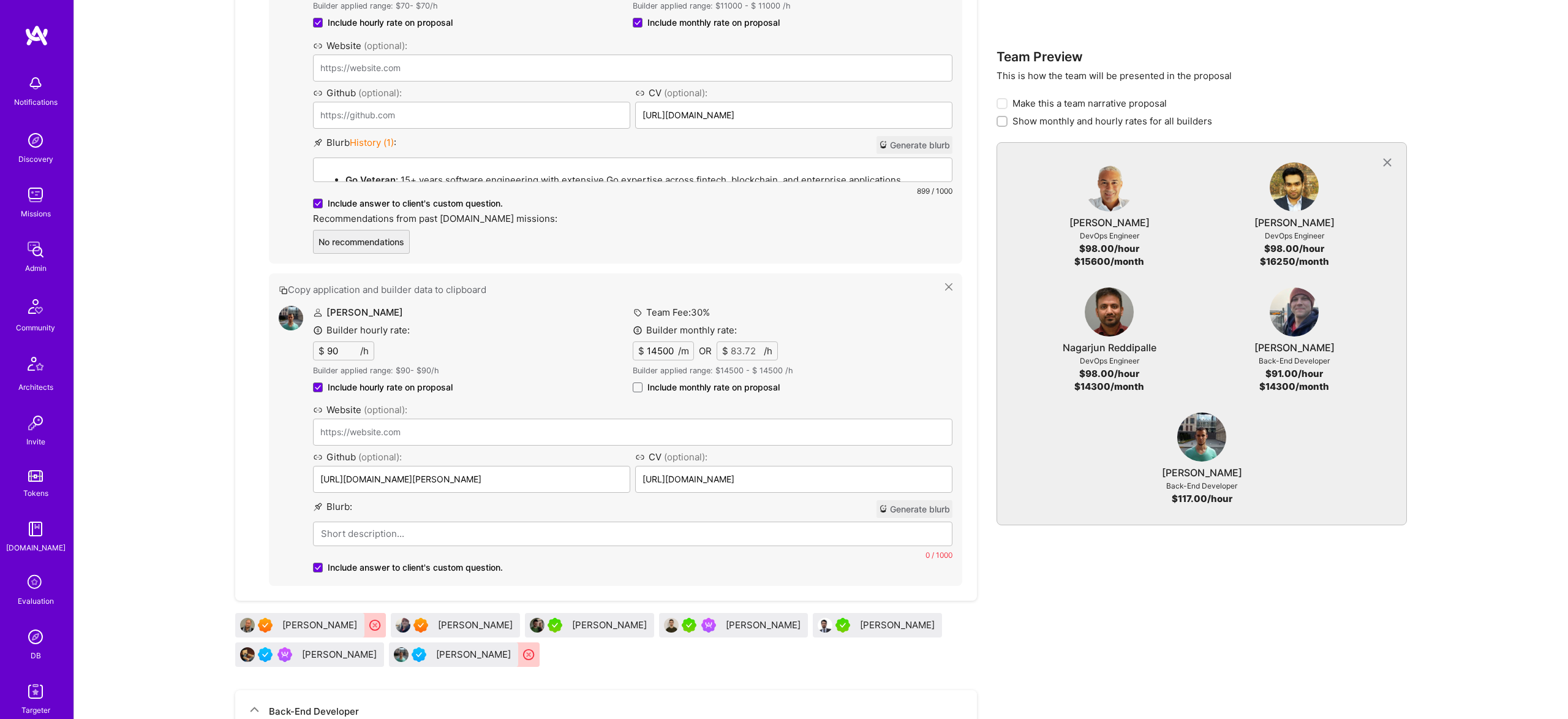
scroll to position [2372, 0]
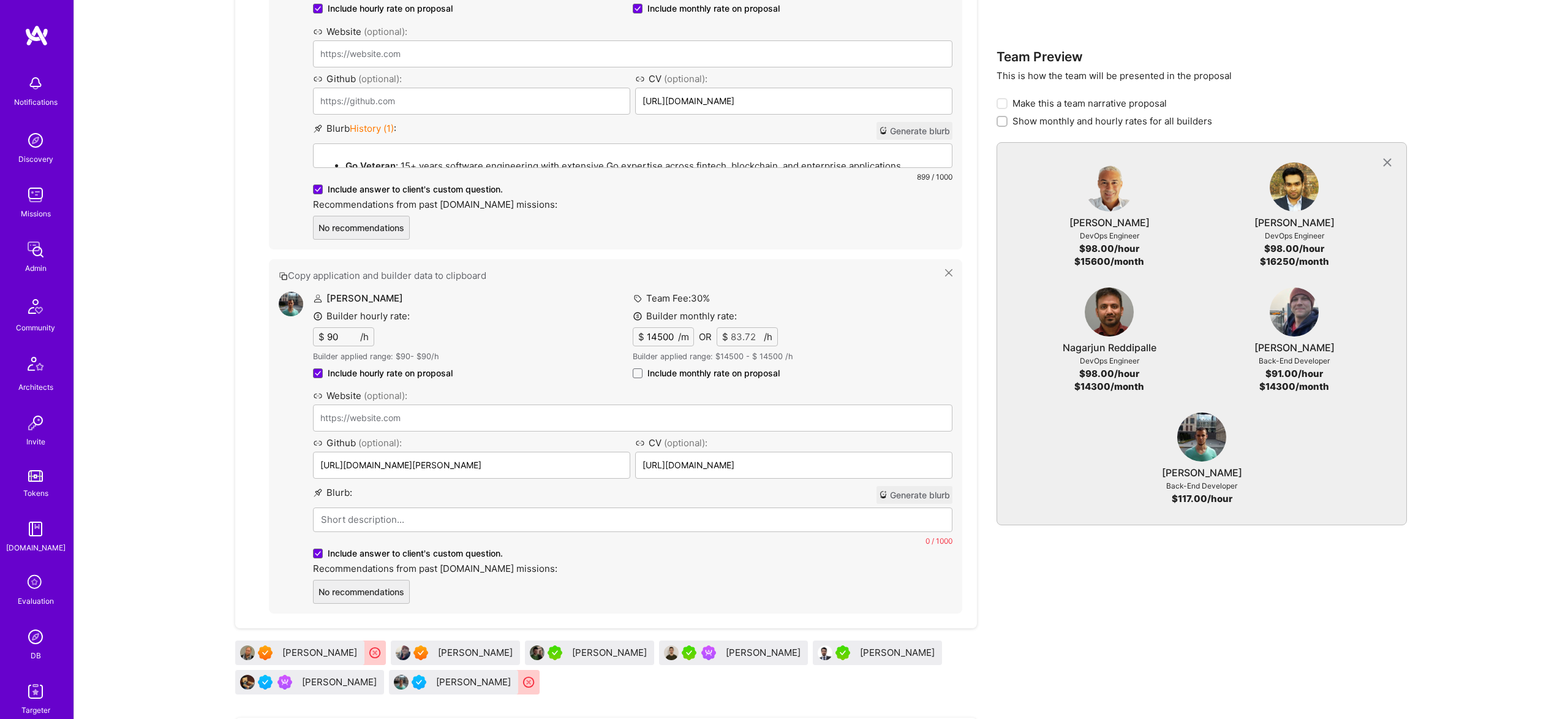
click at [730, 367] on span "Include monthly rate on proposal" at bounding box center [714, 373] width 133 height 12
click at [0, 0] on input "Include monthly rate on proposal" at bounding box center [0, 0] width 0 height 0
click at [949, 269] on icon at bounding box center [948, 273] width 7 height 7
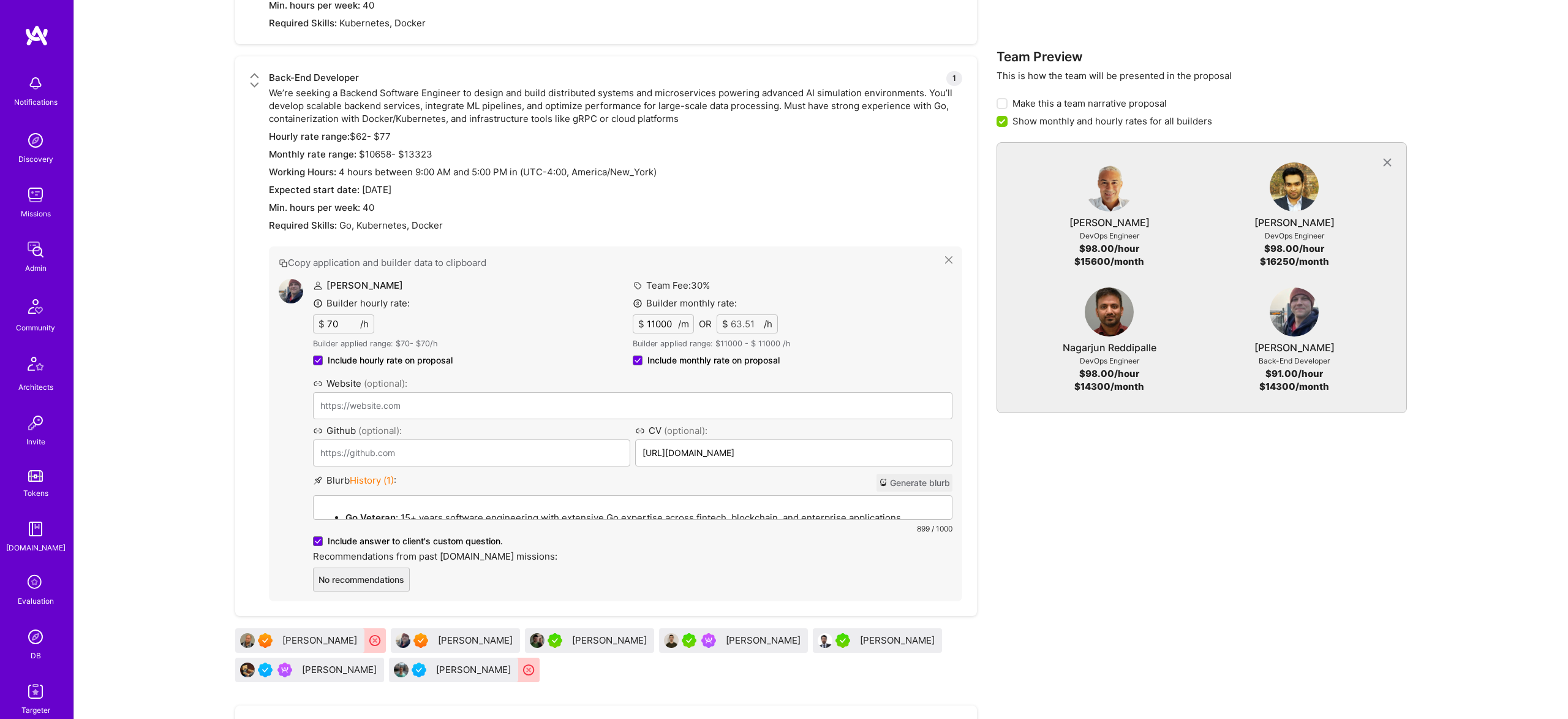
scroll to position [2048, 0]
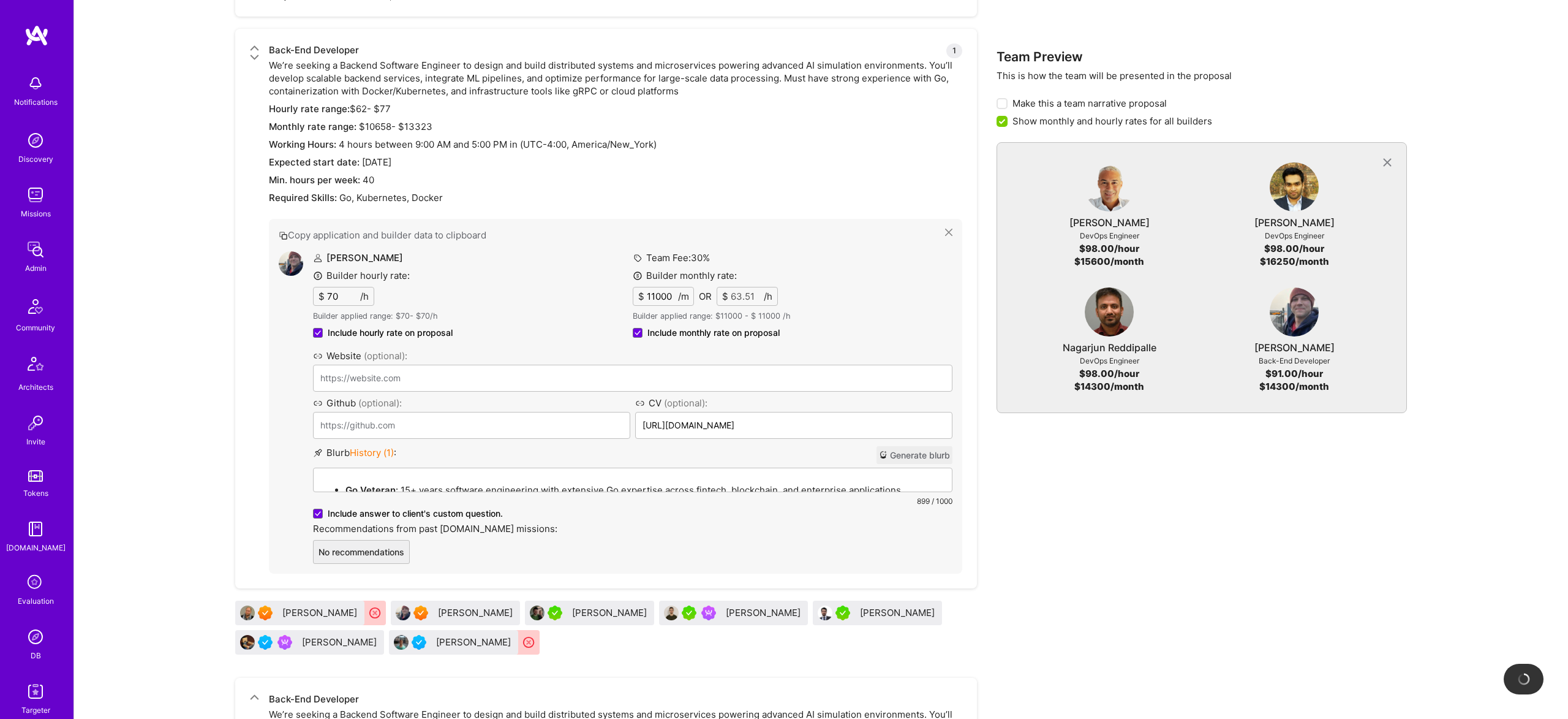
checkbox input "false"
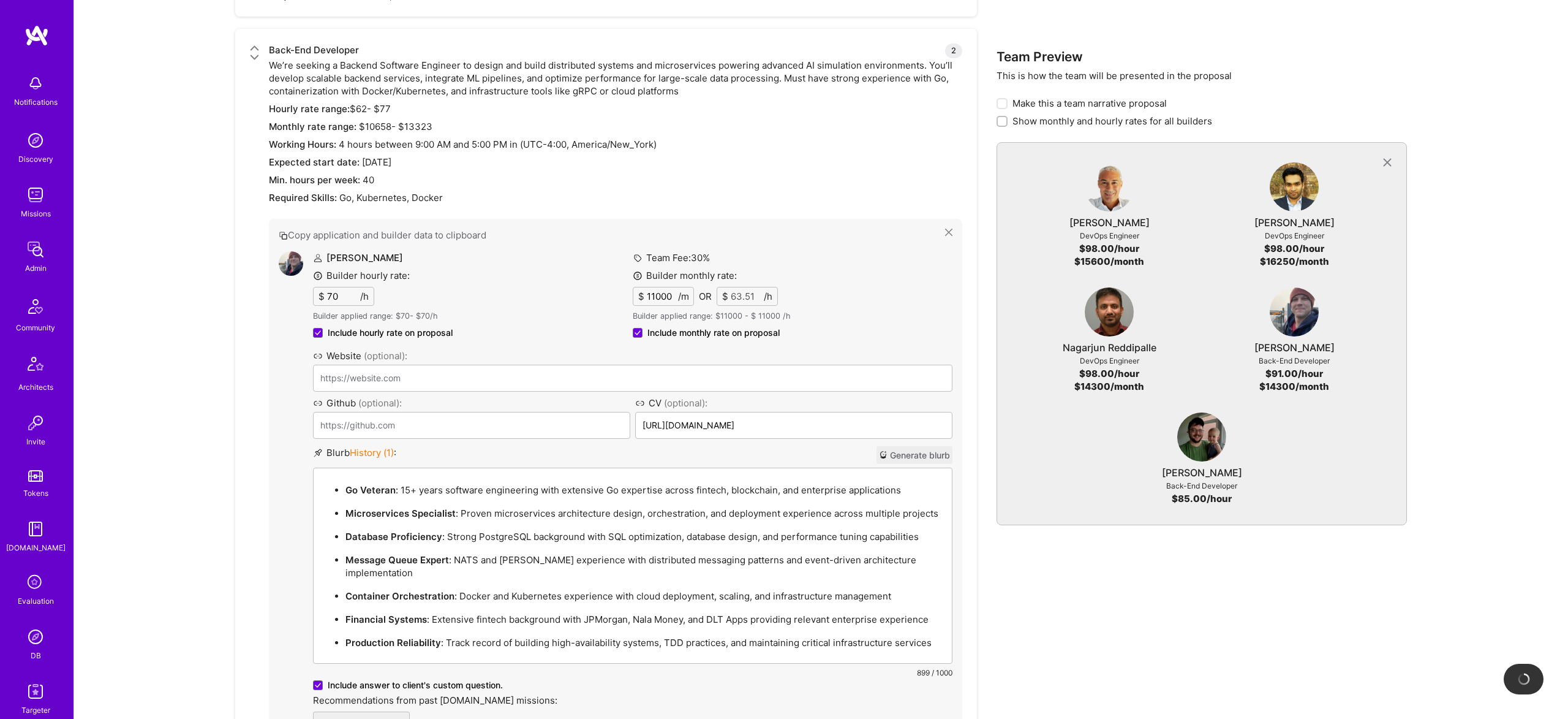
click at [450, 468] on div "Go Veteran : 15+ years software engineering with extensive Go expertise across …" at bounding box center [633, 565] width 638 height 195
click at [517, 482] on ul "Go Veteran : 15+ years software engineering with extensive Go expertise across …" at bounding box center [633, 565] width 624 height 167
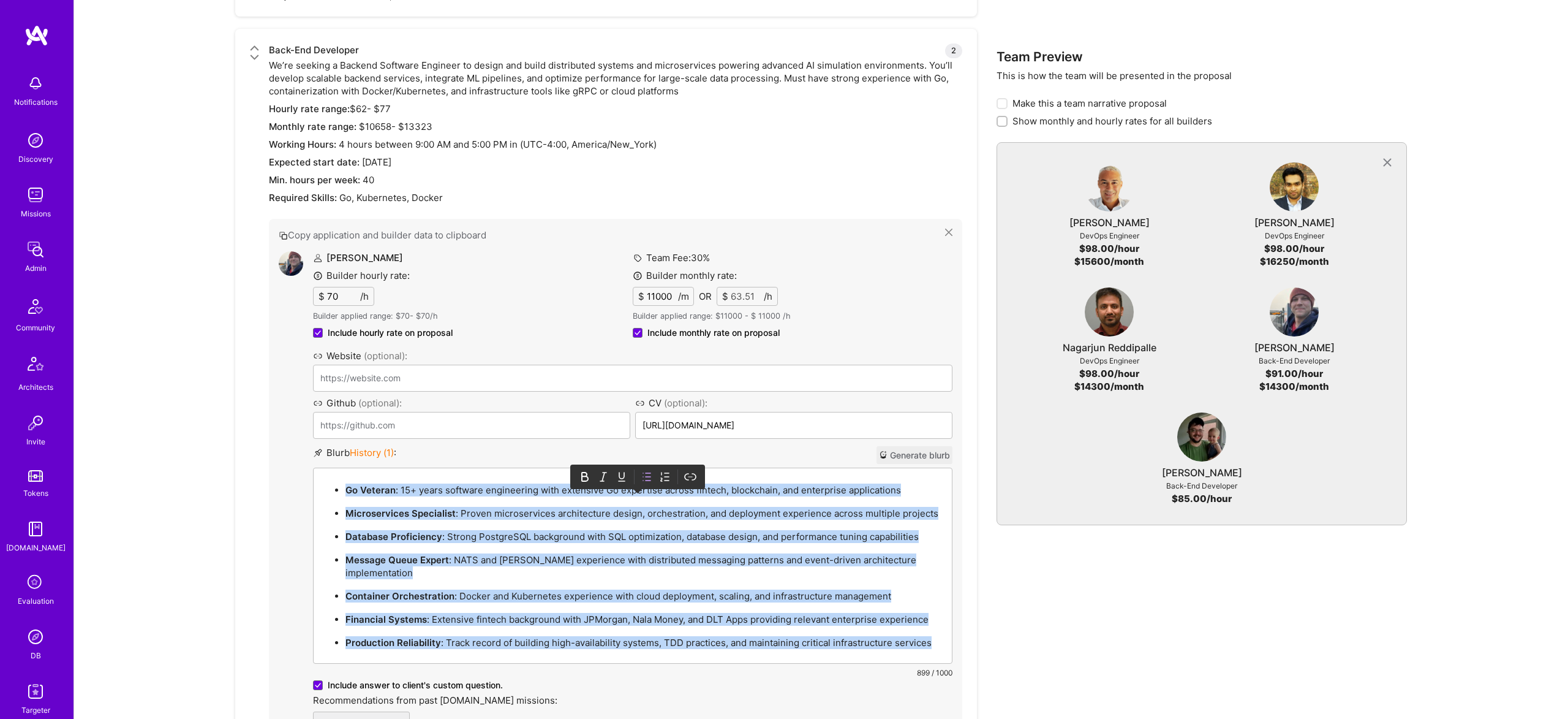
click at [580, 470] on icon at bounding box center [585, 476] width 12 height 12
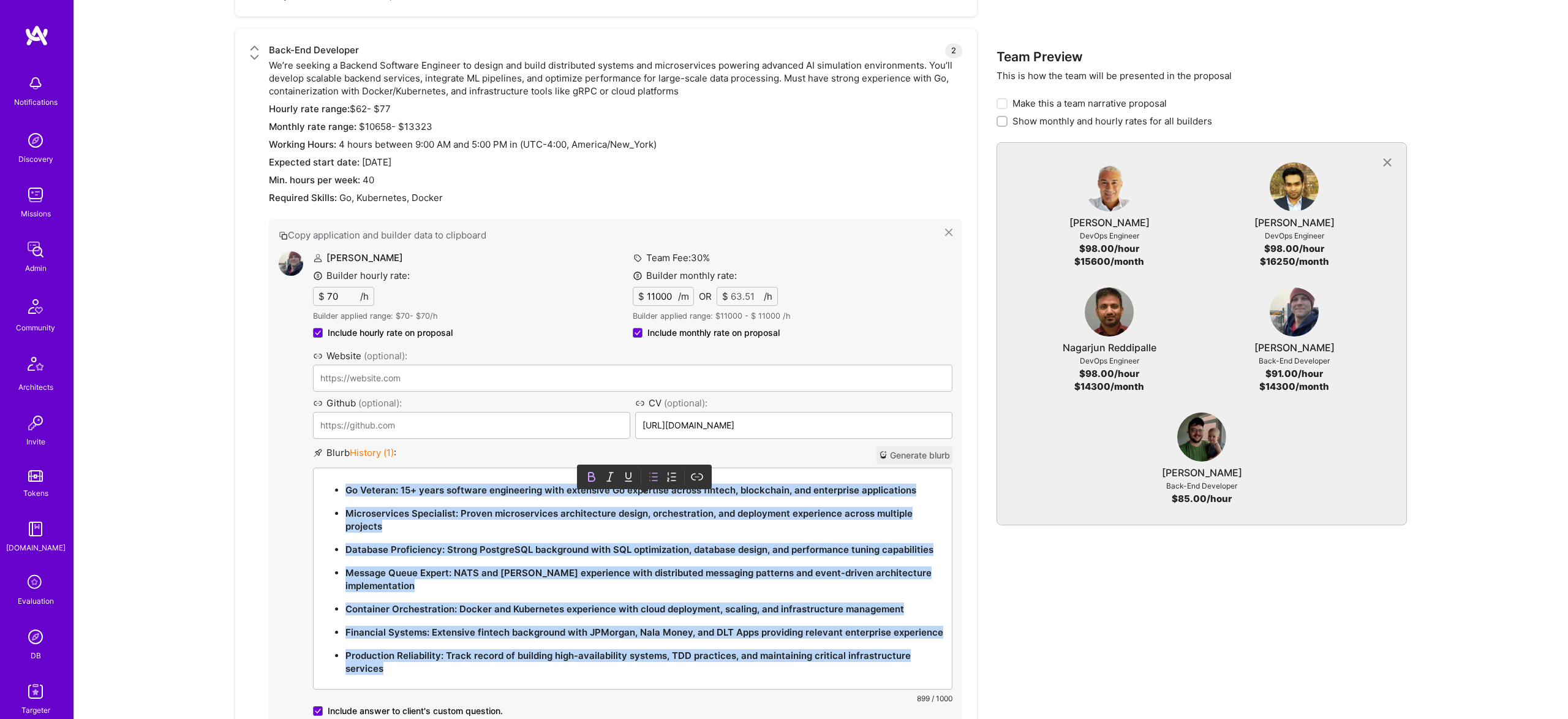
click at [583, 467] on div at bounding box center [644, 476] width 124 height 18
click at [584, 467] on div at bounding box center [644, 476] width 124 height 18
click at [588, 473] on icon at bounding box center [591, 477] width 6 height 9
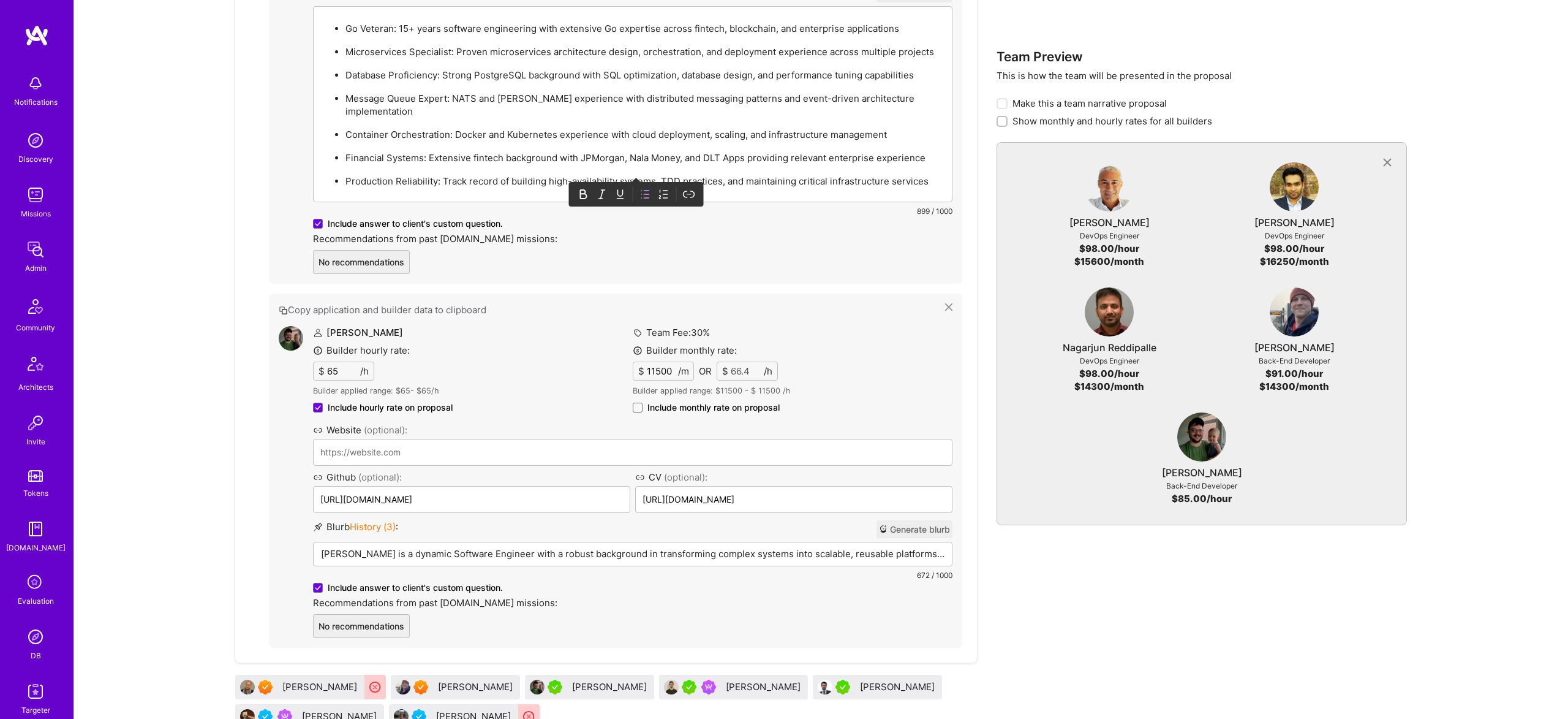
scroll to position [2348, 0]
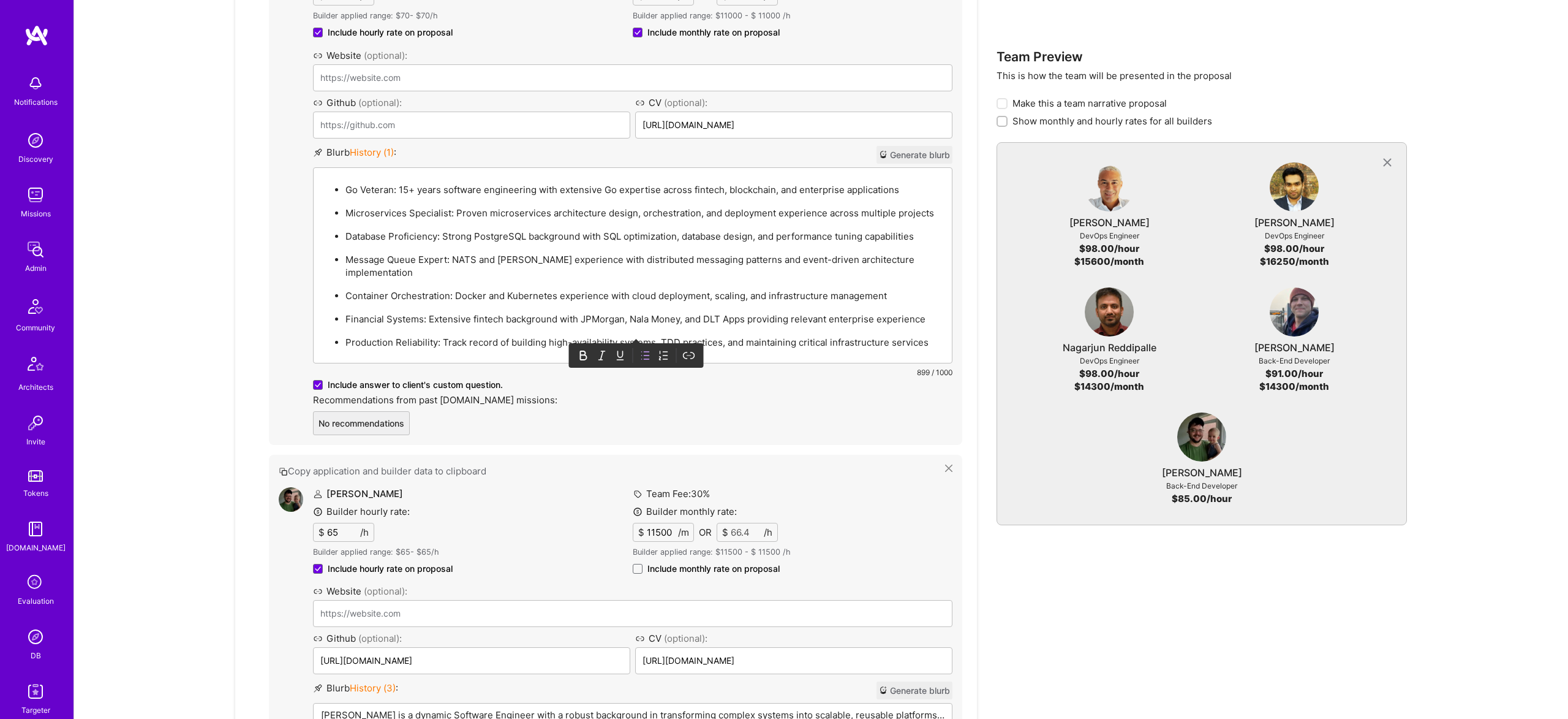
click at [454, 708] on p "Forrest is a dynamic Software Engineer with a robust background in transforming…" at bounding box center [633, 715] width 624 height 13
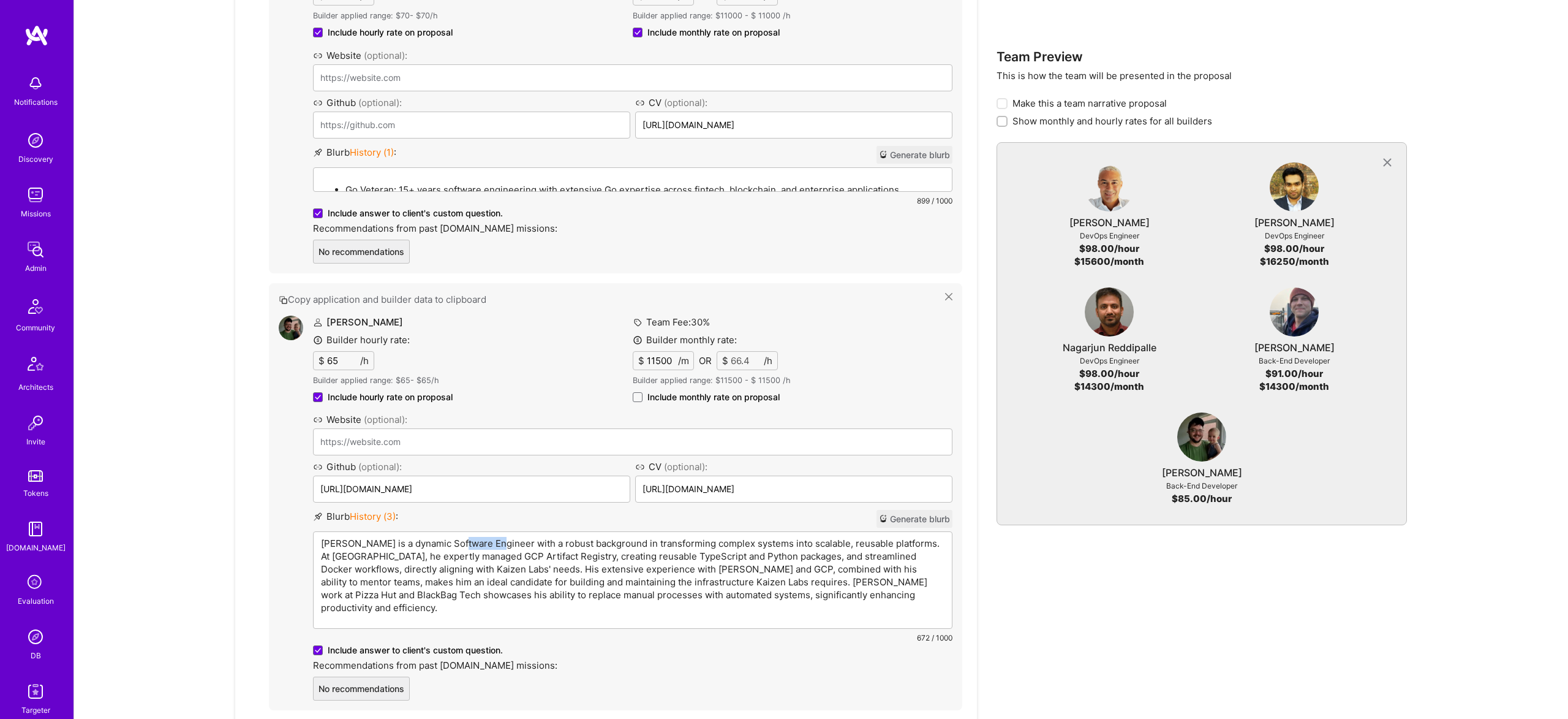
click at [454, 537] on p "Forrest is a dynamic Software Engineer with a robust background in transforming…" at bounding box center [633, 575] width 624 height 78
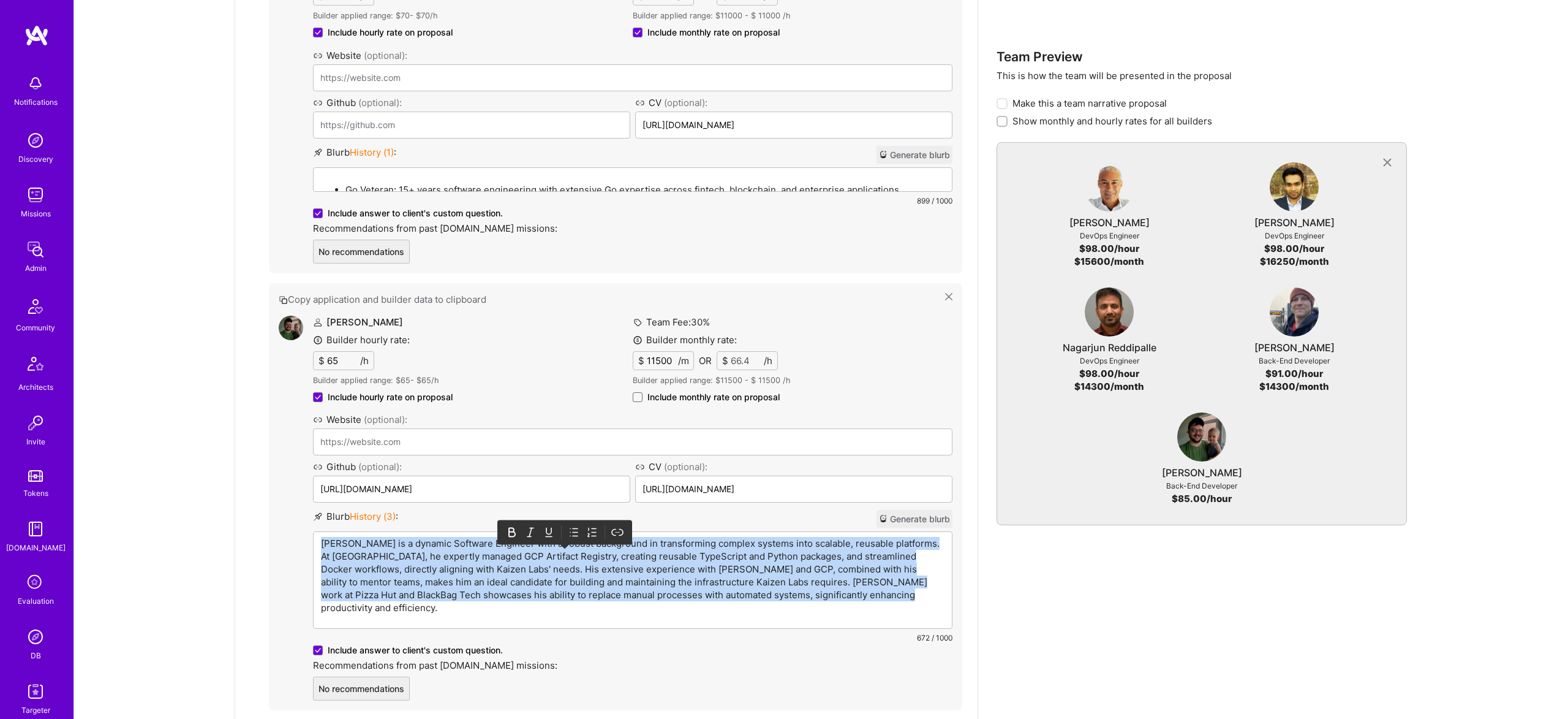
click at [454, 537] on p "Forrest is a dynamic Software Engineer with a robust background in transforming…" at bounding box center [633, 575] width 624 height 78
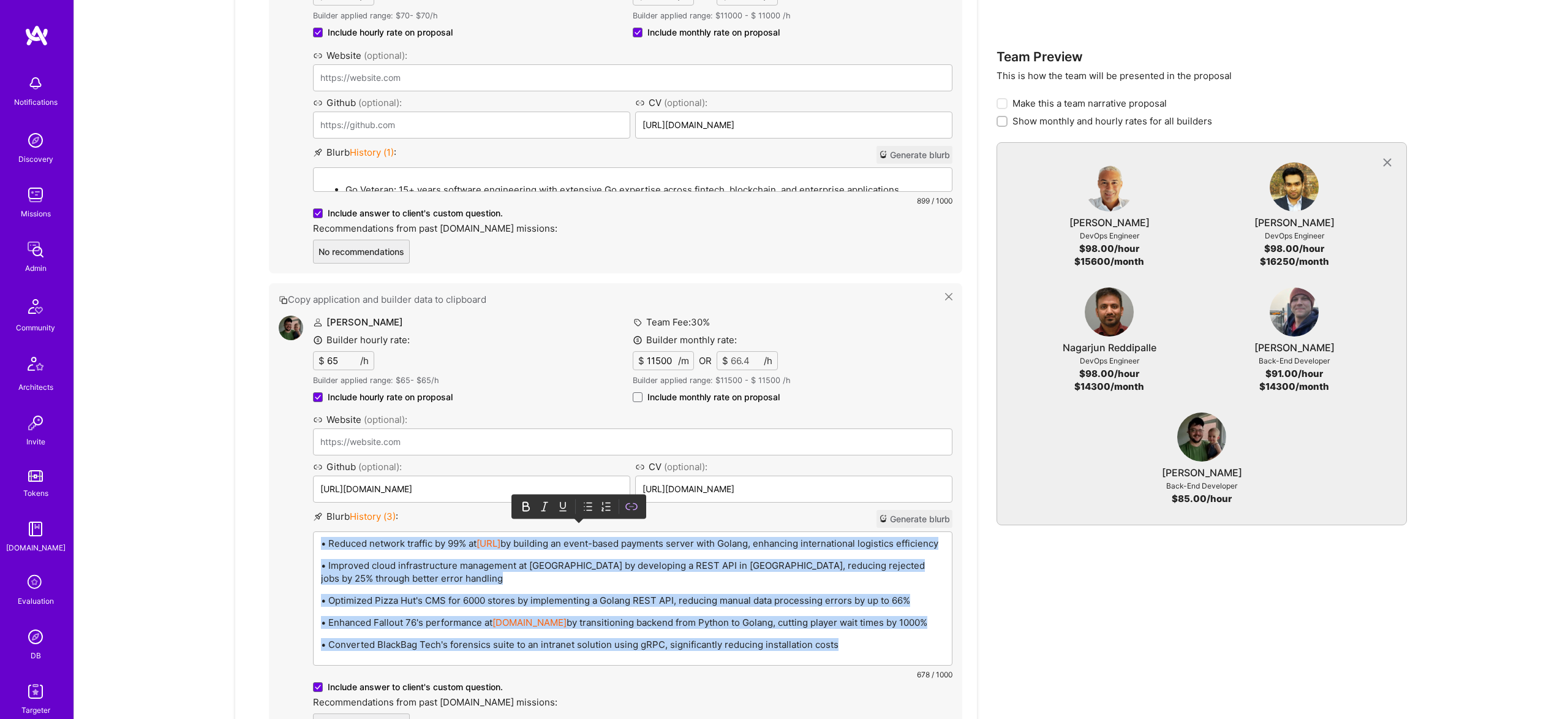
click at [591, 503] on icon at bounding box center [589, 507] width 5 height 7
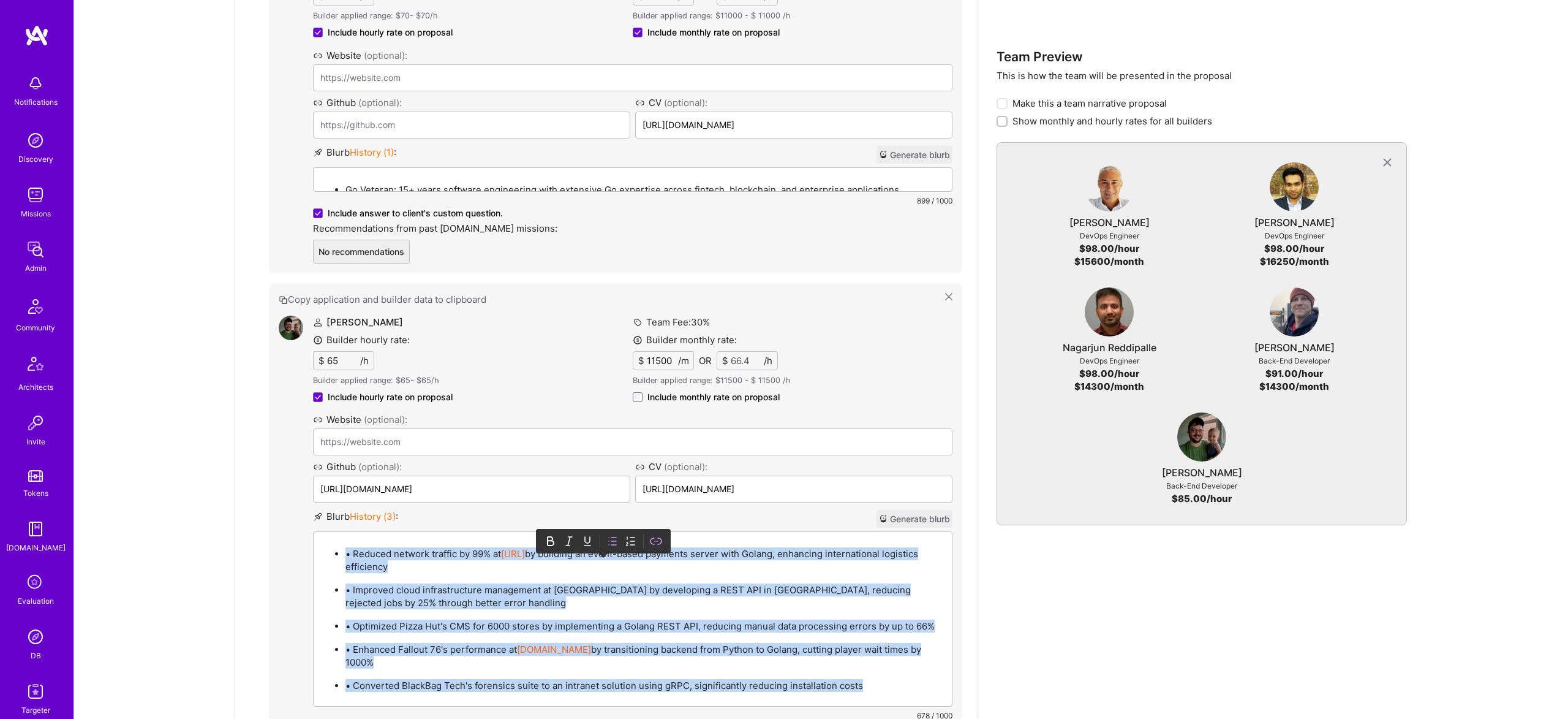
click at [357, 547] on p "• Reduced network traffic by 99% at Vorto.ai by building an event-based payment…" at bounding box center [645, 560] width 599 height 26
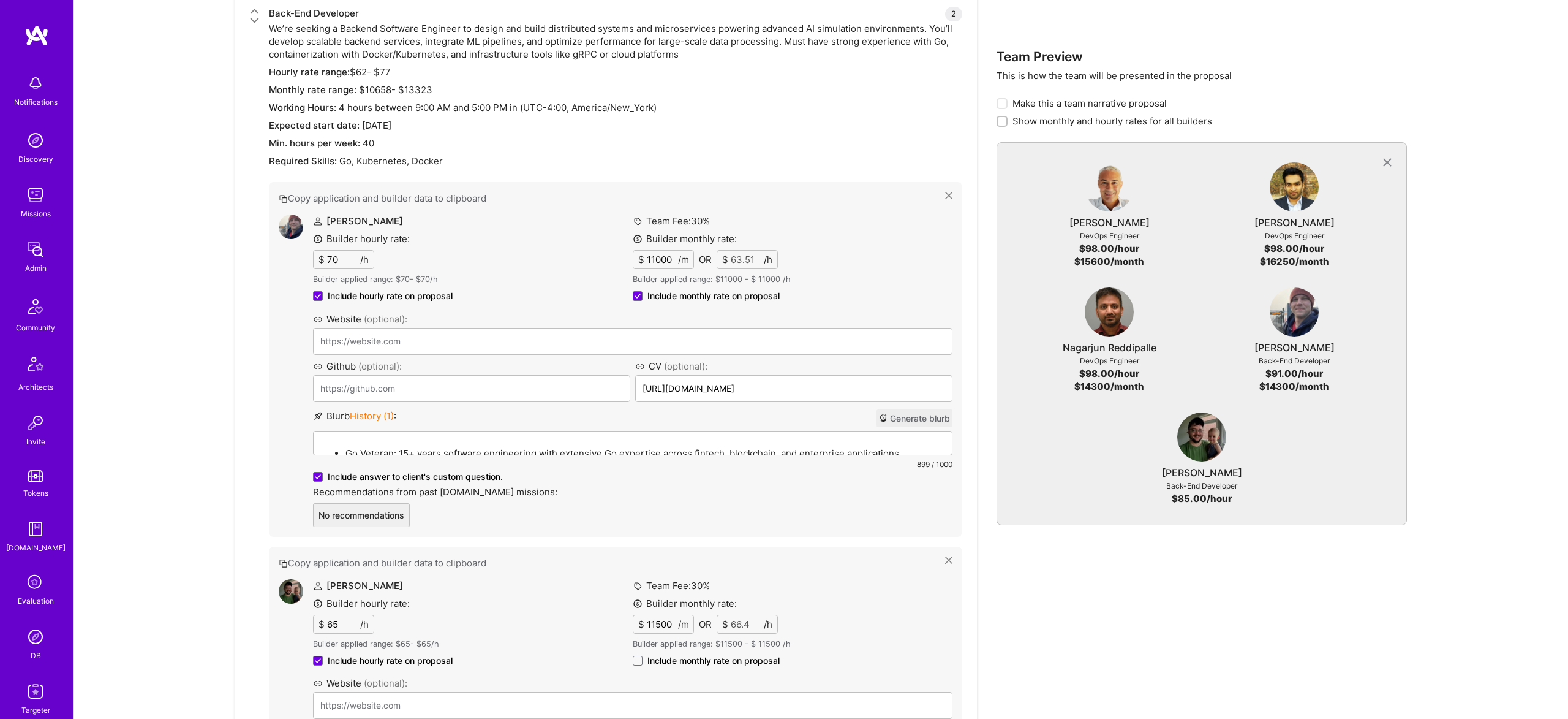
scroll to position [2086, 0]
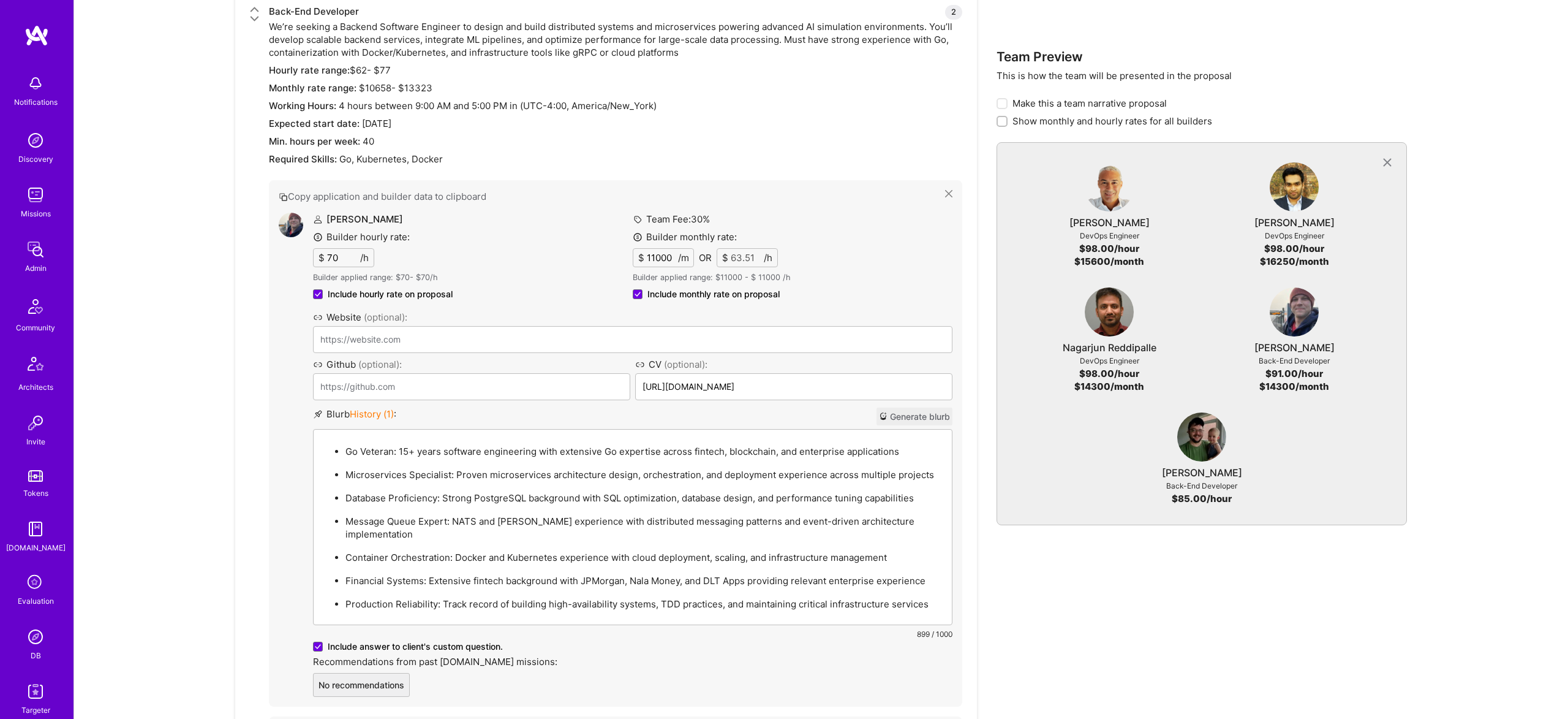
click at [461, 445] on p "Go Veteran: 15+ years software engineering with extensive Go expertise across f…" at bounding box center [645, 452] width 599 height 13
click at [448, 513] on li "Message Queue Expert: NATS and Kafka experience with distributed messaging patt…" at bounding box center [645, 526] width 599 height 27
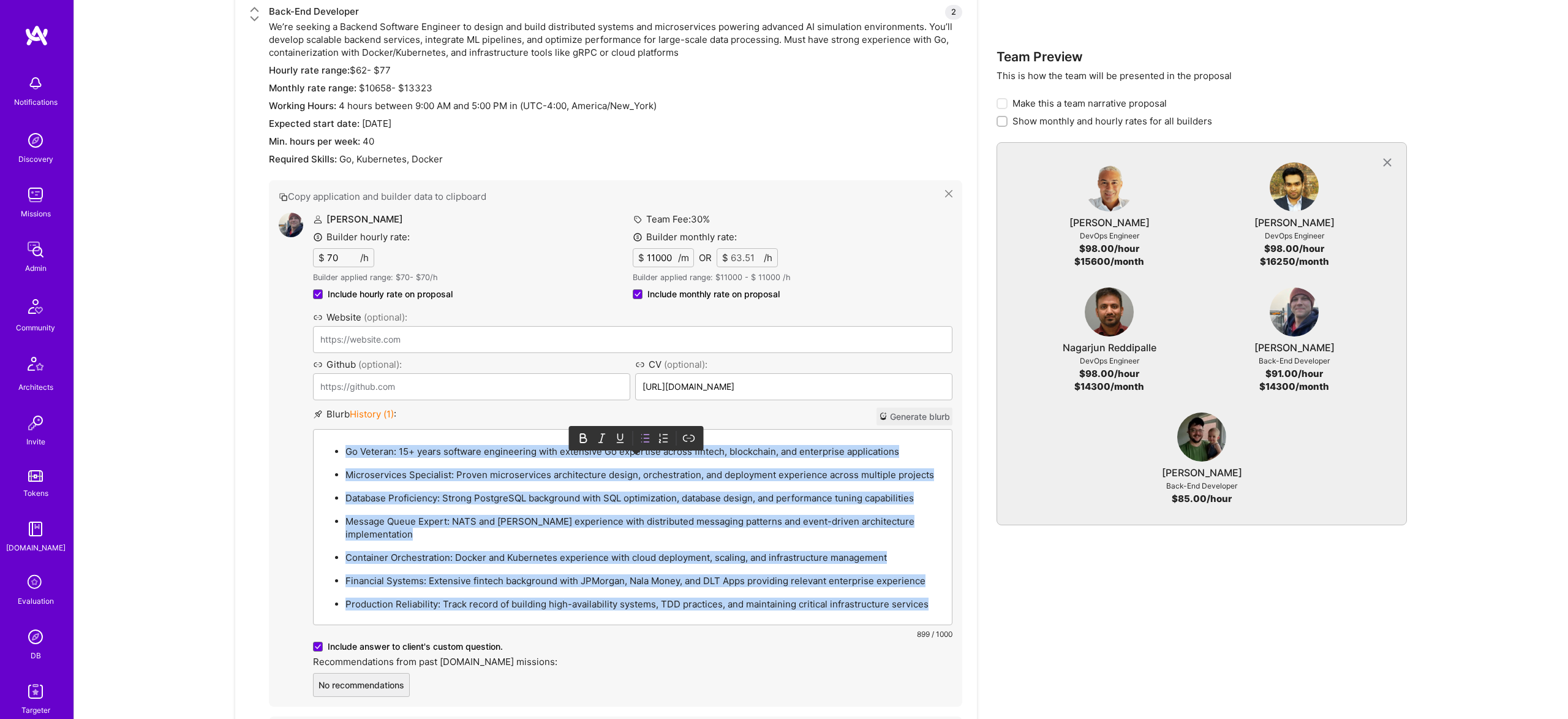
paste div
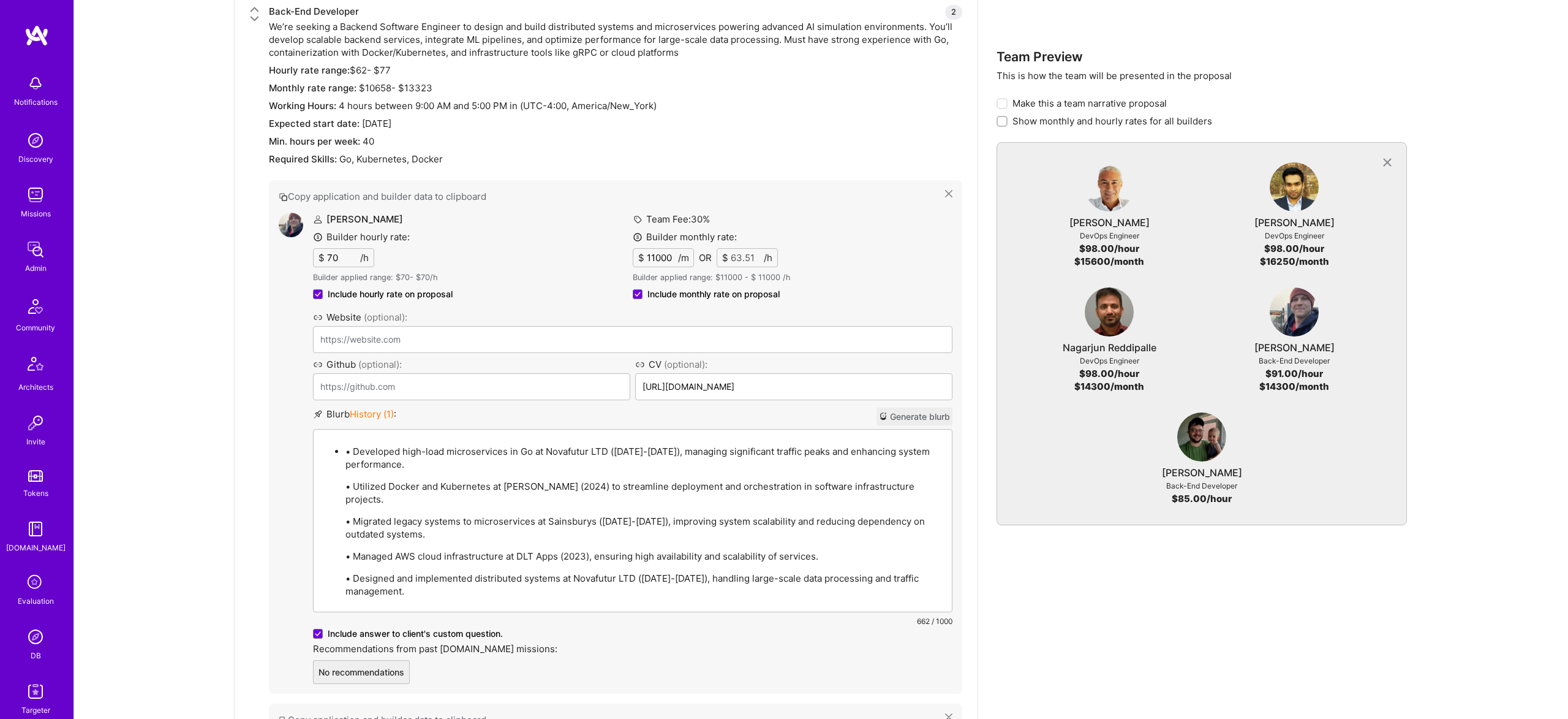
click at [354, 445] on p "• Developed high-load microservices in Go at Novafutur LTD (2021-2023), managin…" at bounding box center [645, 458] width 599 height 26
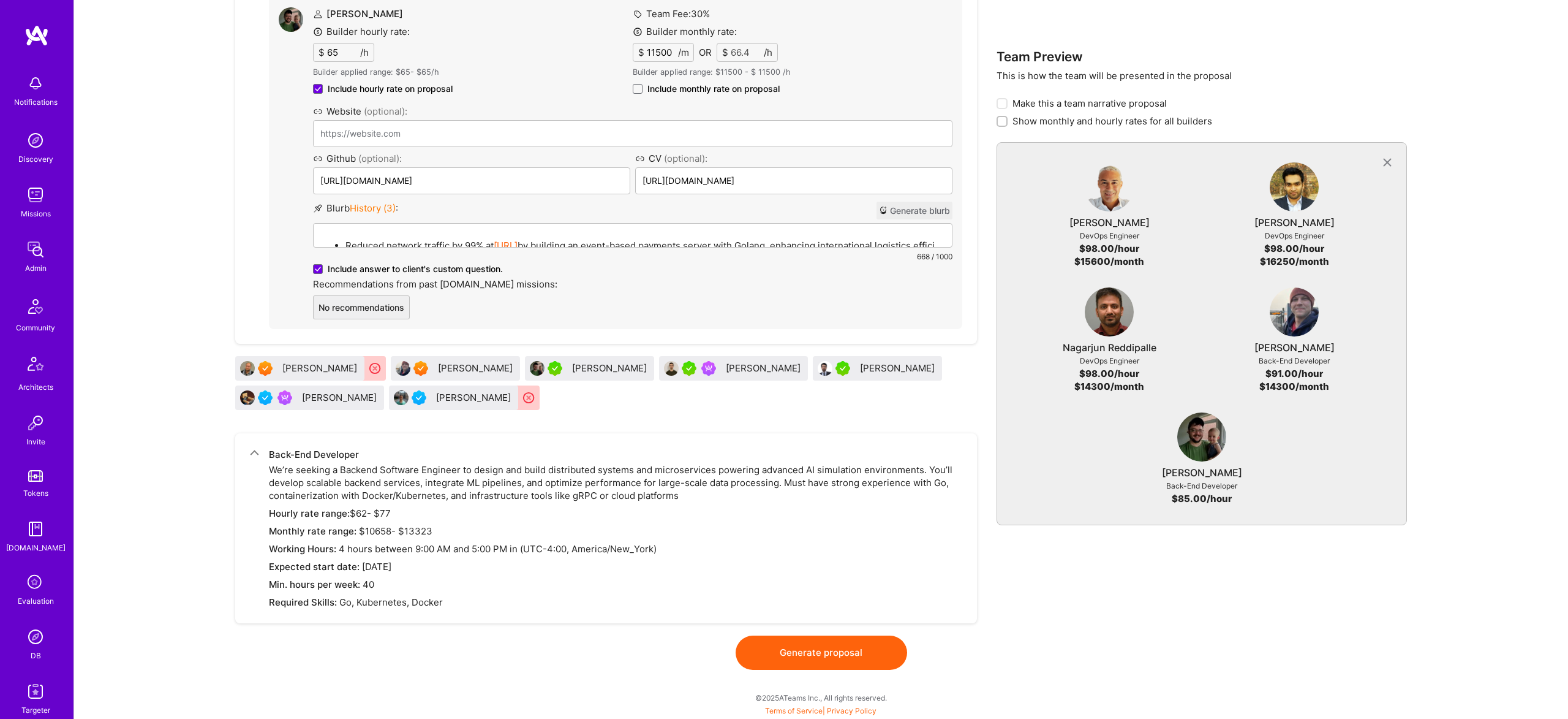
scroll to position [2627, 0]
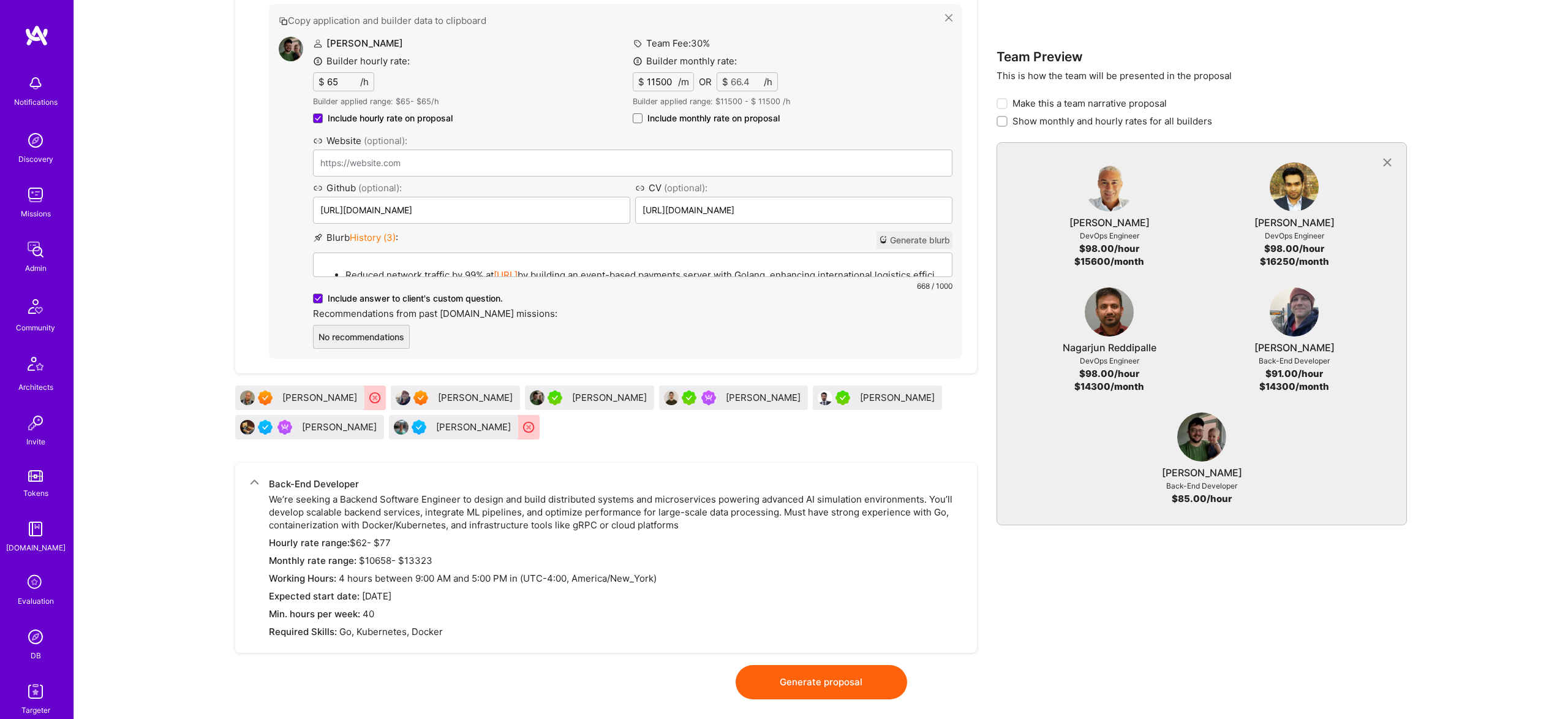
click at [677, 170] on div "Forrest Ledbetter Builder hourly rate: $ 65 /h Builder applied range: $ 65 - $ …" at bounding box center [633, 193] width 640 height 312
click at [714, 112] on span "Include monthly rate on proposal" at bounding box center [714, 118] width 133 height 12
click at [0, 0] on input "Include monthly rate on proposal" at bounding box center [0, 0] width 0 height 0
checkbox input "true"
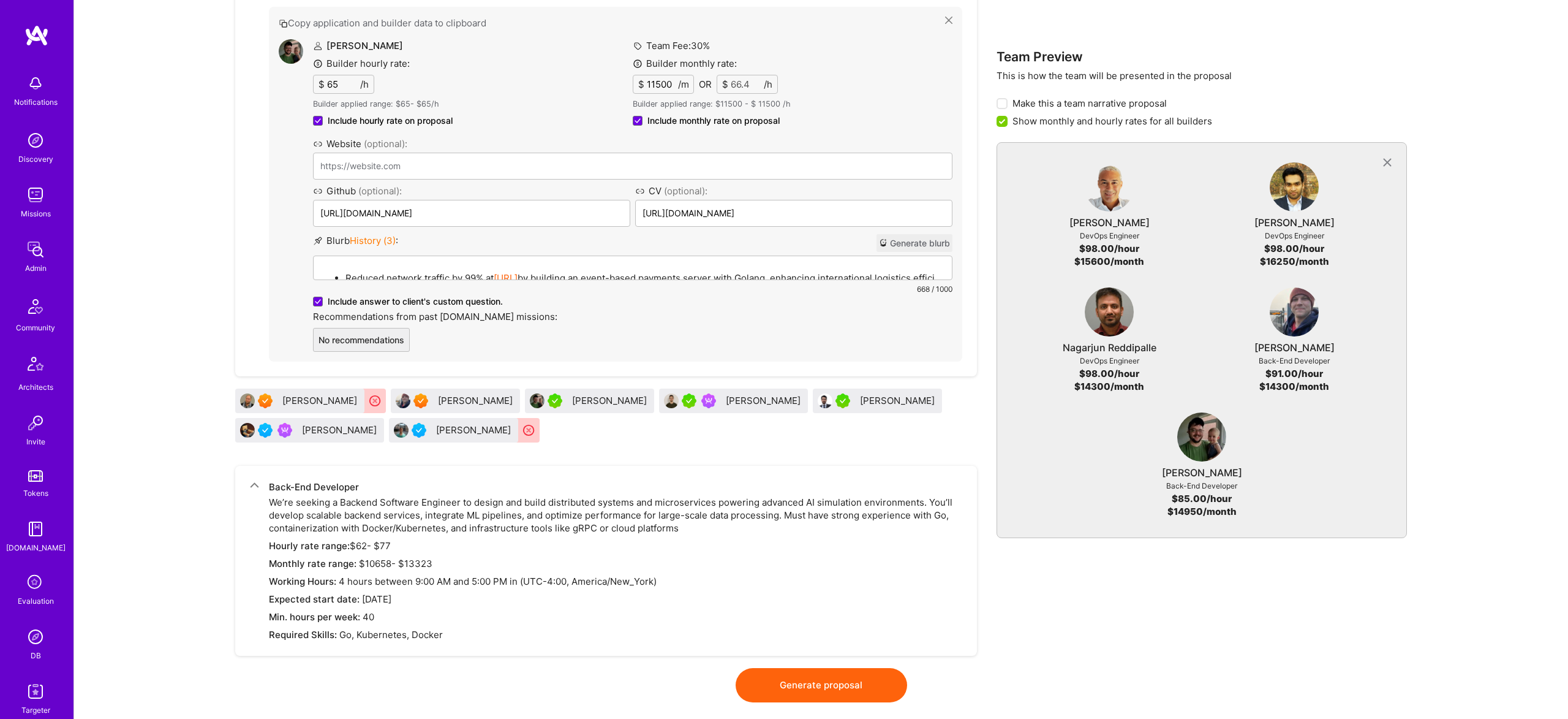
scroll to position [2627, 0]
click at [807, 665] on button "Generate proposal" at bounding box center [821, 681] width 172 height 34
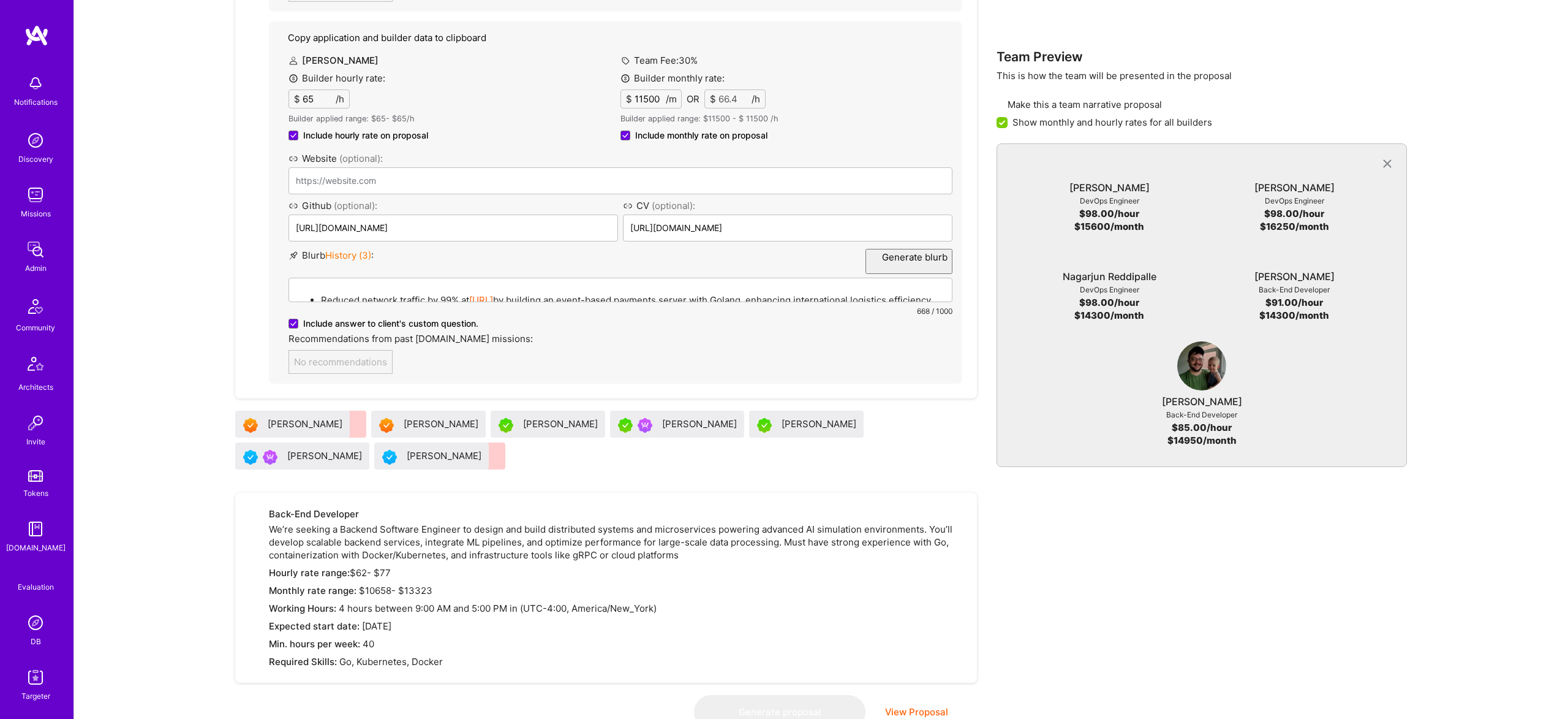
scroll to position [0, 0]
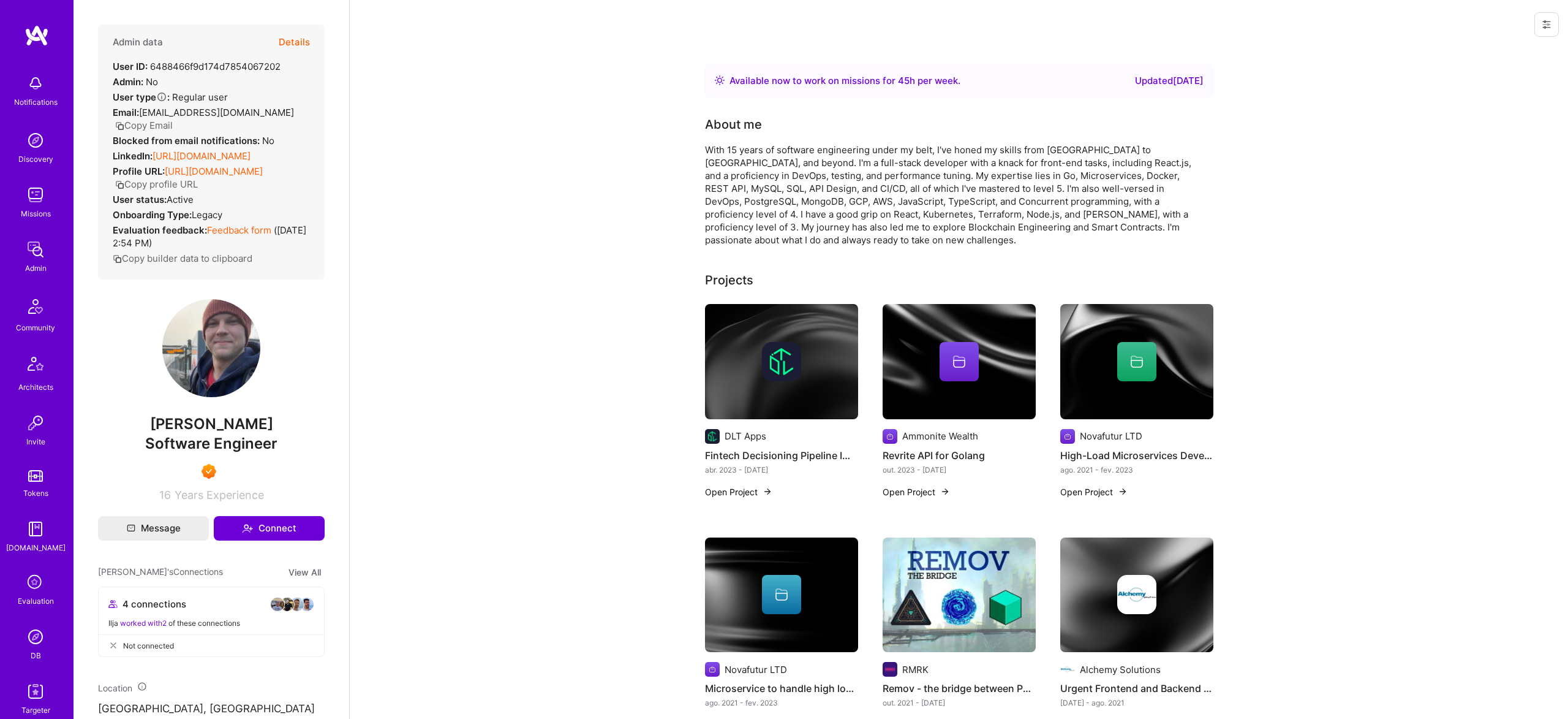
click at [299, 20] on div "Admin data Details User ID: 6488466f9d174d7854067202 Admin: No User type Regula…" at bounding box center [211, 360] width 275 height 719
click at [303, 33] on button "Details" at bounding box center [294, 42] width 31 height 36
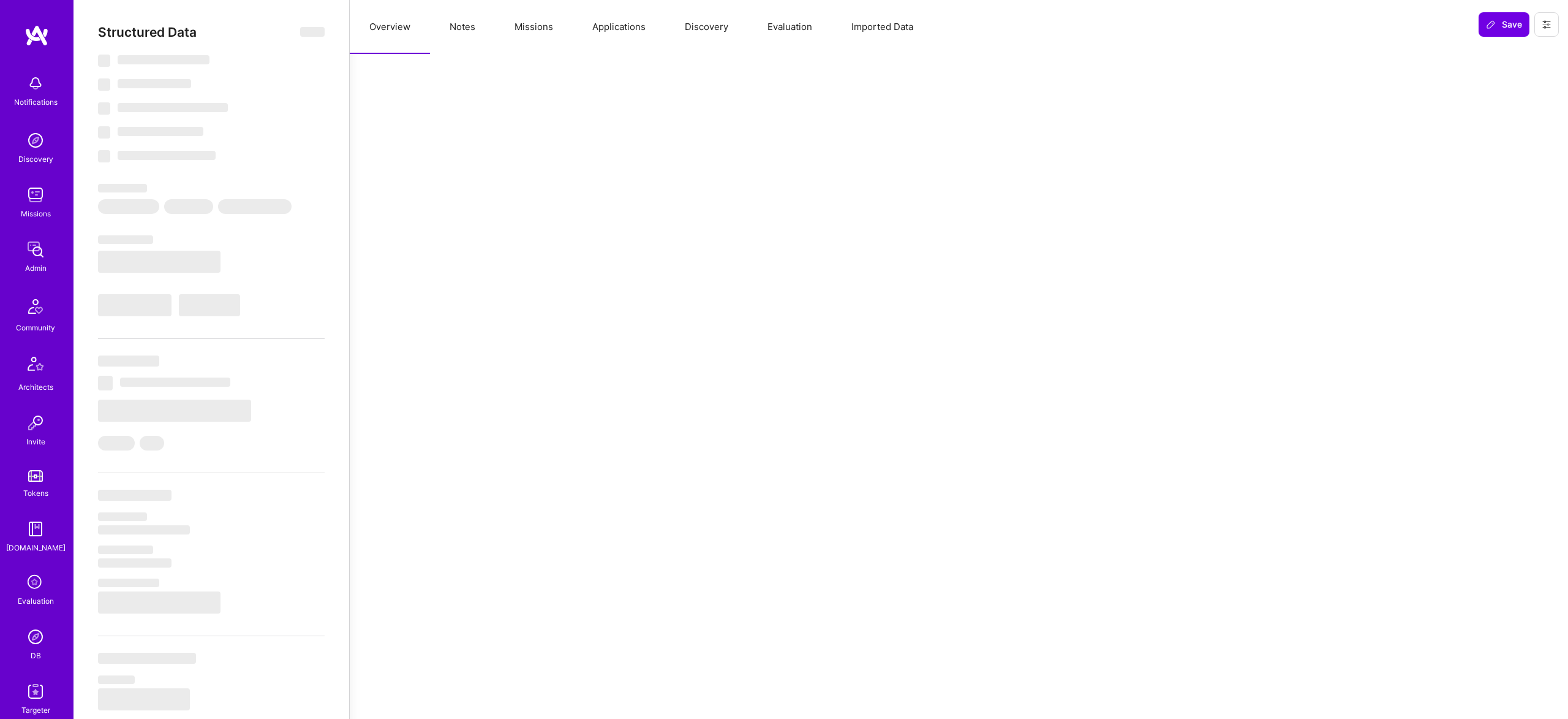
click at [576, 18] on button "Applications" at bounding box center [619, 27] width 93 height 54
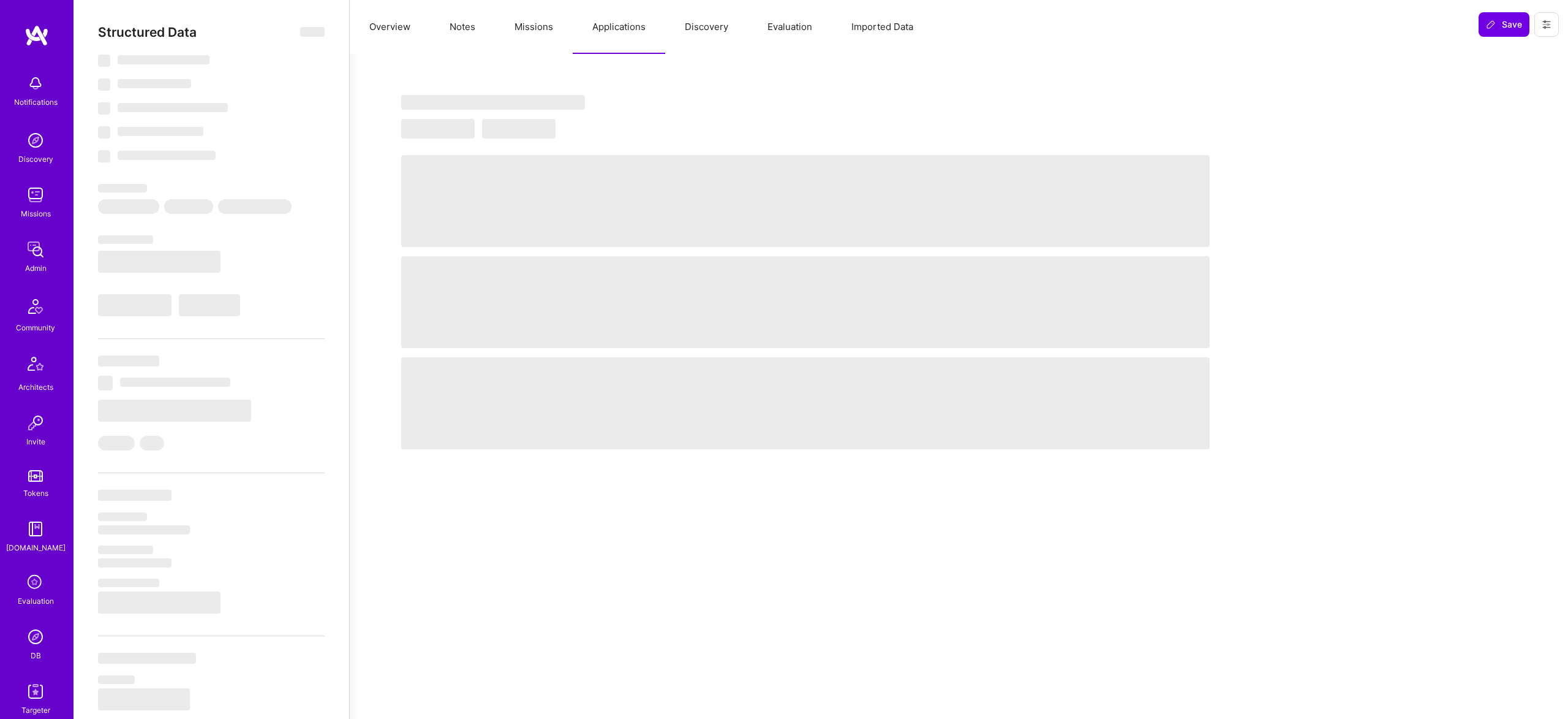
click at [531, 25] on button "Missions" at bounding box center [533, 27] width 78 height 54
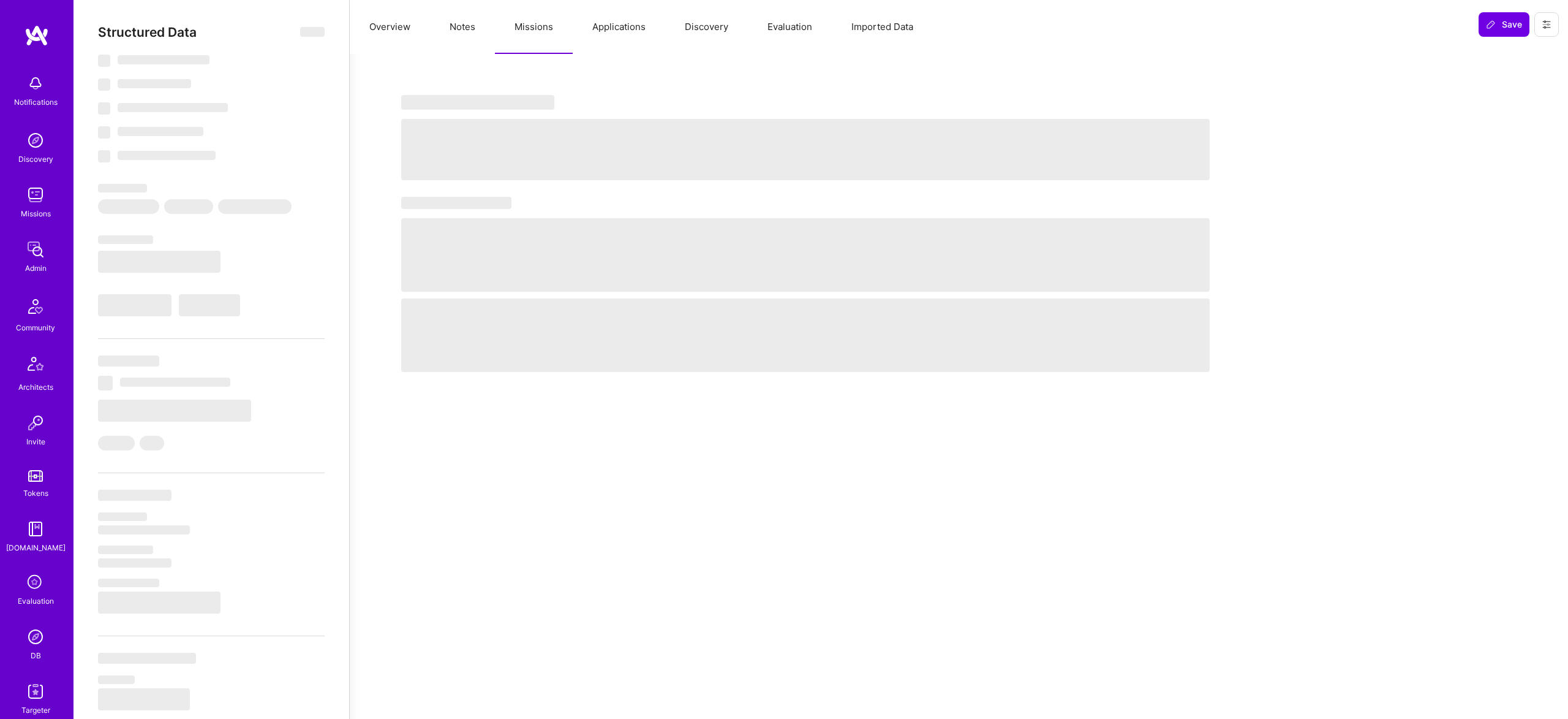
select select "Right Now"
select select "7"
select select "4"
select select "7"
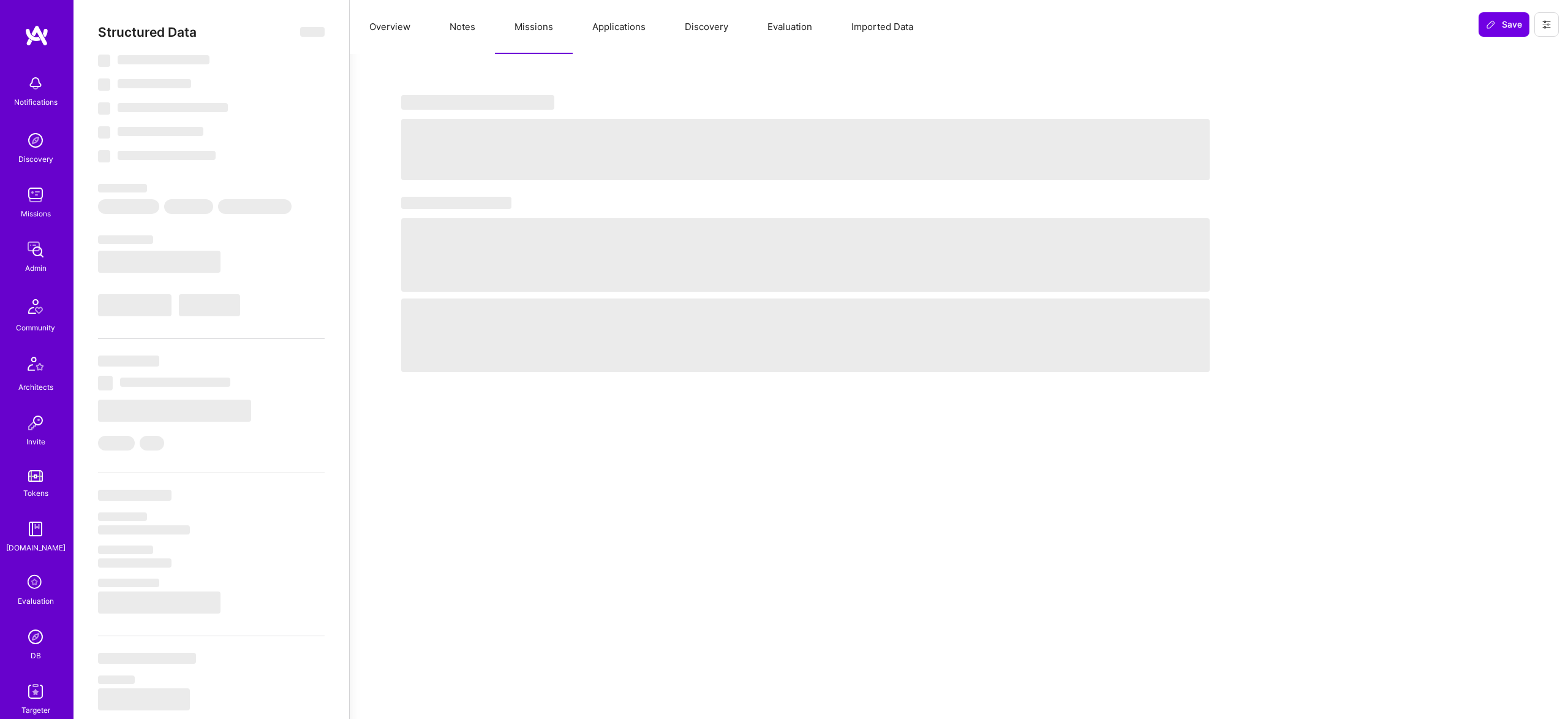
select select "GB"
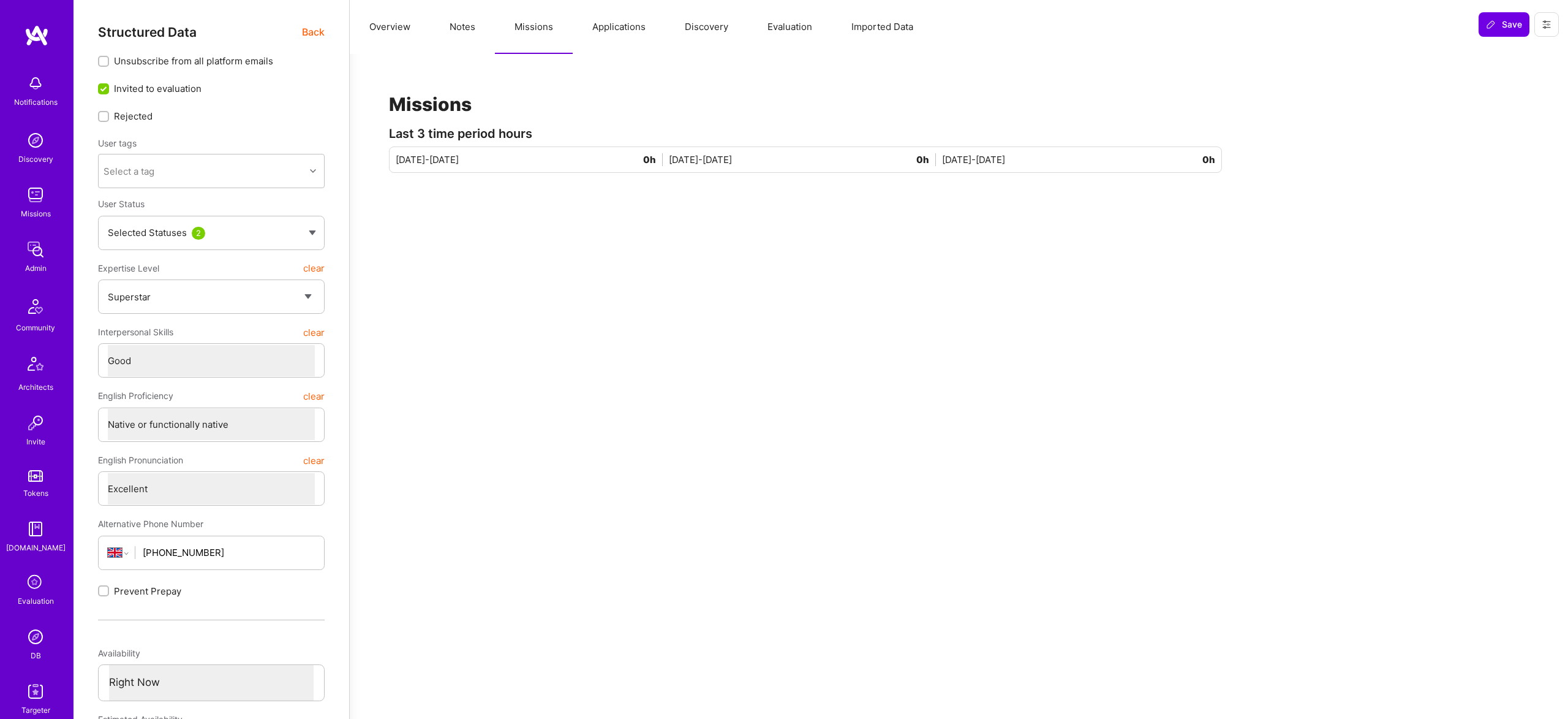
click at [473, 25] on button "Notes" at bounding box center [462, 27] width 65 height 54
type textarea "x"
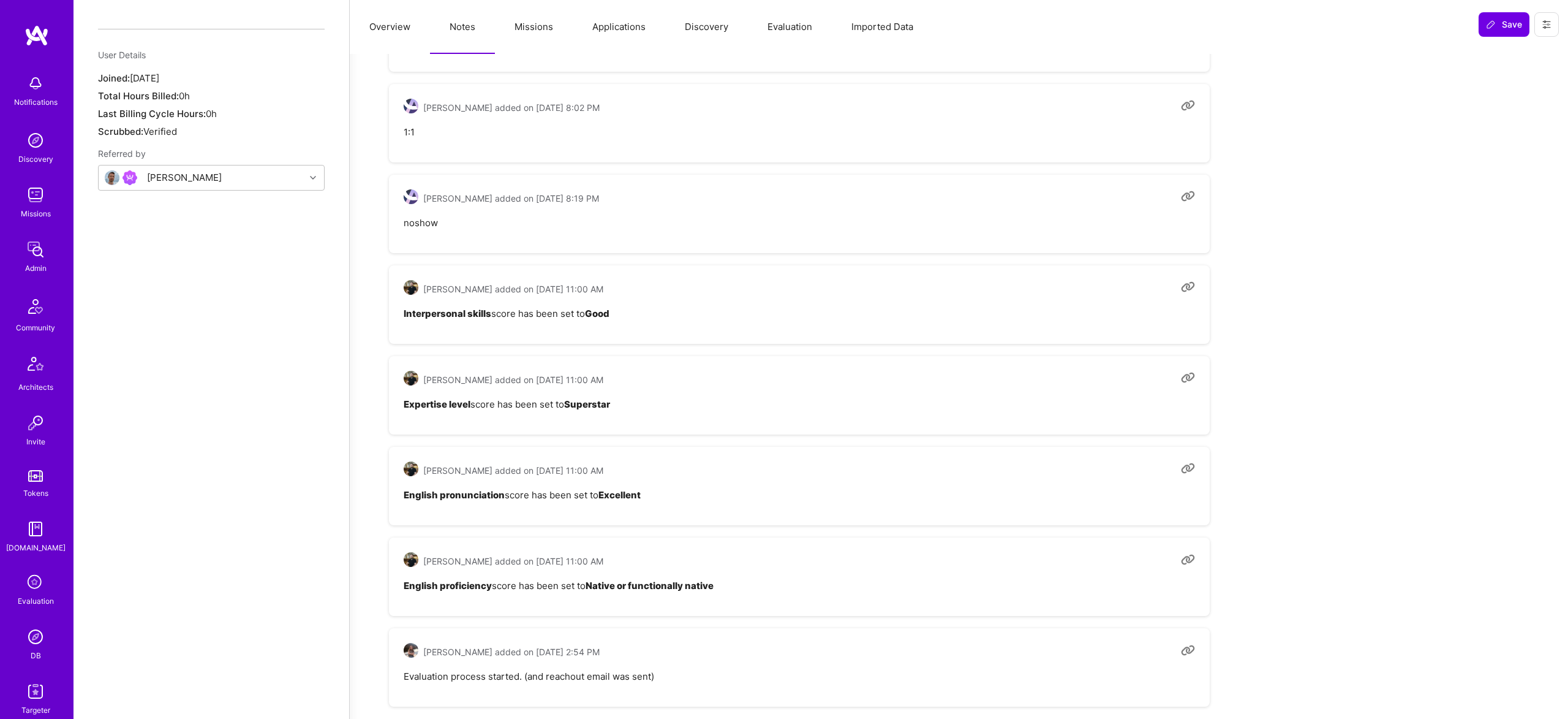
scroll to position [964, 0]
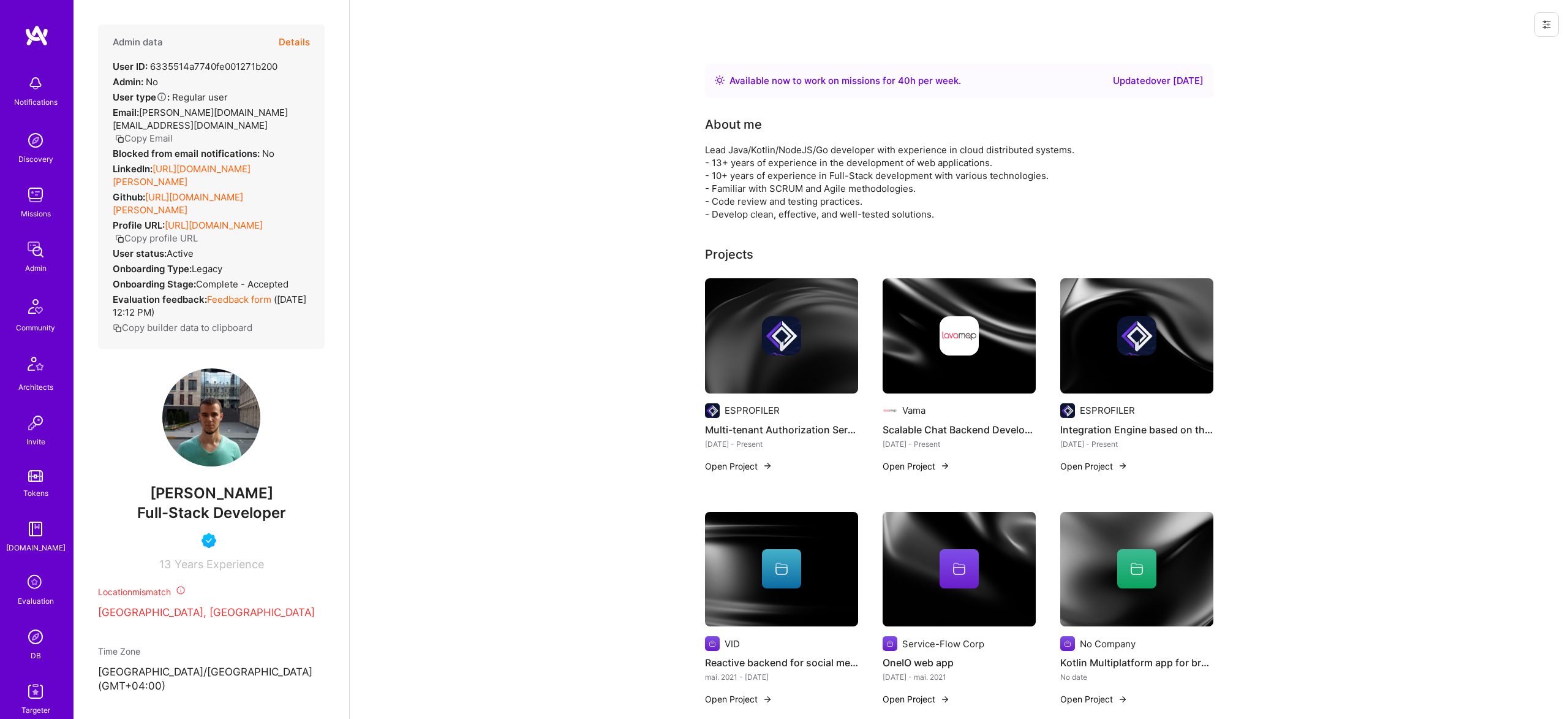
click at [288, 36] on button "Details" at bounding box center [294, 42] width 31 height 36
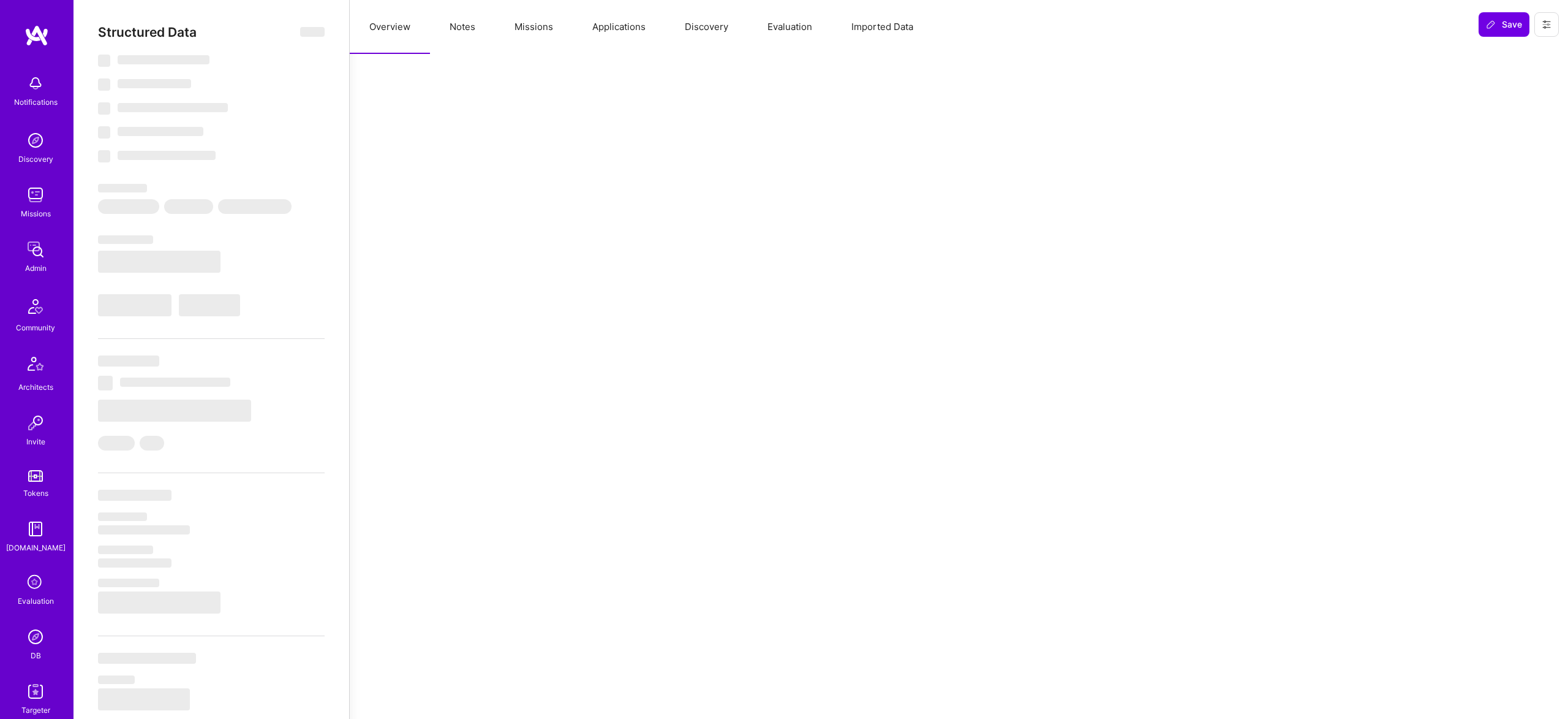
click at [532, 29] on button "Missions" at bounding box center [533, 27] width 78 height 54
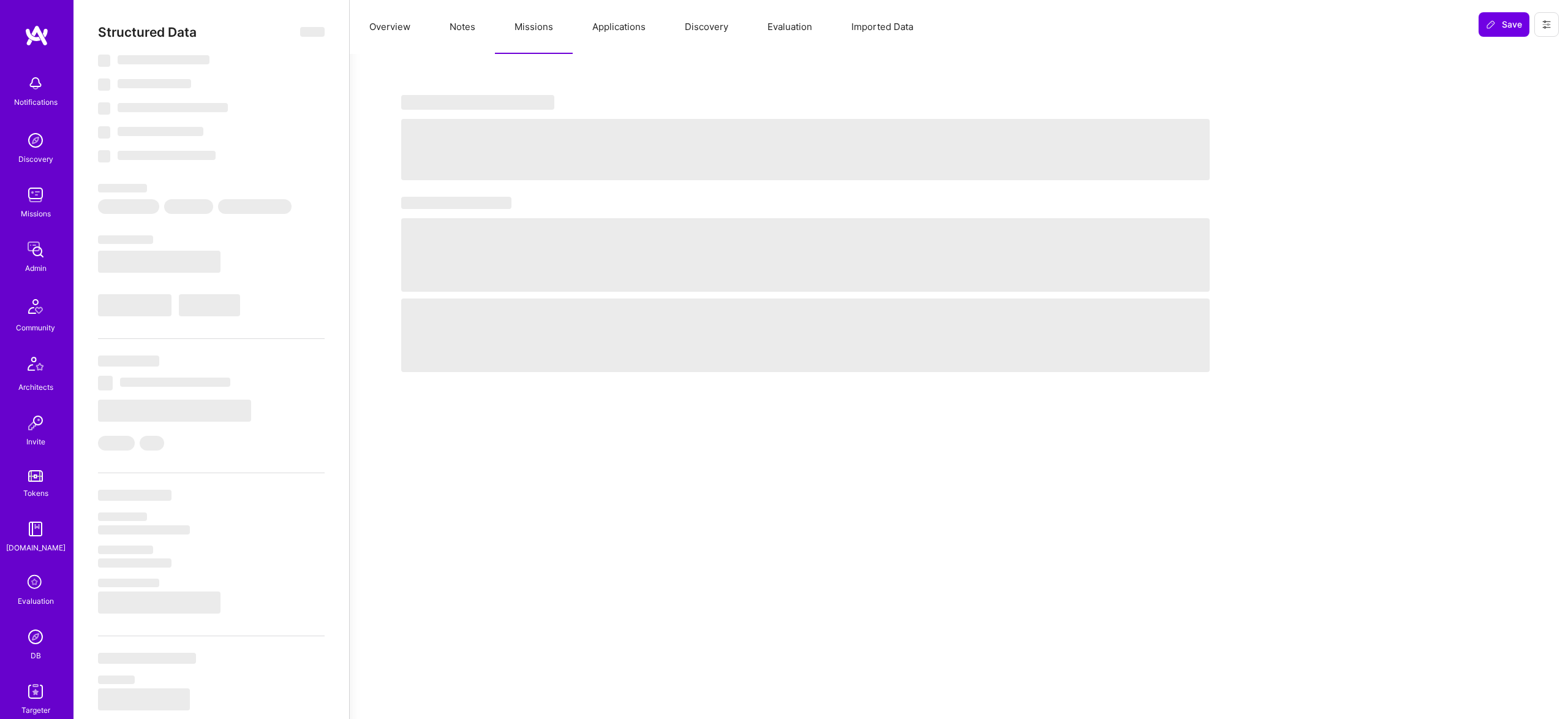
select select "Right Now"
select select "5"
select select "4"
select select "6"
select select "7"
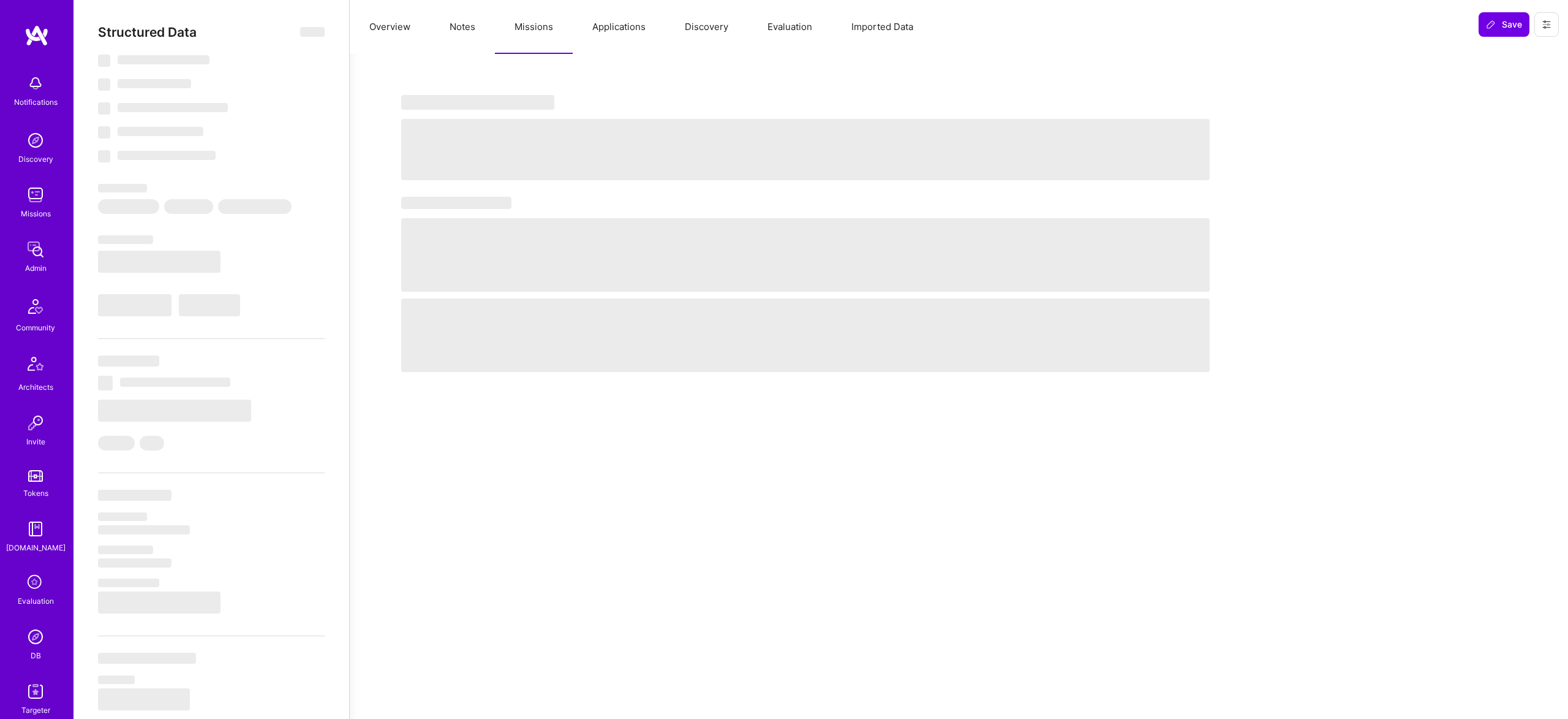
select select "US"
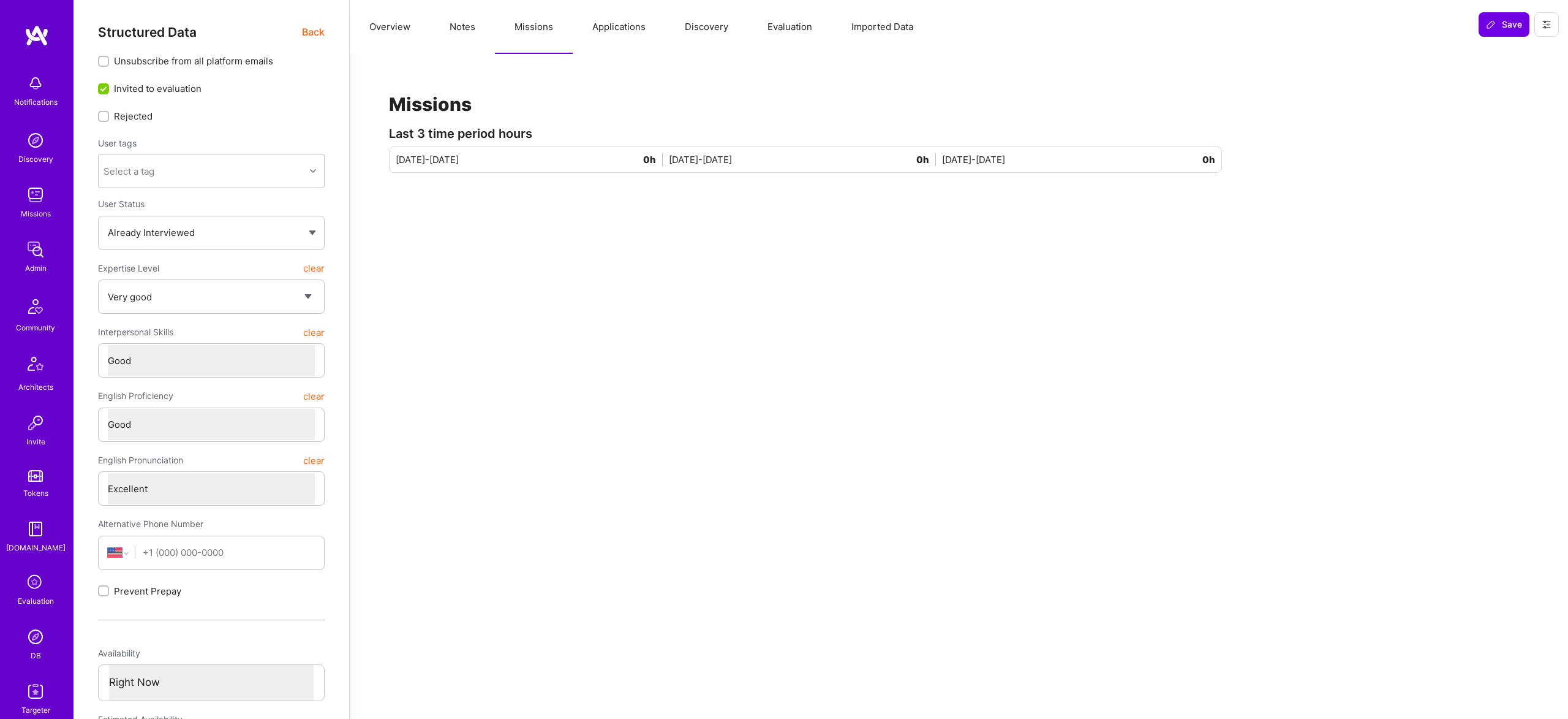
click at [466, 25] on button "Notes" at bounding box center [462, 27] width 65 height 54
type textarea "x"
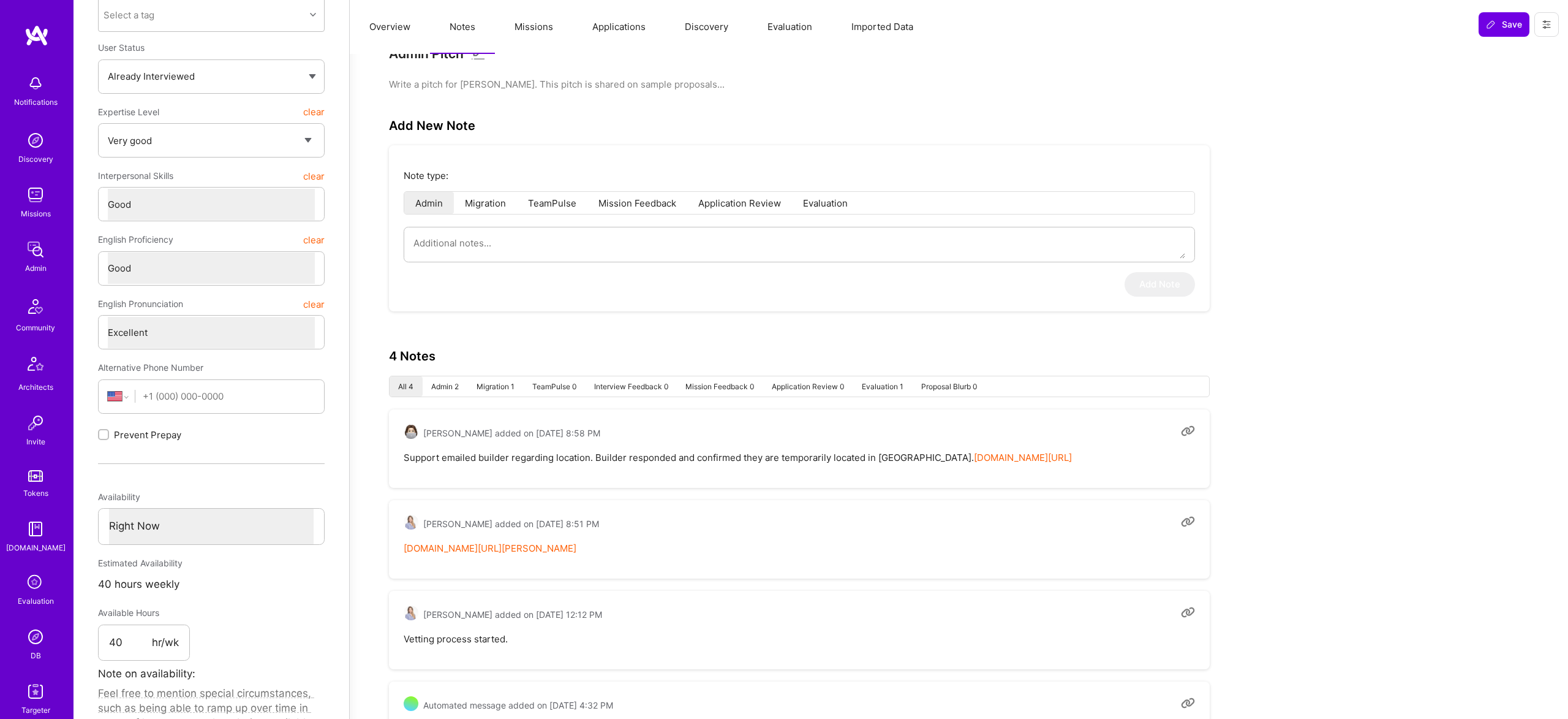
click at [546, 33] on button "Missions" at bounding box center [533, 27] width 78 height 54
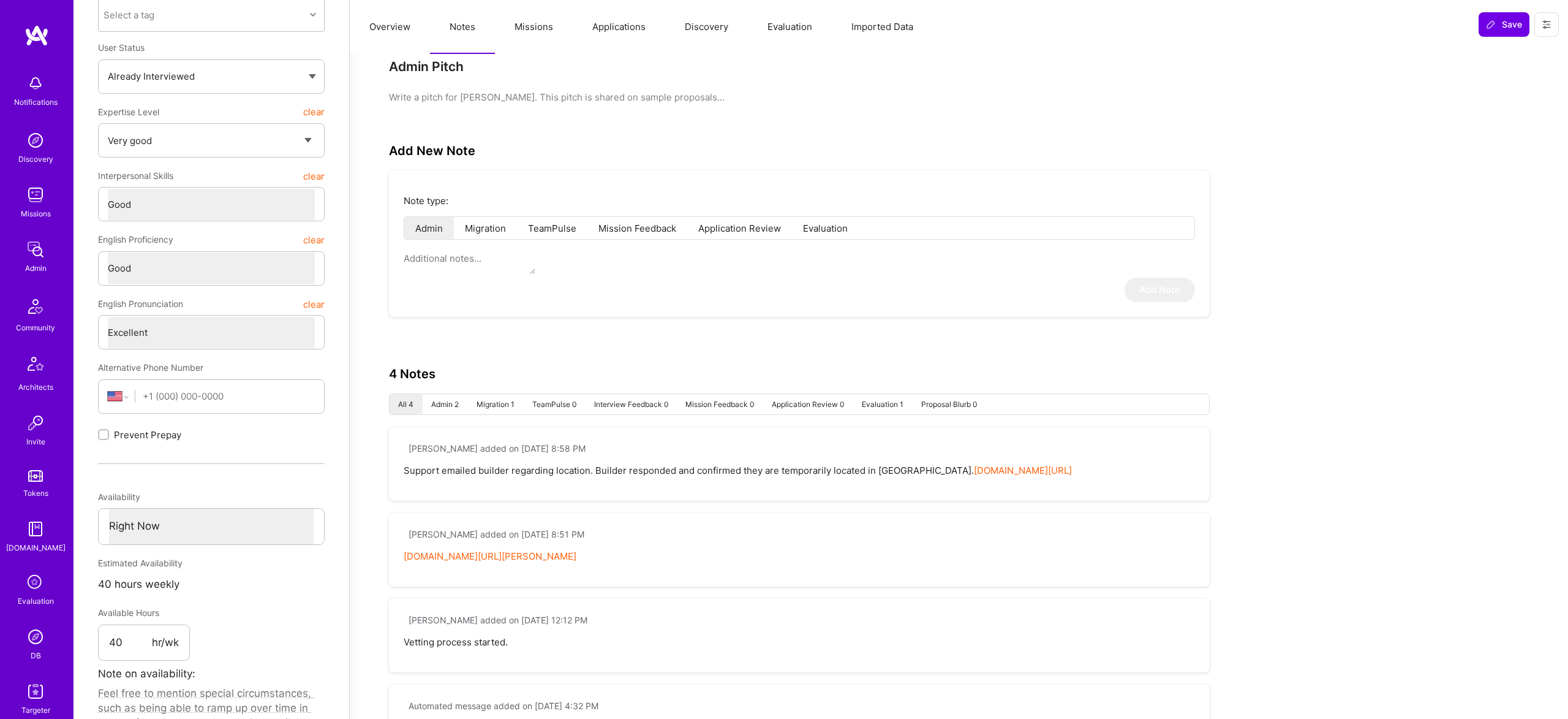
scroll to position [157, 0]
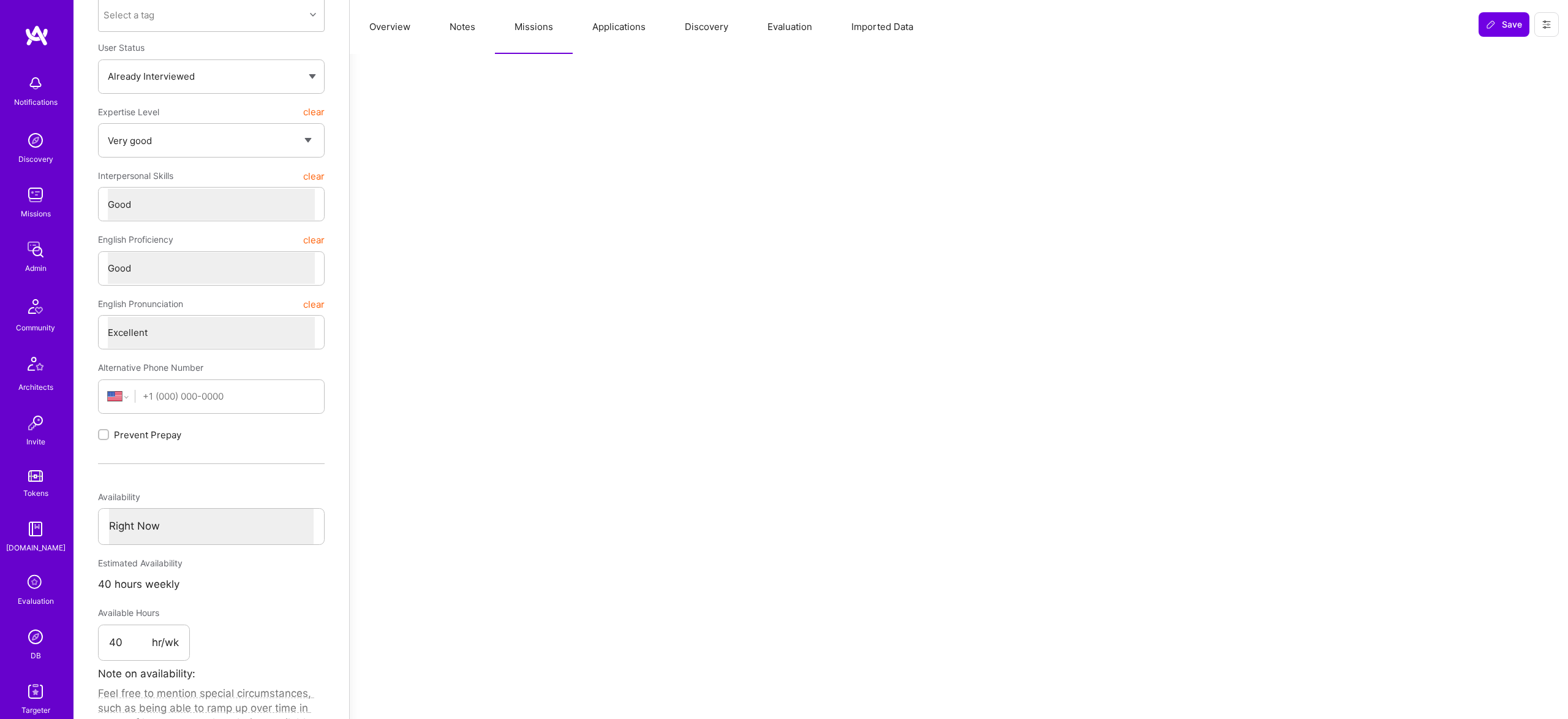
click at [788, 30] on button "Evaluation" at bounding box center [790, 27] width 84 height 54
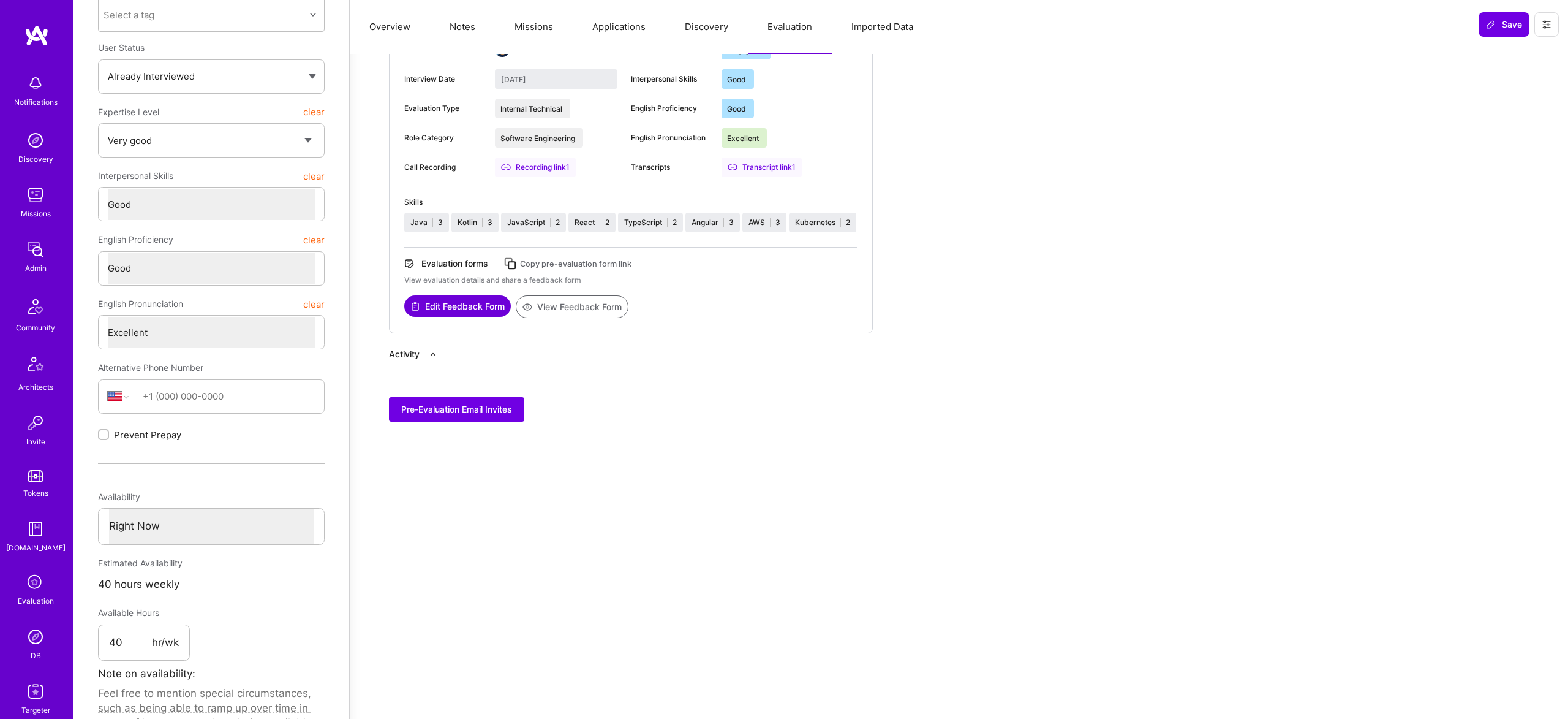
scroll to position [0, 0]
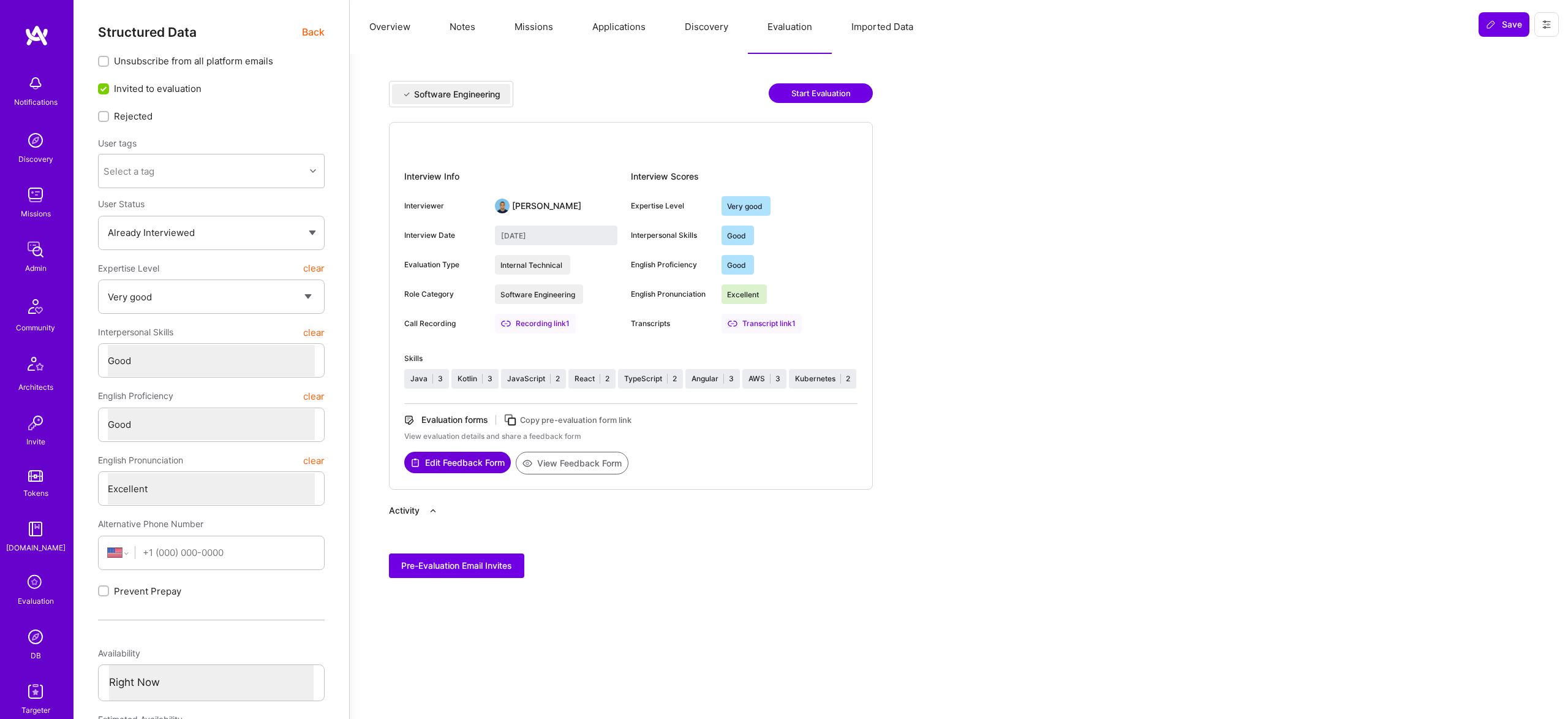
click at [604, 459] on button "View Feedback Form" at bounding box center [572, 462] width 113 height 22
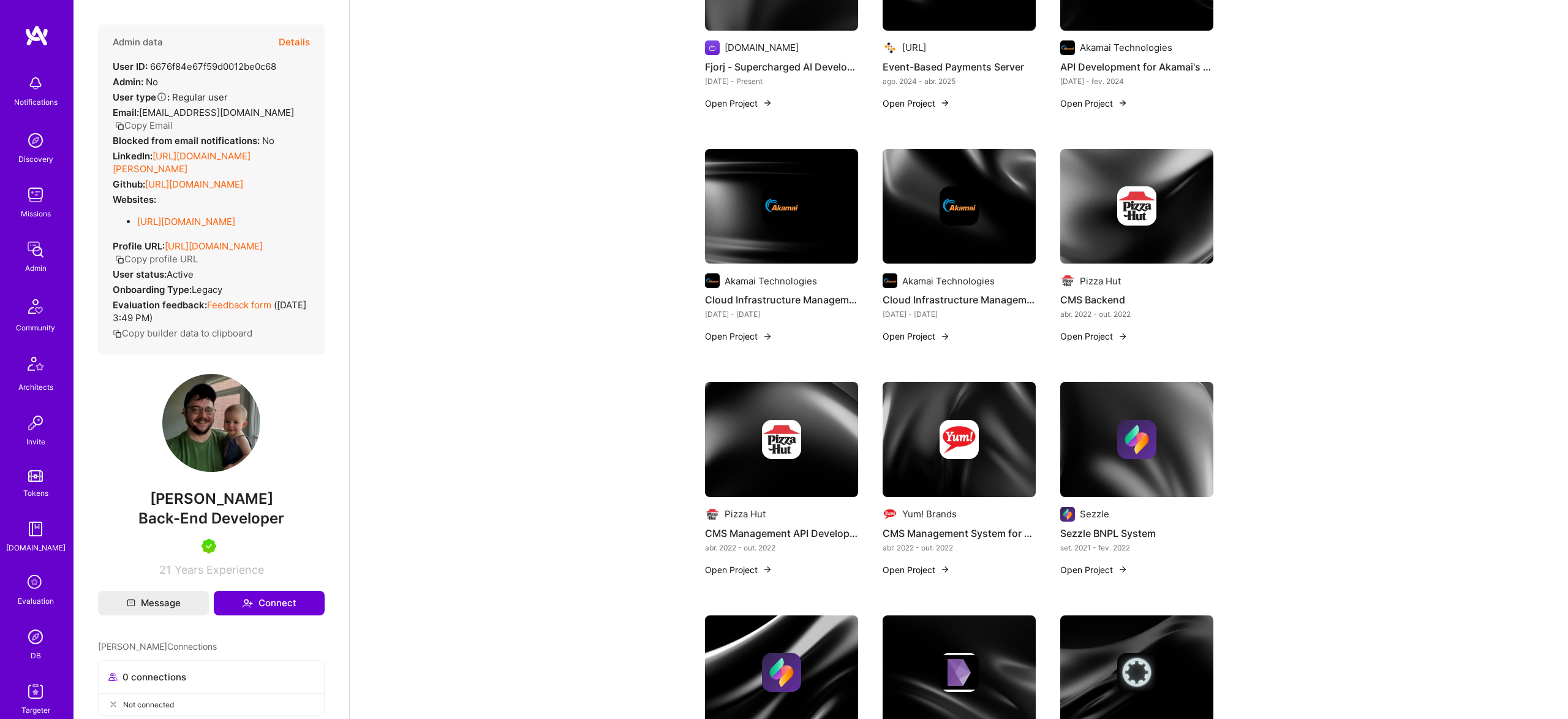
scroll to position [404, 0]
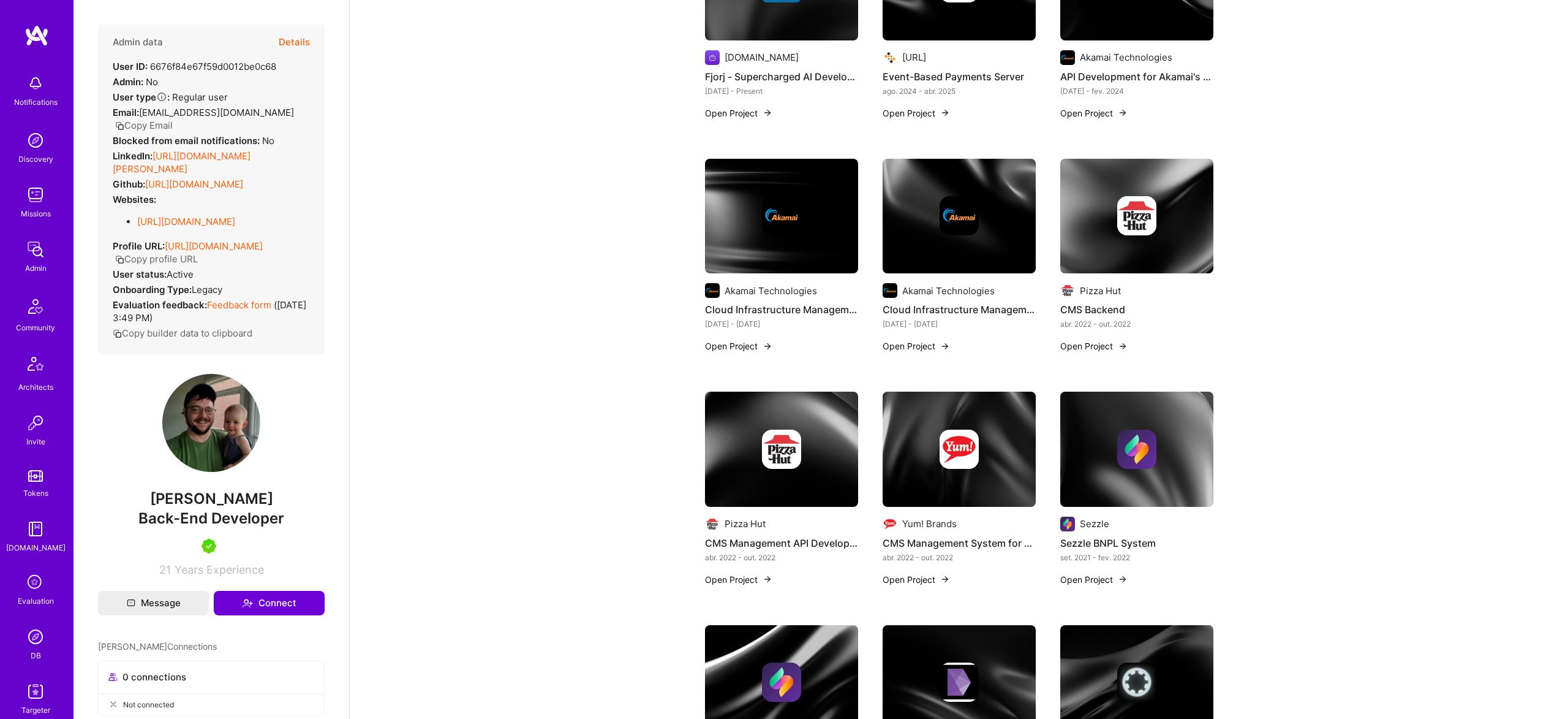
click at [1148, 200] on img at bounding box center [1137, 216] width 39 height 39
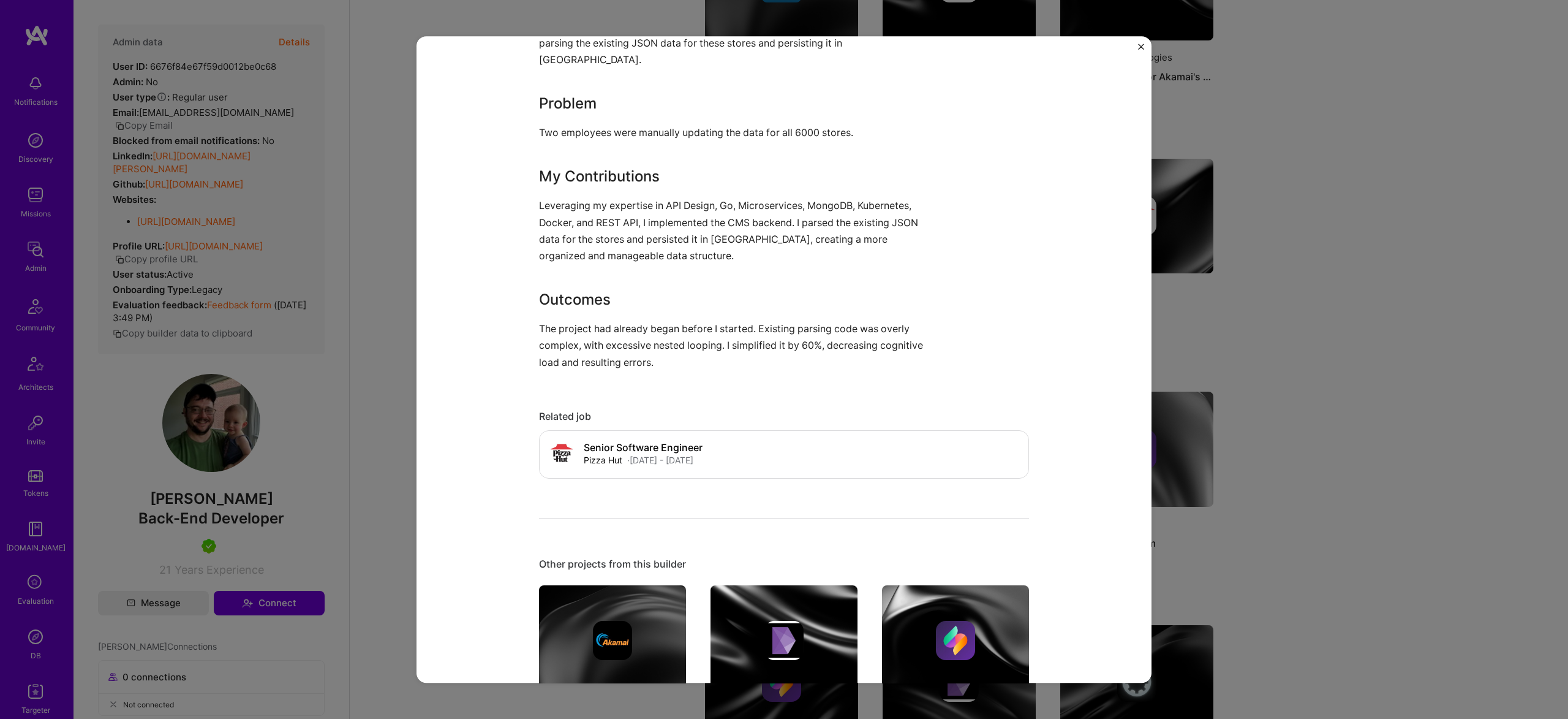
scroll to position [577, 0]
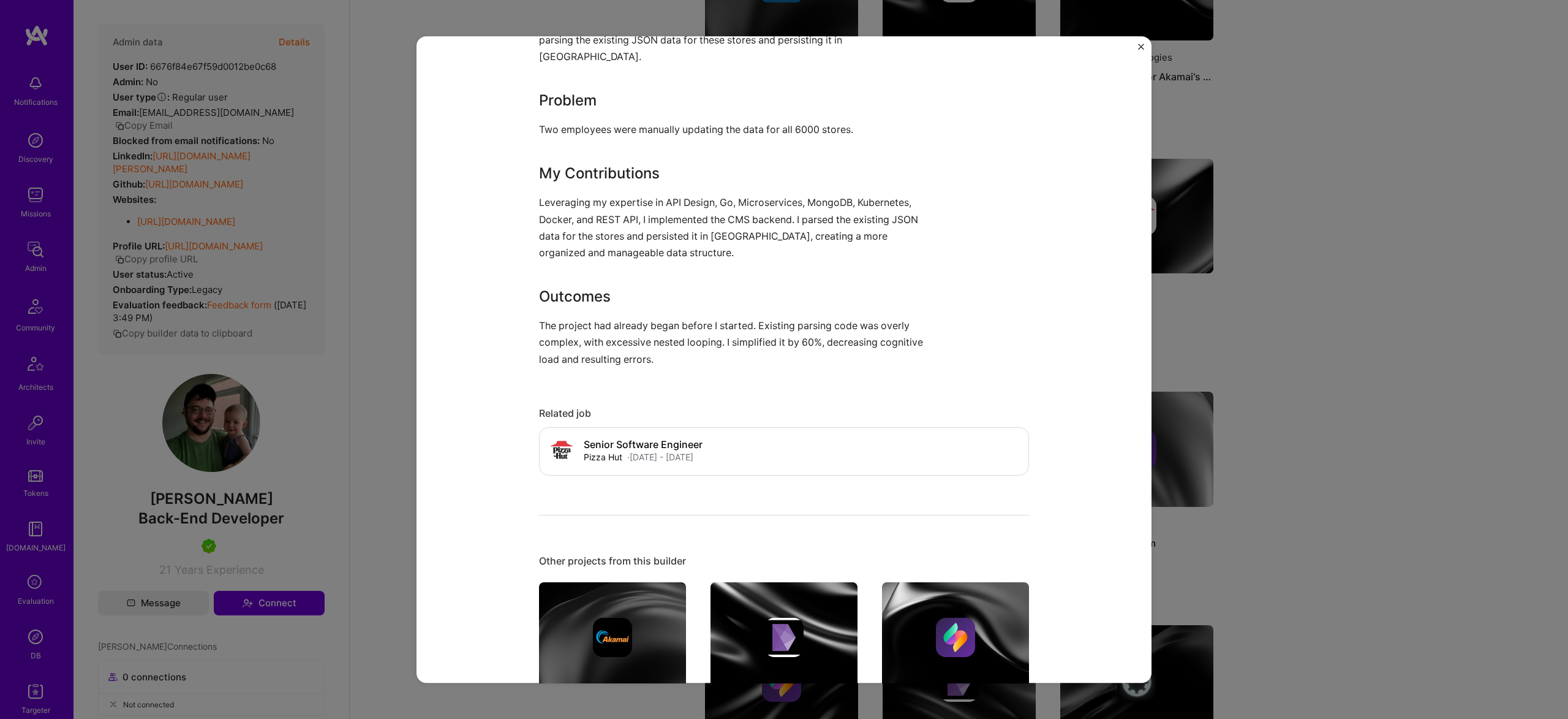
click at [1254, 203] on div "CMS Backend Pizza Hut Food & Beverage Role Back-End Developer [DATE] - [DATE] S…" at bounding box center [784, 360] width 1568 height 719
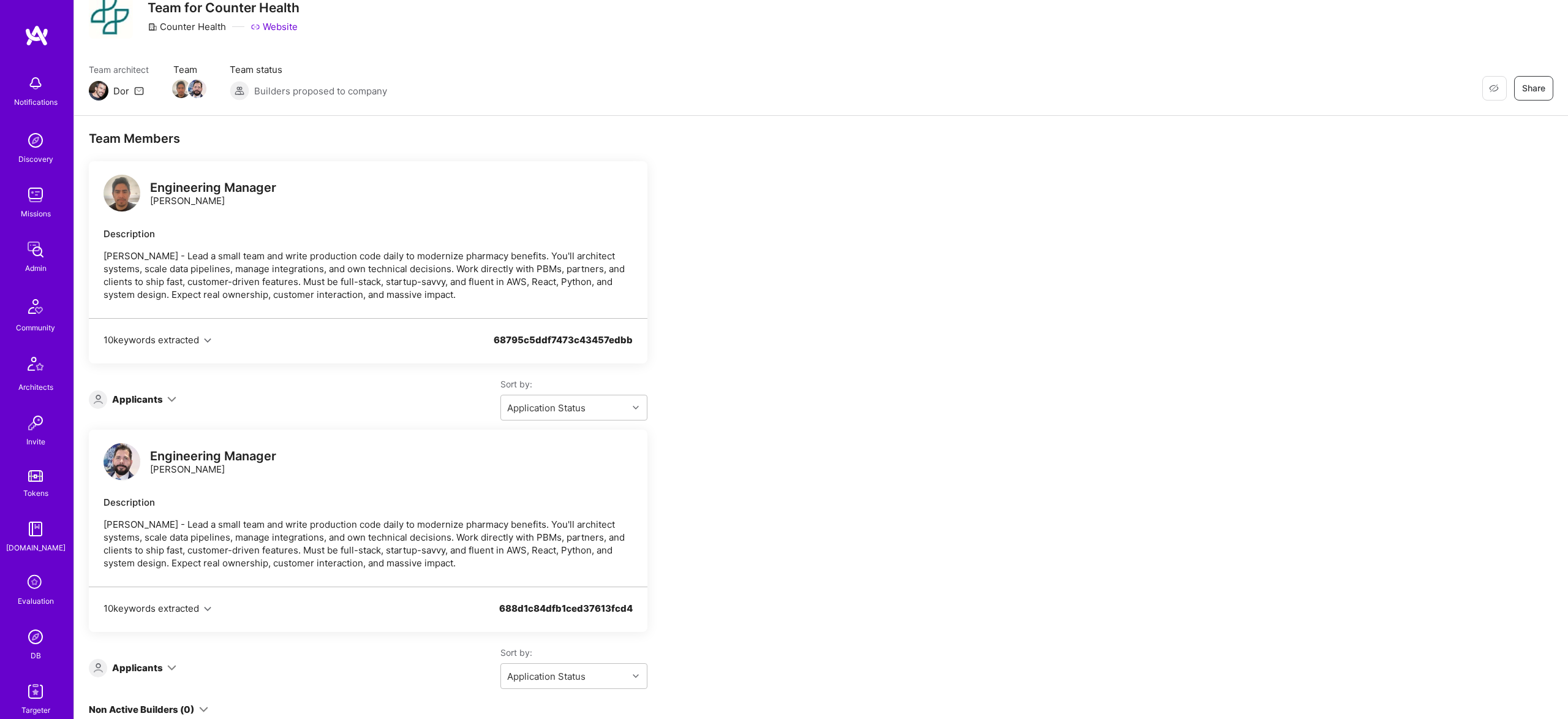
scroll to position [101, 0]
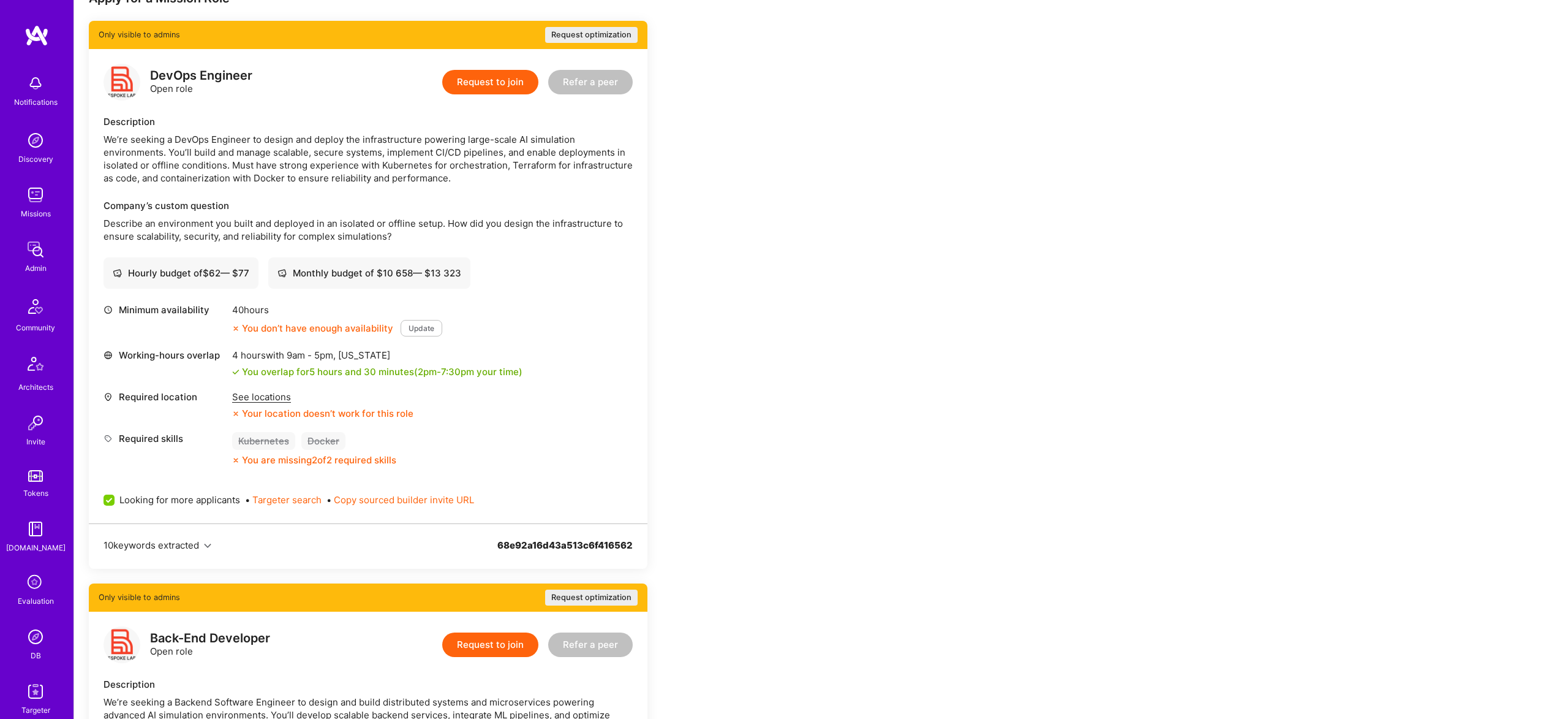
scroll to position [242, 0]
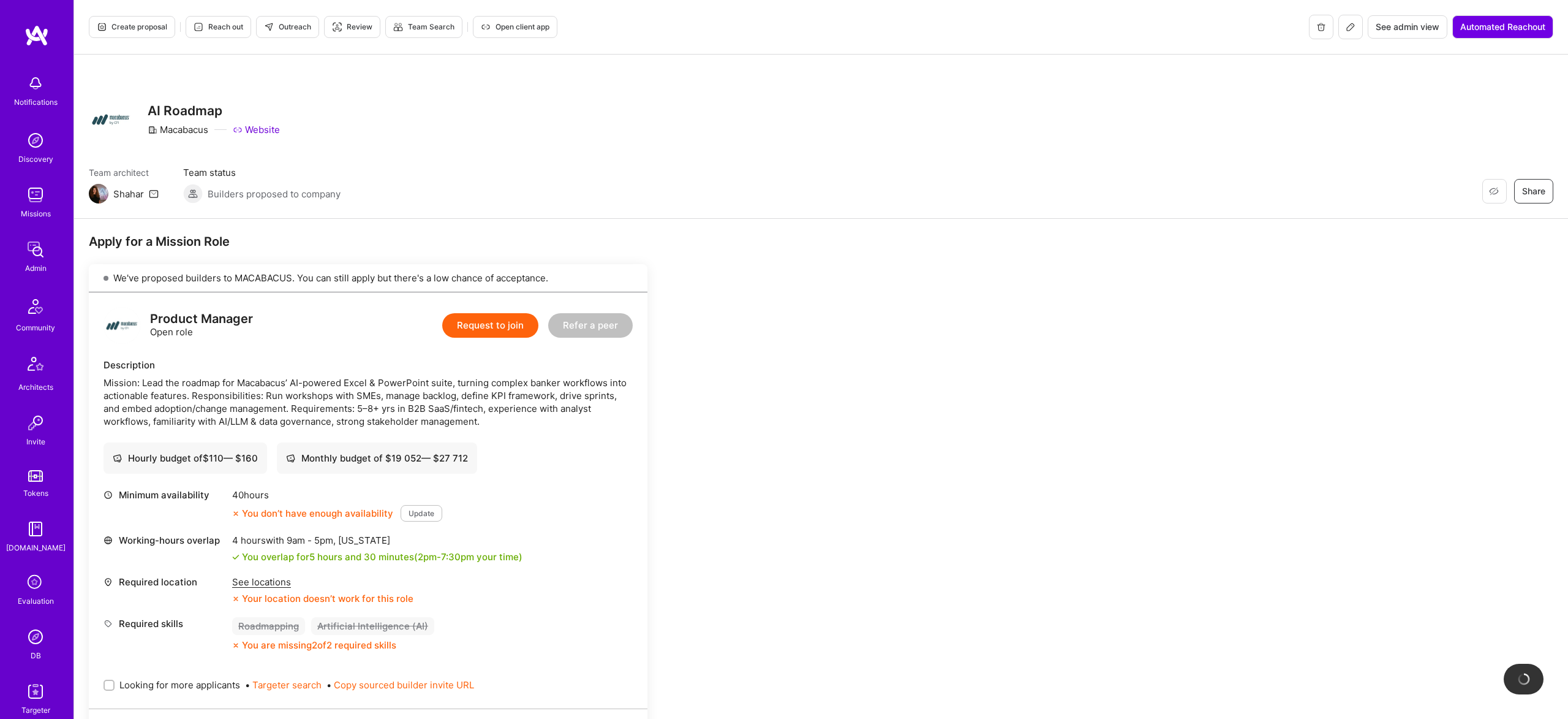
click at [346, 398] on div "Mission: Lead the roadmap for Macabacus’ AI-powered Excel & PowerPoint suite, t…" at bounding box center [368, 402] width 529 height 51
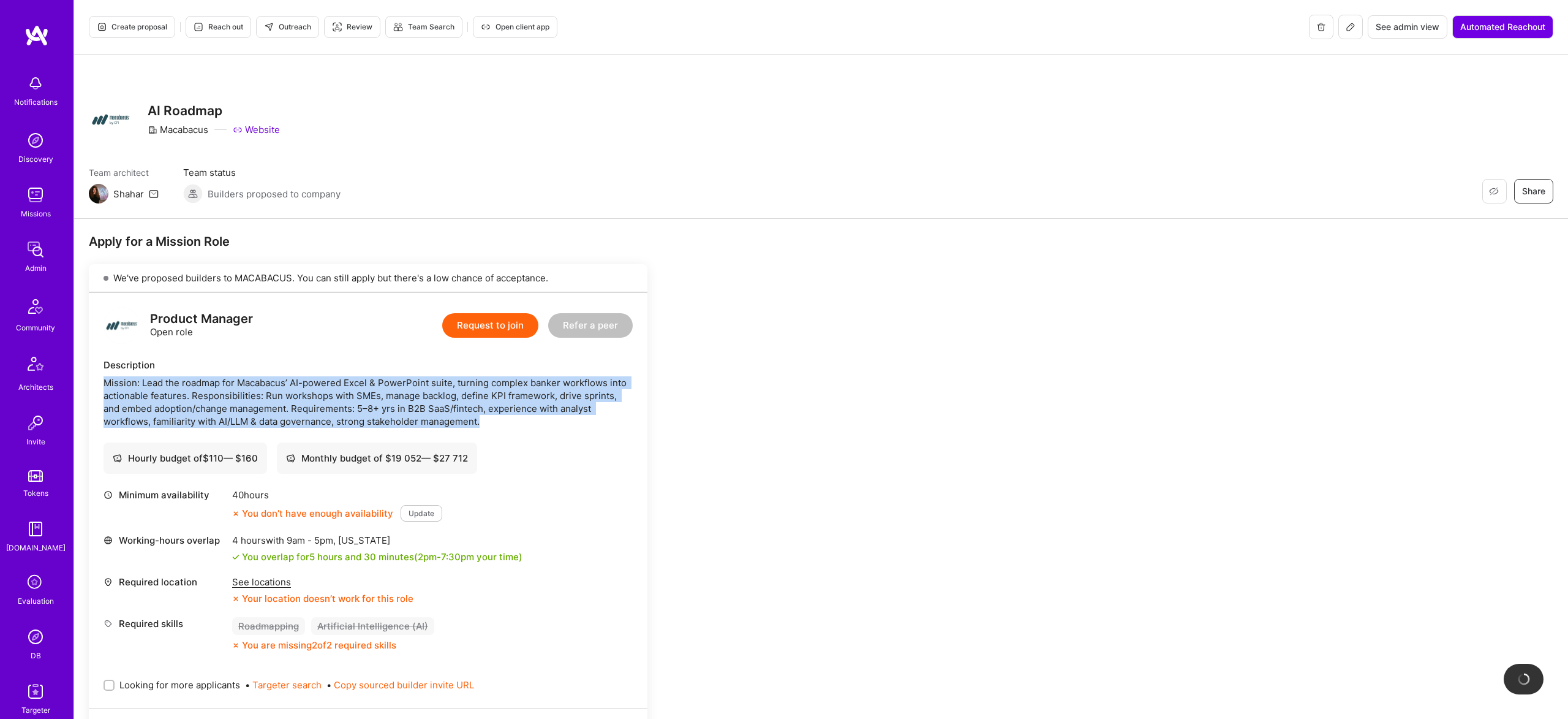
click at [346, 398] on div "Mission: Lead the roadmap for Macabacus’ AI-powered Excel & PowerPoint suite, t…" at bounding box center [368, 402] width 529 height 51
copy div "Mission: Lead the roadmap for Macabacus’ AI-powered Excel & PowerPoint suite, t…"
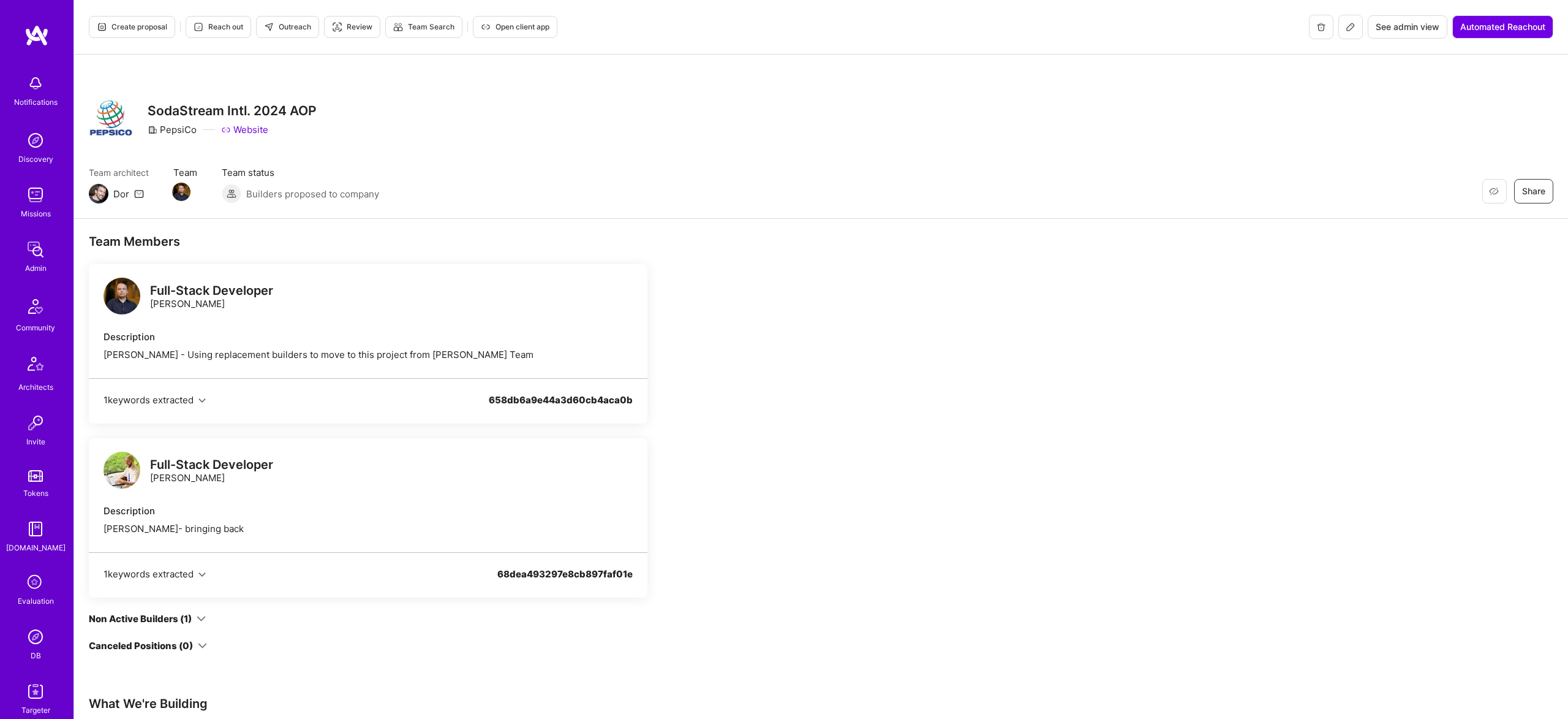
scroll to position [147, 0]
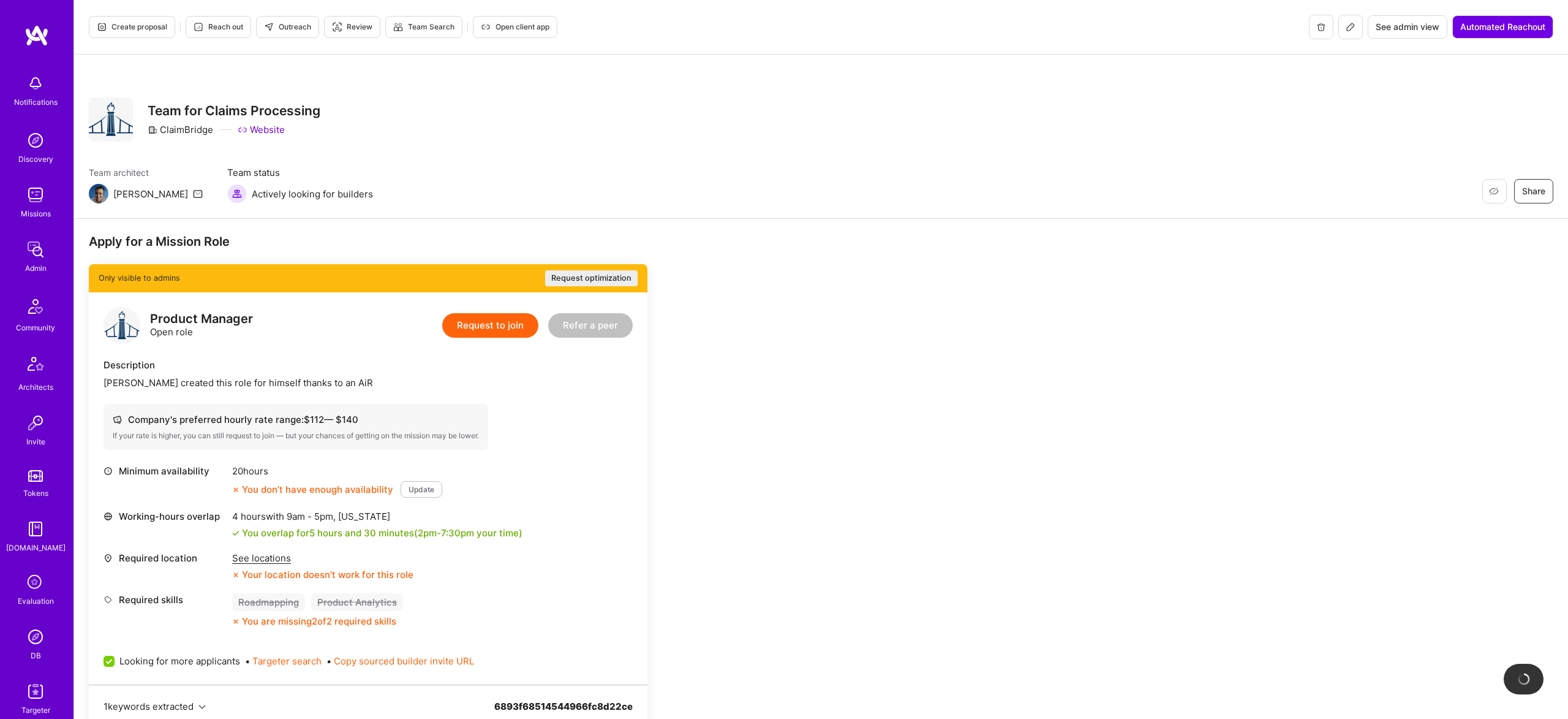
click at [322, 382] on div "Rob Shapiro created this role for himself thanks to an AiR" at bounding box center [368, 383] width 529 height 13
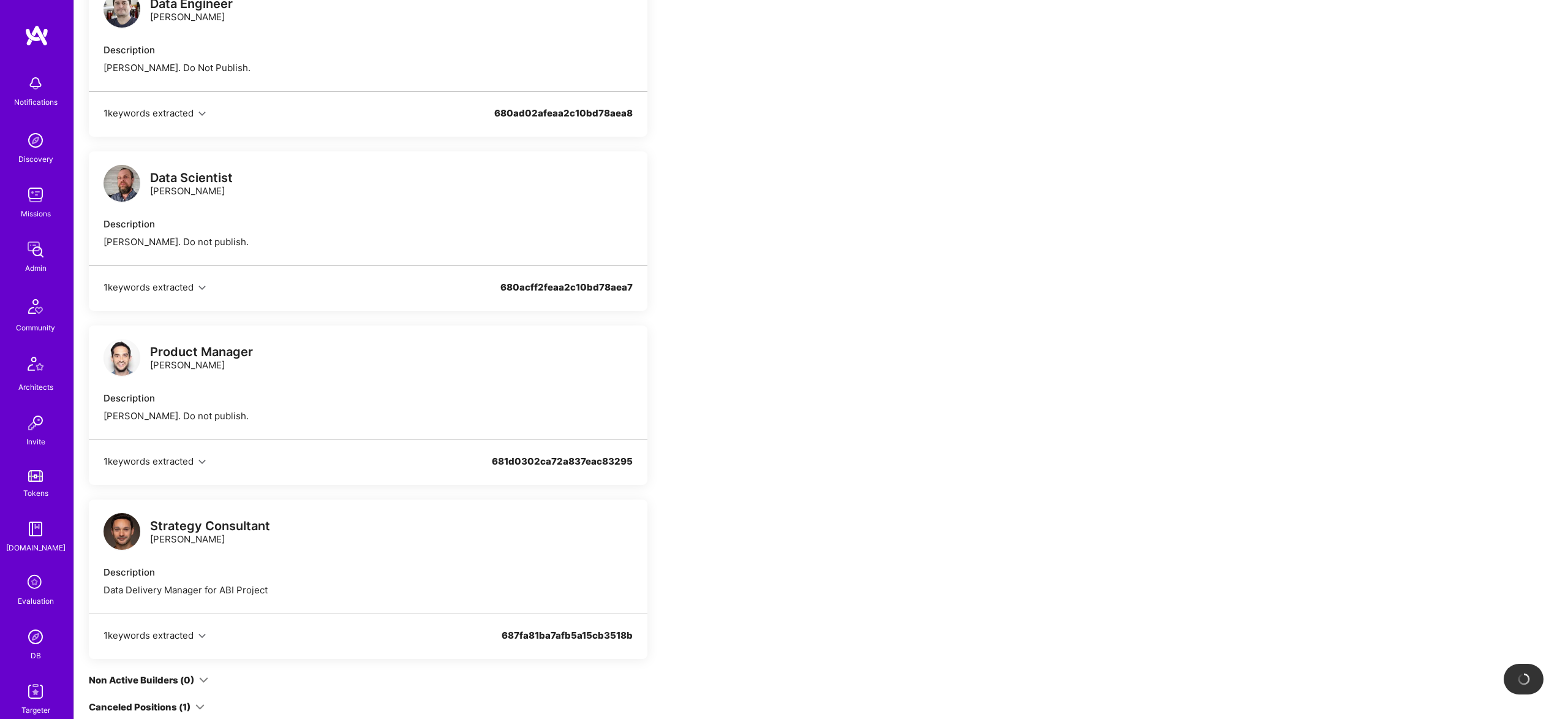
scroll to position [1254, 0]
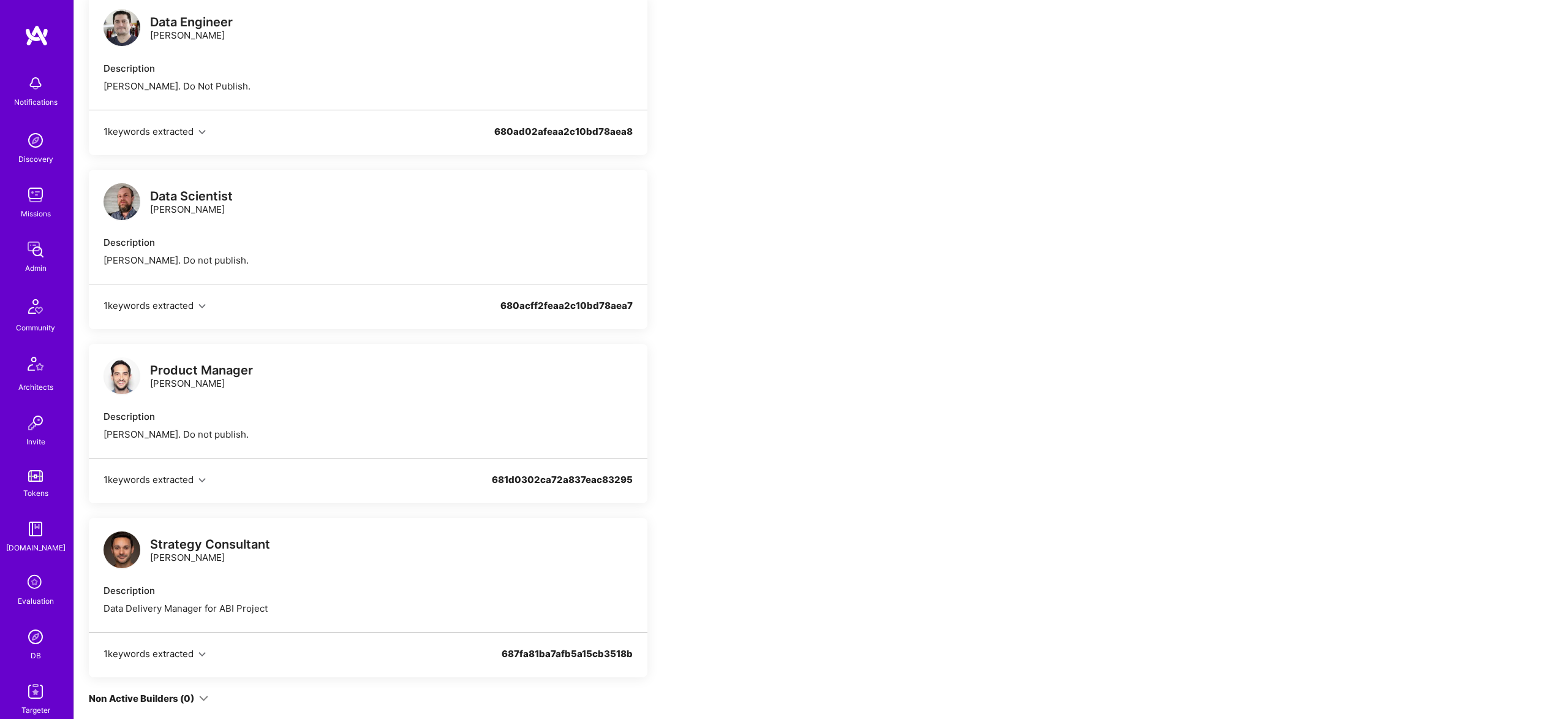
click at [214, 259] on div "[PERSON_NAME]. Do not publish." at bounding box center [368, 260] width 529 height 13
copy div "[PERSON_NAME]. Do not publish."
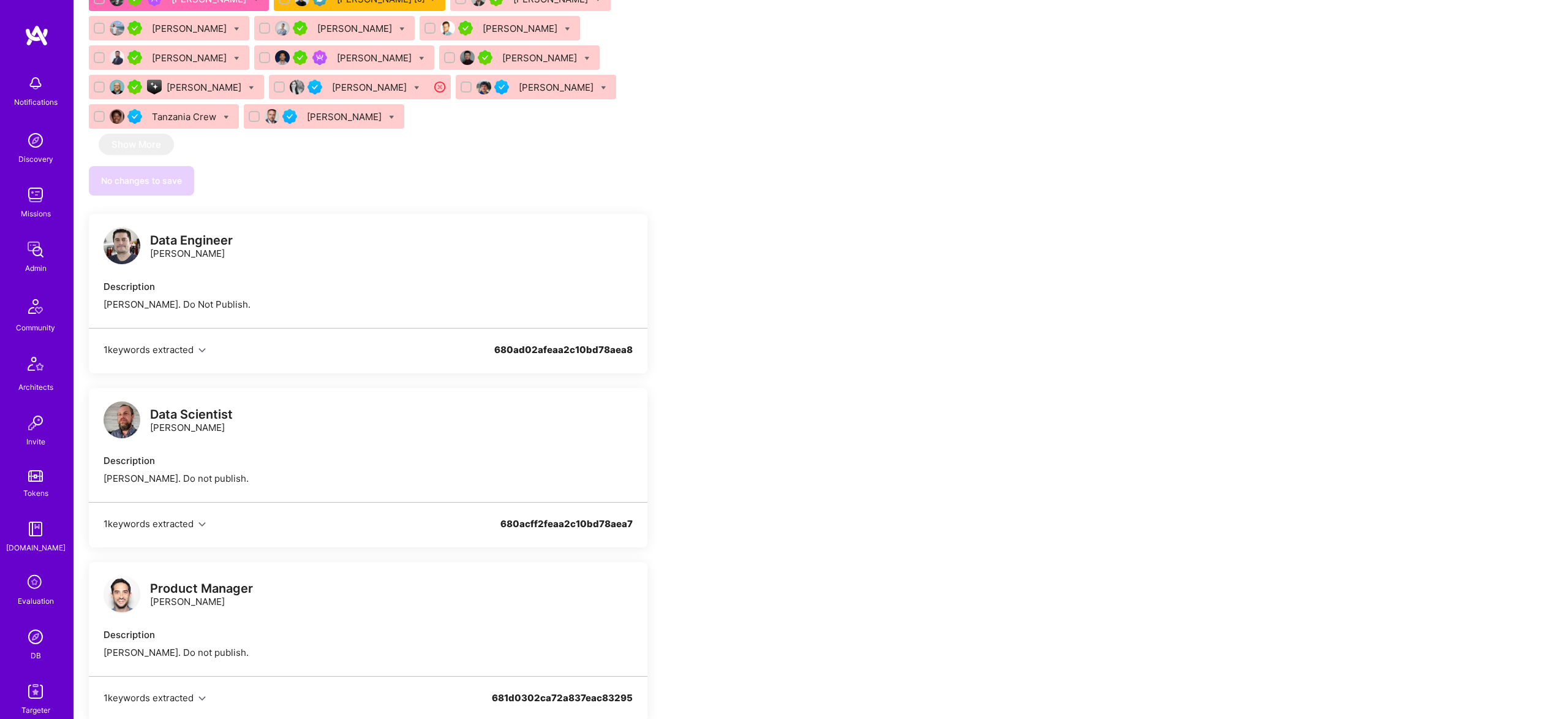
scroll to position [1039, 0]
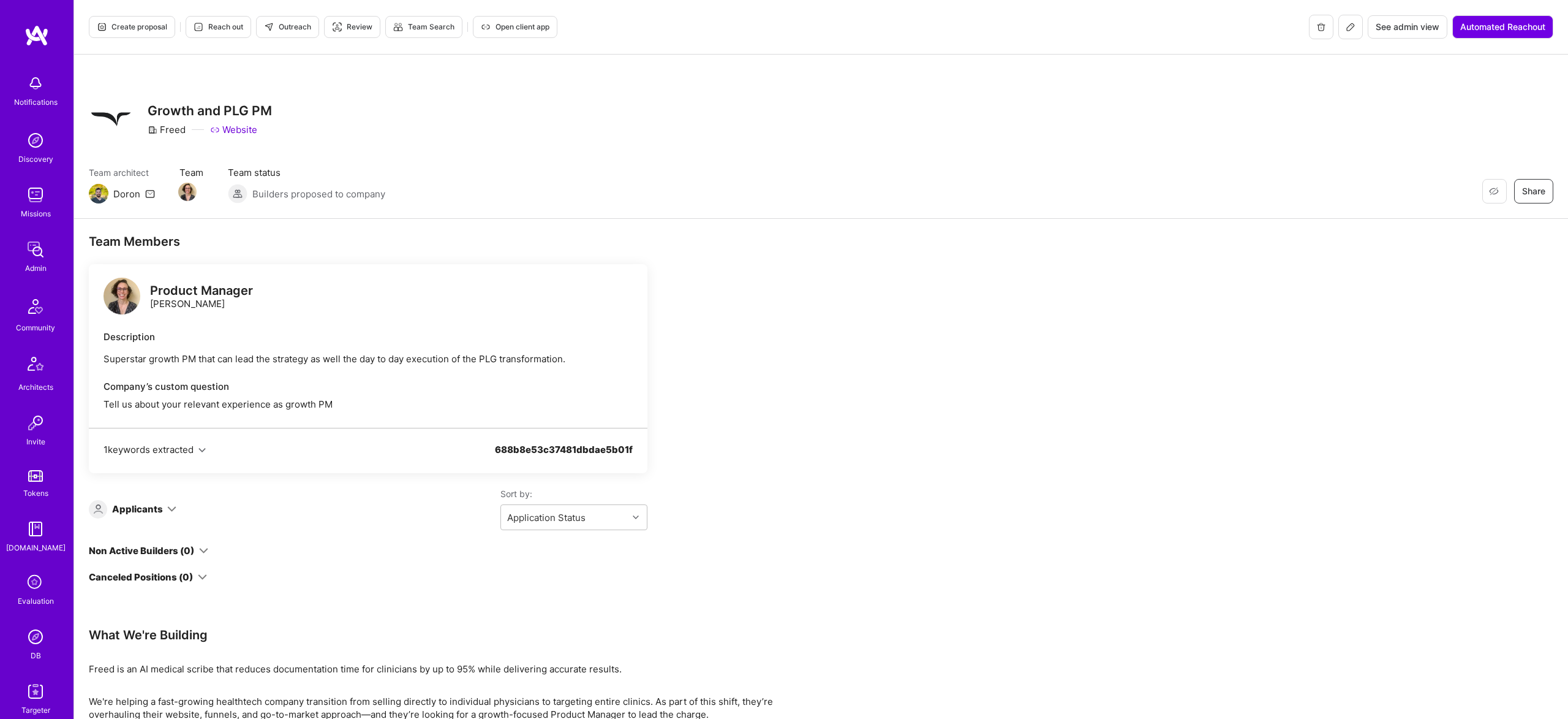
click at [470, 351] on div "Description Superstar growth PM that can lead the strategy as well the day to d…" at bounding box center [368, 348] width 529 height 35
copy p "Superstar growth PM that can lead the strategy as well the day to day execution…"
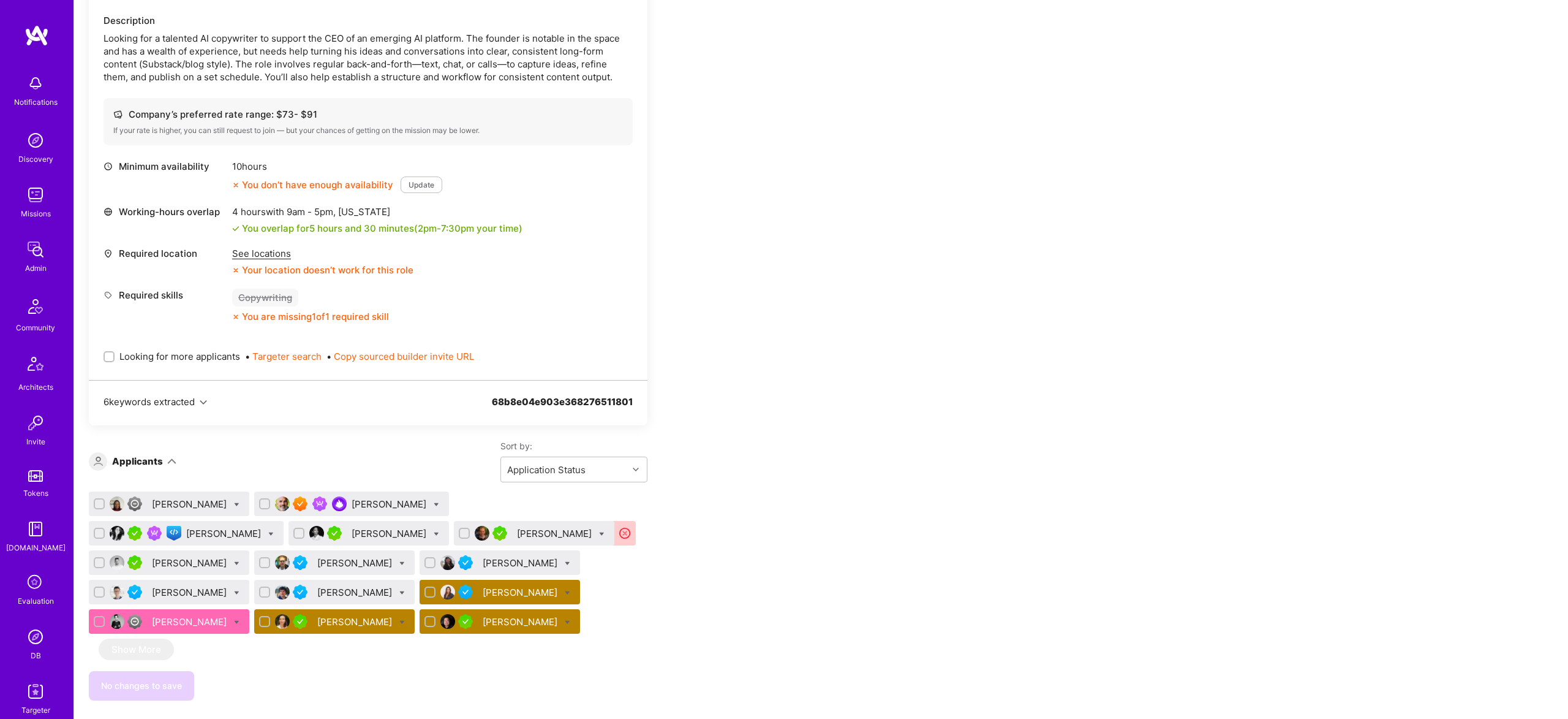
scroll to position [346, 0]
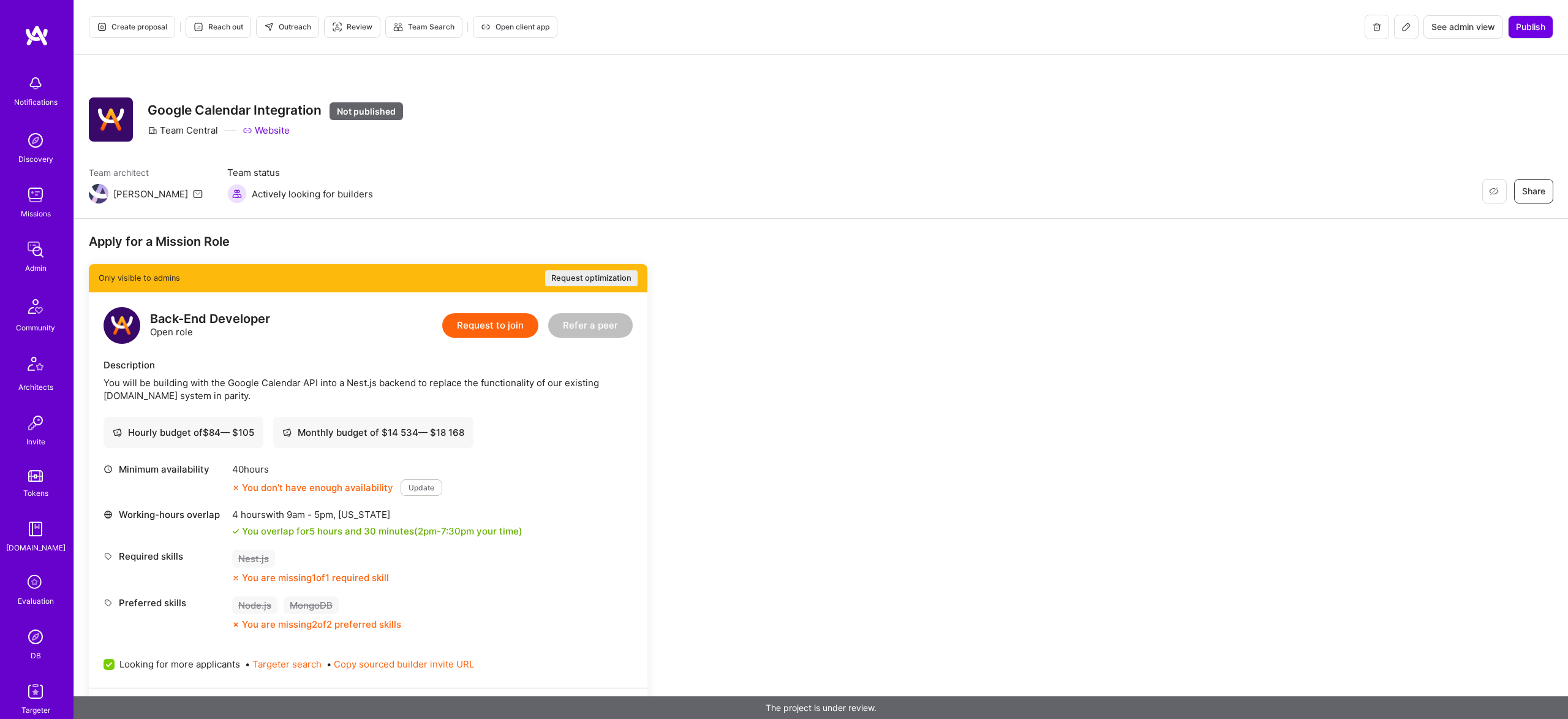
click at [222, 373] on div "Description You will be building with the Google Calendar API into a Nest.js ba…" at bounding box center [368, 381] width 529 height 43
copy div "You will be building with the Google Calendar API into a Nest.js backend to rep…"
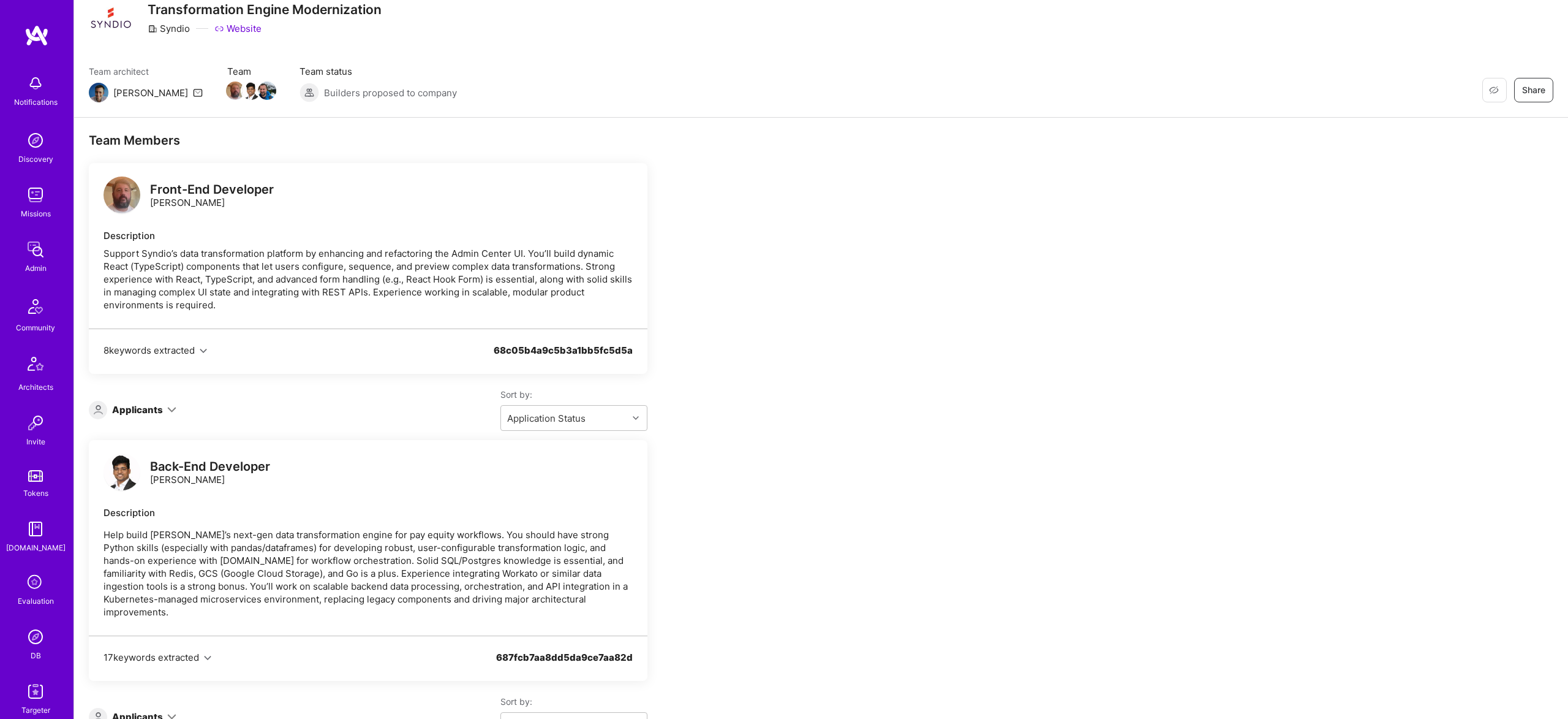
scroll to position [105, 0]
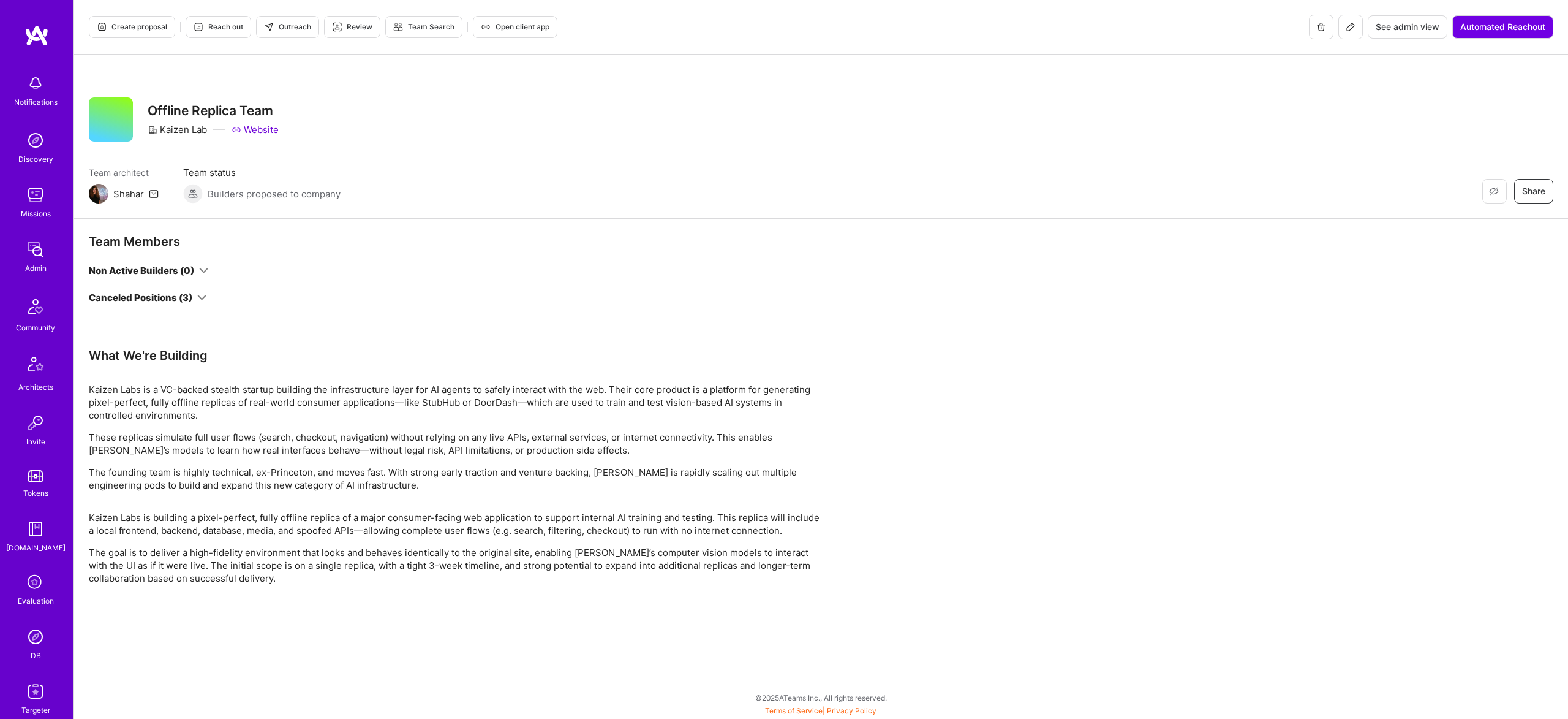
click at [194, 295] on div "Canceled Positions (3)" at bounding box center [148, 298] width 117 height 13
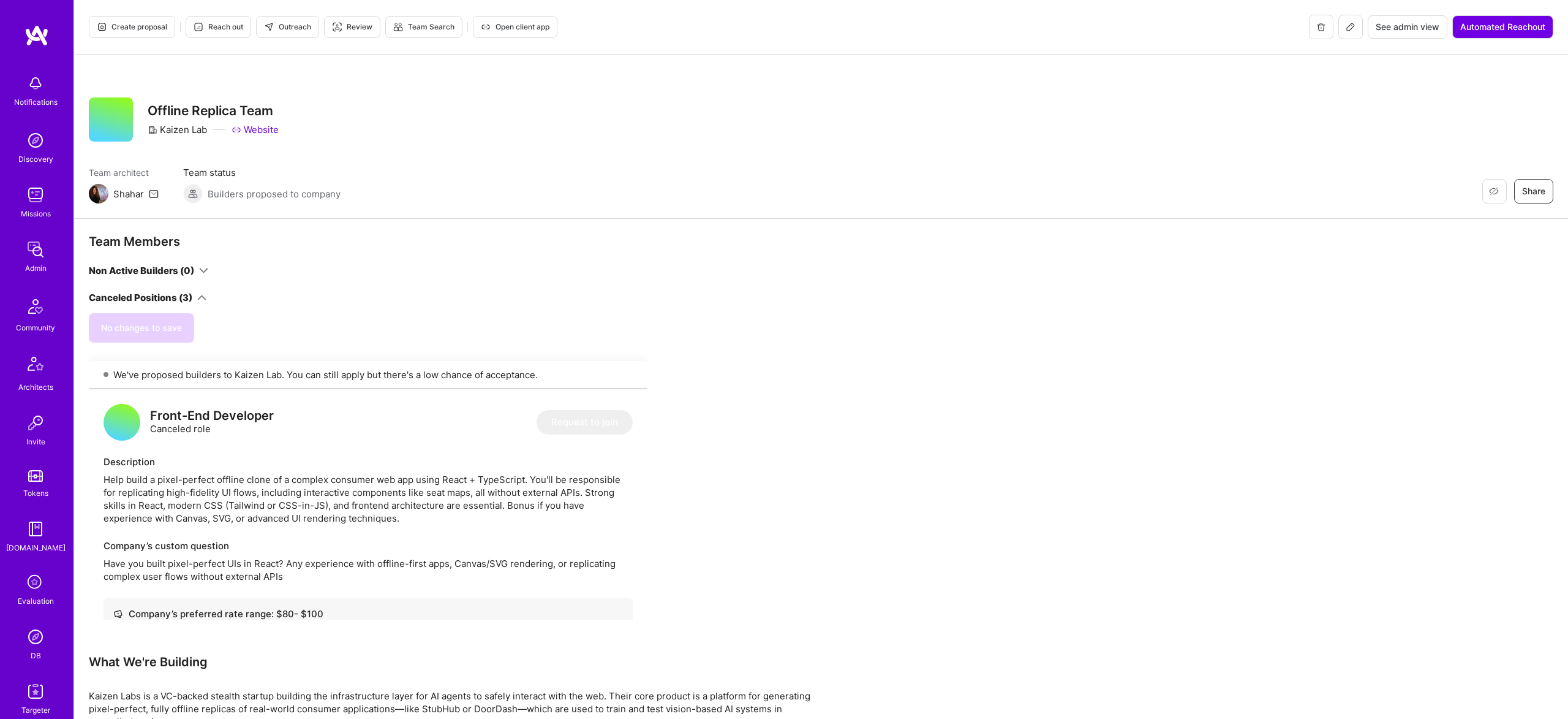
scroll to position [1718, 0]
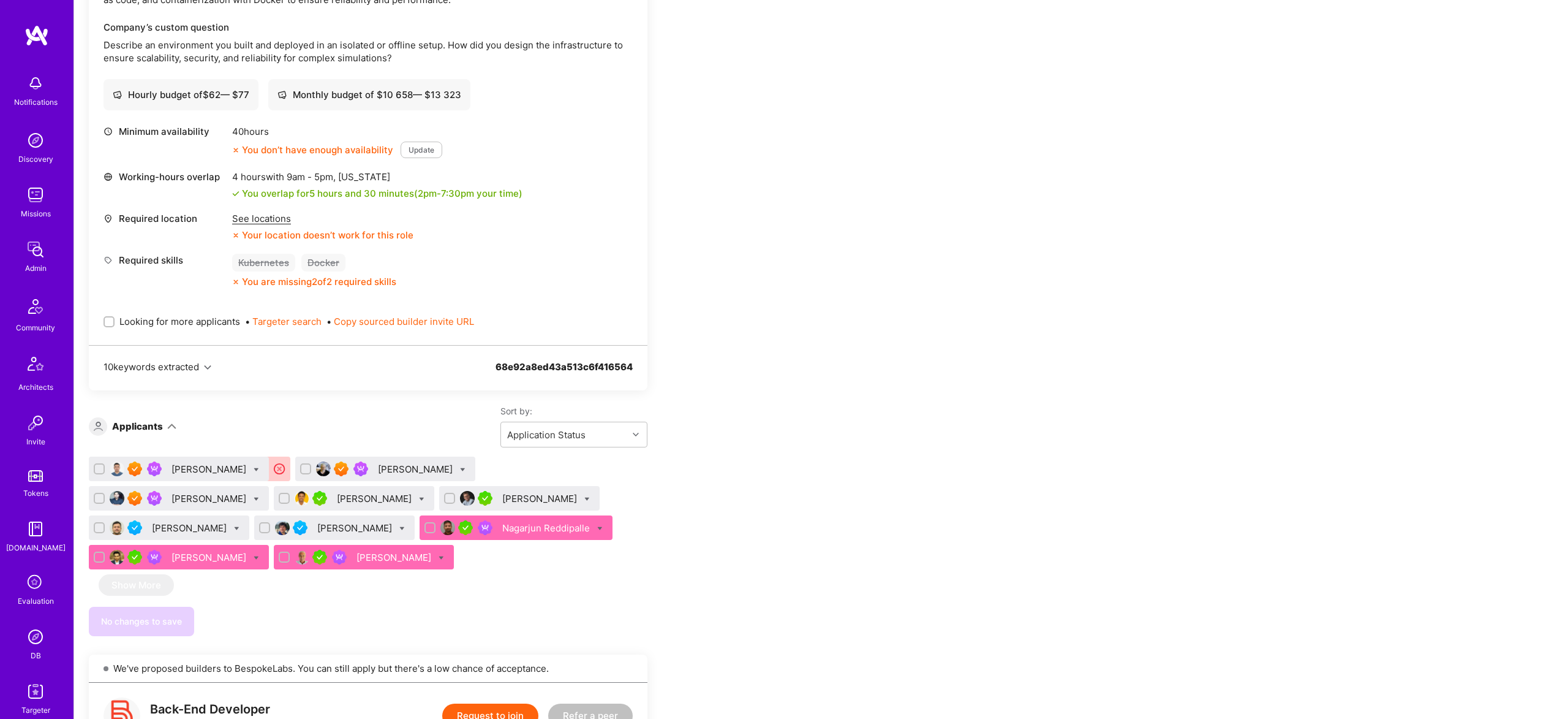
scroll to position [1543, 0]
